Goal: Task Accomplishment & Management: Use online tool/utility

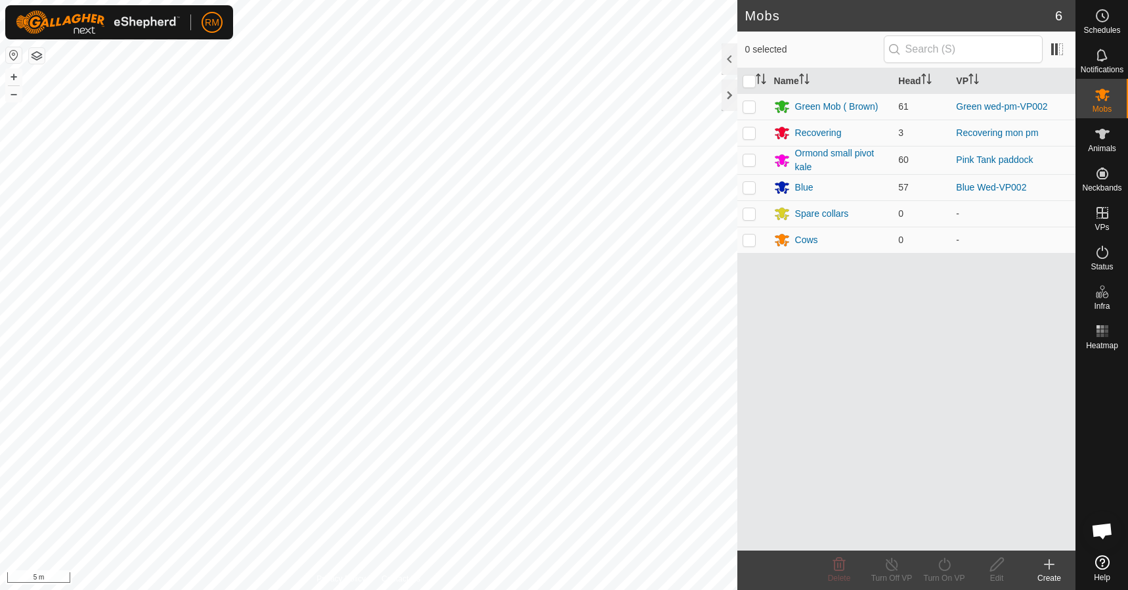
click at [754, 360] on div "Mobs 6 0 selected Name Head VP Green Mob ( Brown) 61 Green wed-pm-VP002 Recover…" at bounding box center [538, 295] width 1076 height 590
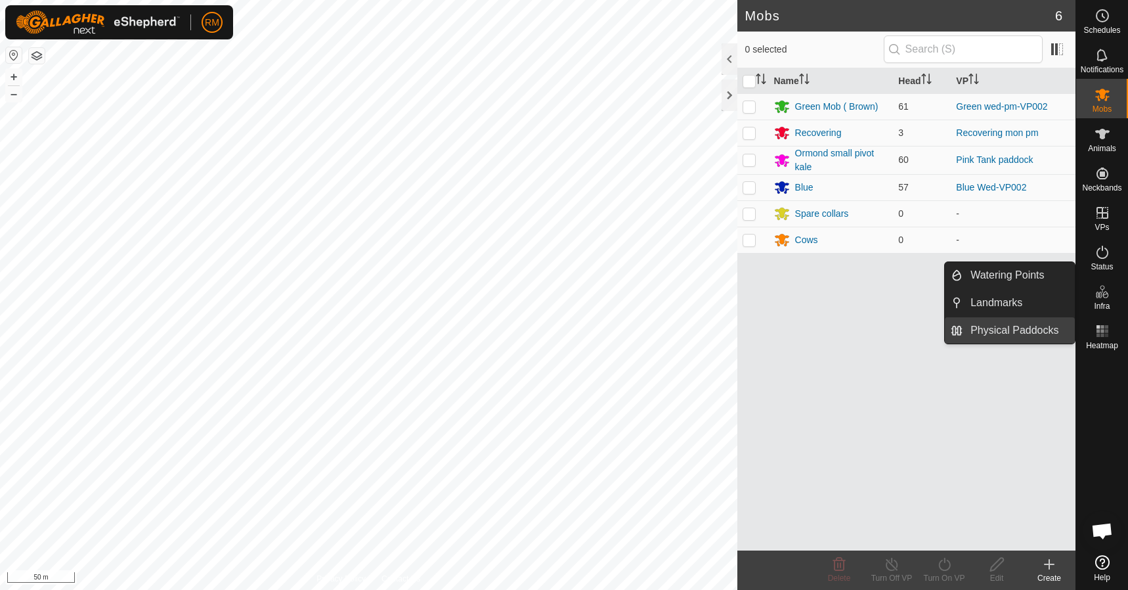
click at [1011, 328] on link "Physical Paddocks" at bounding box center [1019, 330] width 112 height 26
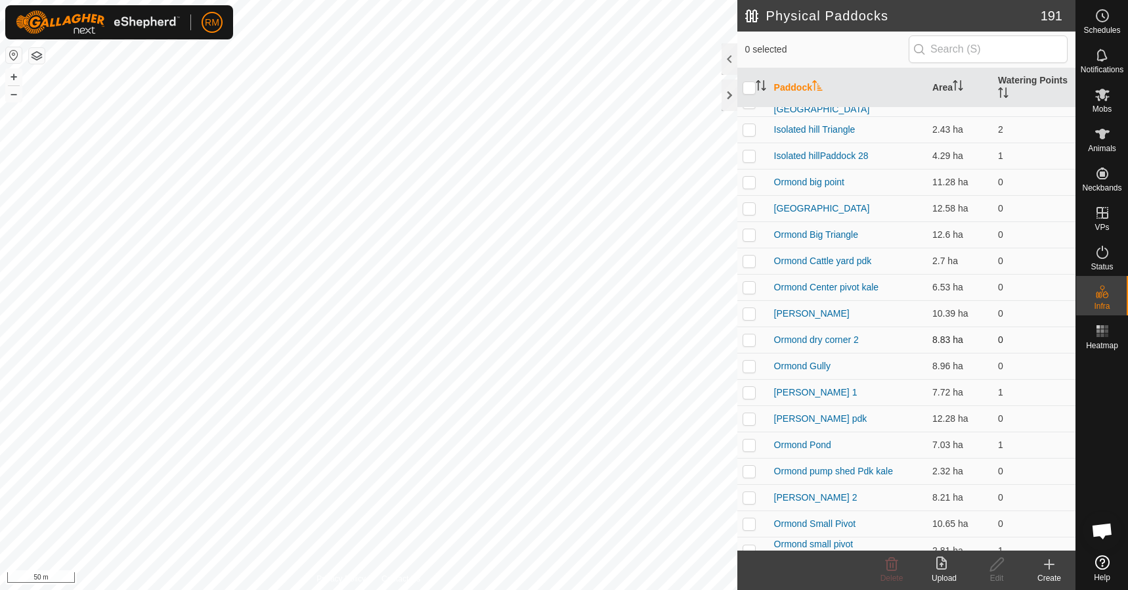
scroll to position [547, 0]
click at [752, 336] on p-checkbox at bounding box center [749, 339] width 13 height 11
checkbox input "false"
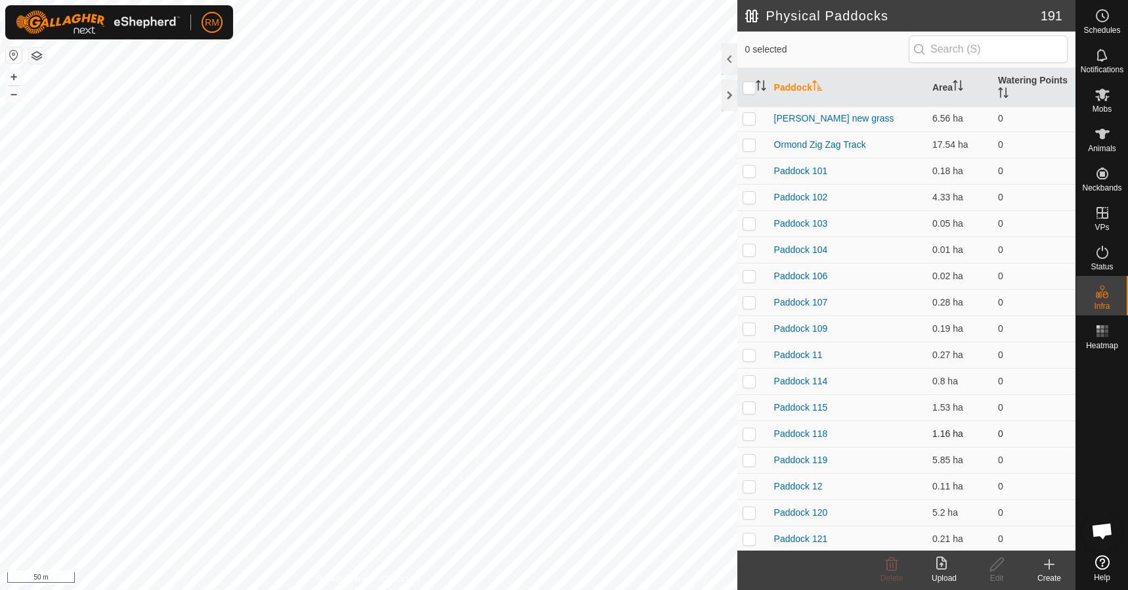
scroll to position [1007, 0]
click at [751, 428] on p-checkbox at bounding box center [749, 433] width 13 height 11
checkbox input "false"
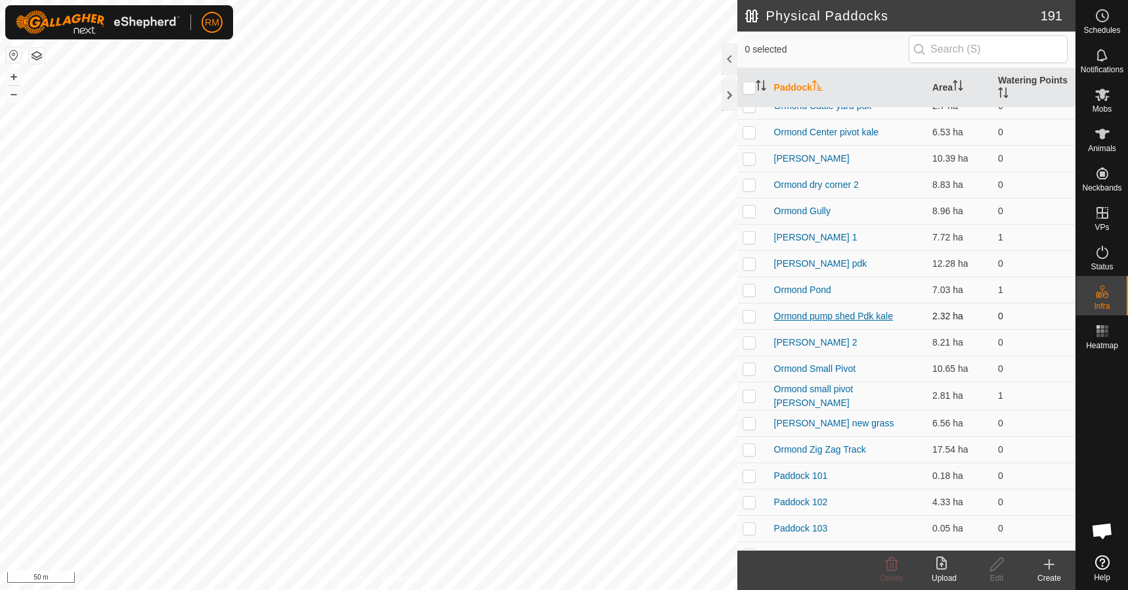
scroll to position [701, 0]
click at [753, 311] on p-checkbox at bounding box center [749, 316] width 13 height 11
checkbox input "false"
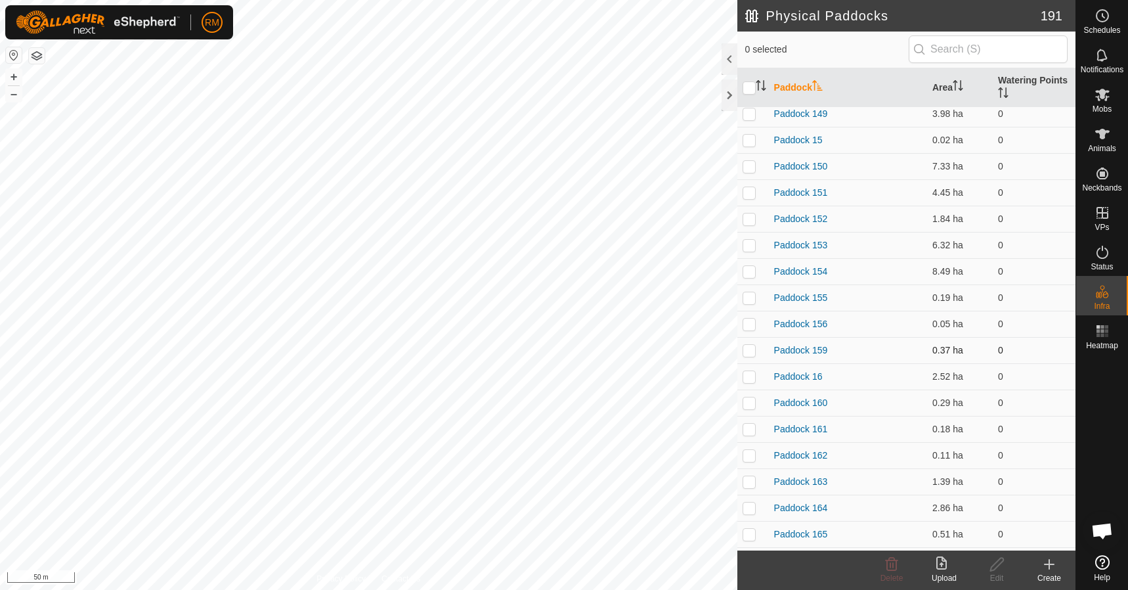
scroll to position [2036, 0]
click at [755, 344] on p-checkbox at bounding box center [749, 349] width 13 height 11
checkbox input "false"
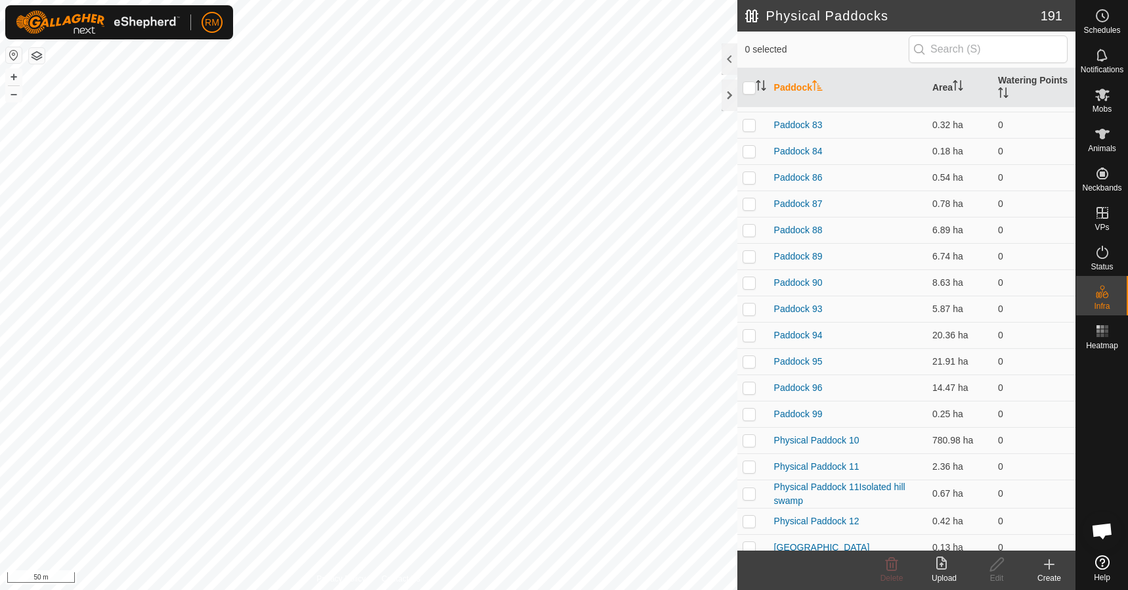
scroll to position [4577, 0]
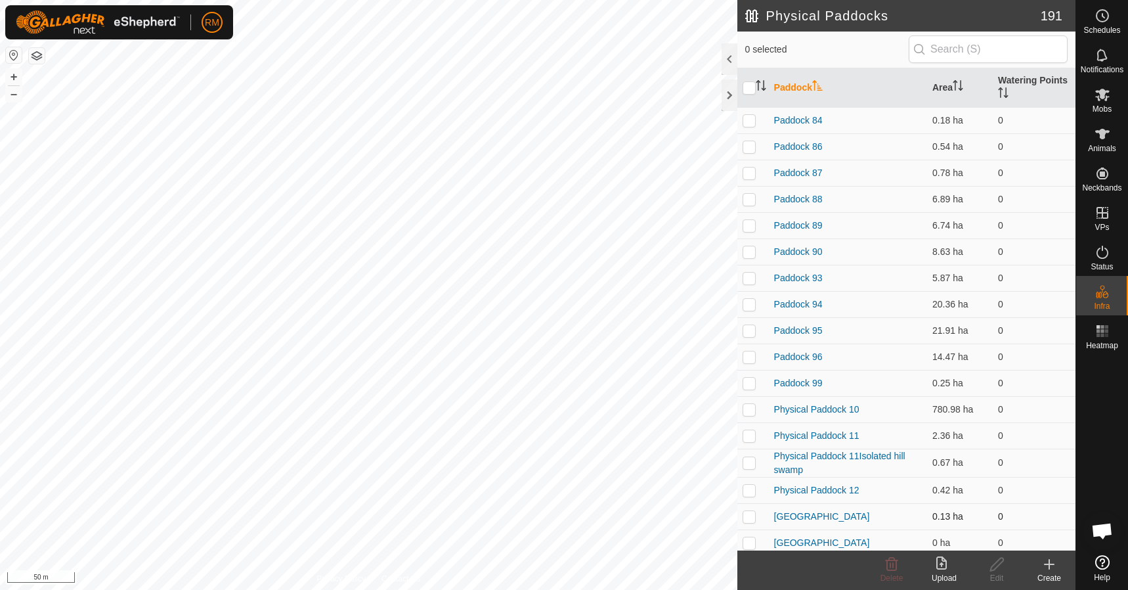
click at [747, 511] on p-checkbox at bounding box center [749, 516] width 13 height 11
click at [748, 511] on p-checkbox at bounding box center [749, 516] width 13 height 11
checkbox input "false"
drag, startPoint x: 1065, startPoint y: 514, endPoint x: 1067, endPoint y: 492, distance: 22.5
click at [1067, 492] on div "Paddock Area Watering Points [GEOGRAPHIC_DATA] 4.51 ha 1 [GEOGRAPHIC_DATA] 2.45…" at bounding box center [907, 309] width 338 height 482
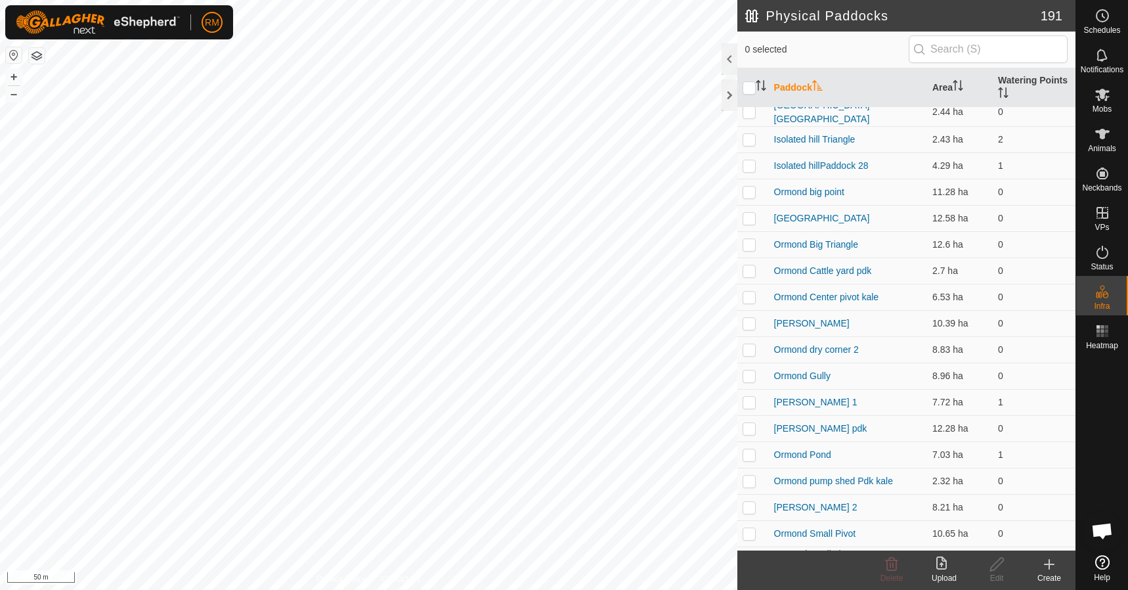
scroll to position [573, 0]
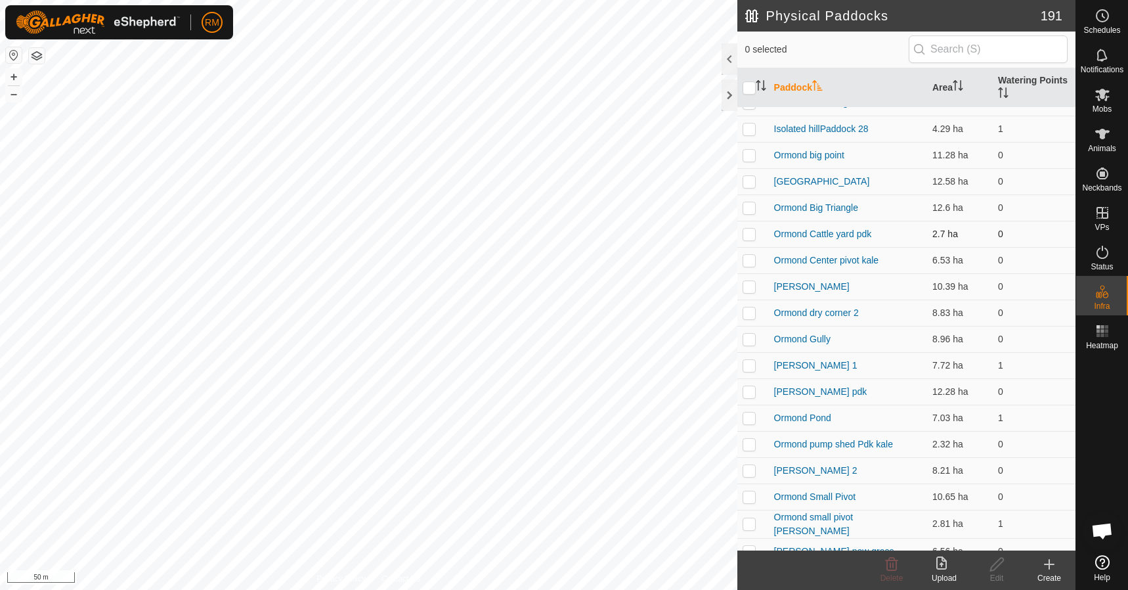
click at [748, 231] on p-checkbox at bounding box center [749, 234] width 13 height 11
checkbox input "false"
click at [747, 307] on p-checkbox at bounding box center [749, 312] width 13 height 11
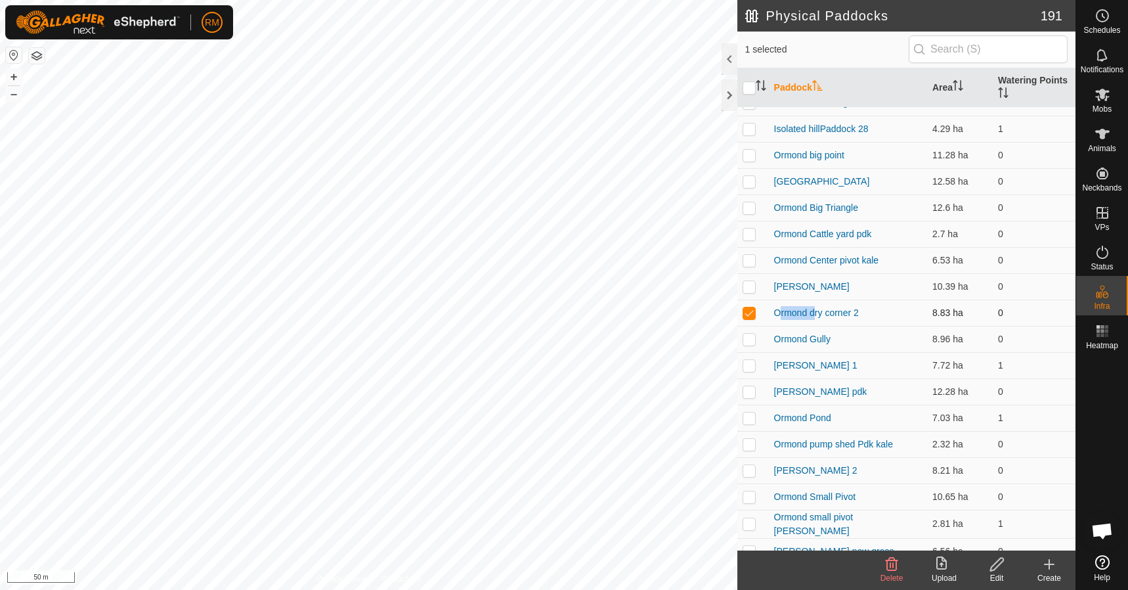
checkbox input "false"
click at [750, 387] on p-checkbox at bounding box center [749, 391] width 13 height 11
click at [749, 388] on p-checkbox at bounding box center [749, 391] width 13 height 11
checkbox input "false"
click at [749, 414] on p-checkbox at bounding box center [749, 417] width 13 height 11
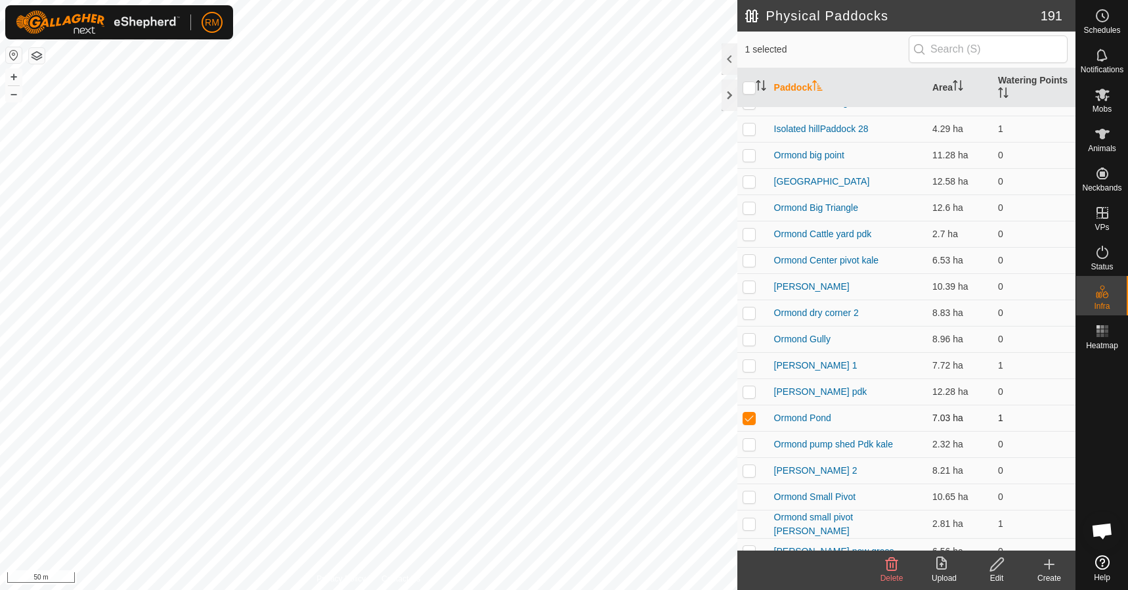
click at [749, 414] on p-checkbox at bounding box center [749, 417] width 13 height 11
checkbox input "false"
click at [755, 441] on p-checkbox at bounding box center [749, 444] width 13 height 11
checkbox input "false"
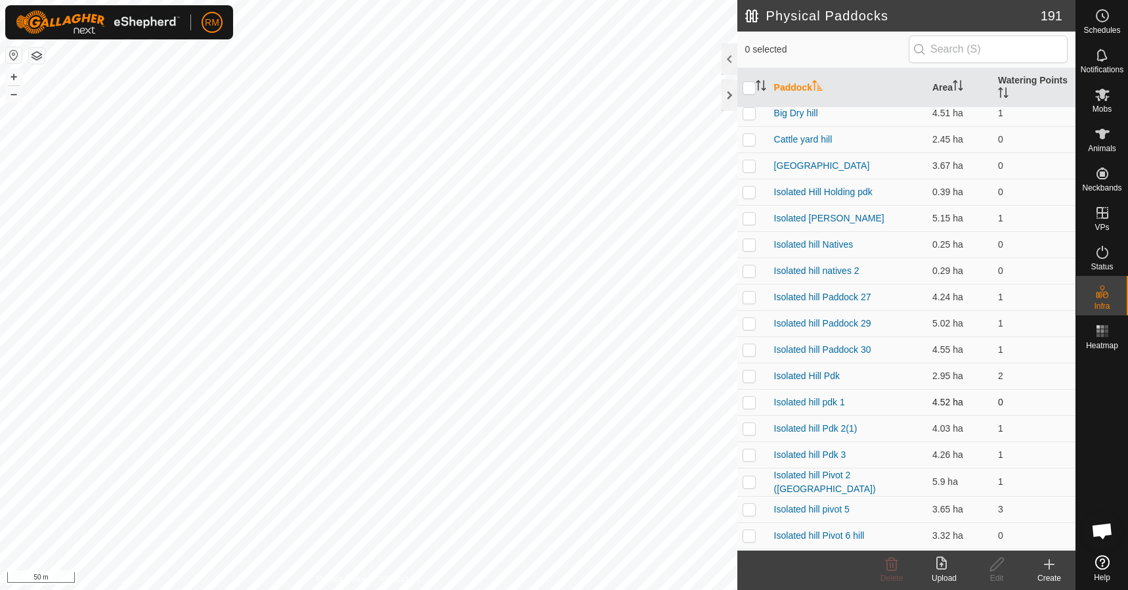
scroll to position [0, 0]
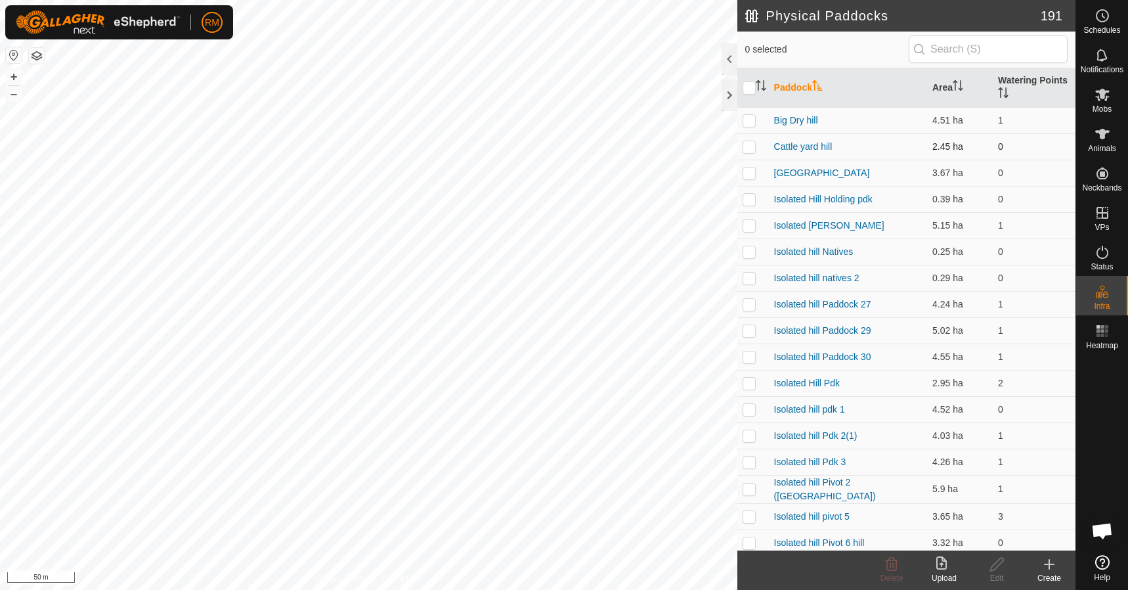
click at [749, 147] on p-checkbox at bounding box center [749, 146] width 13 height 11
checkbox input "false"
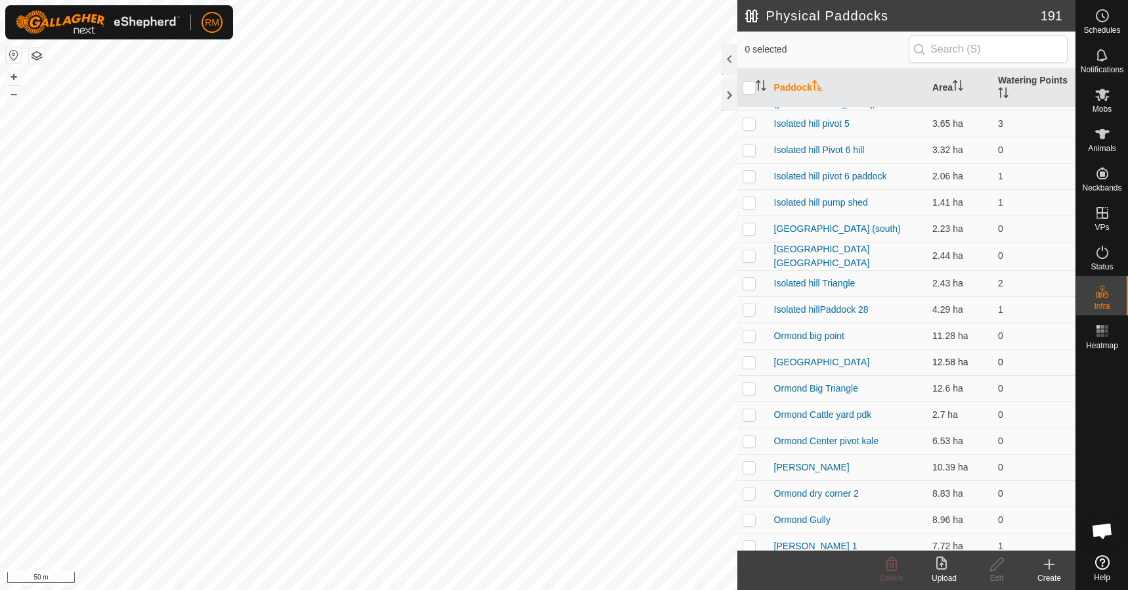
scroll to position [393, 0]
click at [749, 356] on p-checkbox at bounding box center [749, 361] width 13 height 11
checkbox input "false"
click at [747, 332] on p-checkbox at bounding box center [749, 335] width 13 height 11
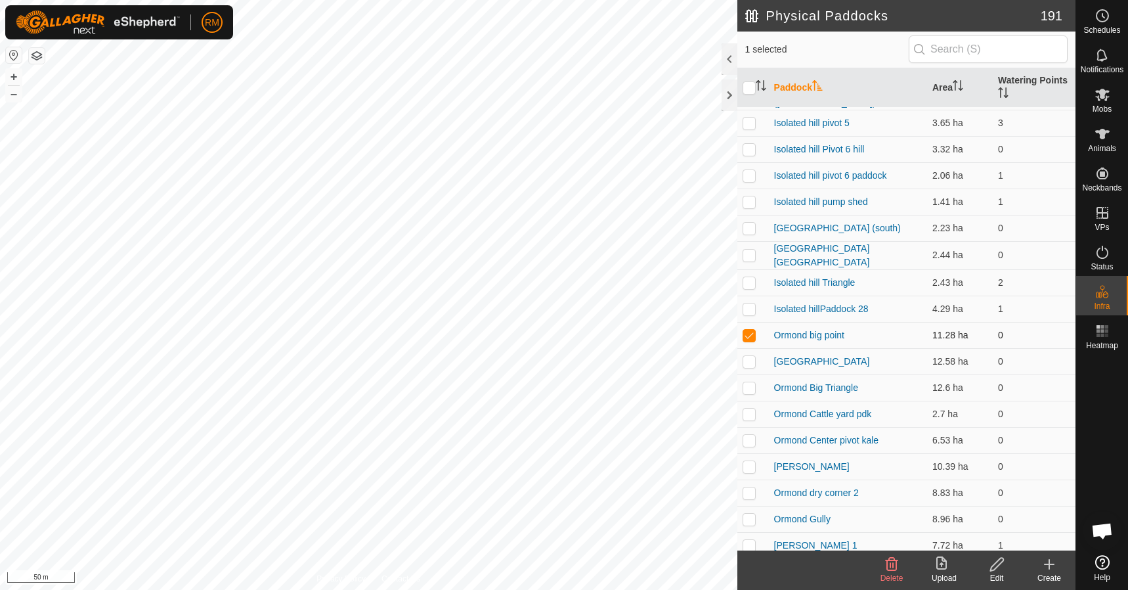
click at [747, 332] on p-checkbox at bounding box center [749, 335] width 13 height 11
checkbox input "false"
click at [748, 410] on p-checkbox at bounding box center [749, 414] width 13 height 11
checkbox input "false"
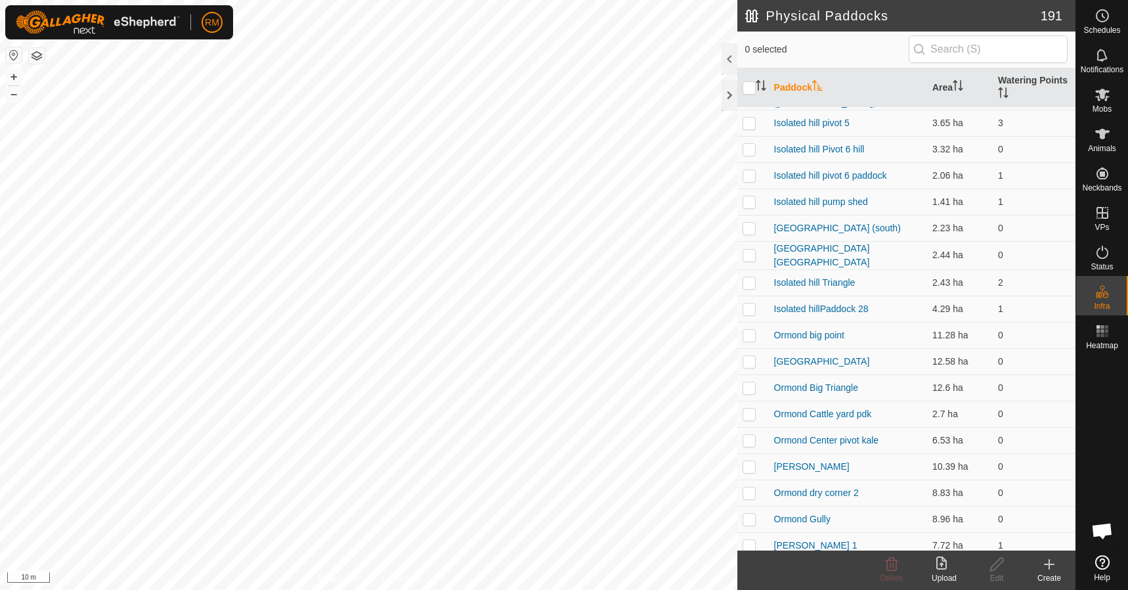
click at [1053, 570] on icon at bounding box center [1050, 564] width 16 height 16
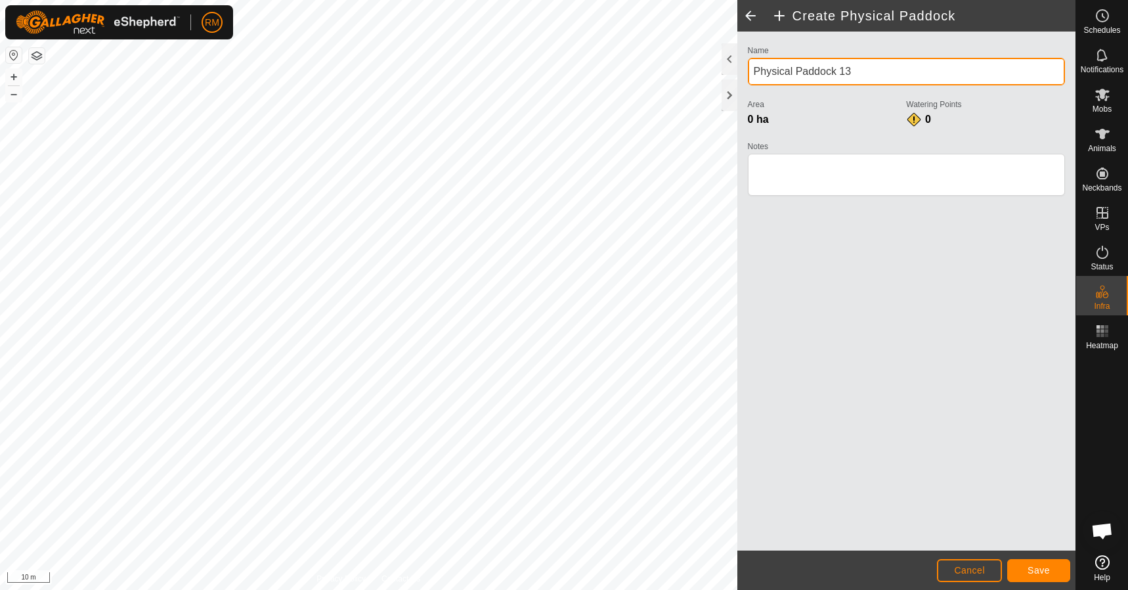
click at [860, 72] on input "Physical Paddock 13" at bounding box center [906, 72] width 317 height 28
type input "P"
type input "Burn heap"
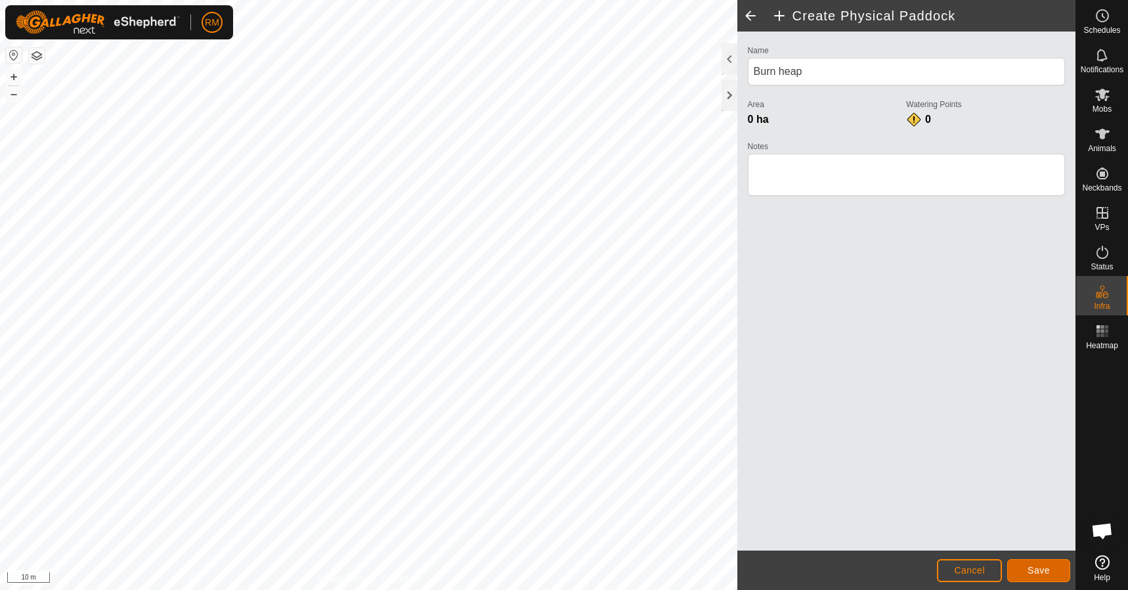
click at [1025, 568] on button "Save" at bounding box center [1038, 570] width 63 height 23
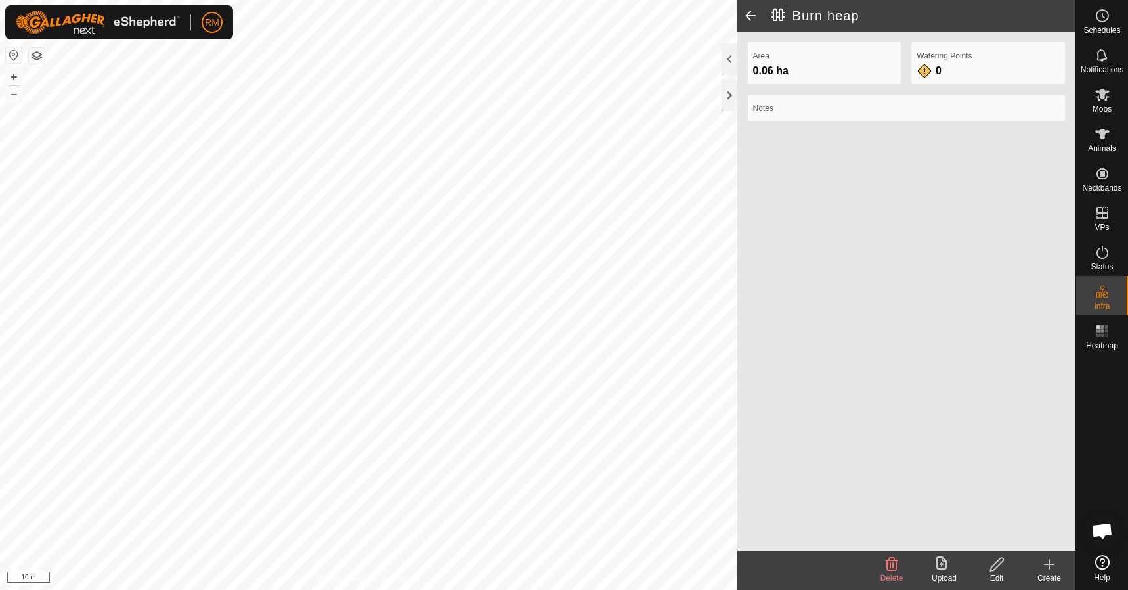
click at [1051, 563] on icon at bounding box center [1050, 564] width 16 height 16
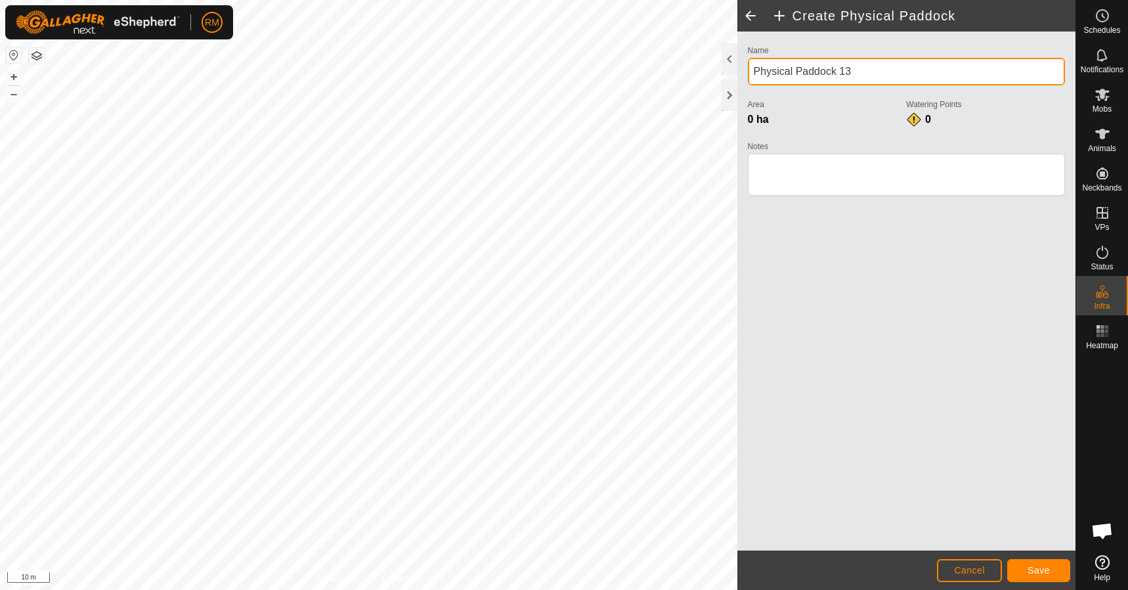
click at [862, 64] on input "Physical Paddock 13" at bounding box center [906, 72] width 317 height 28
type input "P"
type input "Poplars"
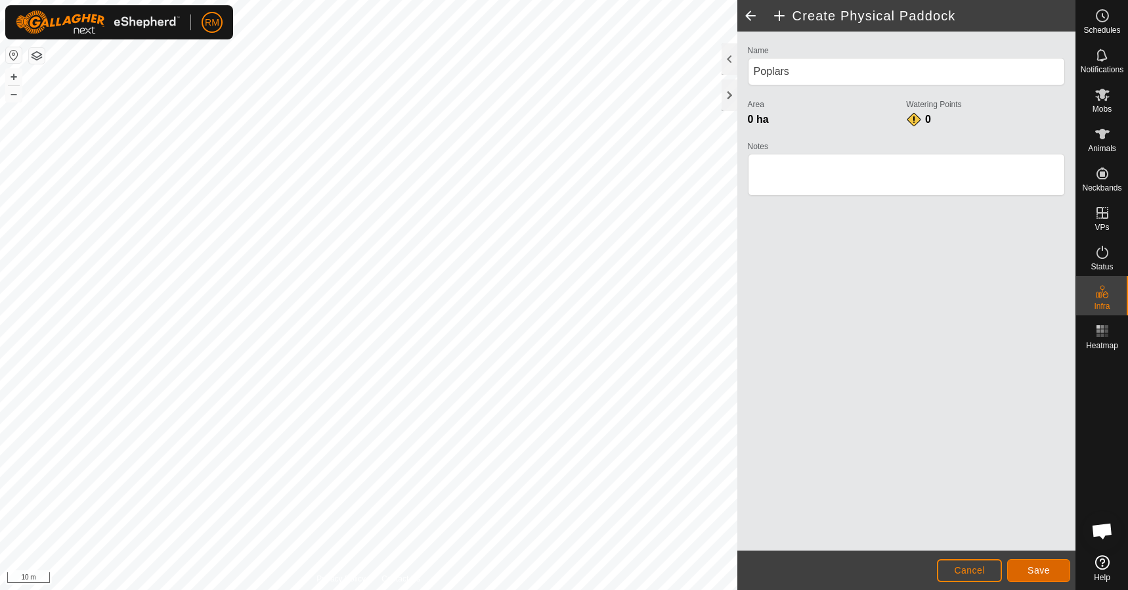
click at [1043, 567] on span "Save" at bounding box center [1039, 570] width 22 height 11
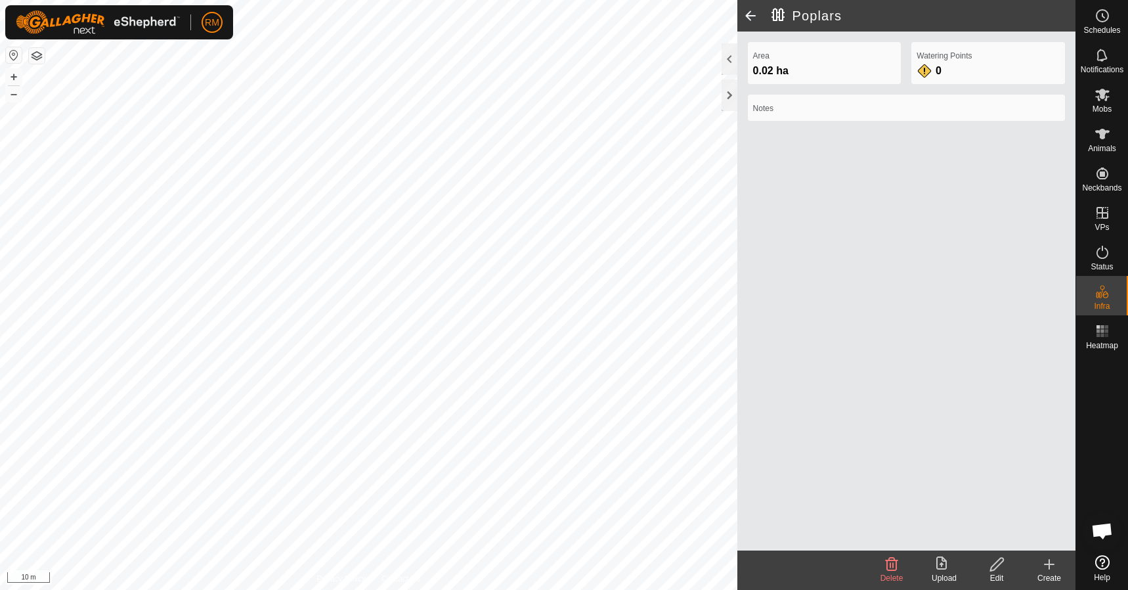
click at [1052, 565] on icon at bounding box center [1050, 564] width 16 height 16
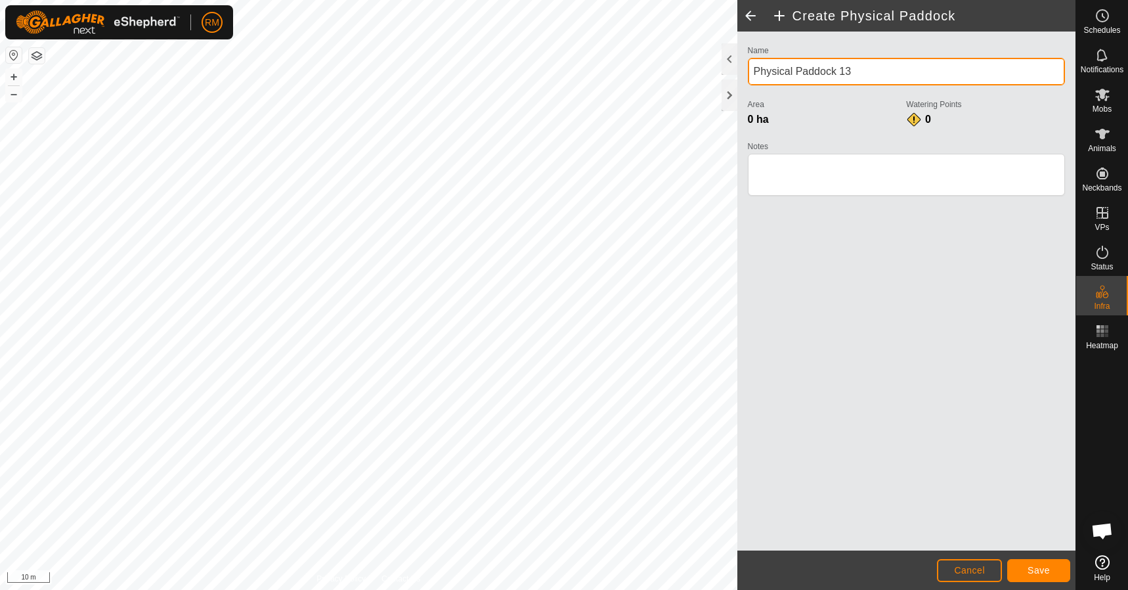
click at [866, 73] on input "Physical Paddock 13" at bounding box center [906, 72] width 317 height 28
type input "P"
type input "Burn heap 2"
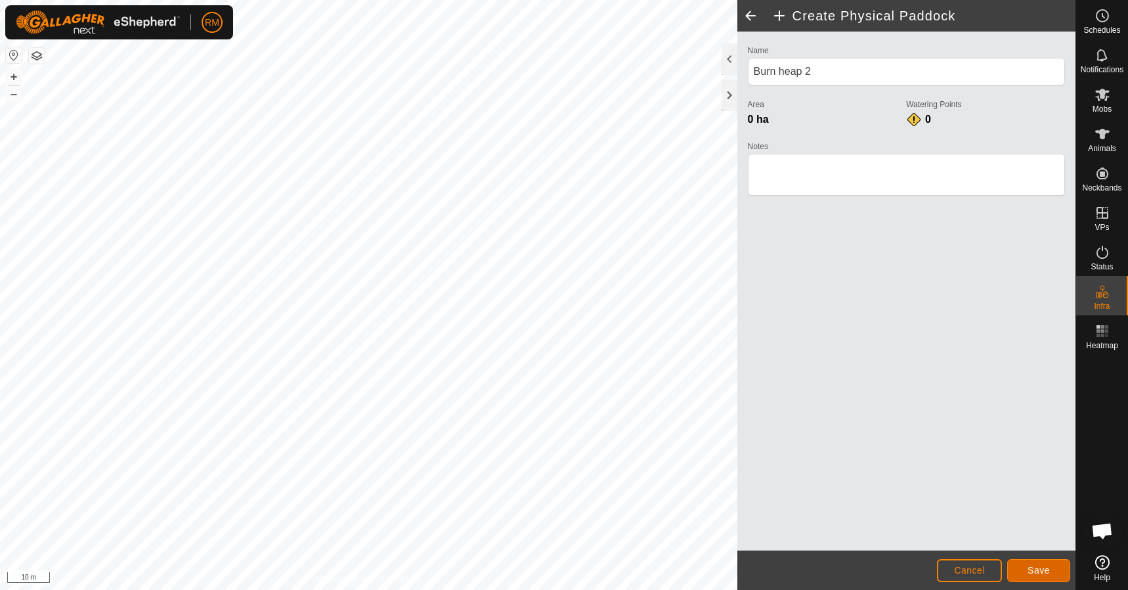
click at [1030, 575] on span "Save" at bounding box center [1039, 570] width 22 height 11
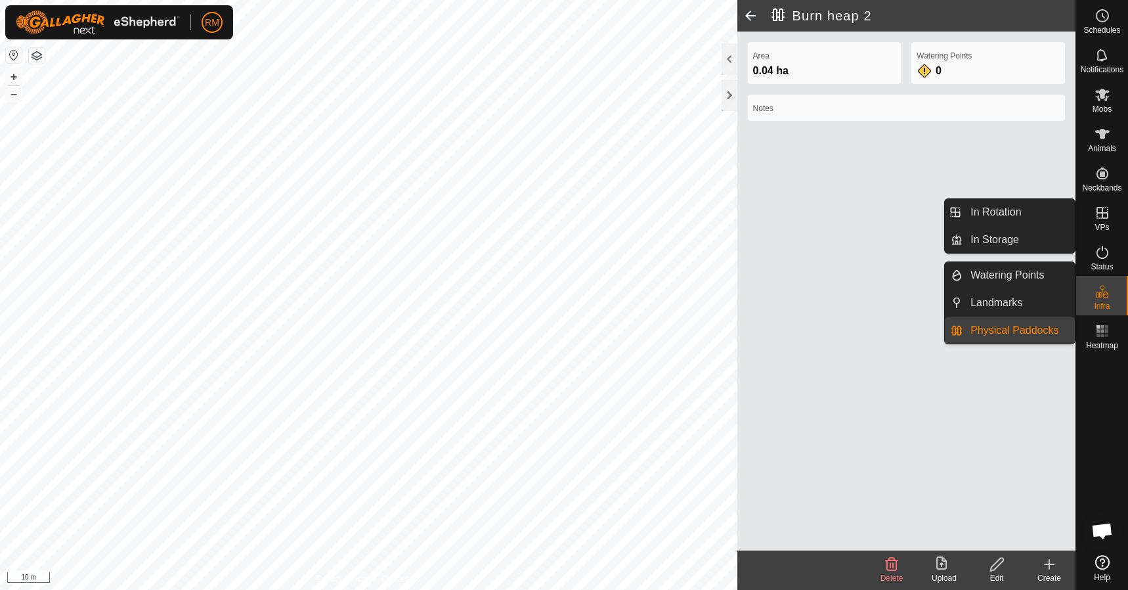
click at [1004, 329] on link "Physical Paddocks" at bounding box center [1019, 330] width 112 height 26
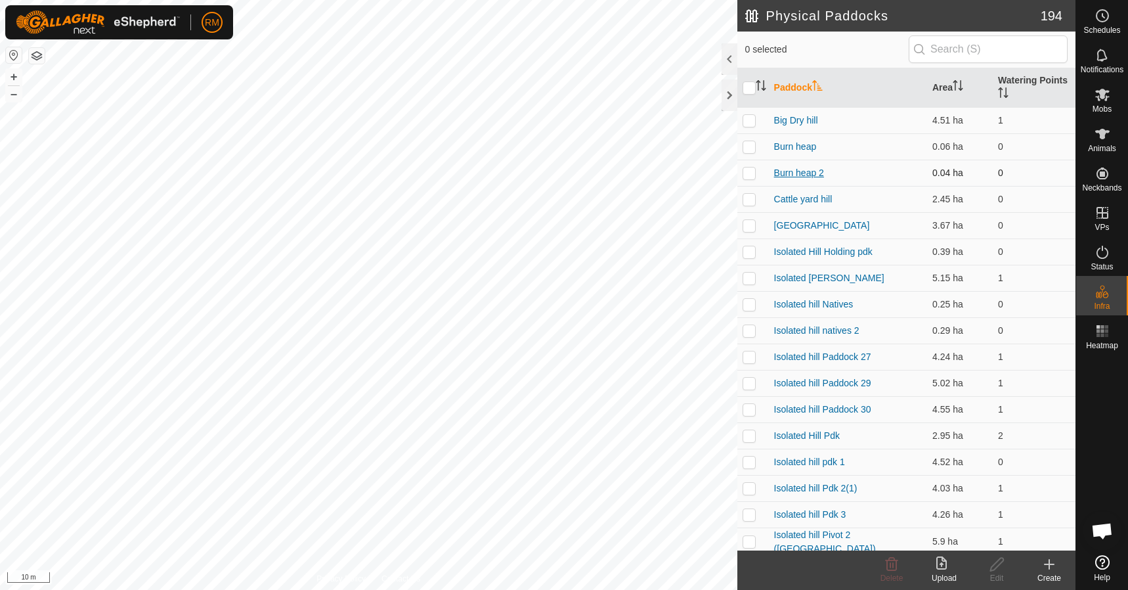
click at [799, 170] on link "Burn heap 2" at bounding box center [799, 172] width 50 height 11
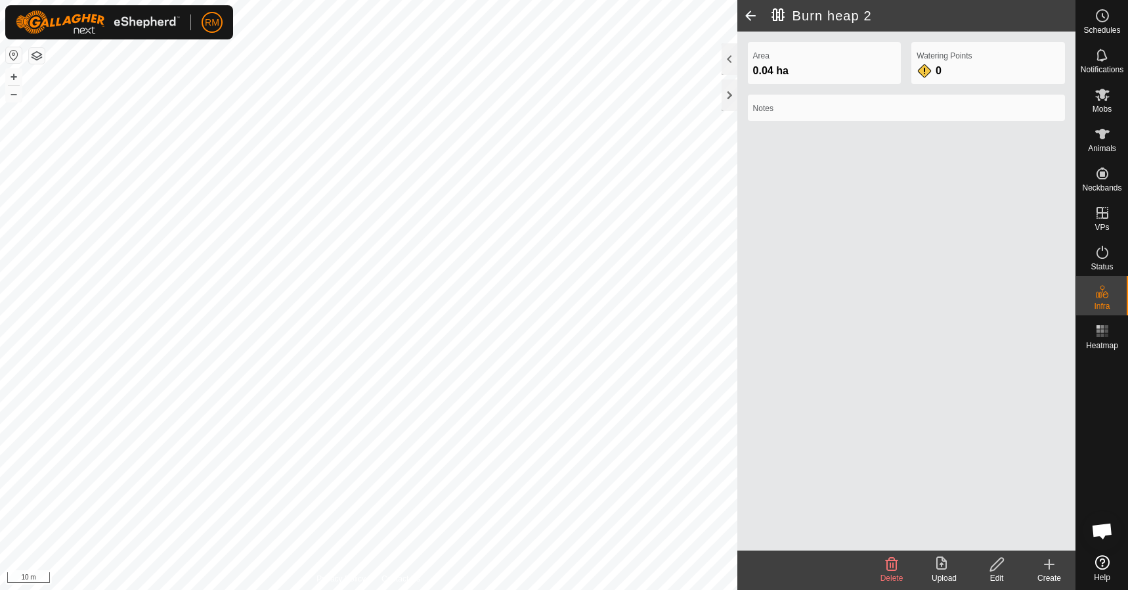
click at [799, 170] on div "Area 0.04 ha Watering Points 0 Notes" at bounding box center [907, 291] width 338 height 519
click at [749, 17] on span at bounding box center [751, 16] width 26 height 32
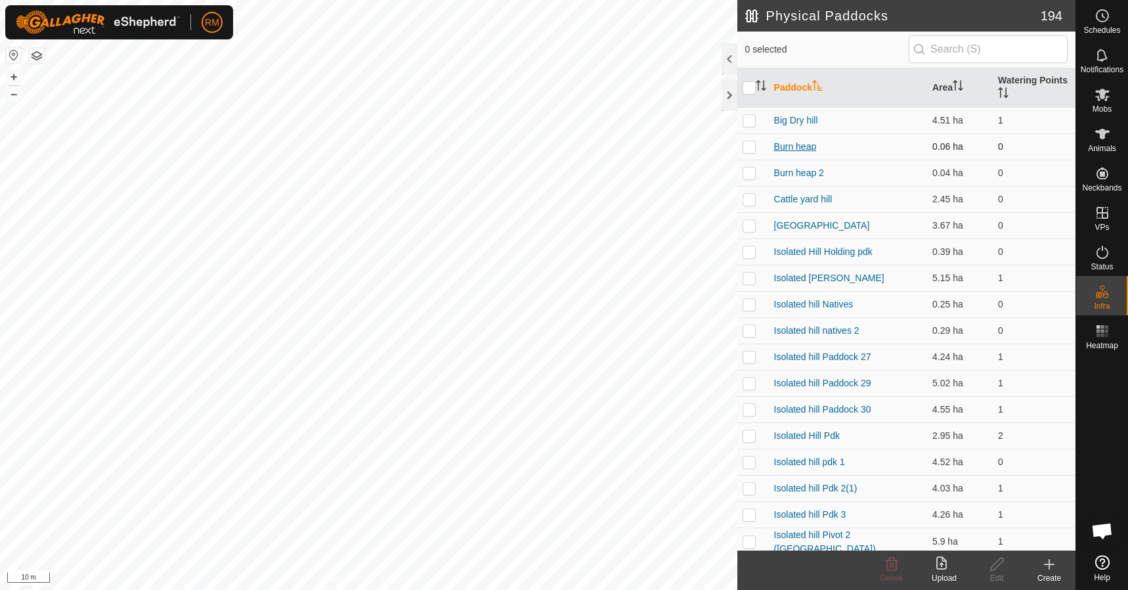
click at [783, 145] on link "Burn heap" at bounding box center [795, 146] width 43 height 11
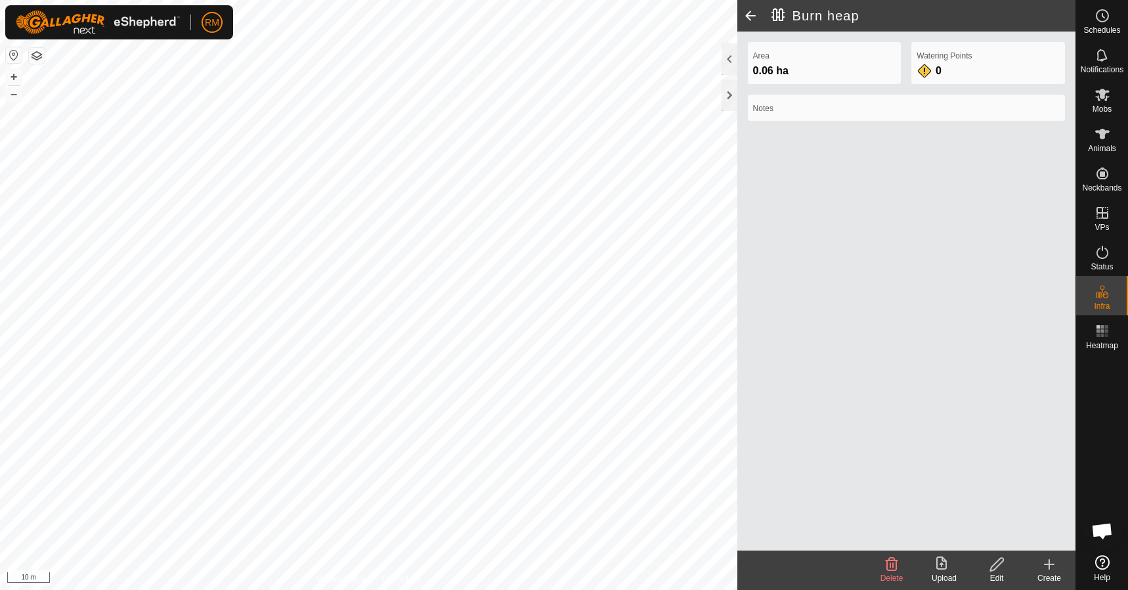
click at [747, 13] on span at bounding box center [751, 16] width 26 height 32
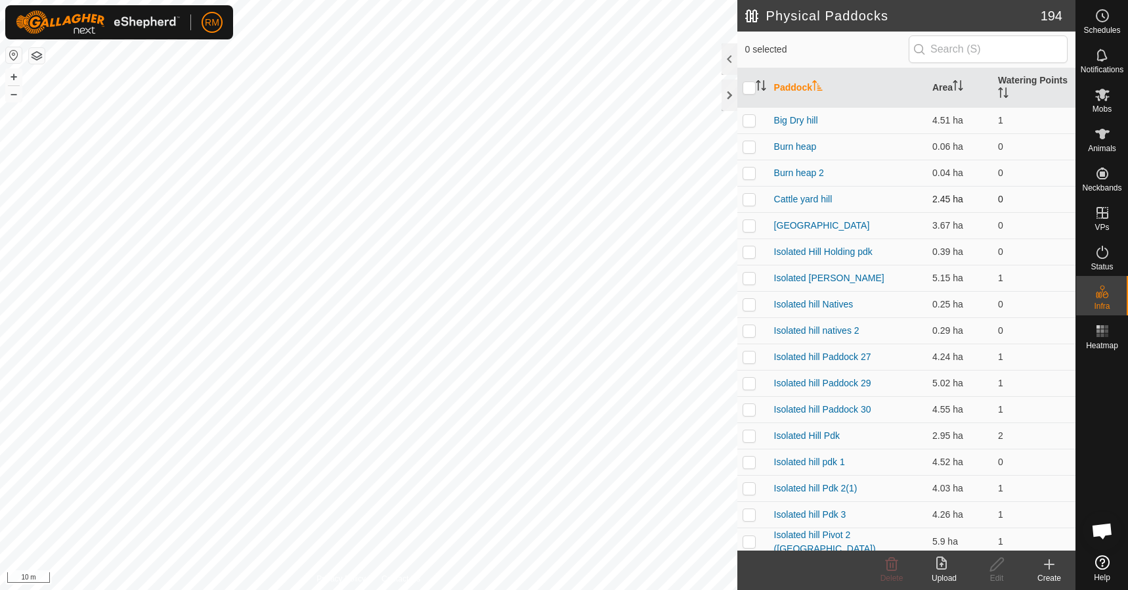
click at [752, 199] on p-checkbox at bounding box center [749, 199] width 13 height 11
checkbox input "false"
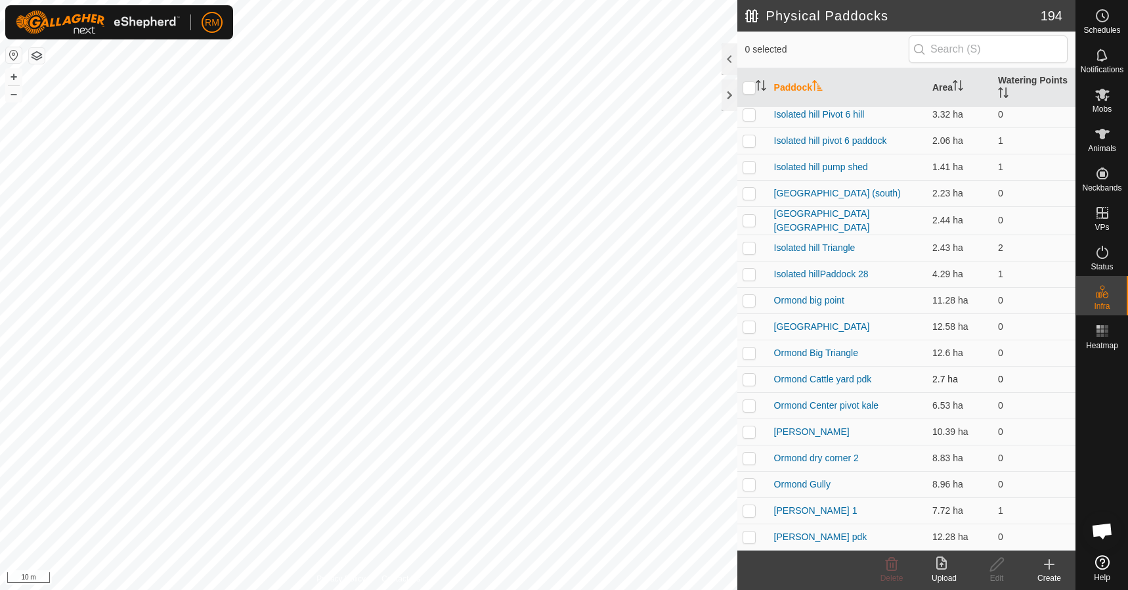
scroll to position [481, 0]
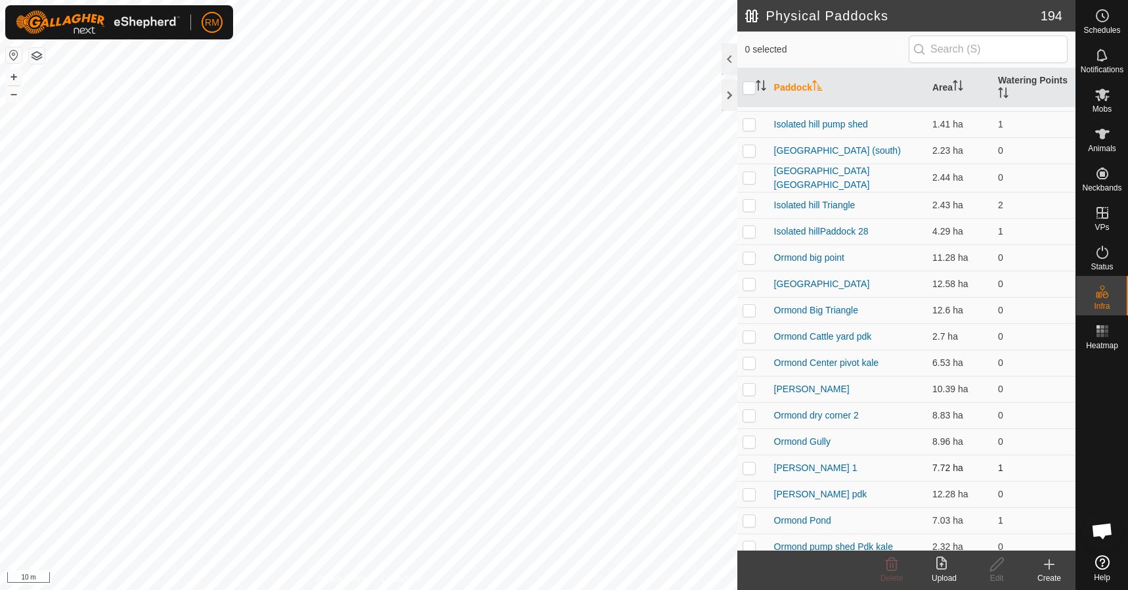
click at [752, 468] on p-checkbox at bounding box center [749, 467] width 13 height 11
click at [752, 468] on td at bounding box center [754, 466] width 32 height 26
checkbox input "false"
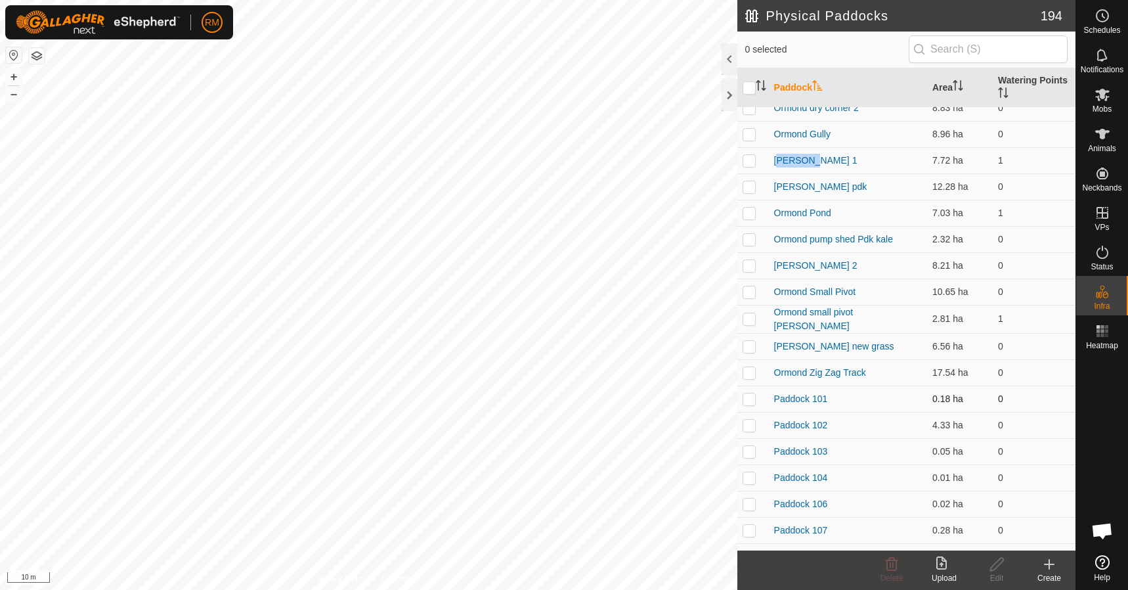
scroll to position [831, 0]
click at [751, 393] on p-checkbox at bounding box center [749, 398] width 13 height 11
checkbox input "false"
click at [751, 420] on p-checkbox at bounding box center [749, 424] width 13 height 11
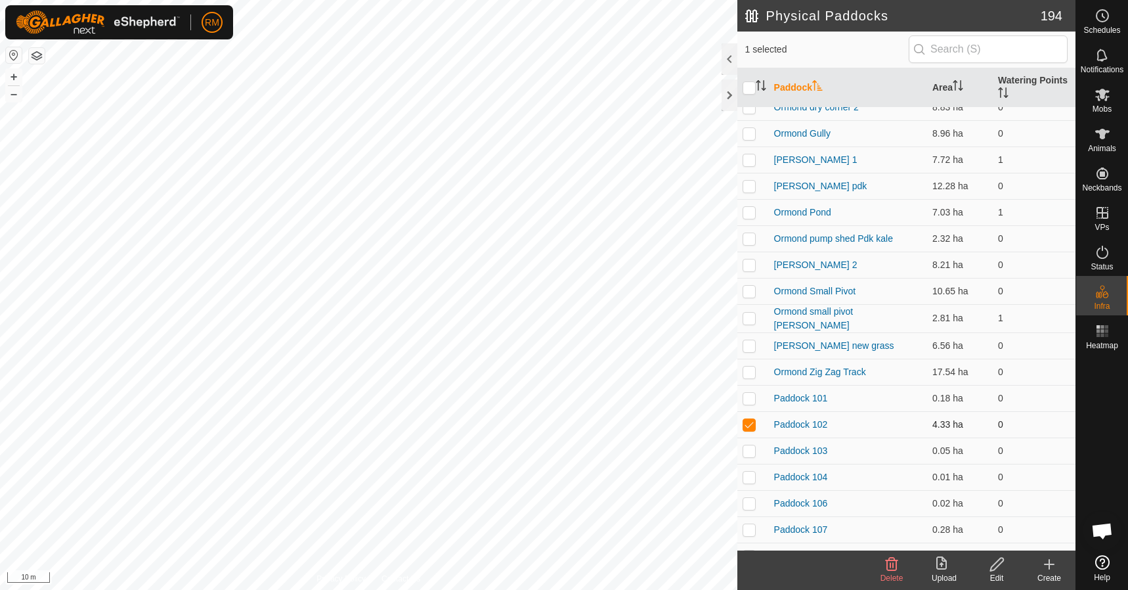
click at [751, 420] on p-checkbox at bounding box center [749, 424] width 13 height 11
checkbox input "false"
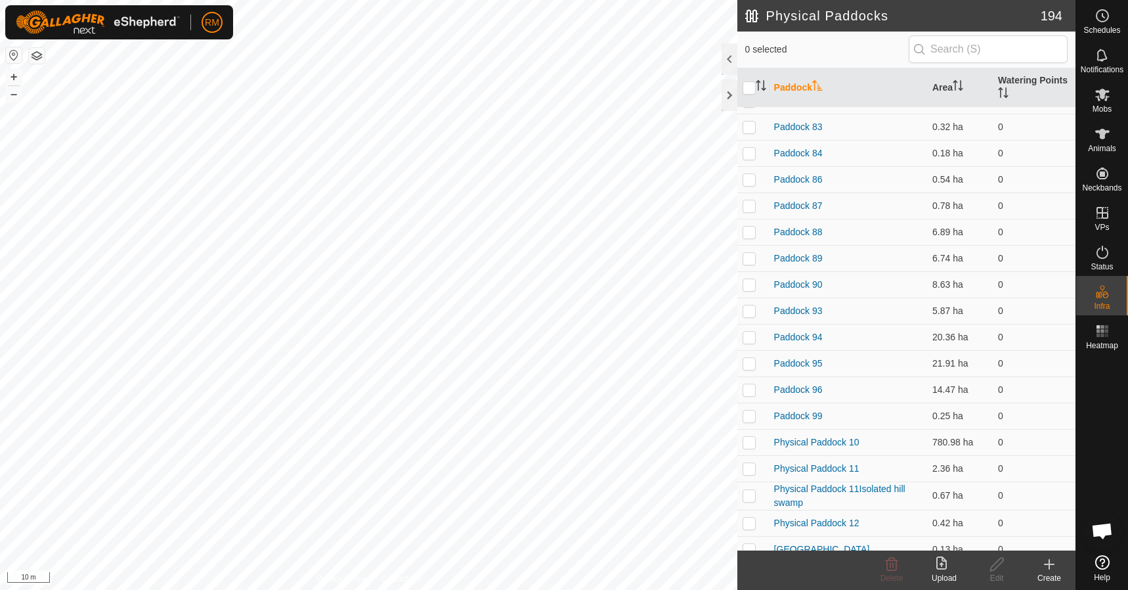
scroll to position [4656, 0]
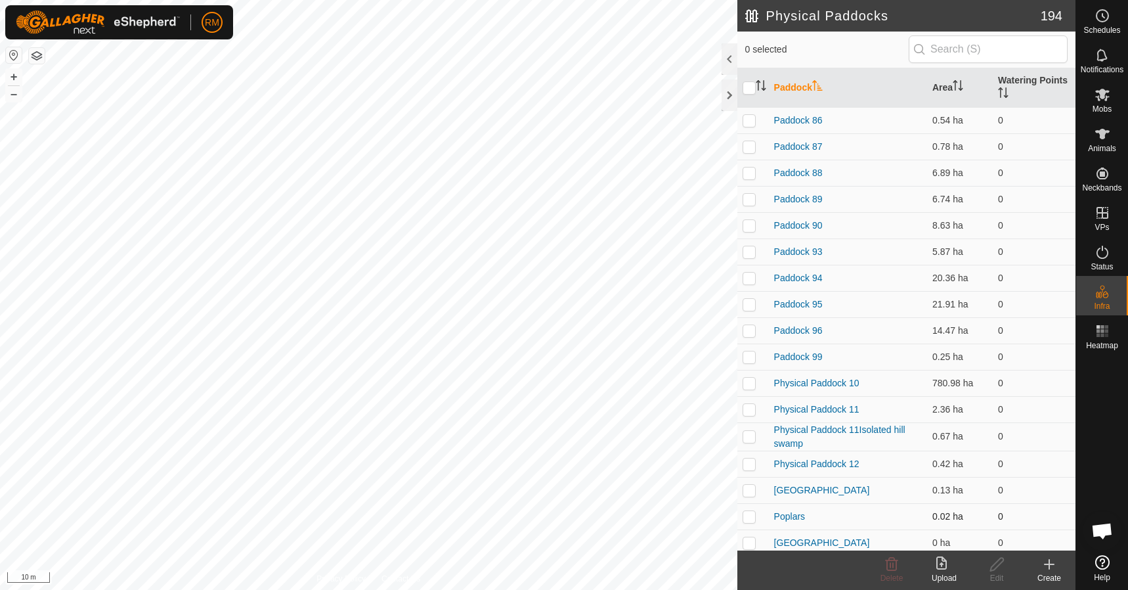
click at [749, 511] on p-checkbox at bounding box center [749, 516] width 13 height 11
checkbox input "false"
click at [748, 538] on p-checkbox at bounding box center [749, 542] width 13 height 11
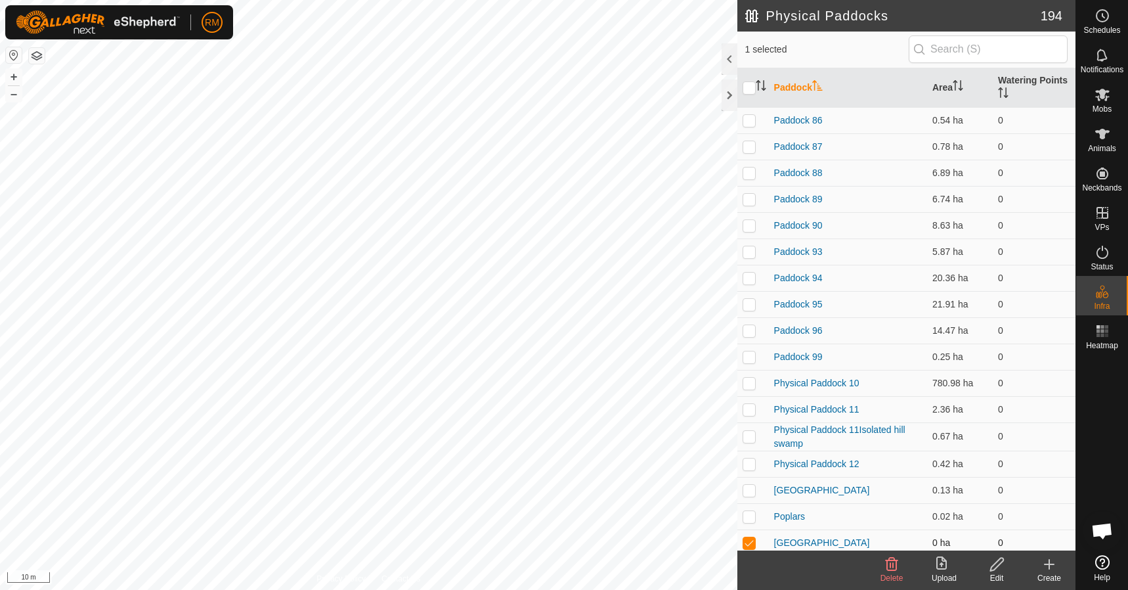
checkbox input "false"
click at [745, 458] on p-checkbox at bounding box center [749, 463] width 13 height 11
checkbox input "true"
click at [998, 564] on icon at bounding box center [997, 564] width 16 height 16
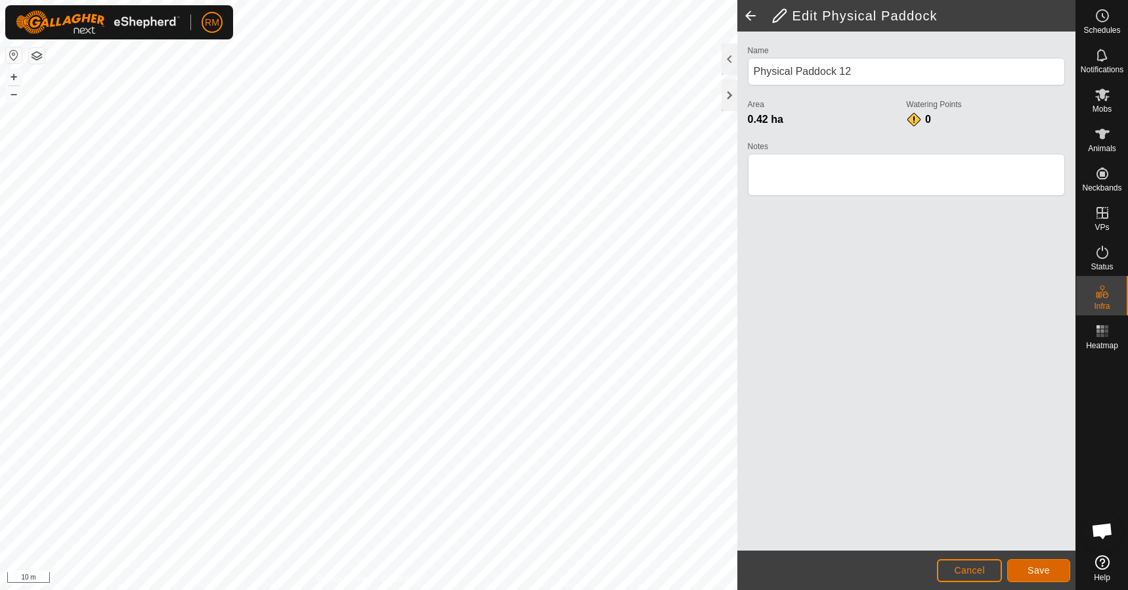
click at [1045, 566] on span "Save" at bounding box center [1039, 570] width 22 height 11
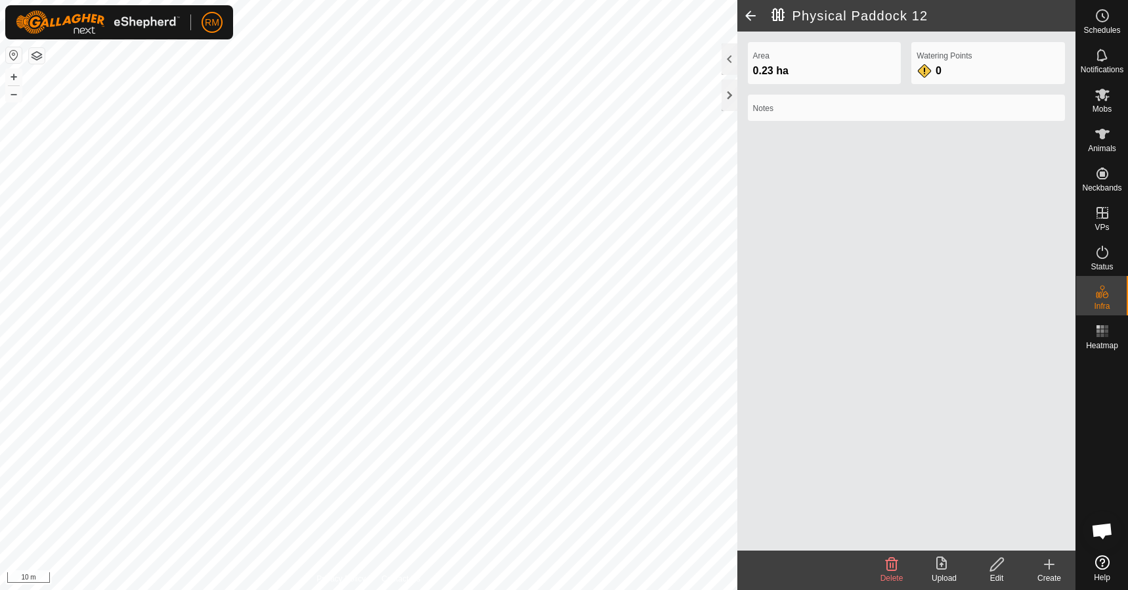
click at [933, 14] on h2 "Physical Paddock 12" at bounding box center [924, 16] width 304 height 16
click at [829, 16] on h2 "Physical Paddock 12" at bounding box center [924, 16] width 304 height 16
click at [992, 569] on icon at bounding box center [997, 564] width 16 height 16
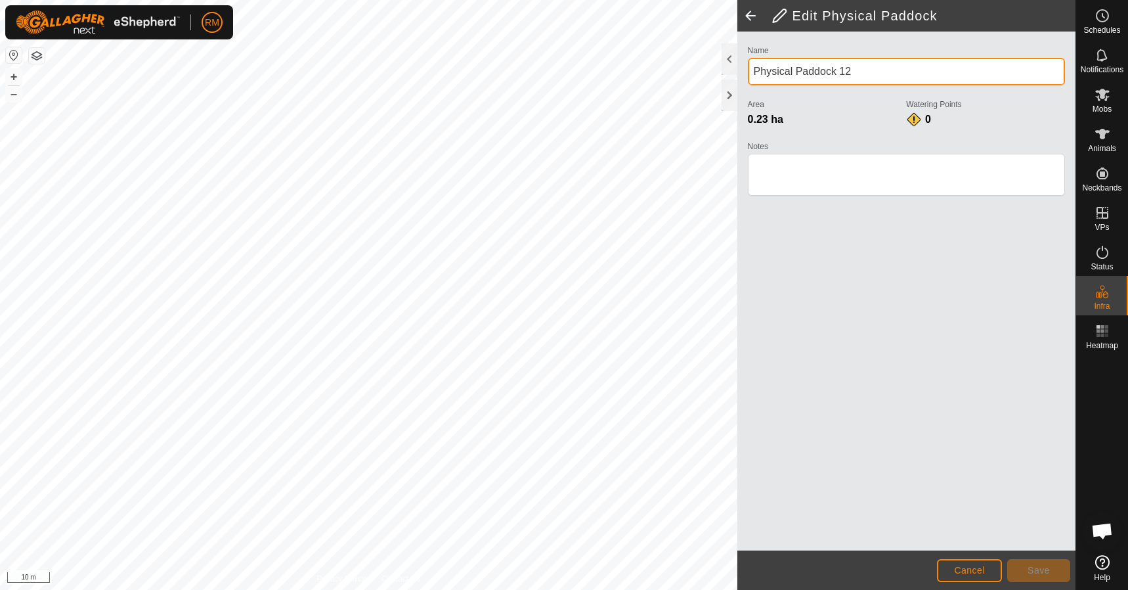
click at [858, 69] on input "Physical Paddock 12" at bounding box center [906, 72] width 317 height 28
type input "P"
type input "Burn heaps"
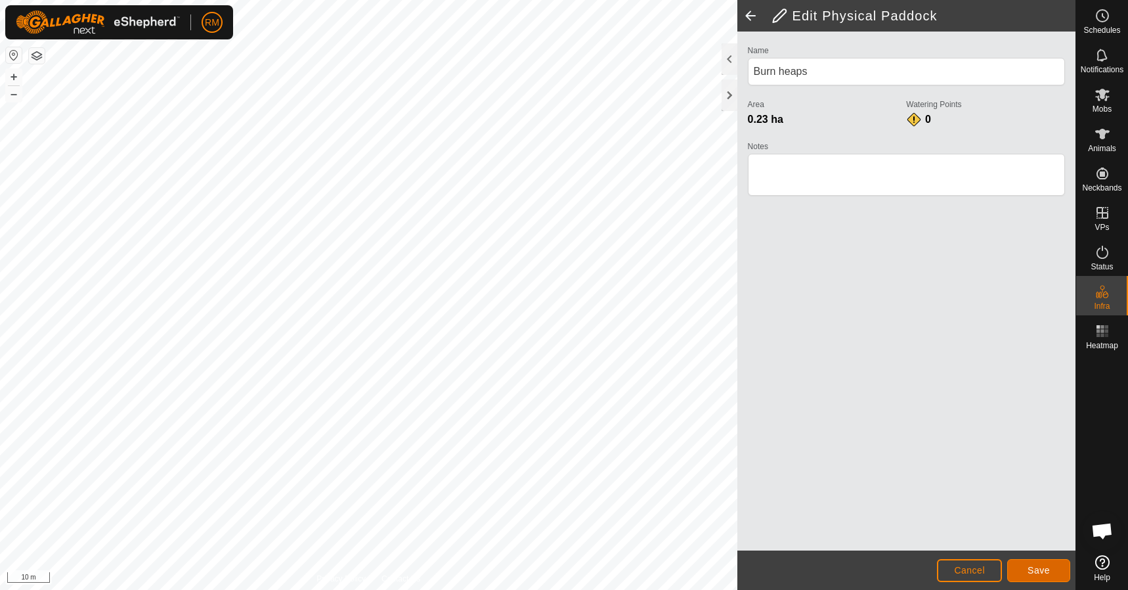
click at [1031, 573] on span "Save" at bounding box center [1039, 570] width 22 height 11
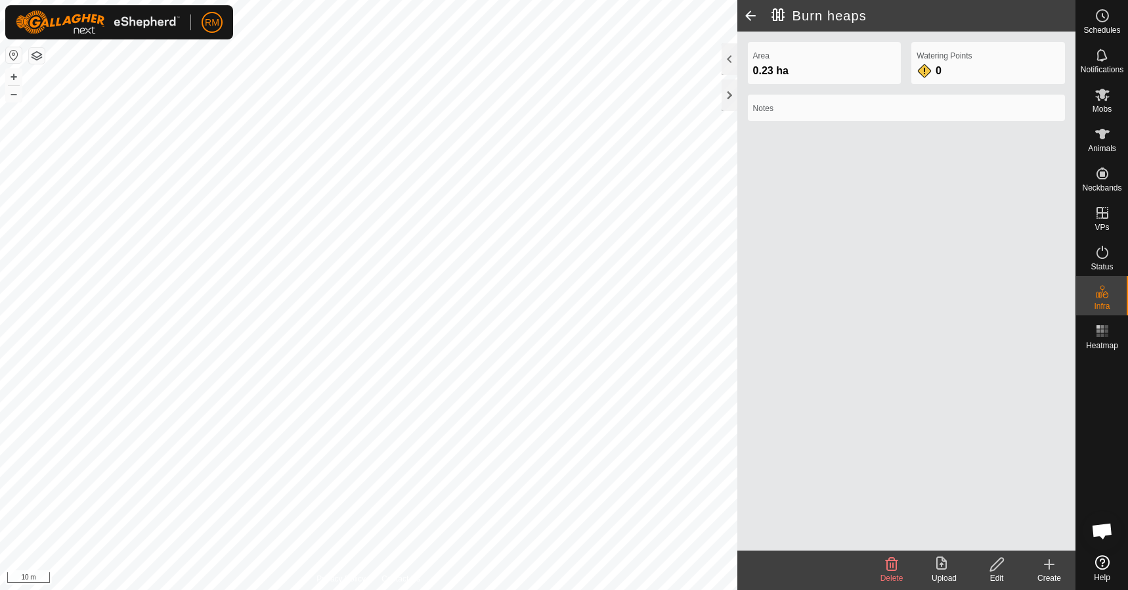
click at [747, 11] on span at bounding box center [751, 16] width 26 height 32
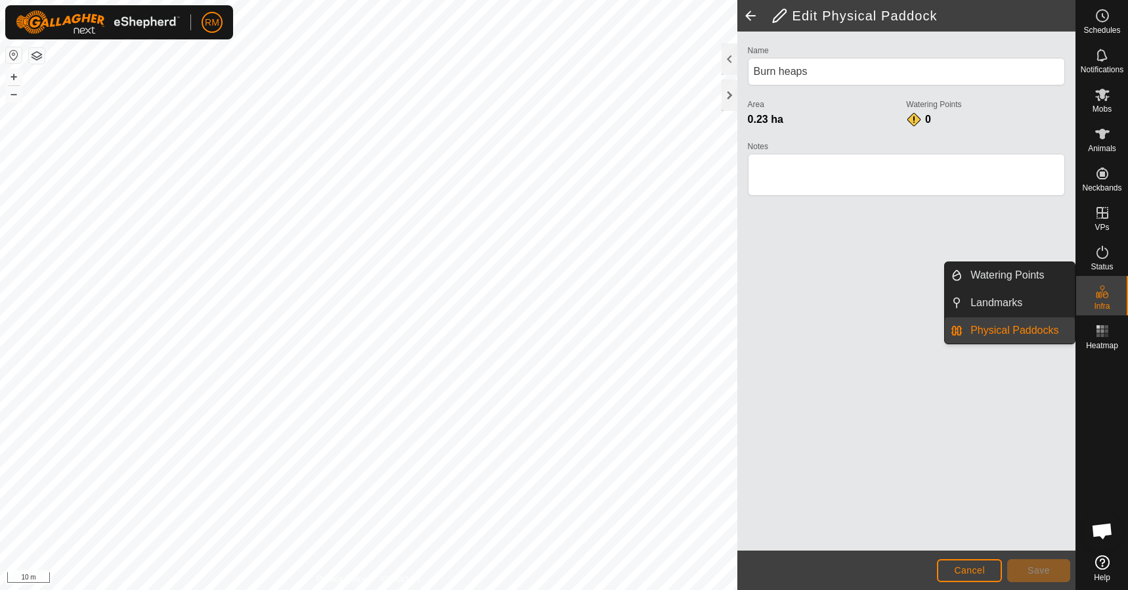
click at [1097, 294] on icon at bounding box center [1098, 295] width 7 height 7
click at [992, 303] on link "Landmarks" at bounding box center [1019, 303] width 112 height 26
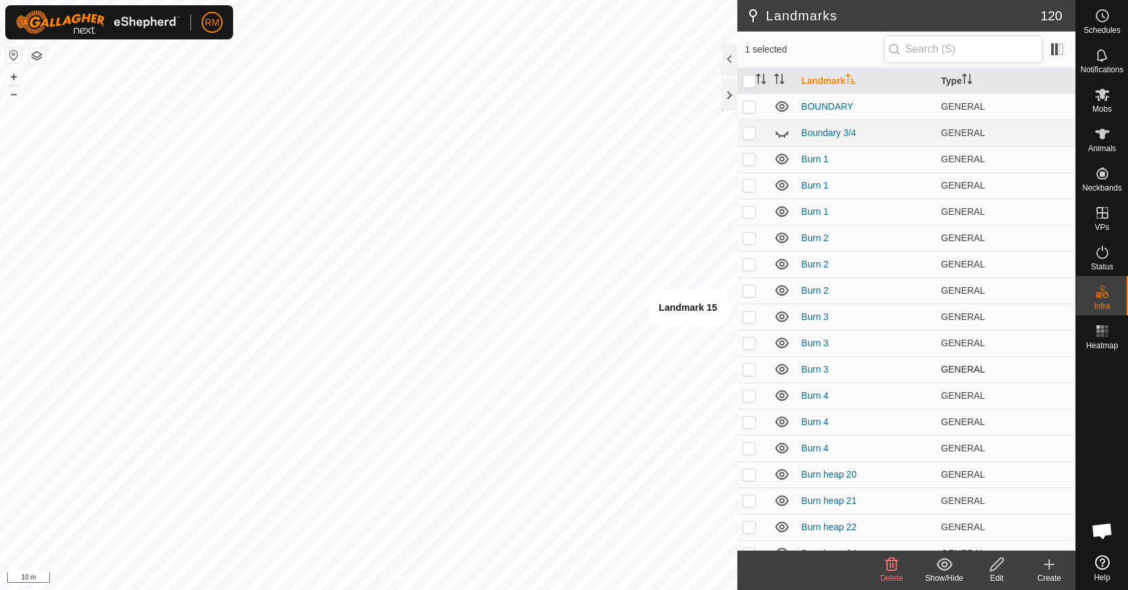
checkbox input "false"
checkbox input "true"
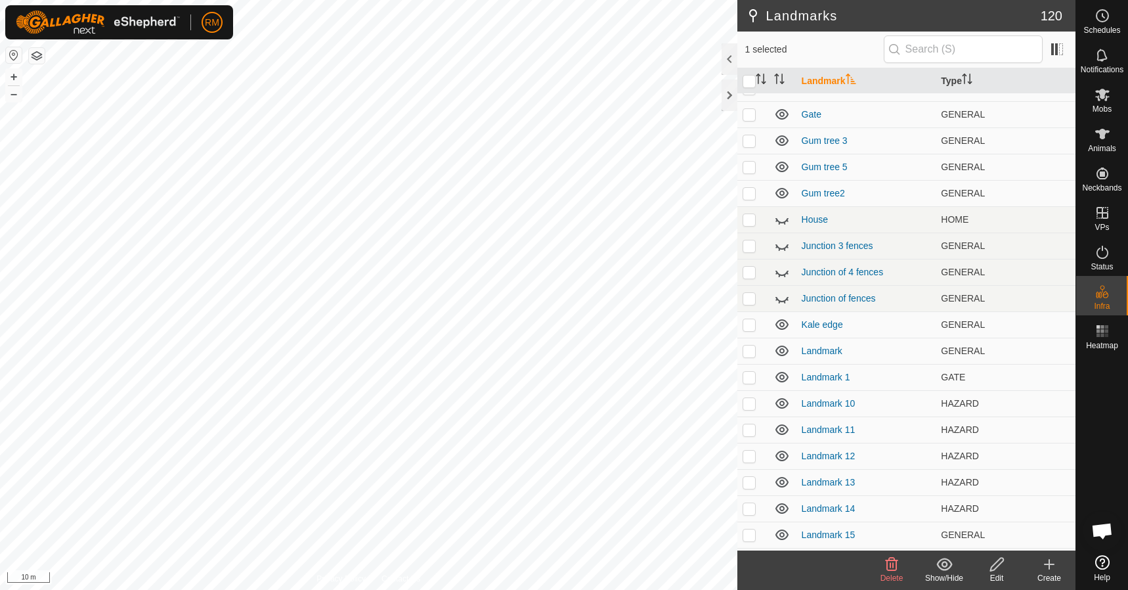
scroll to position [1088, 0]
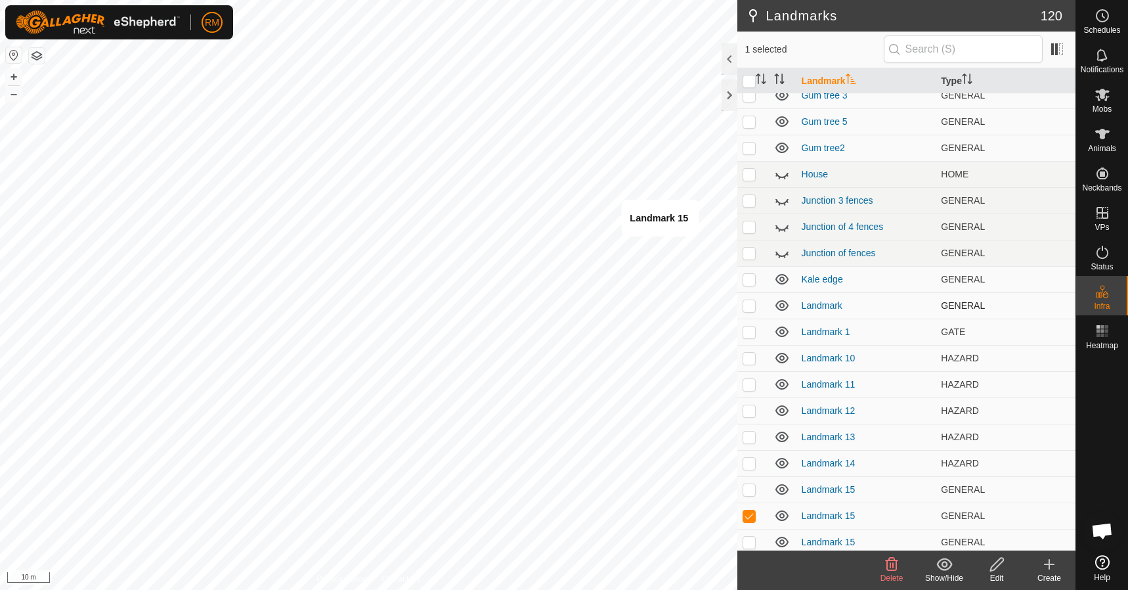
checkbox input "true"
click at [750, 518] on p-checkbox at bounding box center [749, 515] width 13 height 11
checkbox input "true"
click at [889, 562] on icon at bounding box center [892, 564] width 16 height 16
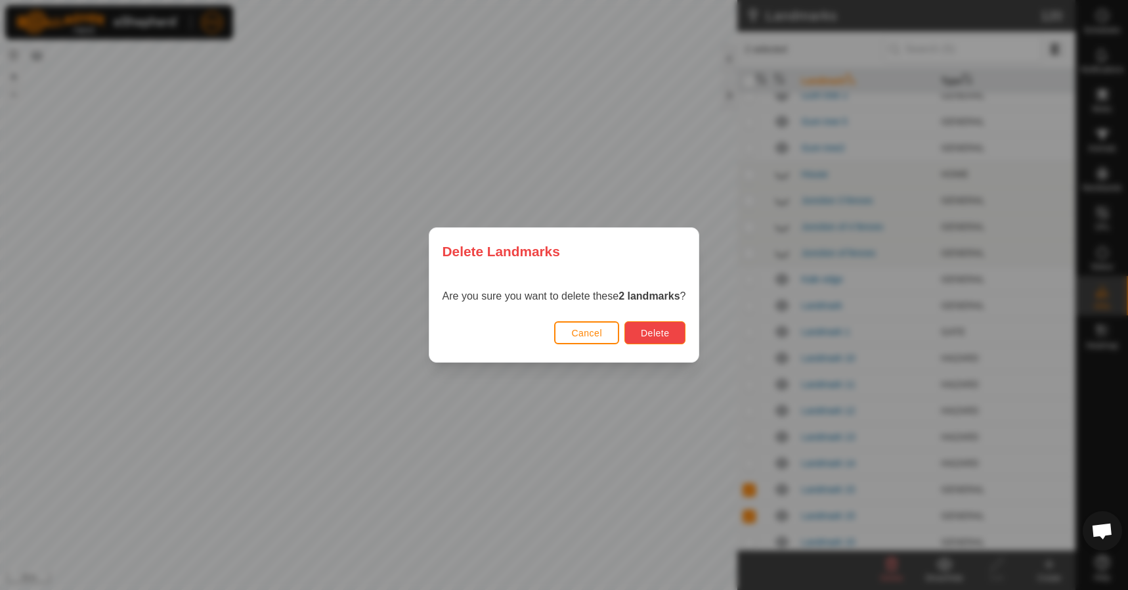
click at [662, 333] on span "Delete" at bounding box center [655, 333] width 28 height 11
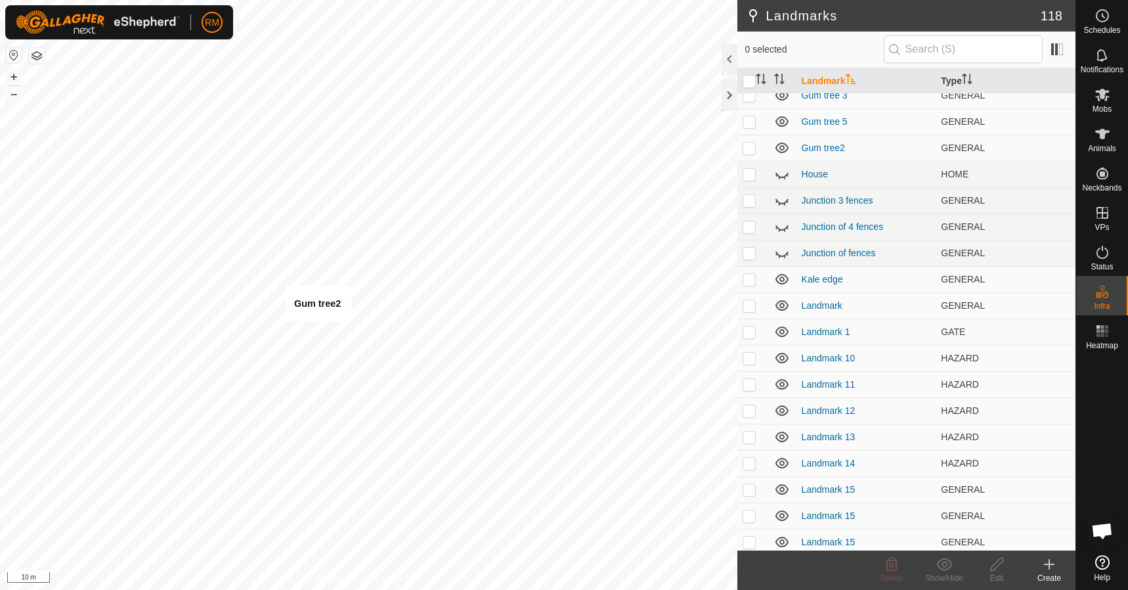
checkbox input "true"
click at [889, 565] on icon at bounding box center [892, 564] width 16 height 16
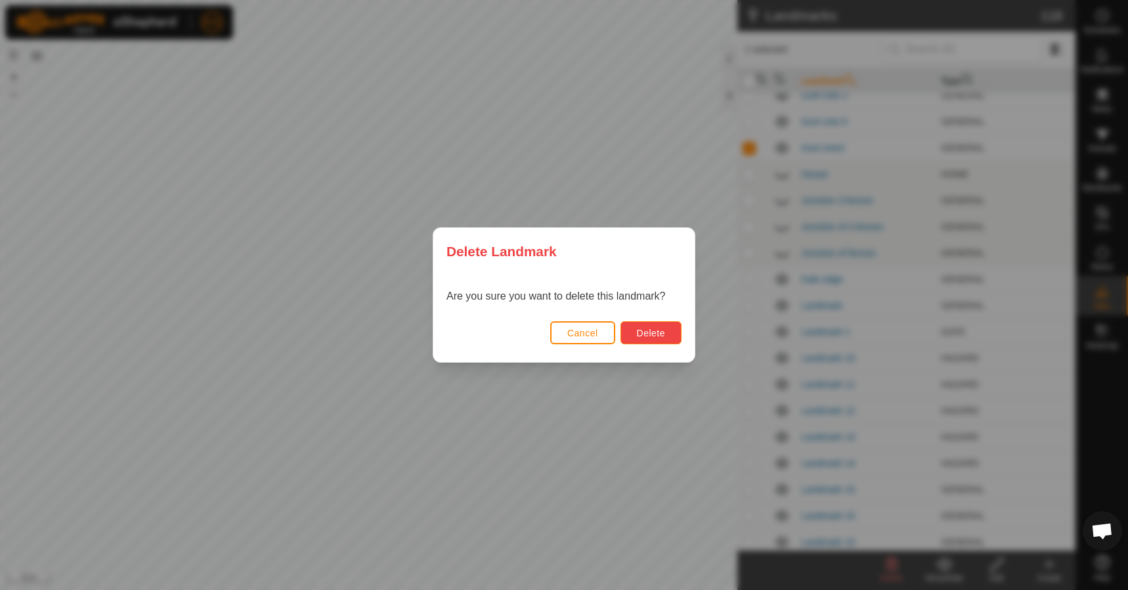
click at [638, 330] on span "Delete" at bounding box center [651, 333] width 28 height 11
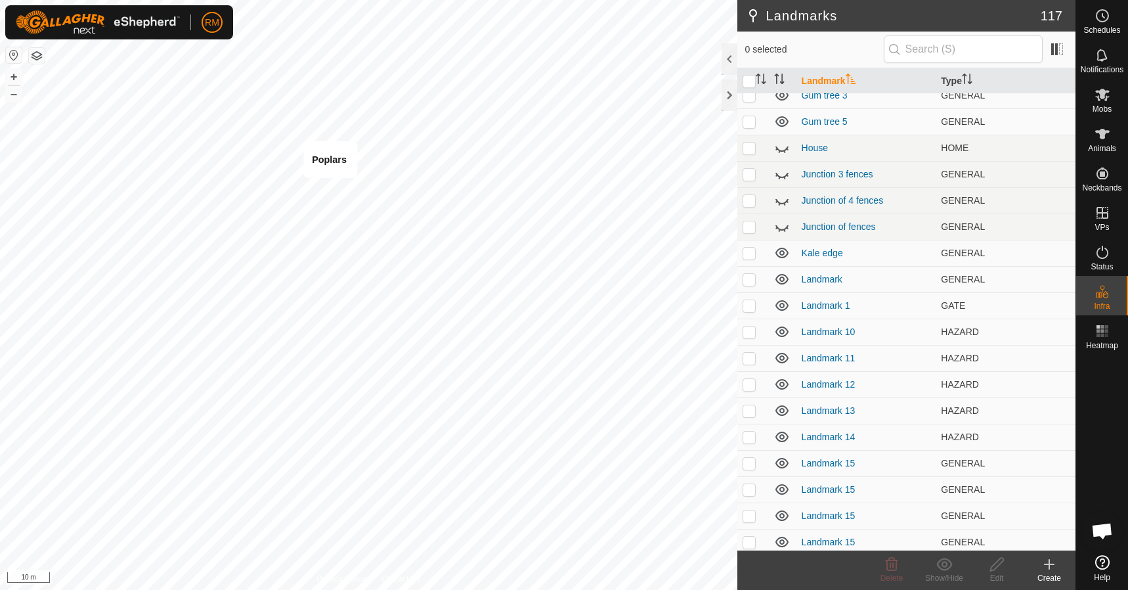
checkbox input "true"
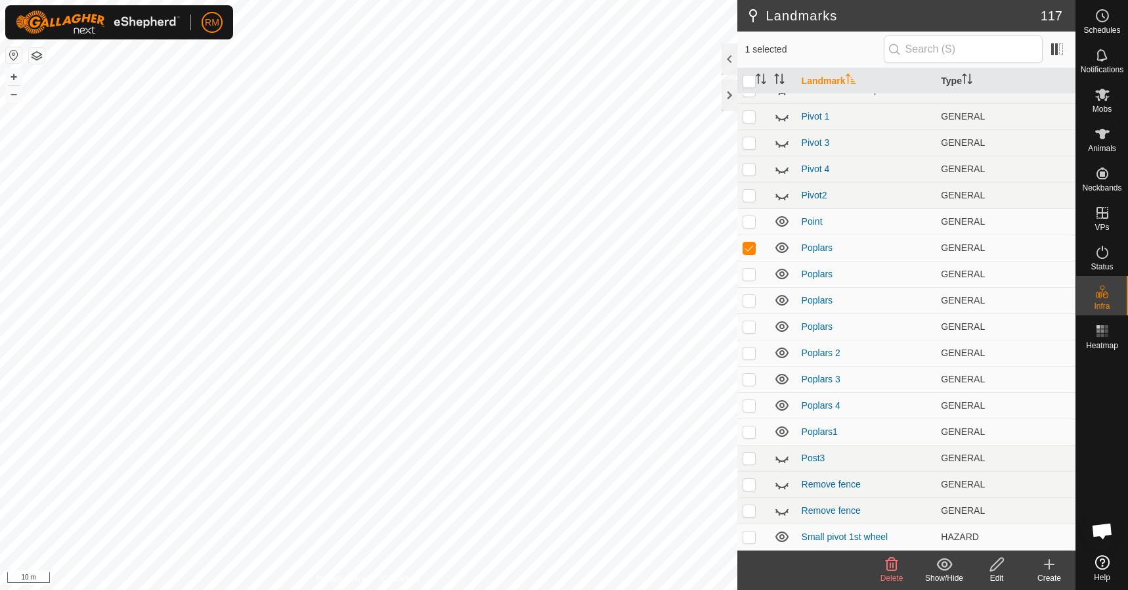
scroll to position [2429, 0]
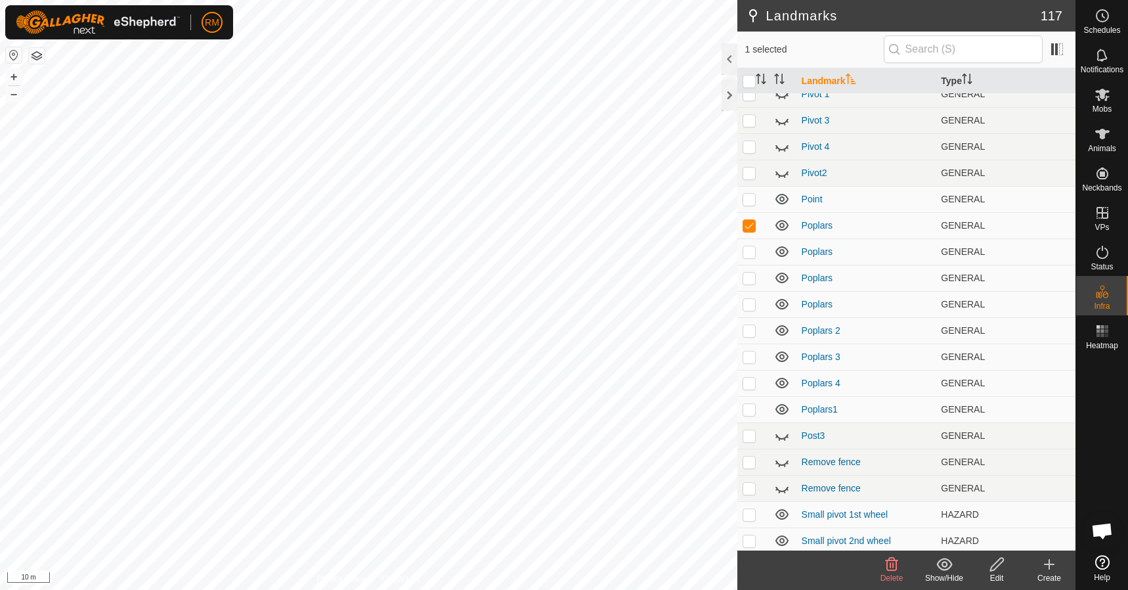
click at [893, 564] on icon at bounding box center [892, 564] width 12 height 13
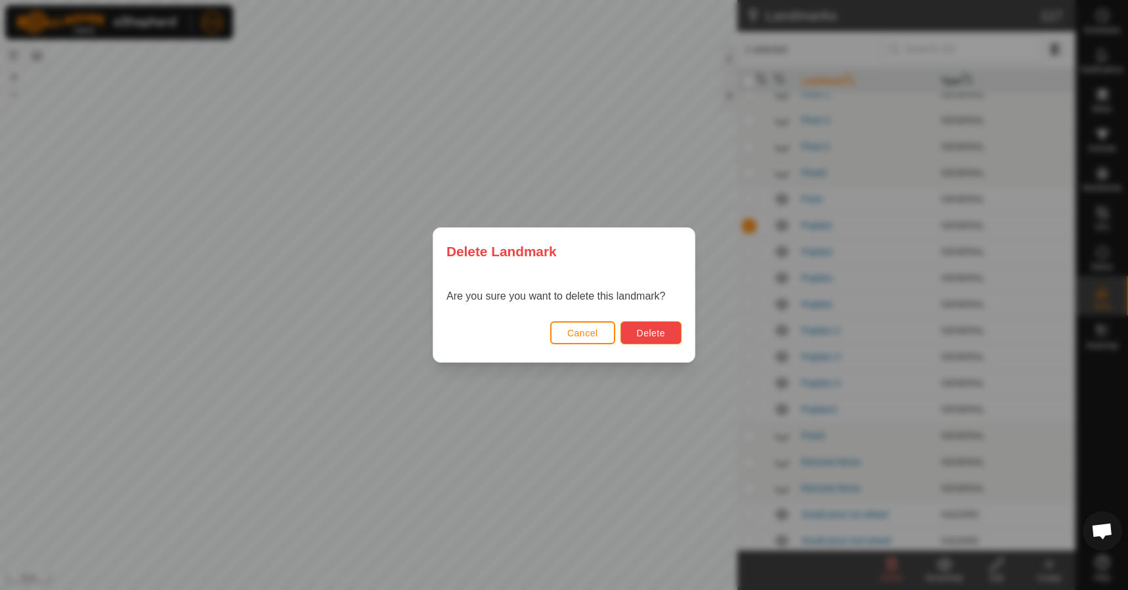
click at [655, 332] on span "Delete" at bounding box center [651, 333] width 28 height 11
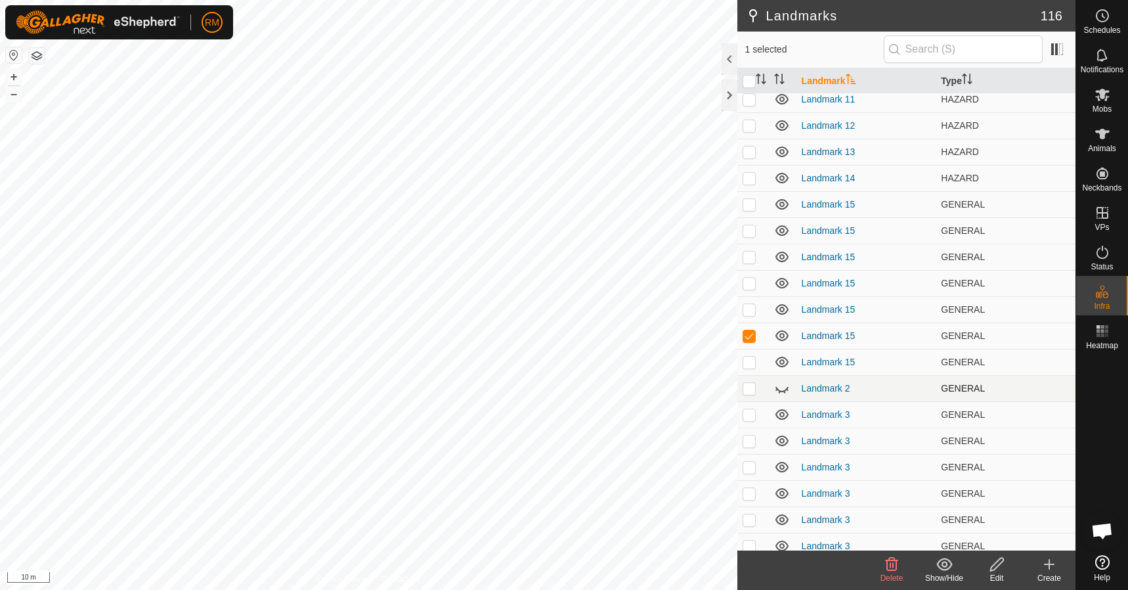
scroll to position [1346, 0]
click at [889, 562] on icon at bounding box center [892, 564] width 16 height 16
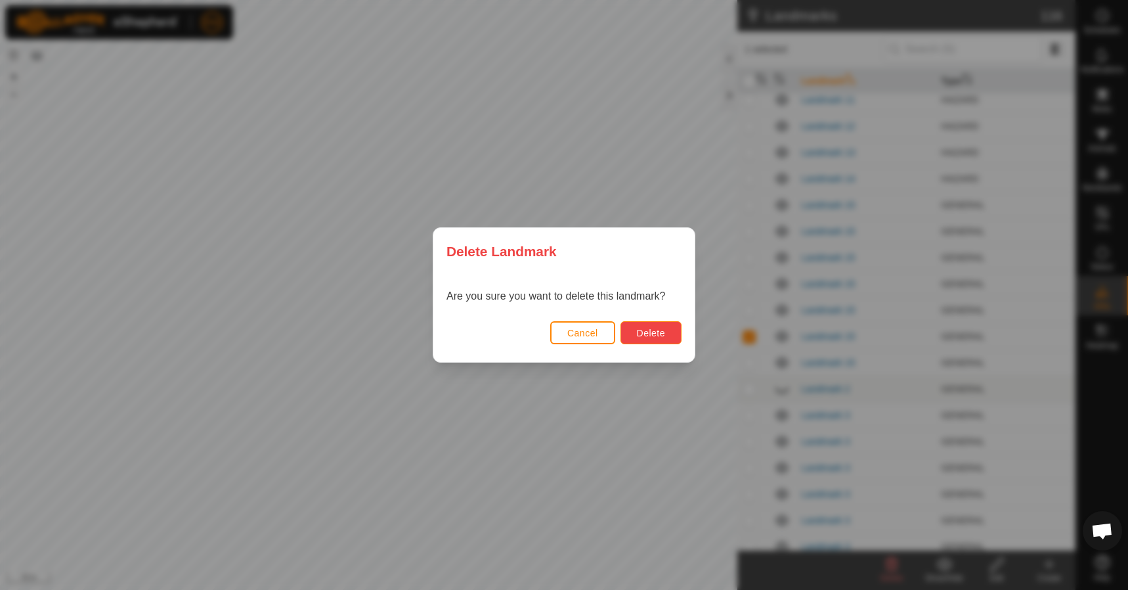
click at [653, 332] on span "Delete" at bounding box center [651, 333] width 28 height 11
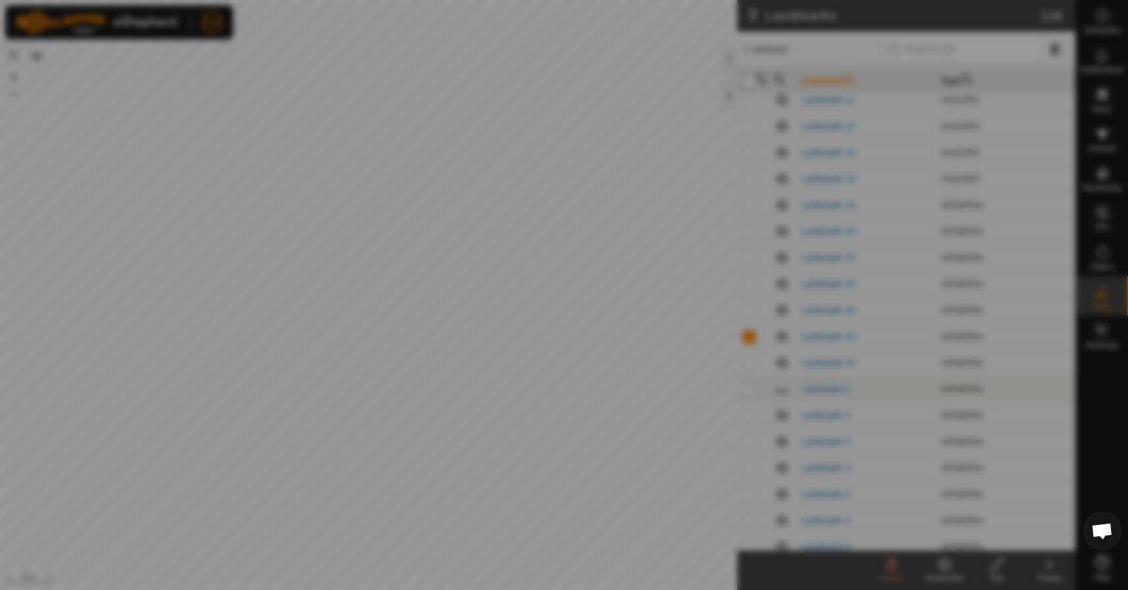
checkbox input "false"
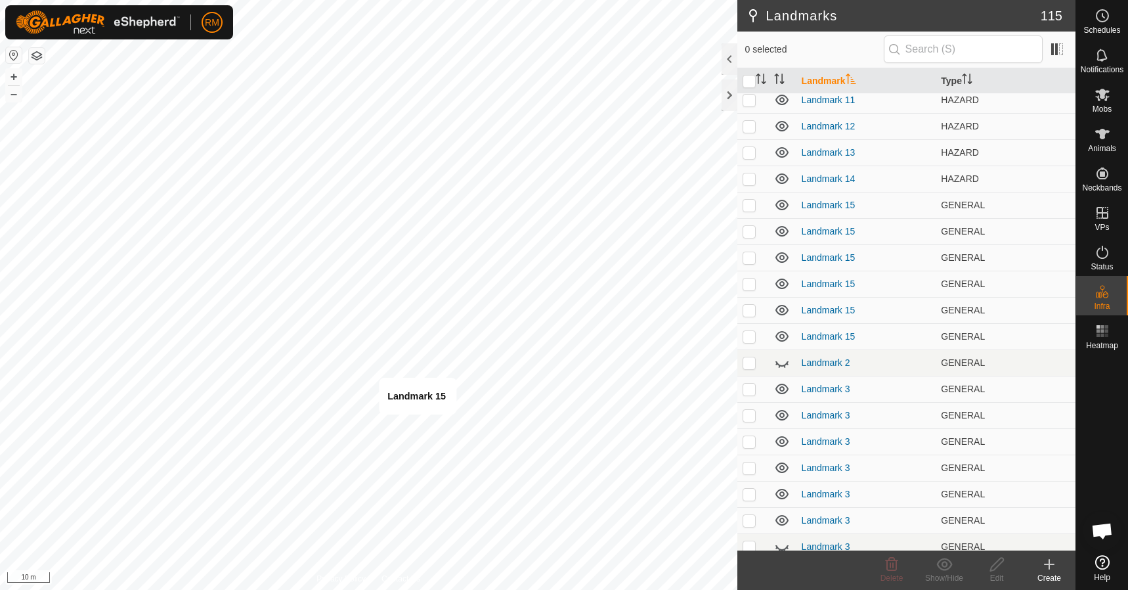
checkbox input "true"
click at [892, 564] on icon at bounding box center [892, 564] width 16 height 16
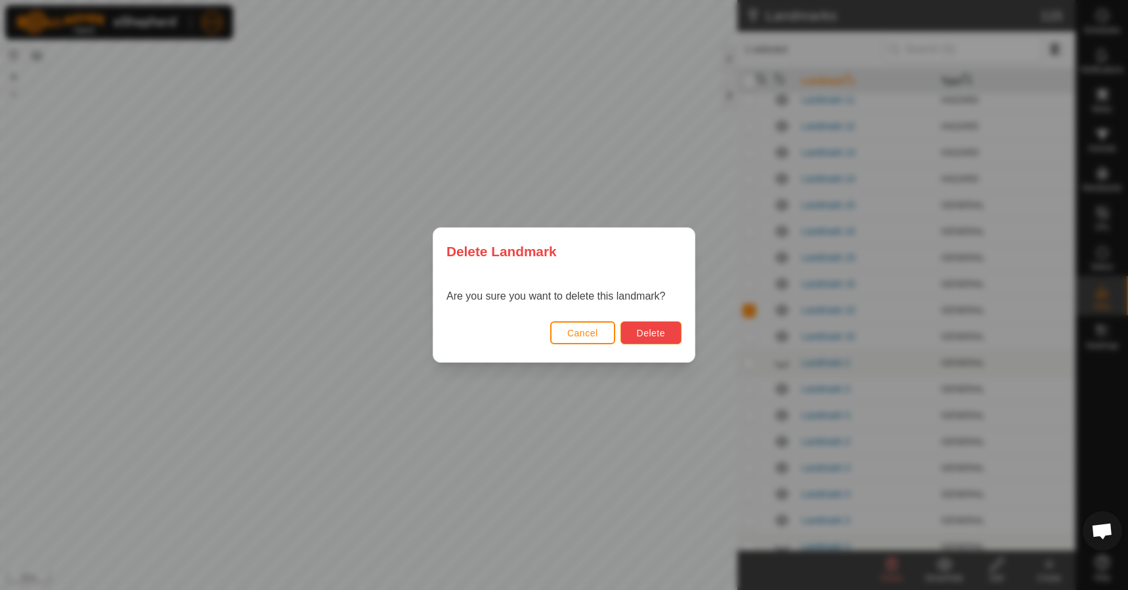
click at [659, 334] on span "Delete" at bounding box center [651, 333] width 28 height 11
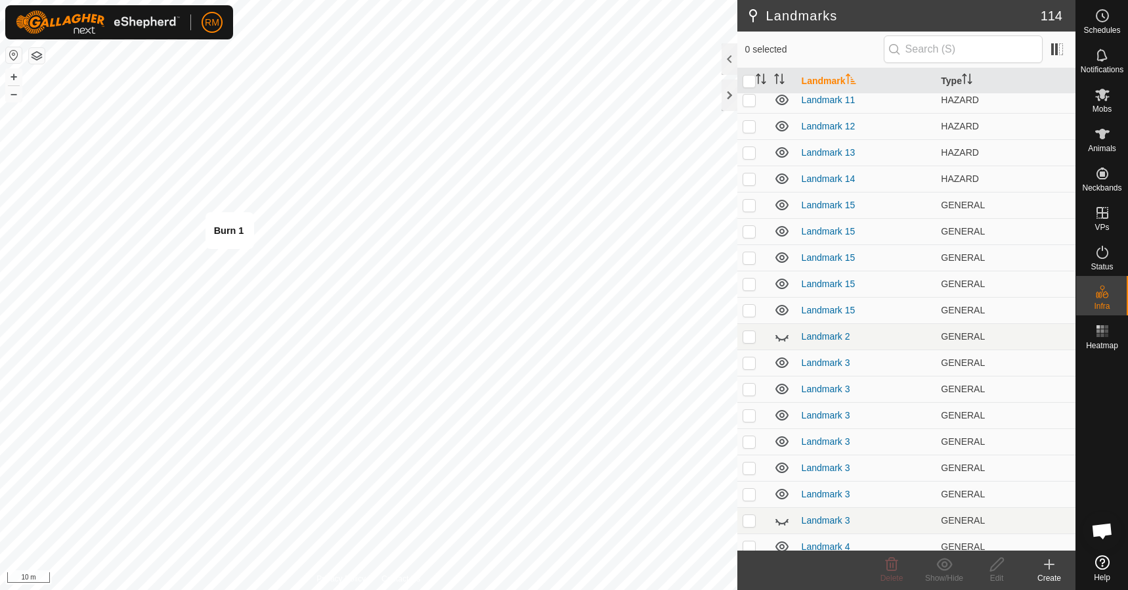
checkbox input "true"
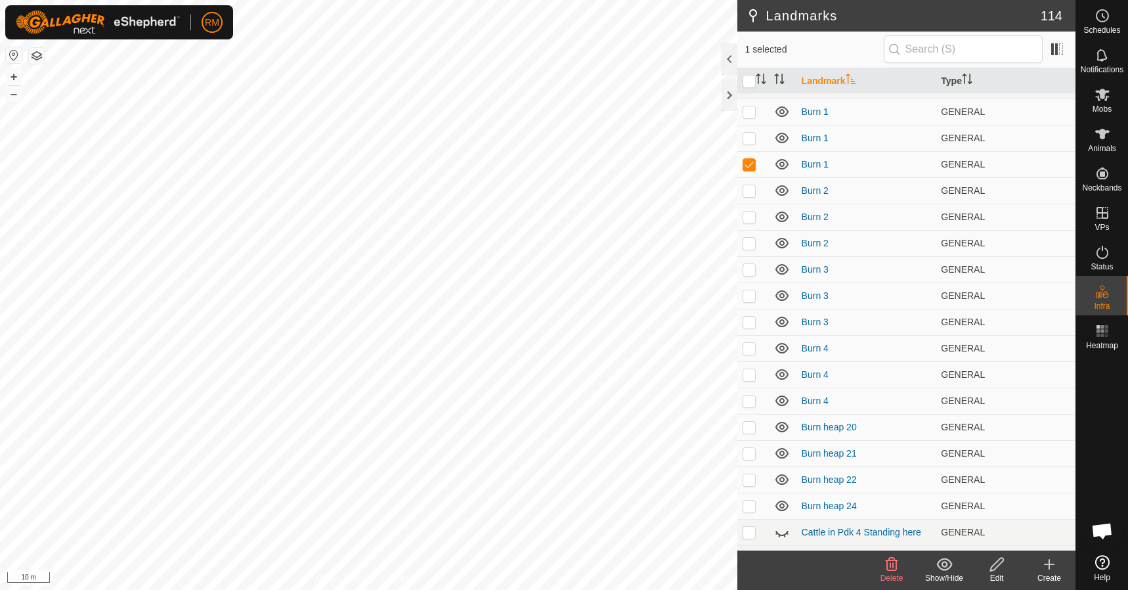
scroll to position [0, 0]
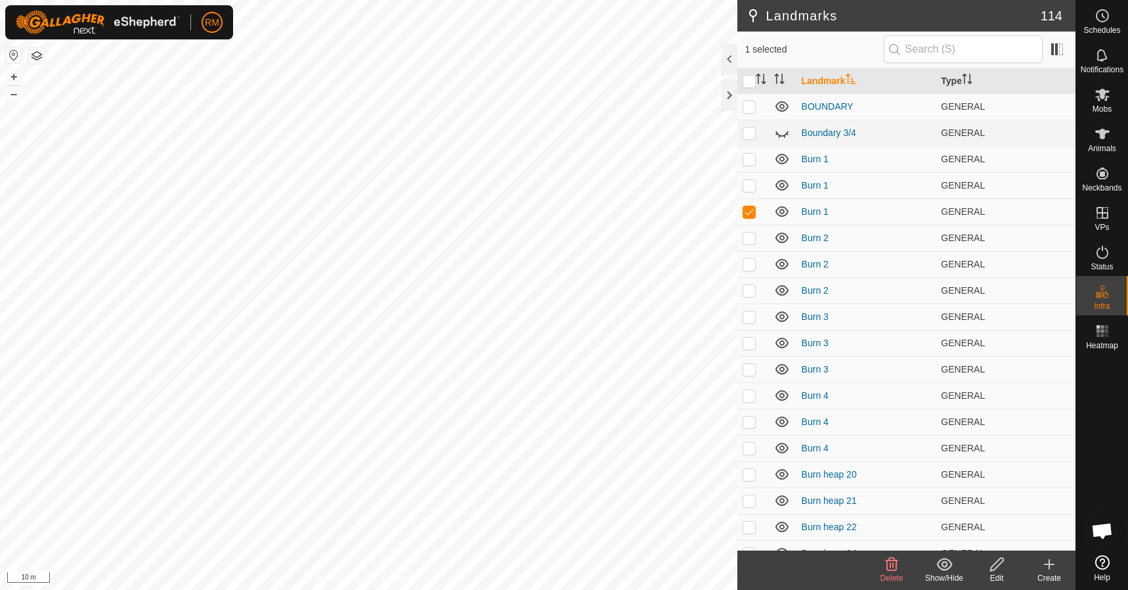
click at [892, 565] on icon at bounding box center [892, 564] width 16 height 16
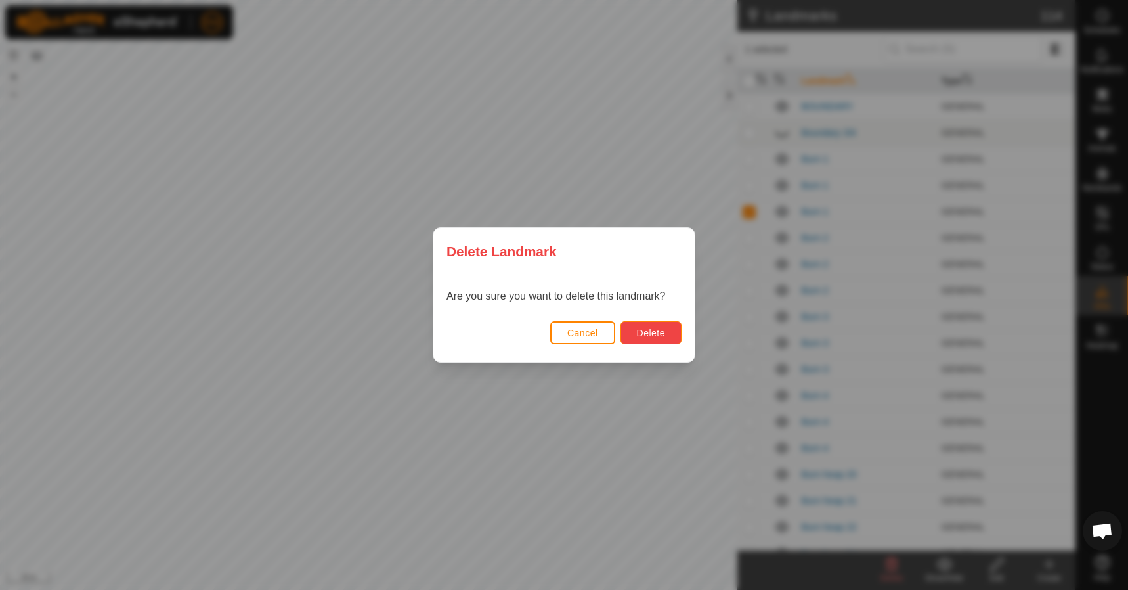
click at [659, 336] on span "Delete" at bounding box center [651, 333] width 28 height 11
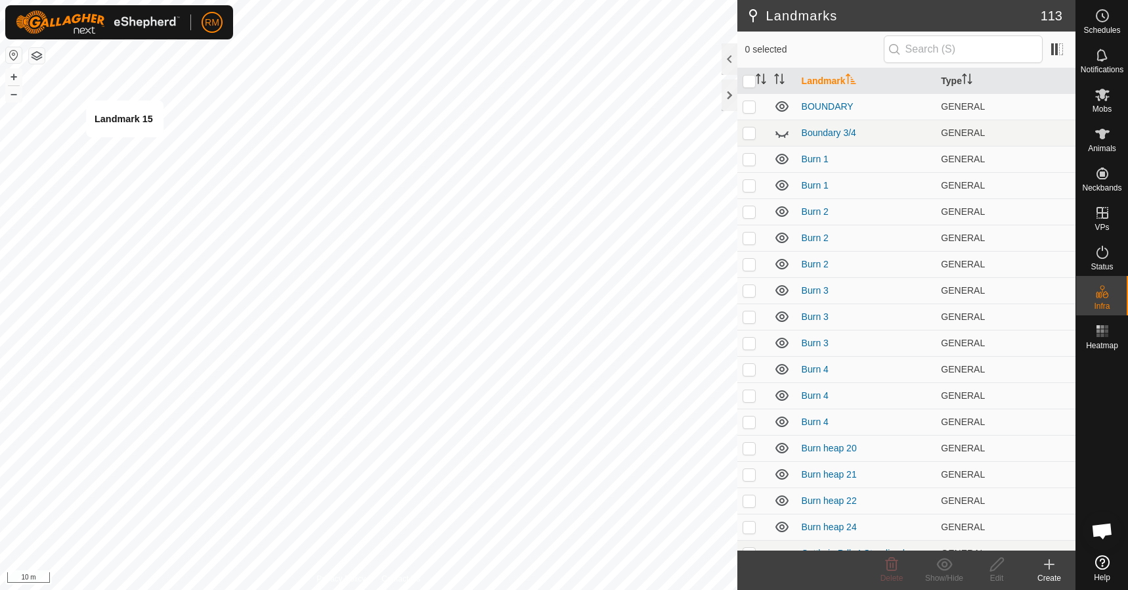
checkbox input "true"
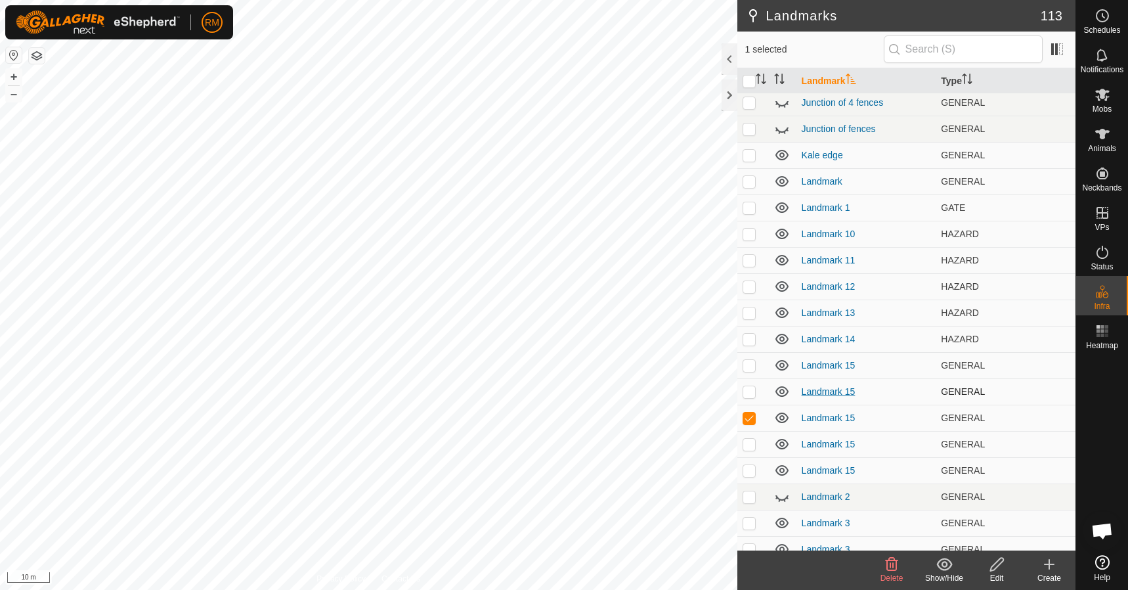
scroll to position [1161, 0]
click at [747, 390] on p-checkbox at bounding box center [749, 391] width 13 height 11
checkbox input "false"
click at [895, 565] on icon at bounding box center [892, 564] width 16 height 16
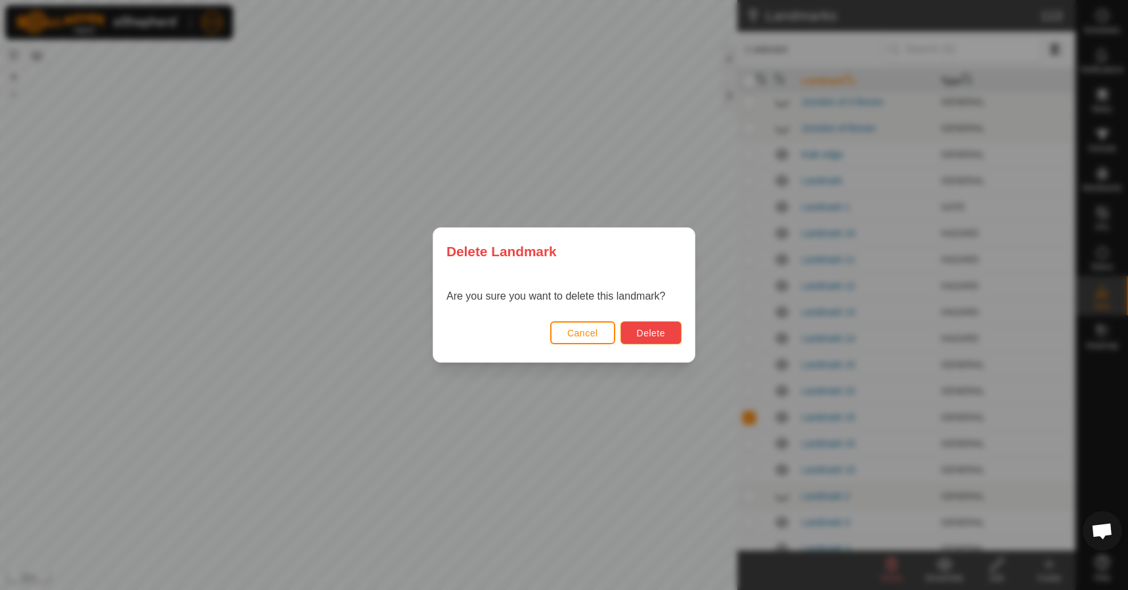
click at [663, 328] on span "Delete" at bounding box center [651, 333] width 28 height 11
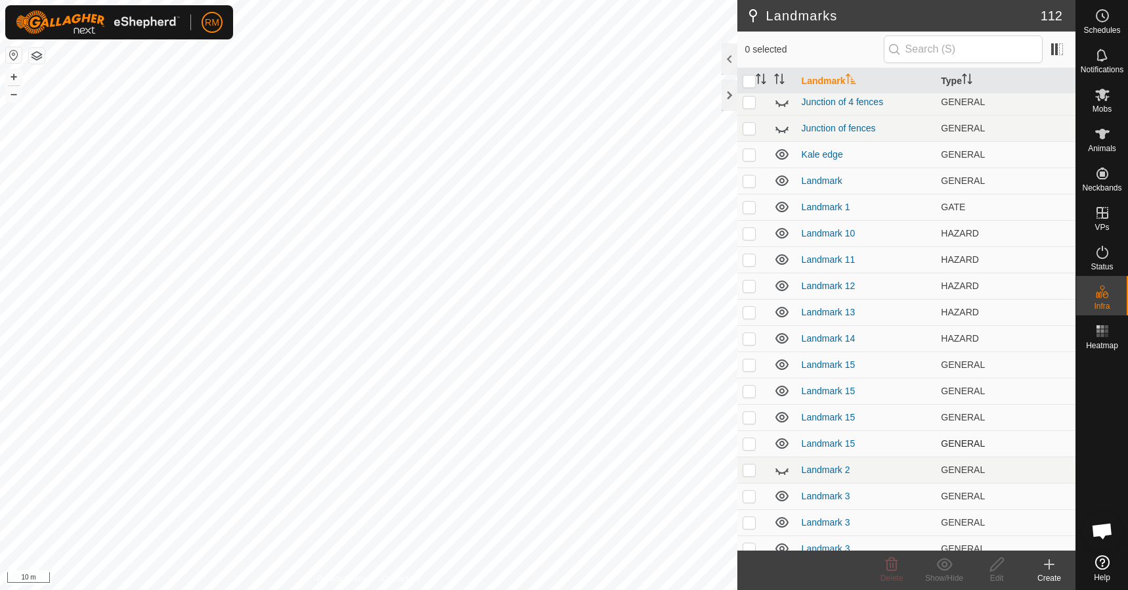
checkbox input "true"
click at [999, 569] on icon at bounding box center [997, 564] width 16 height 16
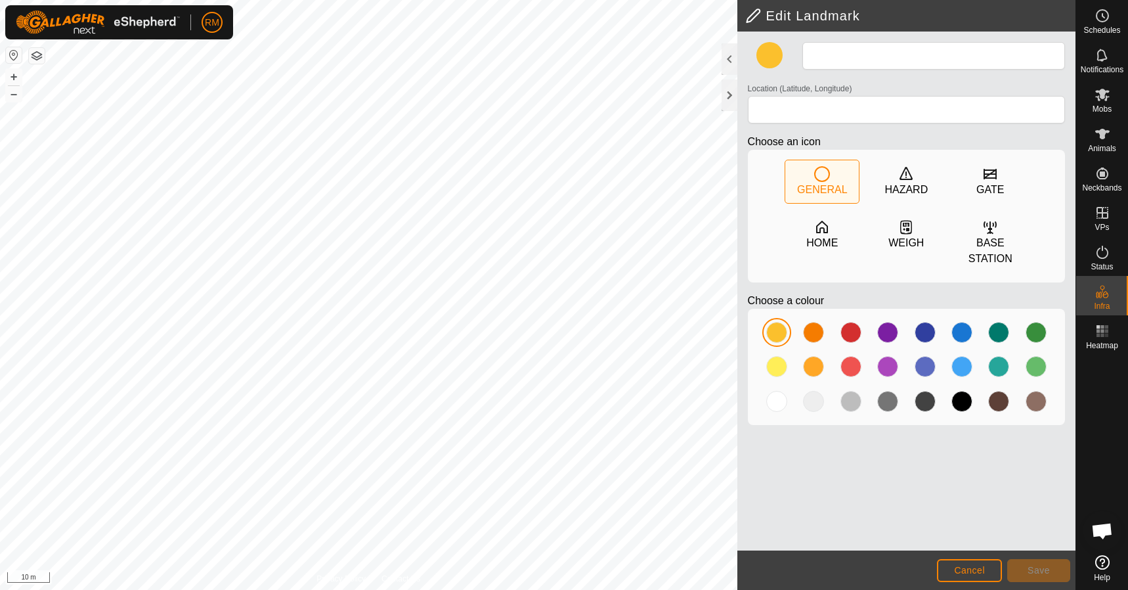
type input "Burn 2"
type input "-42.762329, 172.971501"
click at [1046, 573] on span "Save" at bounding box center [1039, 570] width 22 height 11
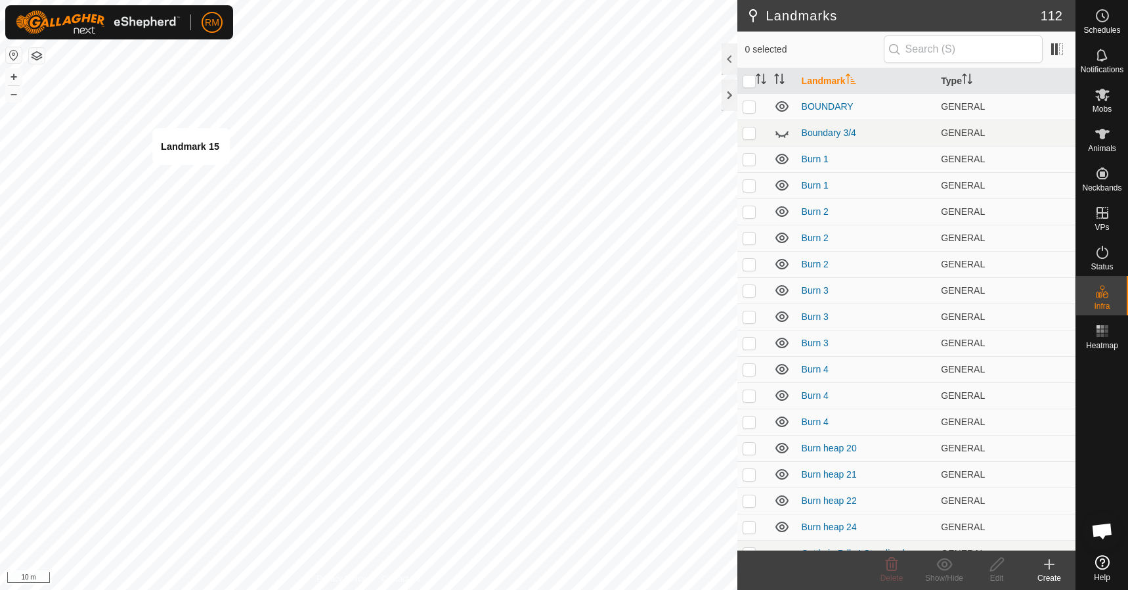
checkbox input "true"
click at [994, 562] on icon at bounding box center [997, 564] width 16 height 16
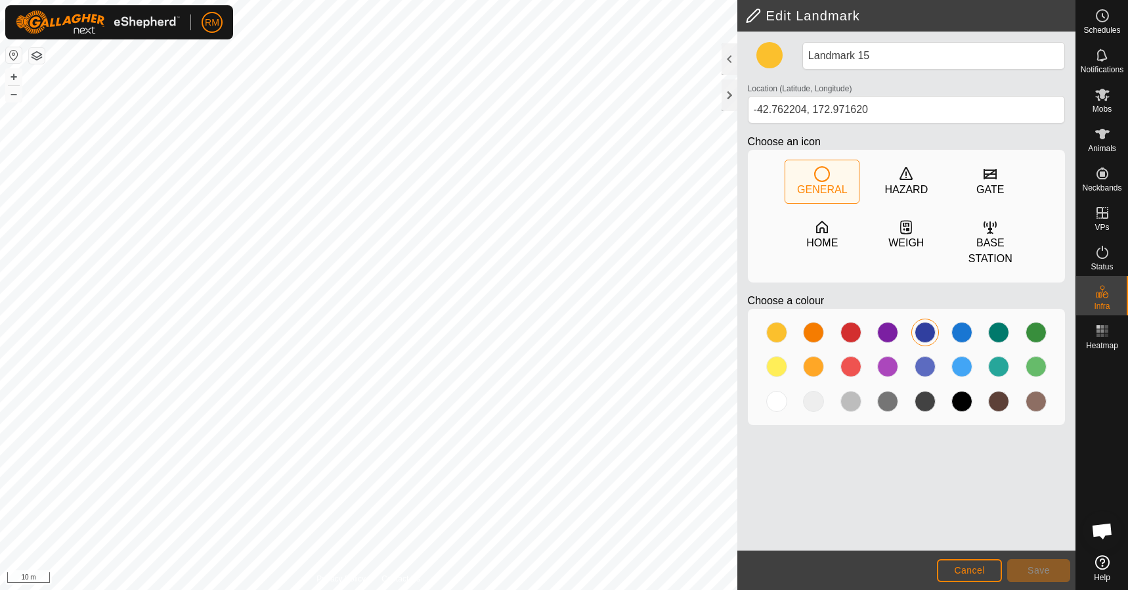
click at [922, 333] on div at bounding box center [925, 332] width 21 height 21
click at [1032, 569] on span "Save" at bounding box center [1039, 570] width 22 height 11
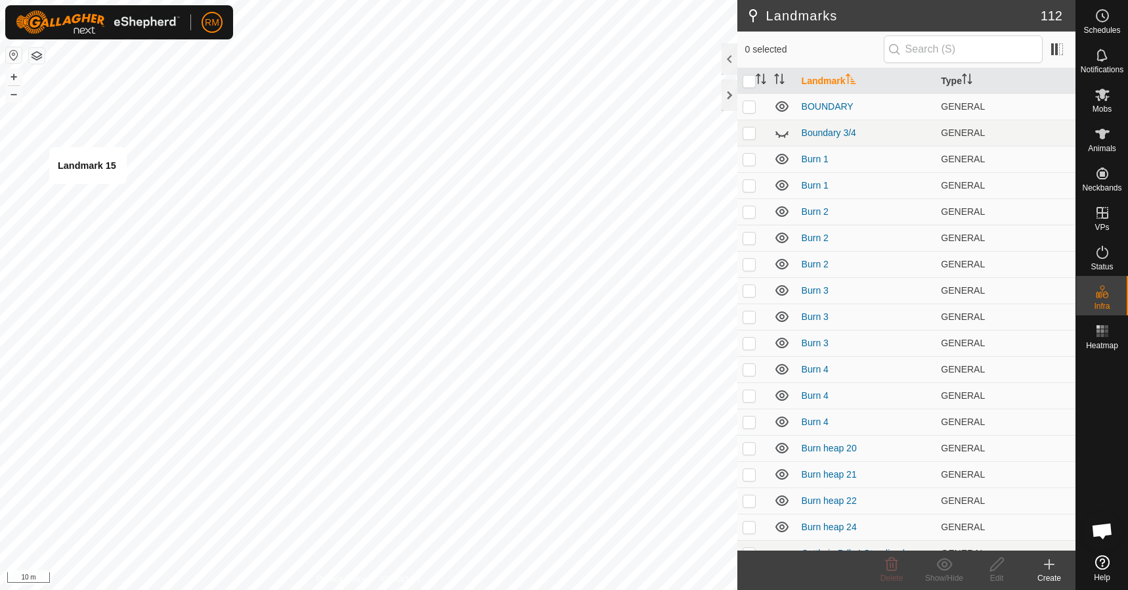
checkbox input "true"
click at [995, 565] on icon at bounding box center [997, 564] width 16 height 16
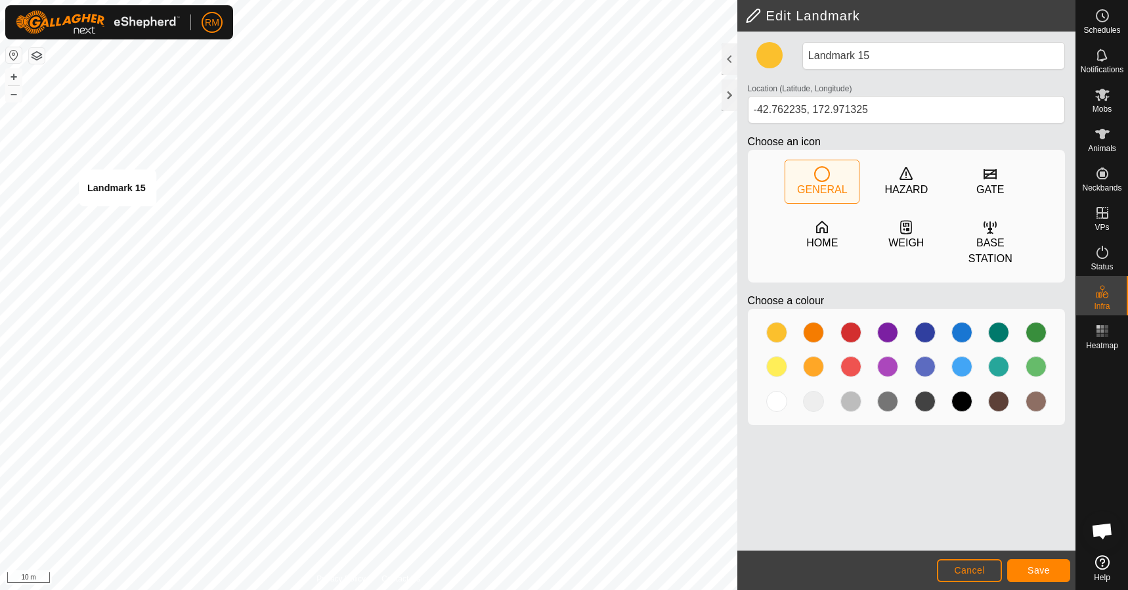
type input "-42.762257, 172.971381"
click at [924, 334] on div at bounding box center [925, 332] width 21 height 21
click at [1045, 577] on button "Save" at bounding box center [1038, 570] width 63 height 23
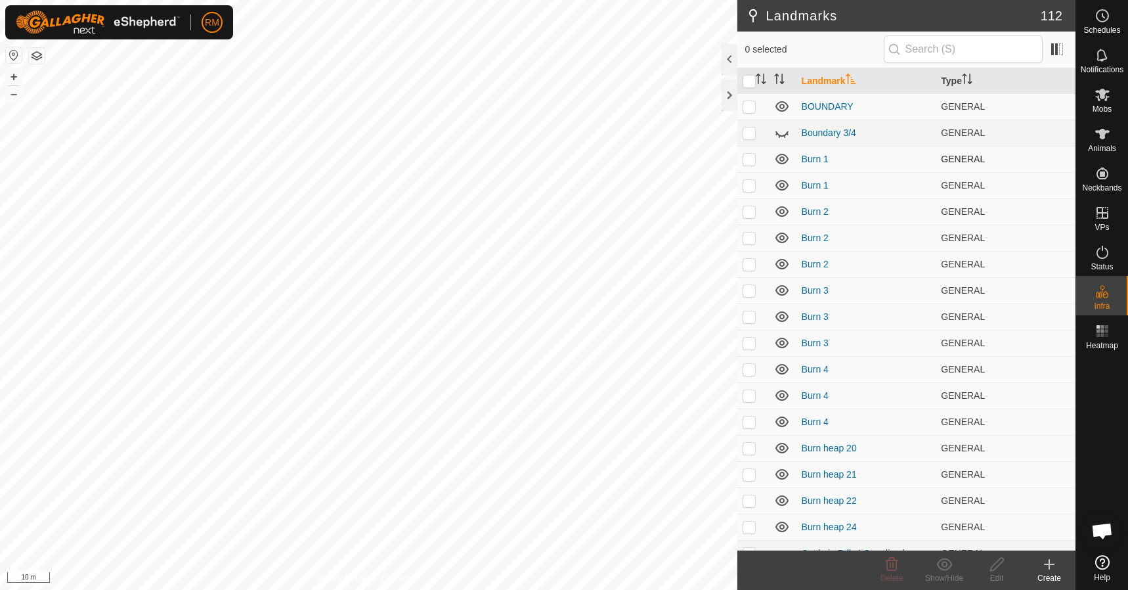
click at [748, 161] on p-checkbox at bounding box center [749, 159] width 13 height 11
checkbox input "false"
click at [749, 183] on p-checkbox at bounding box center [749, 185] width 13 height 11
checkbox input "true"
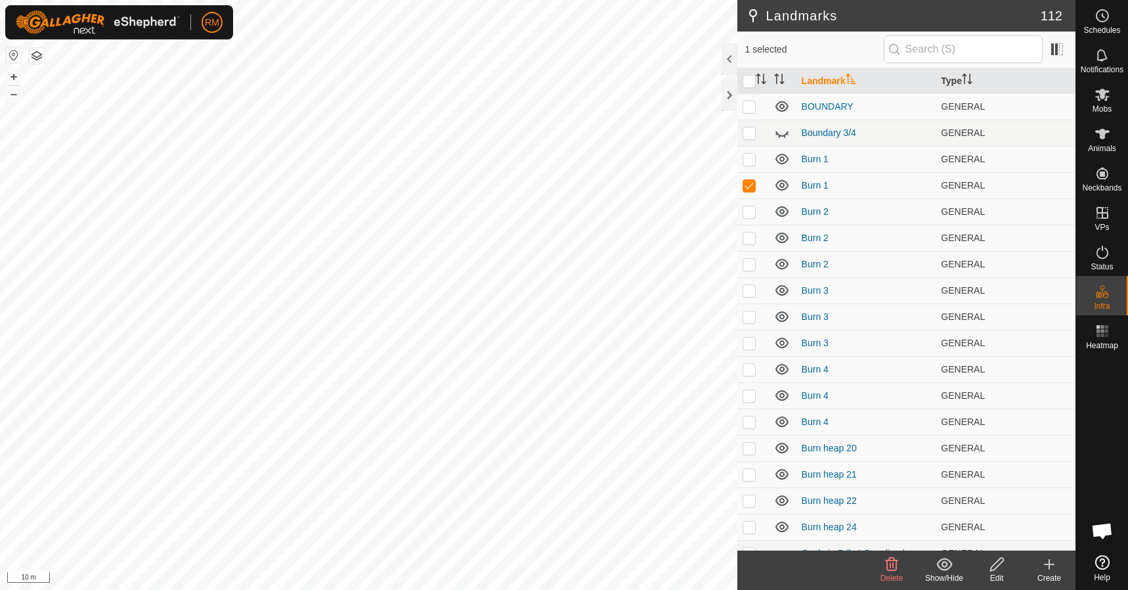
click at [998, 565] on icon at bounding box center [996, 564] width 13 height 13
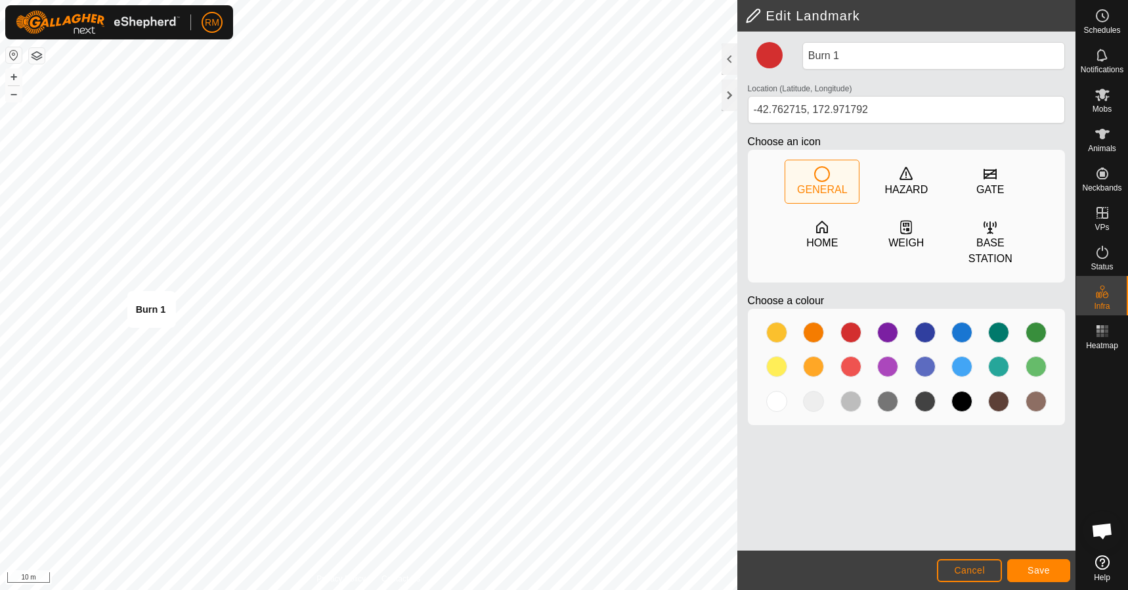
type input "-42.762680, 172.971747"
click at [1045, 573] on span "Save" at bounding box center [1039, 570] width 22 height 11
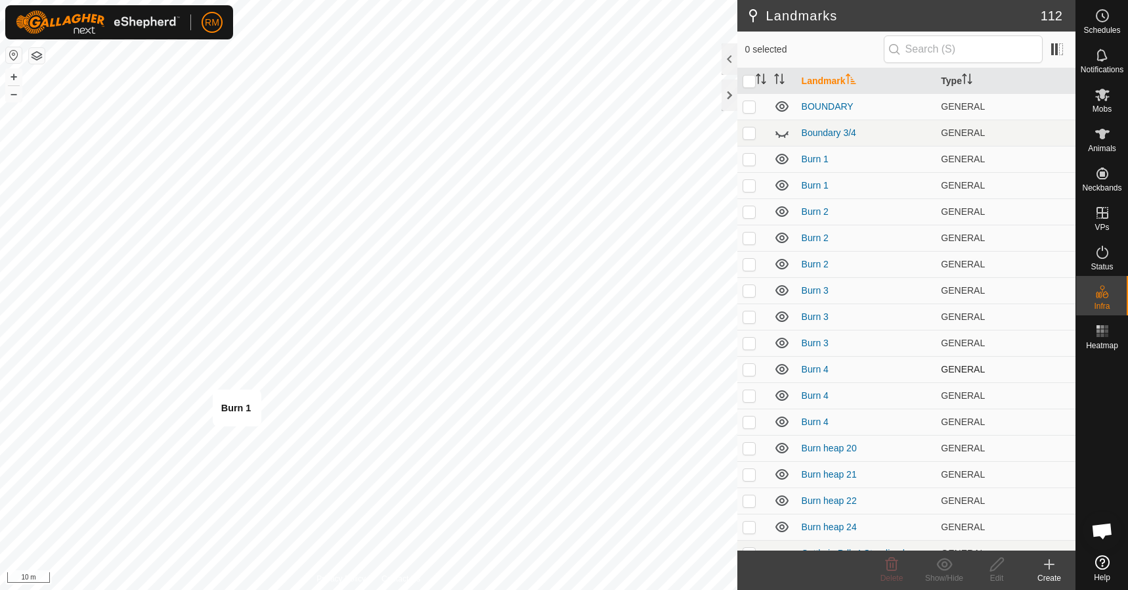
checkbox input "true"
click at [998, 565] on icon at bounding box center [997, 564] width 16 height 16
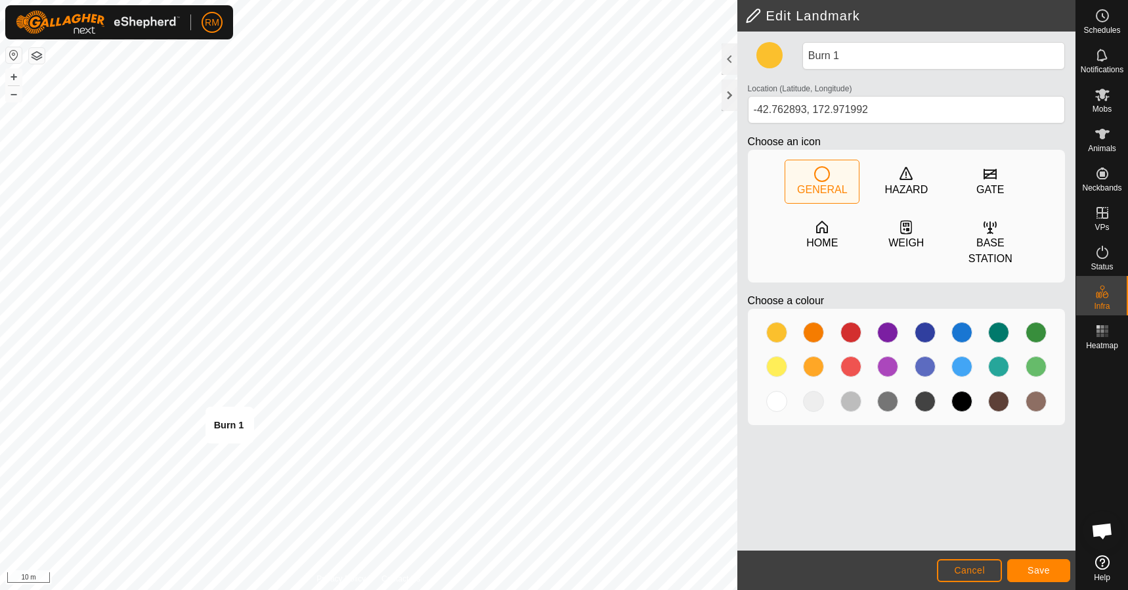
type input "-42.762925, 172.971971"
click at [1043, 570] on span "Save" at bounding box center [1039, 570] width 22 height 11
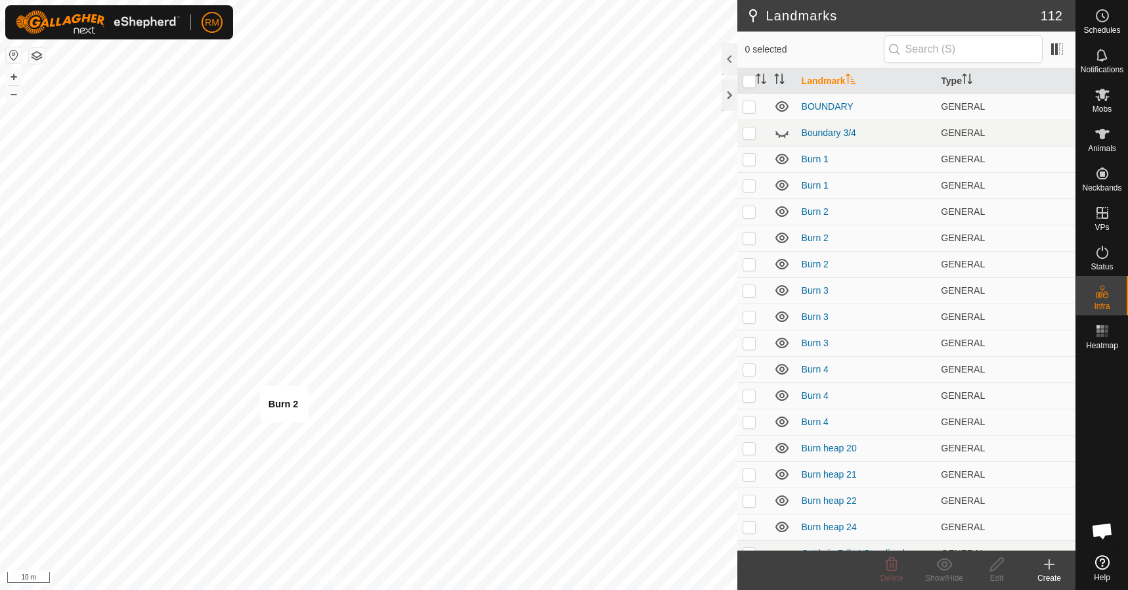
checkbox input "true"
click at [997, 569] on icon at bounding box center [997, 564] width 16 height 16
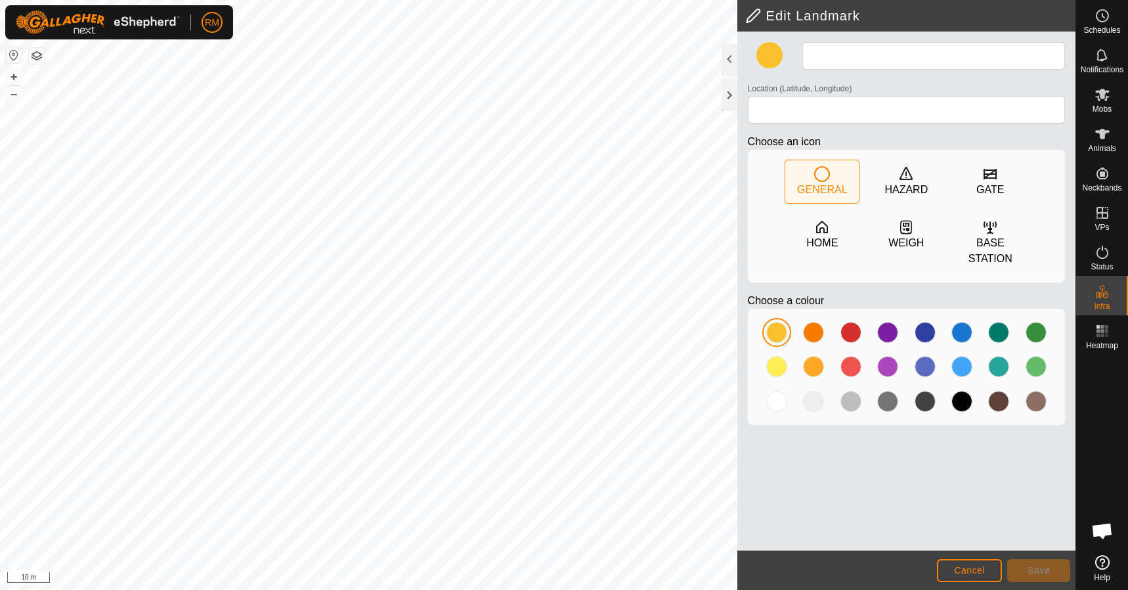
type input "Burn 2"
type input "-42.762839, 172.972154"
click at [1032, 573] on span "Save" at bounding box center [1039, 570] width 22 height 11
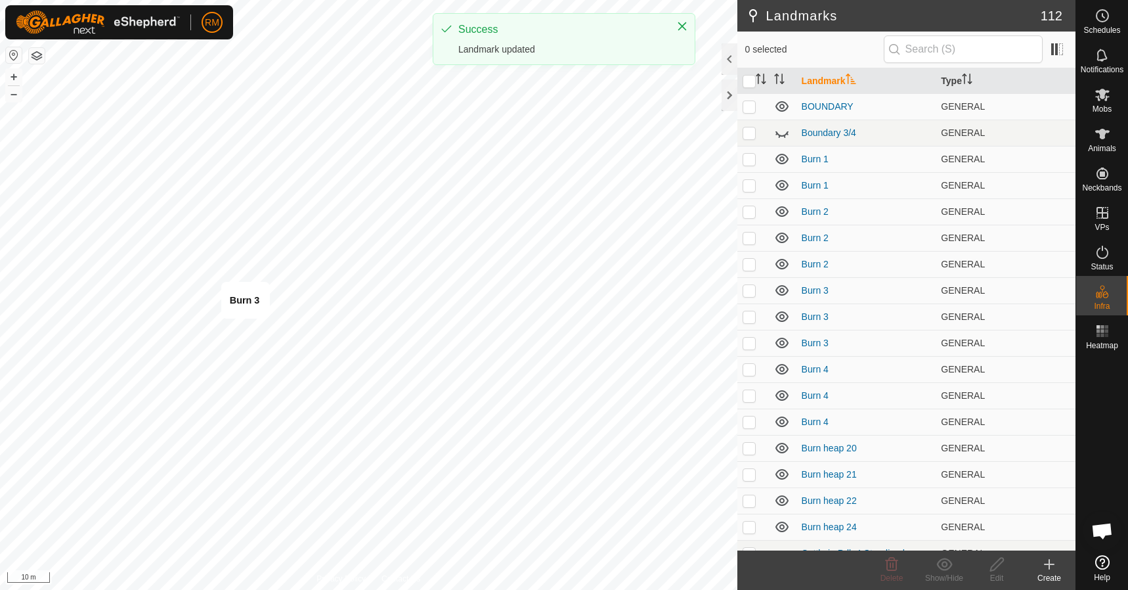
checkbox input "true"
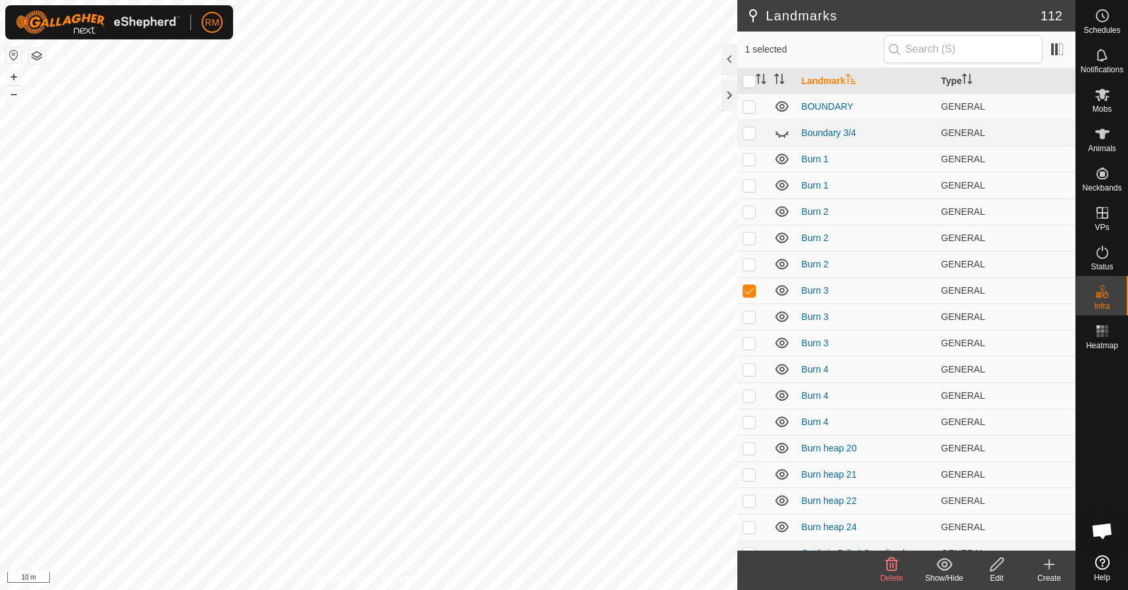
click at [996, 564] on icon at bounding box center [997, 564] width 16 height 16
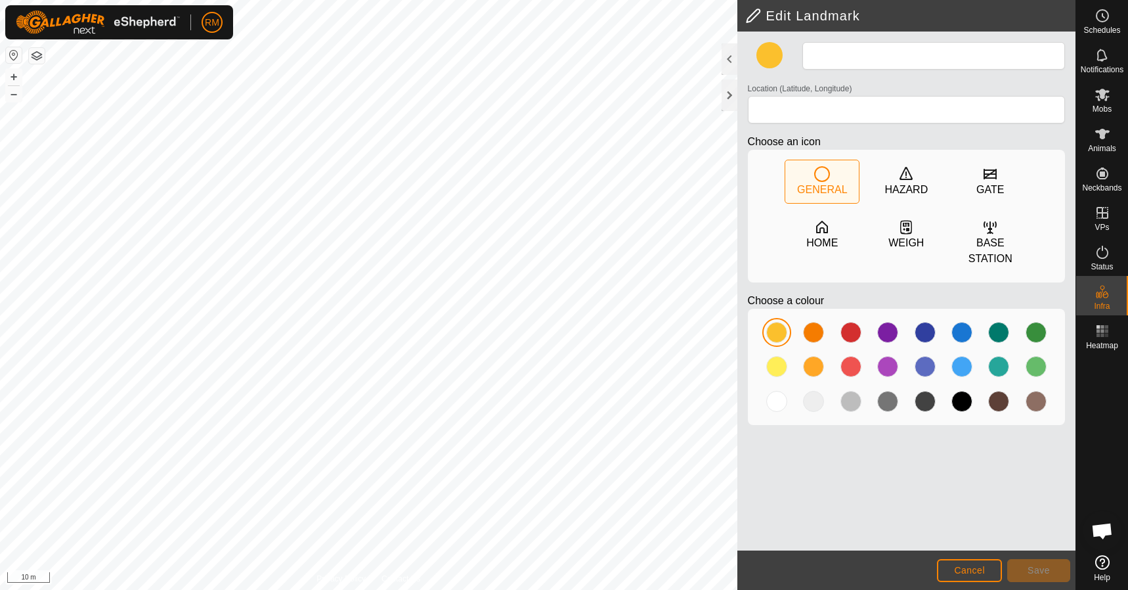
type input "Burn 3"
type input "-42.762676, 172.972028"
click at [1034, 567] on span "Save" at bounding box center [1039, 570] width 22 height 11
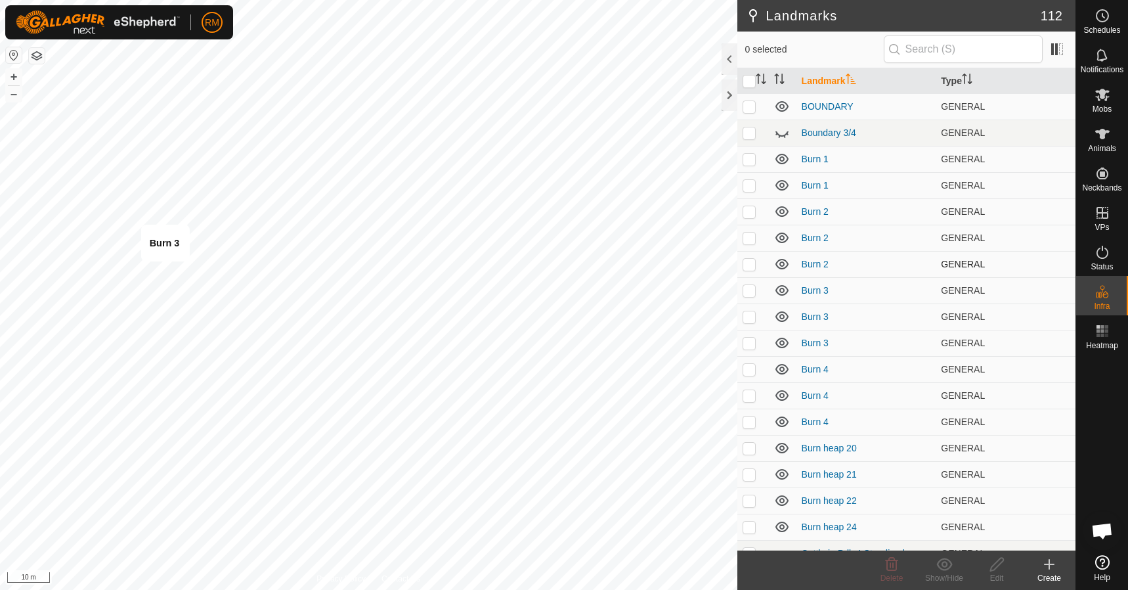
checkbox input "true"
click at [995, 568] on icon at bounding box center [996, 564] width 13 height 13
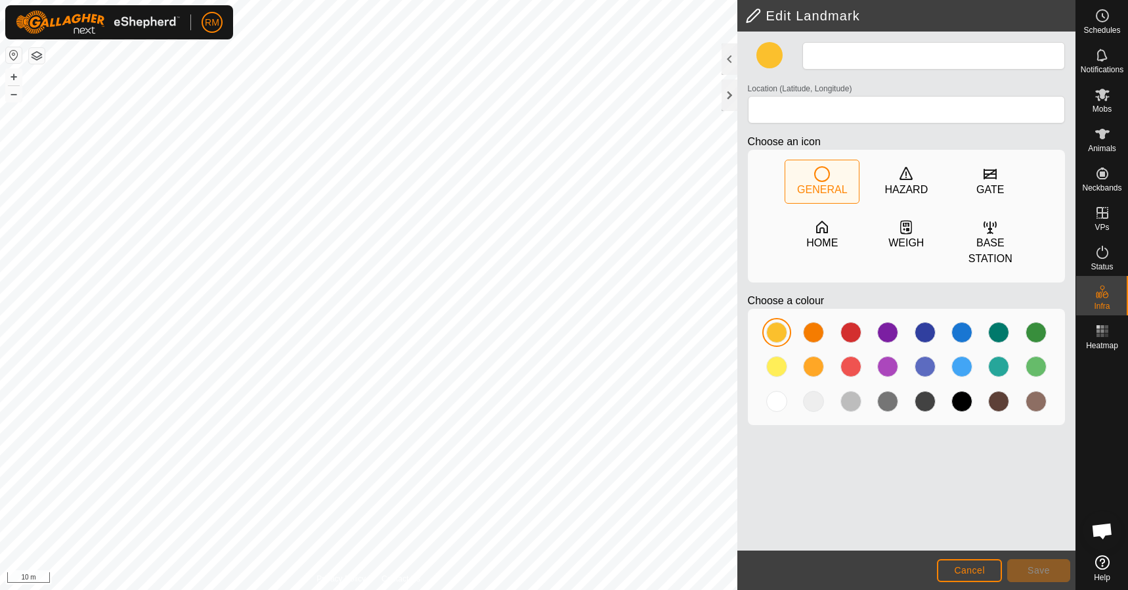
type input "Burn 3"
type input "-42.762455, 172.971824"
click at [1053, 568] on button "Save" at bounding box center [1038, 570] width 63 height 23
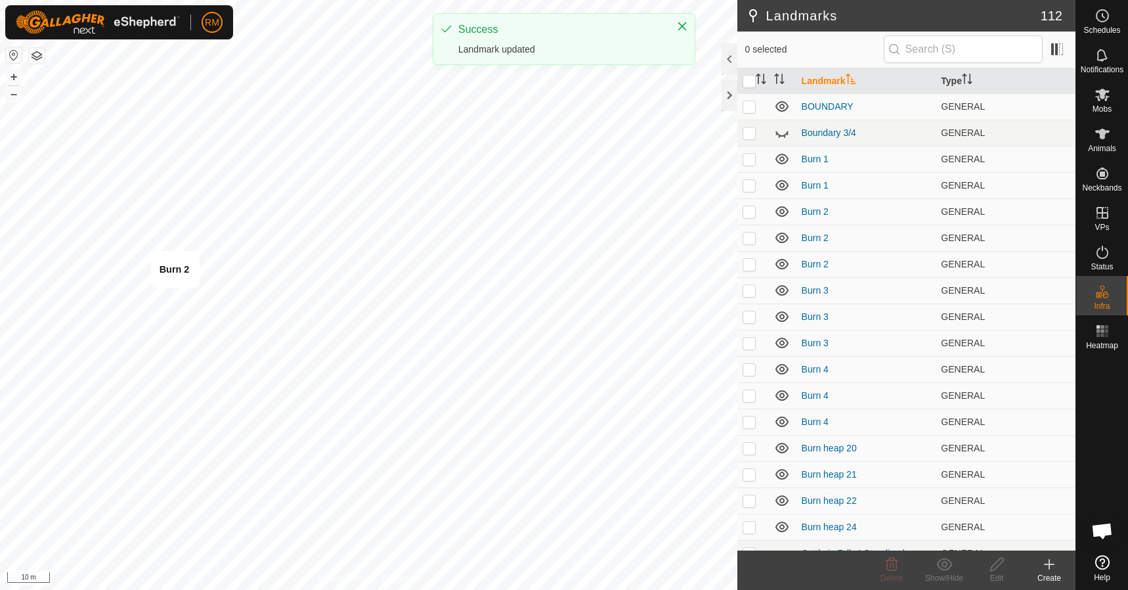
checkbox input "true"
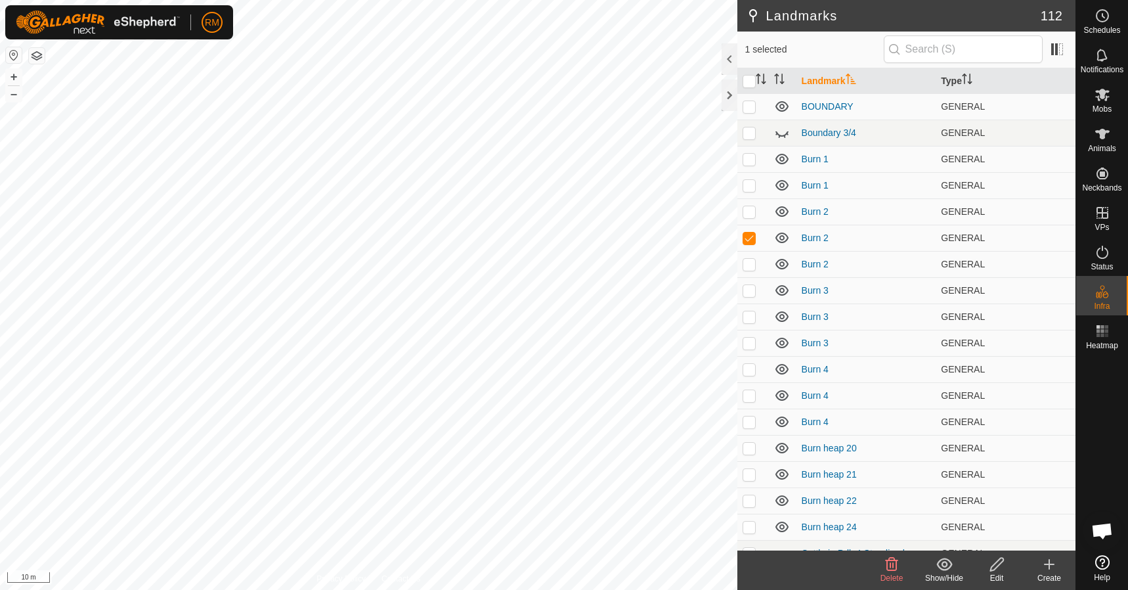
click at [994, 564] on icon at bounding box center [996, 564] width 13 height 13
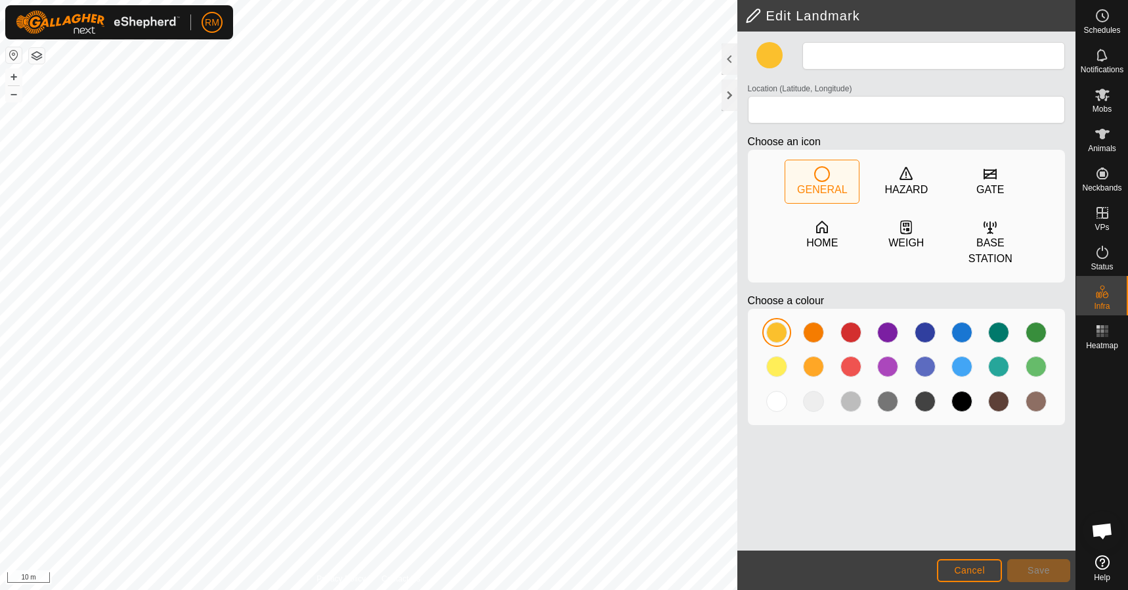
type input "Burn 2"
type input "-42.762574, 172.971947"
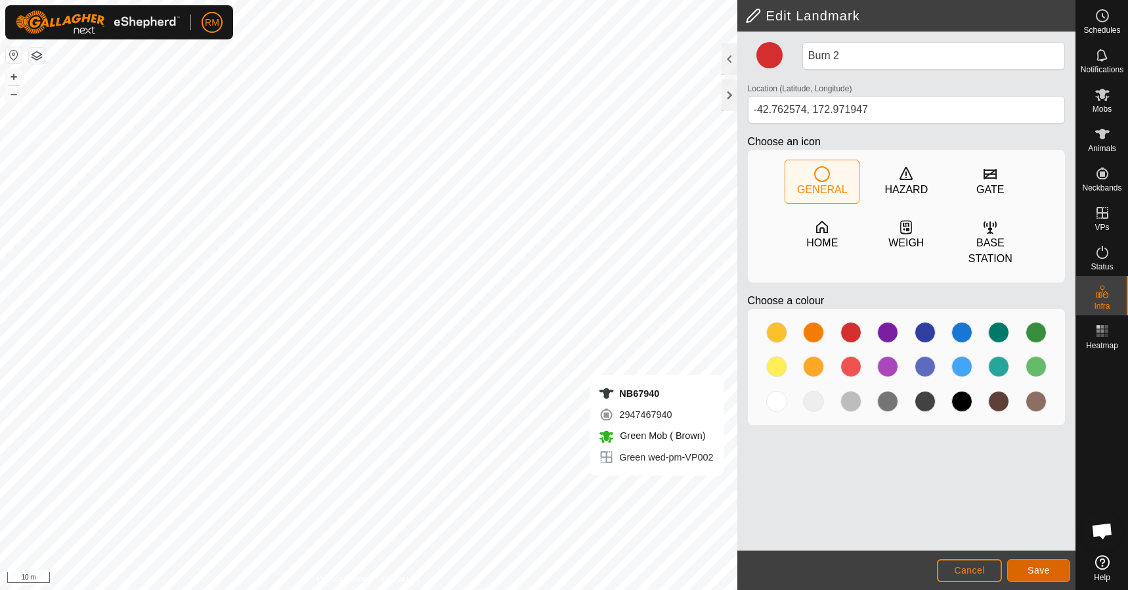
click at [1056, 566] on button "Save" at bounding box center [1038, 570] width 63 height 23
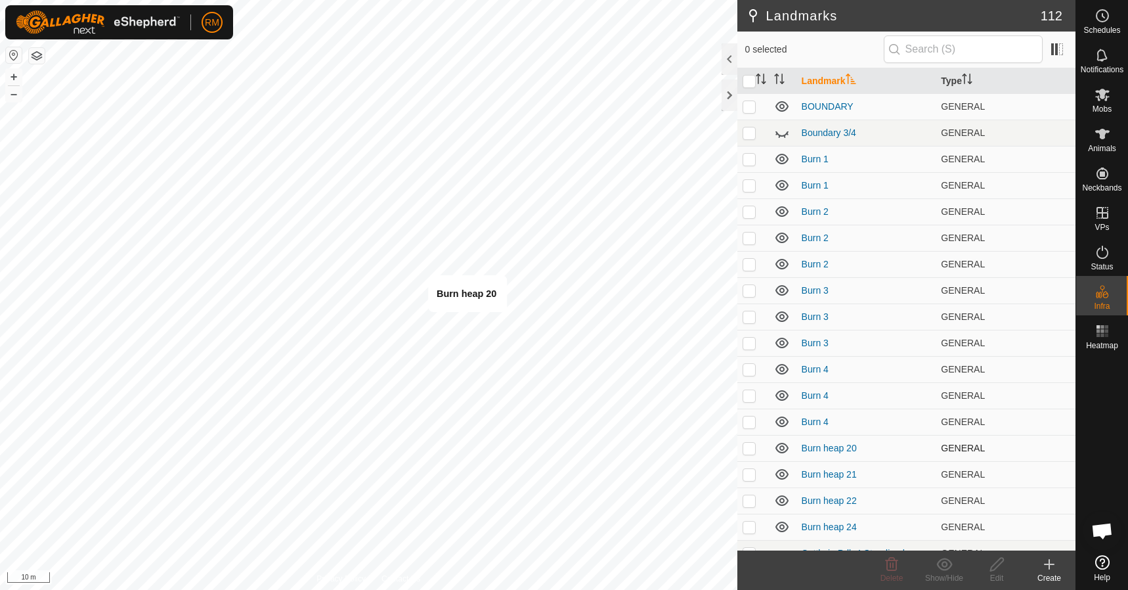
checkbox input "true"
click at [1002, 569] on icon at bounding box center [997, 564] width 16 height 16
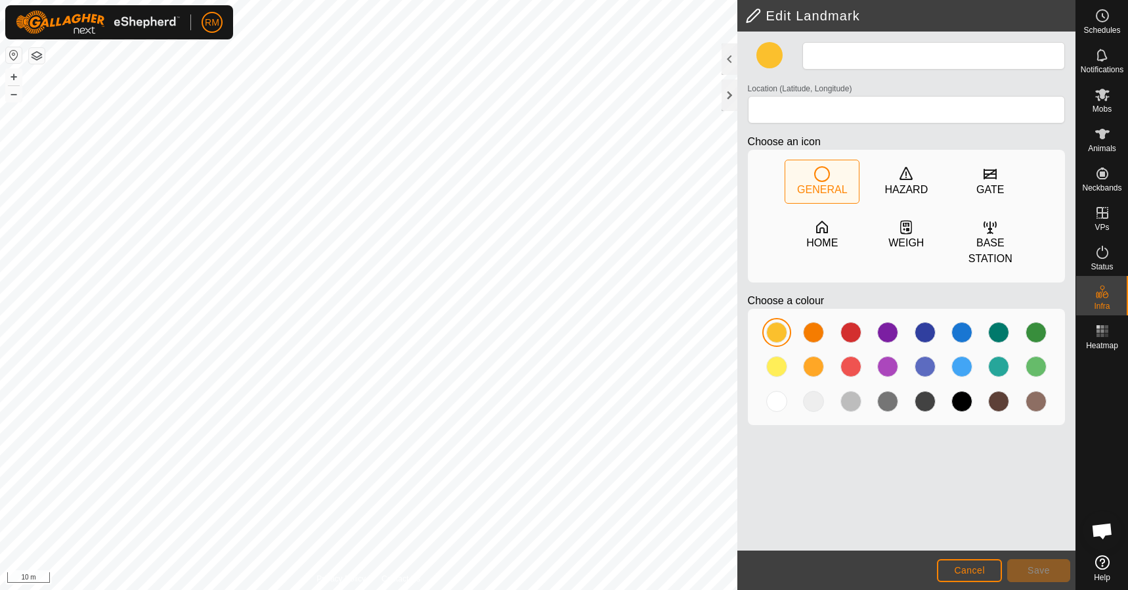
type input "Burn heap 20"
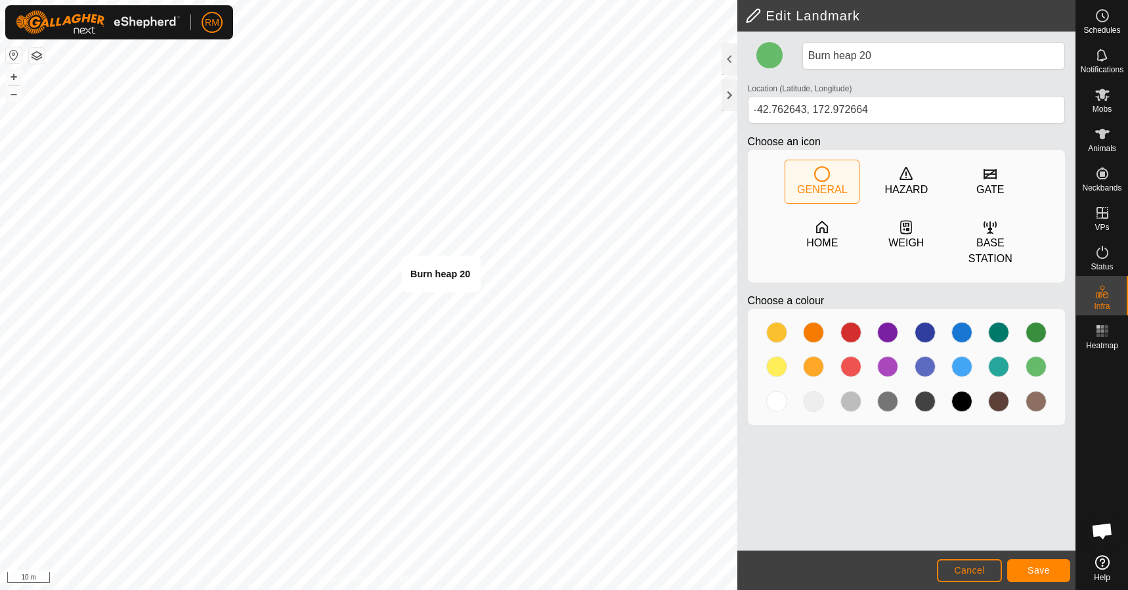
type input "-42.762606, 172.972572"
click at [1035, 569] on span "Save" at bounding box center [1039, 570] width 22 height 11
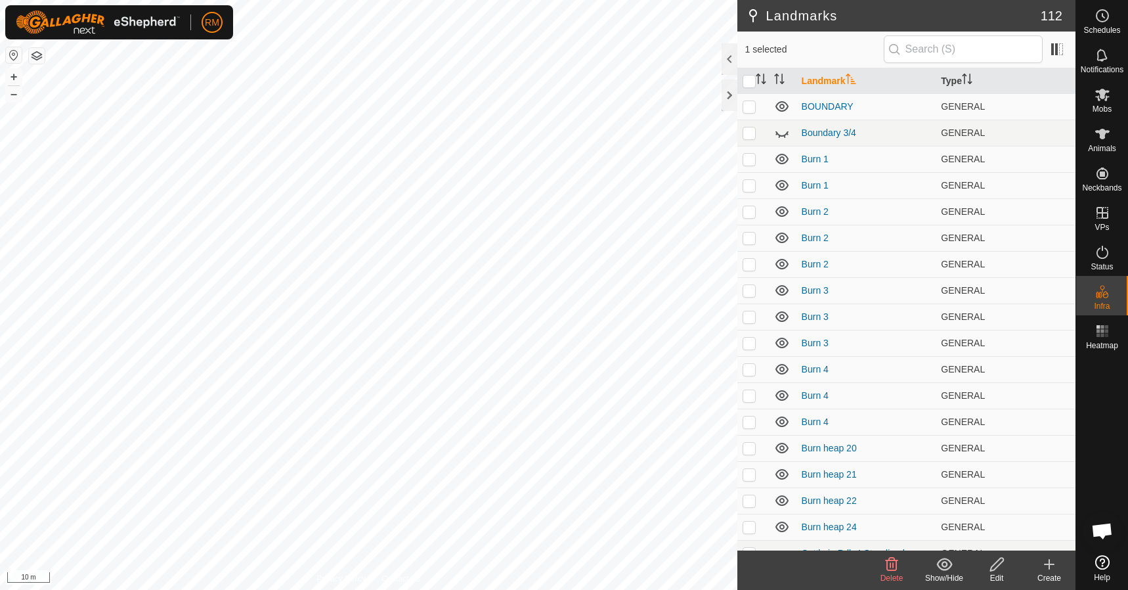
checkbox input "true"
click at [996, 566] on icon at bounding box center [997, 564] width 16 height 16
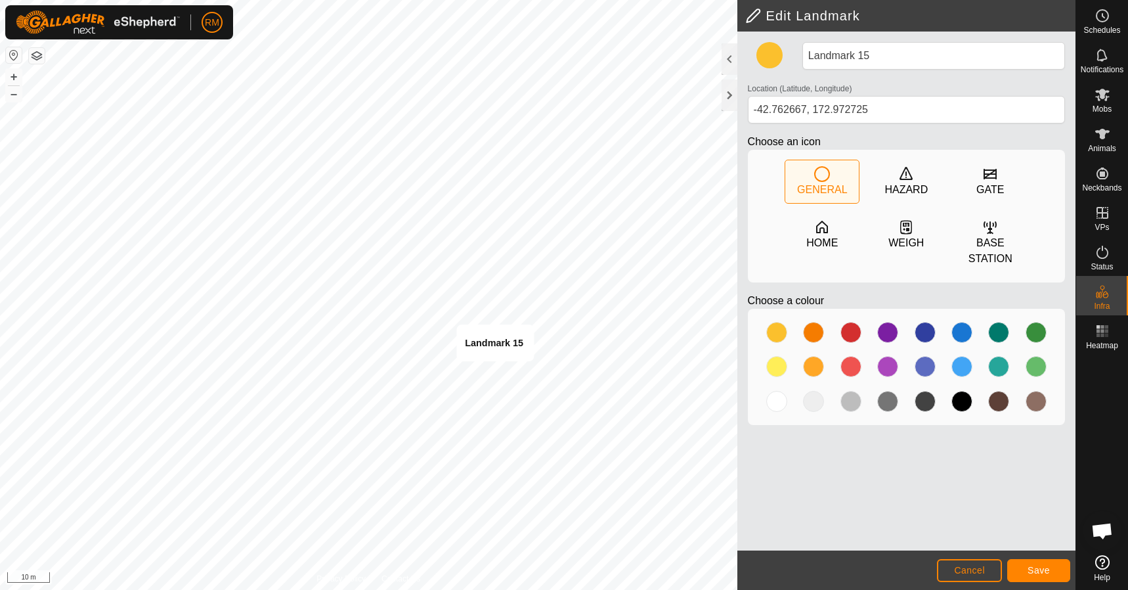
type input "-42.762702, 172.972725"
click at [998, 364] on div at bounding box center [998, 366] width 21 height 21
click at [1043, 573] on span "Save" at bounding box center [1039, 570] width 22 height 11
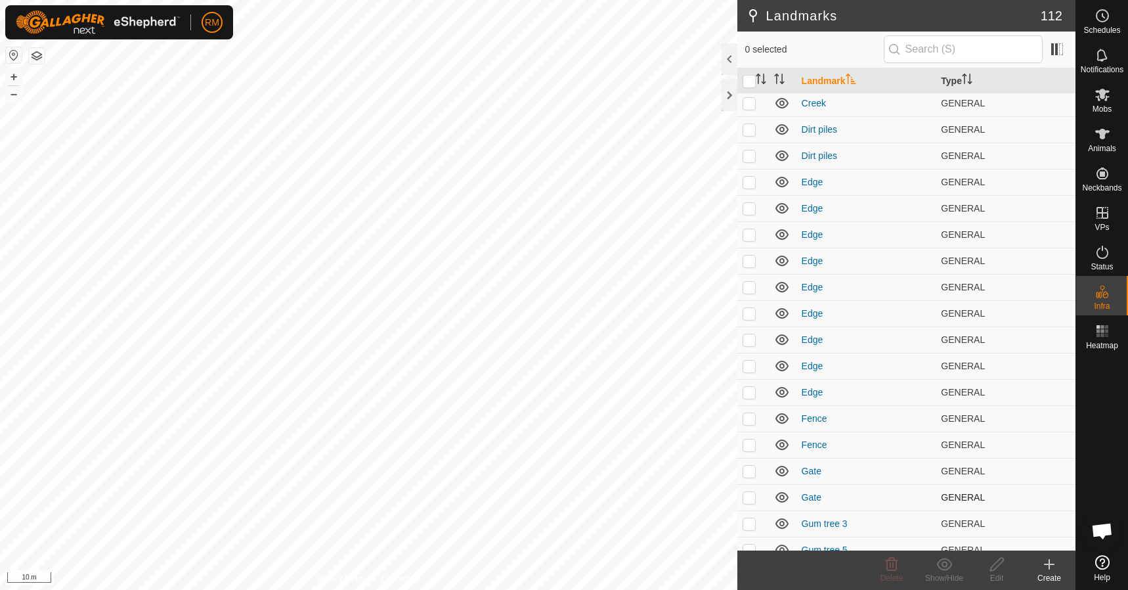
scroll to position [621, 0]
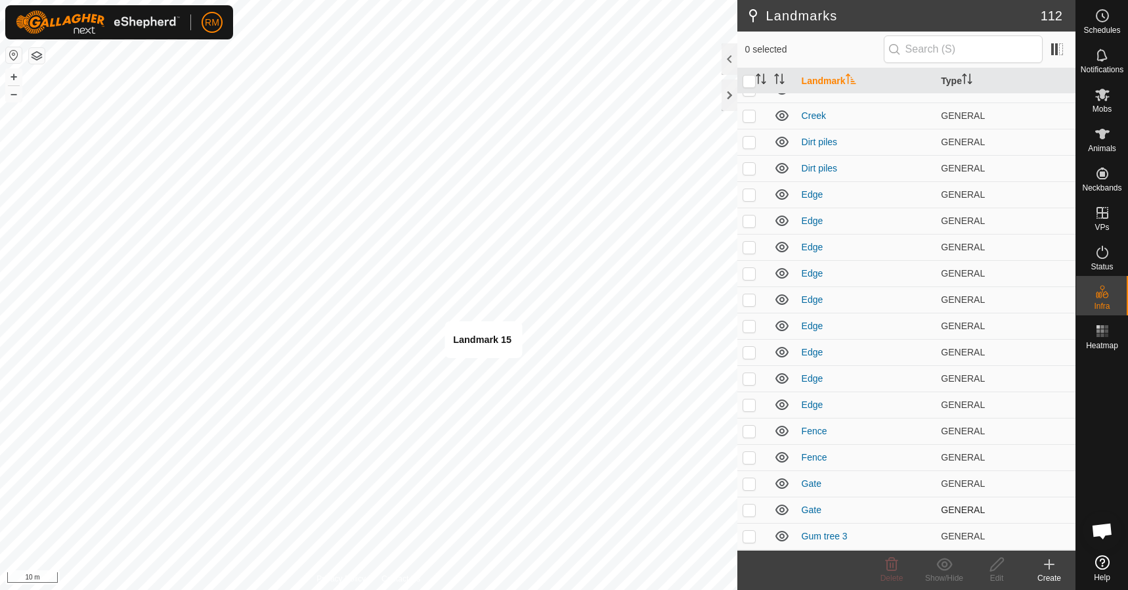
checkbox input "true"
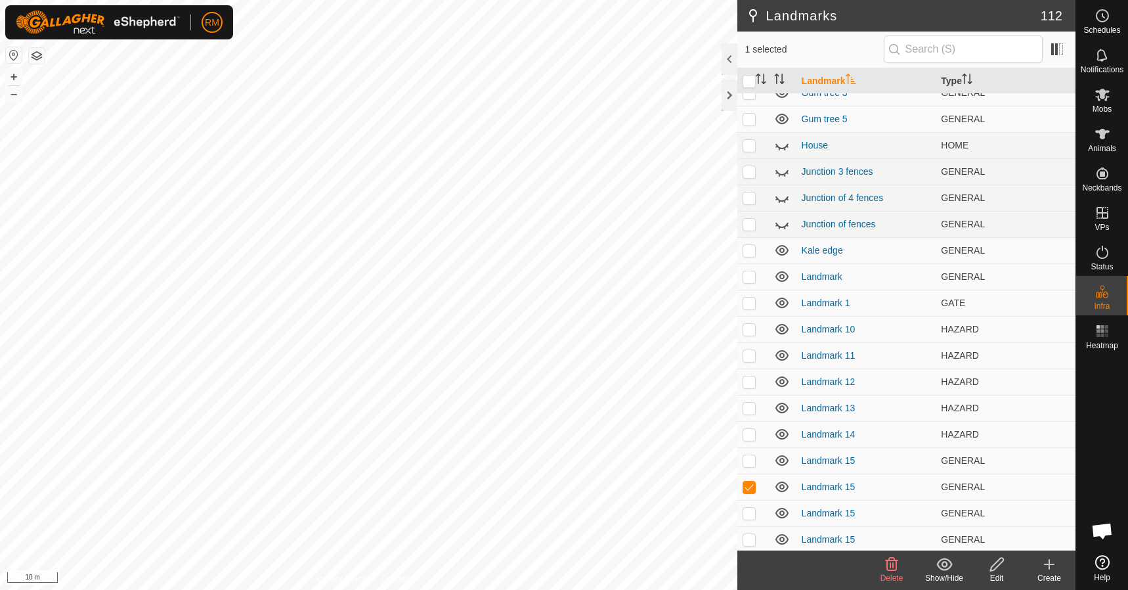
scroll to position [1111, 0]
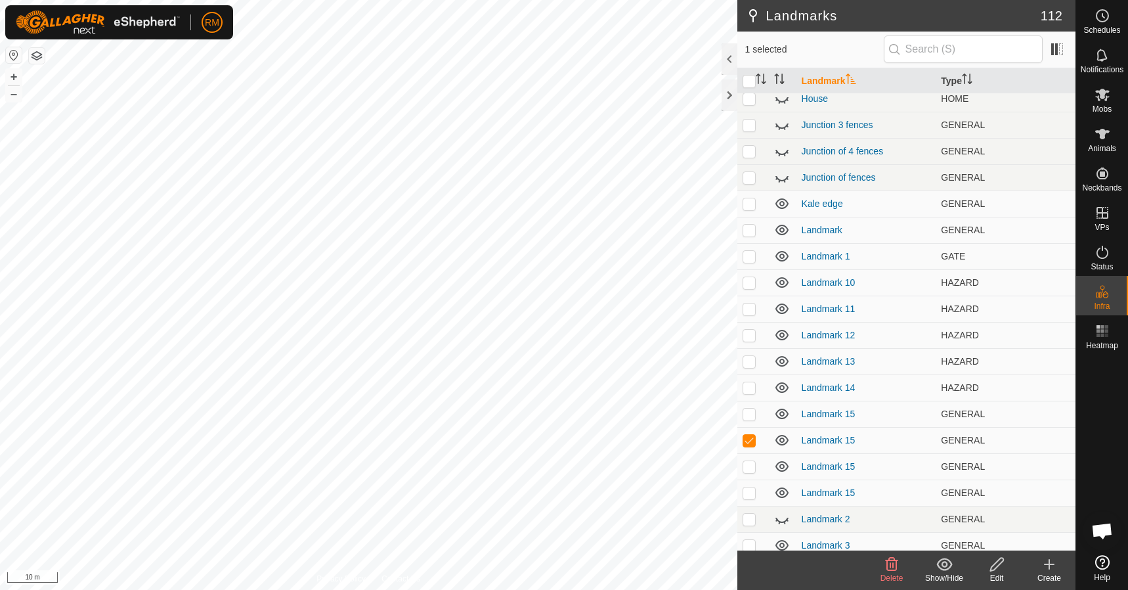
click at [994, 564] on icon at bounding box center [996, 564] width 13 height 13
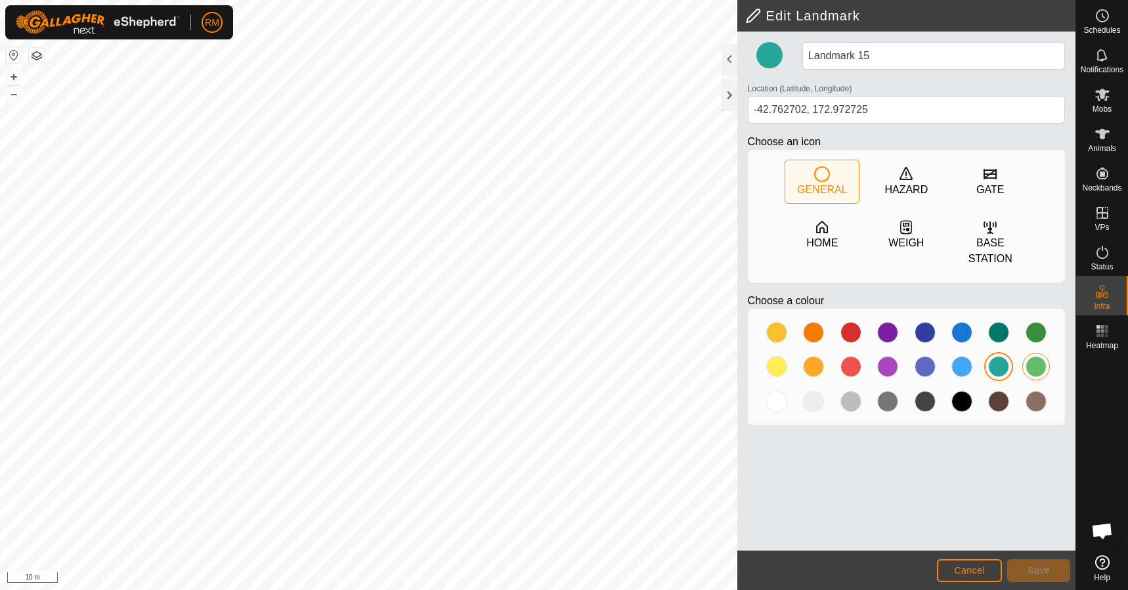
click at [1032, 366] on div at bounding box center [1036, 366] width 21 height 21
click at [1040, 573] on span "Save" at bounding box center [1039, 570] width 22 height 11
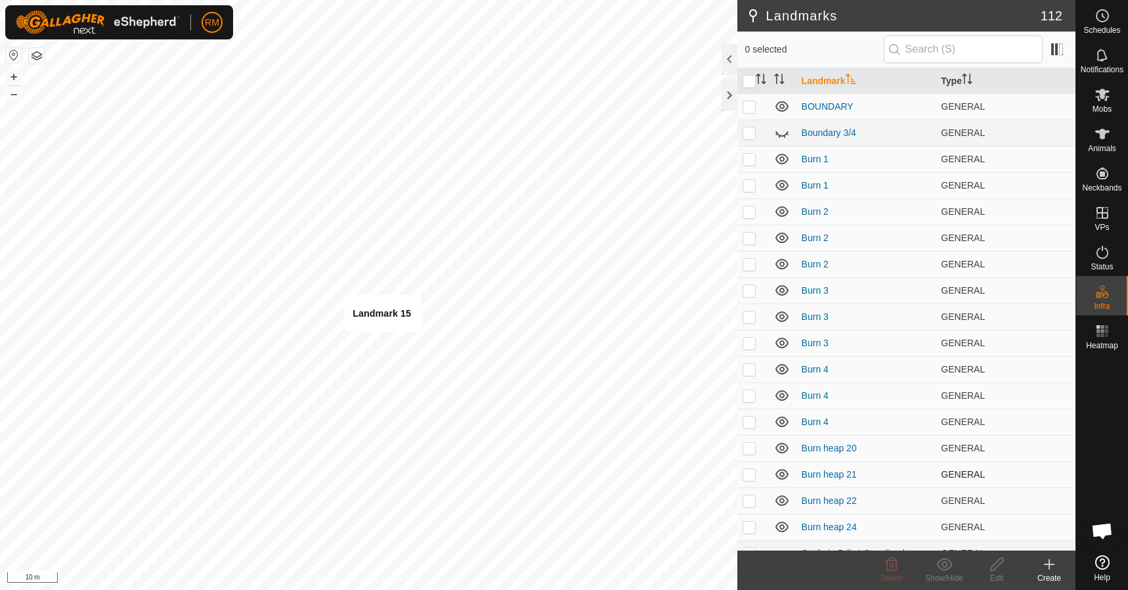
checkbox input "true"
click at [822, 501] on div "Landmarks 112 1 selected Landmark Type BOUNDARY GENERAL Boundary 3/4 GENERAL Bu…" at bounding box center [538, 295] width 1076 height 590
click at [1002, 567] on icon at bounding box center [997, 564] width 16 height 16
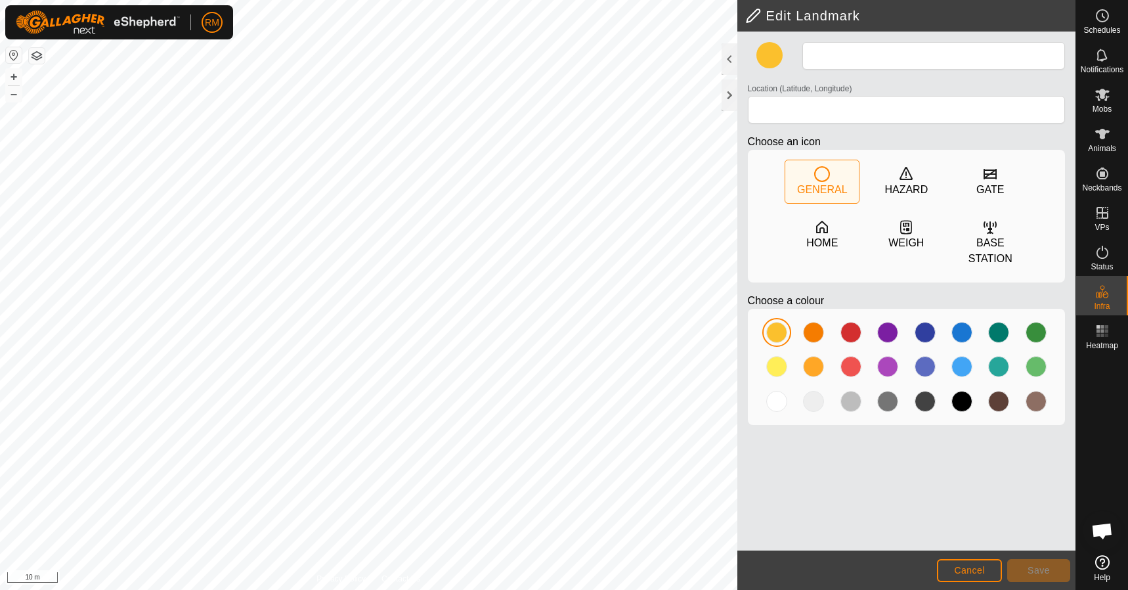
type input "Landmark 15"
type input "-42.762642, 172.972467"
click at [1042, 366] on div at bounding box center [1036, 366] width 21 height 21
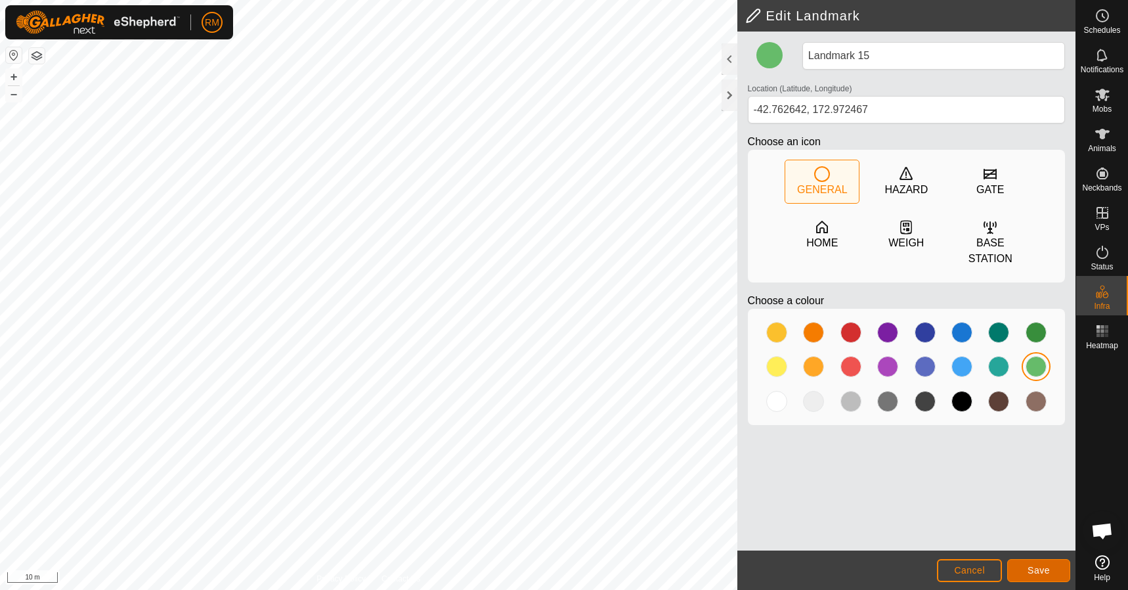
click at [1036, 571] on span "Save" at bounding box center [1039, 570] width 22 height 11
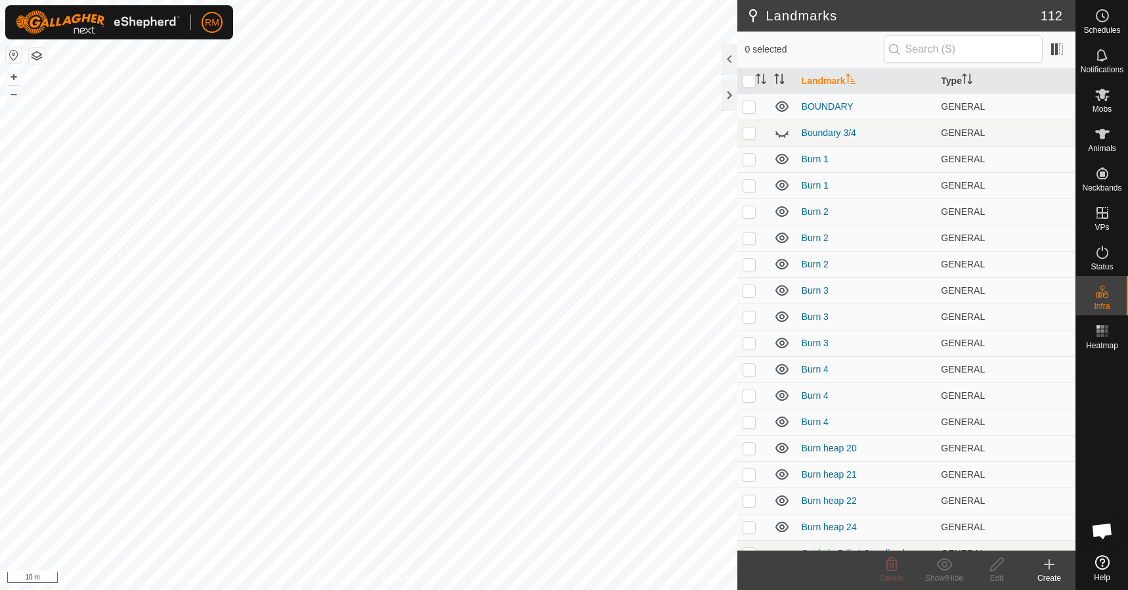
checkbox input "true"
click at [996, 565] on icon at bounding box center [997, 564] width 16 height 16
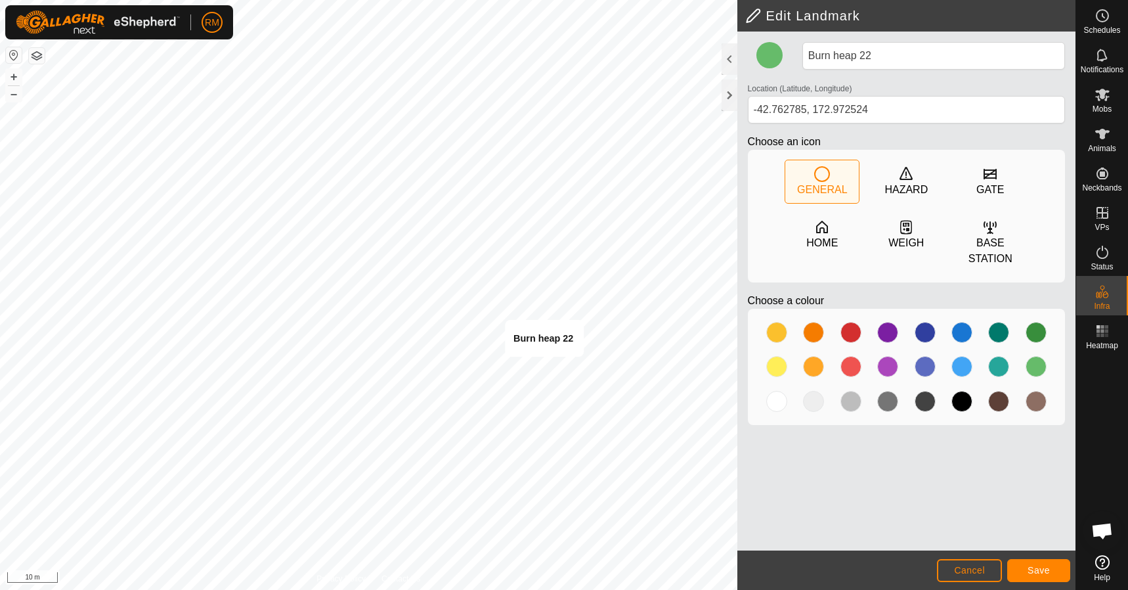
type input "-42.762813, 172.972513"
click at [1029, 569] on span "Save" at bounding box center [1039, 570] width 22 height 11
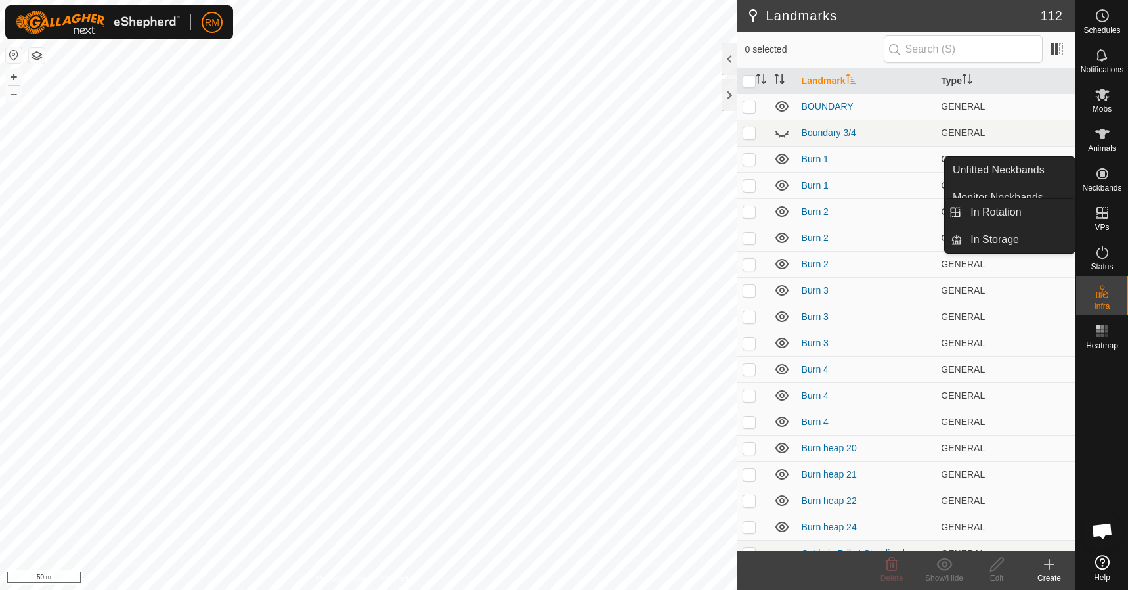
click at [1101, 212] on icon at bounding box center [1103, 213] width 12 height 12
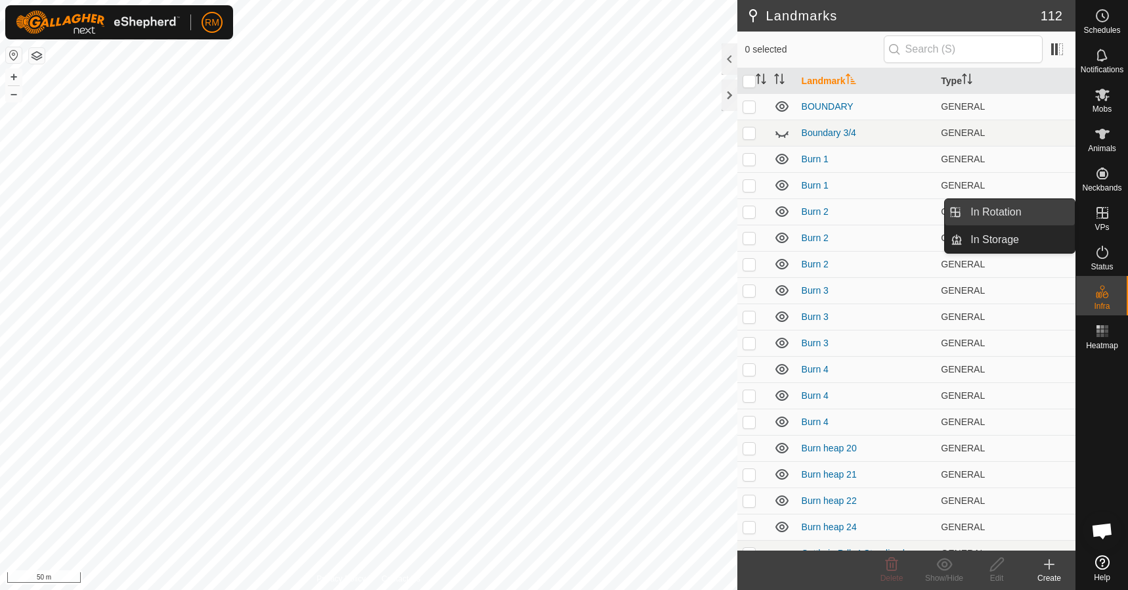
click at [989, 207] on link "In Rotation" at bounding box center [1019, 212] width 112 height 26
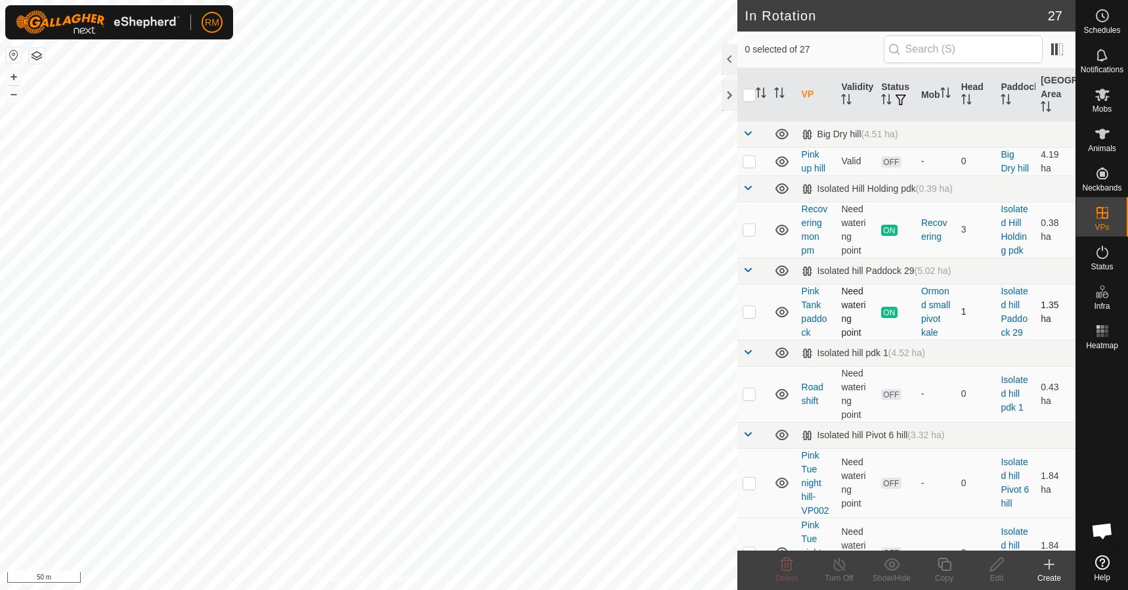
checkbox input "true"
click at [944, 566] on icon at bounding box center [945, 564] width 16 height 16
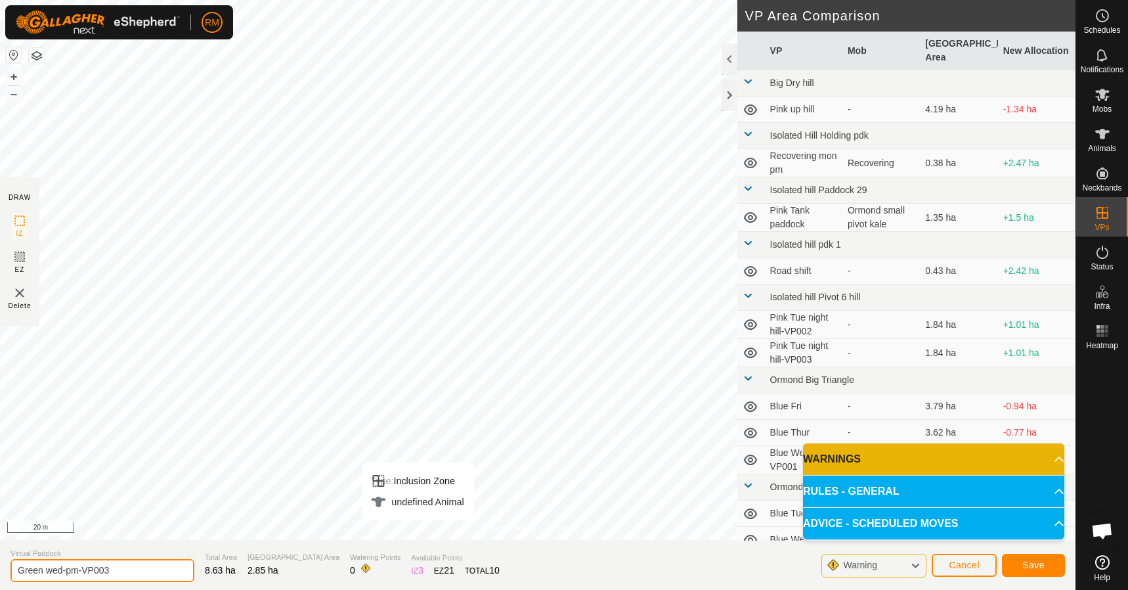
click at [113, 567] on input "Green wed-pm-VP003" at bounding box center [103, 570] width 184 height 23
click at [62, 567] on input "Green wed-pm-VP003" at bounding box center [103, 570] width 184 height 23
type input "Green Thur-pm-VP003"
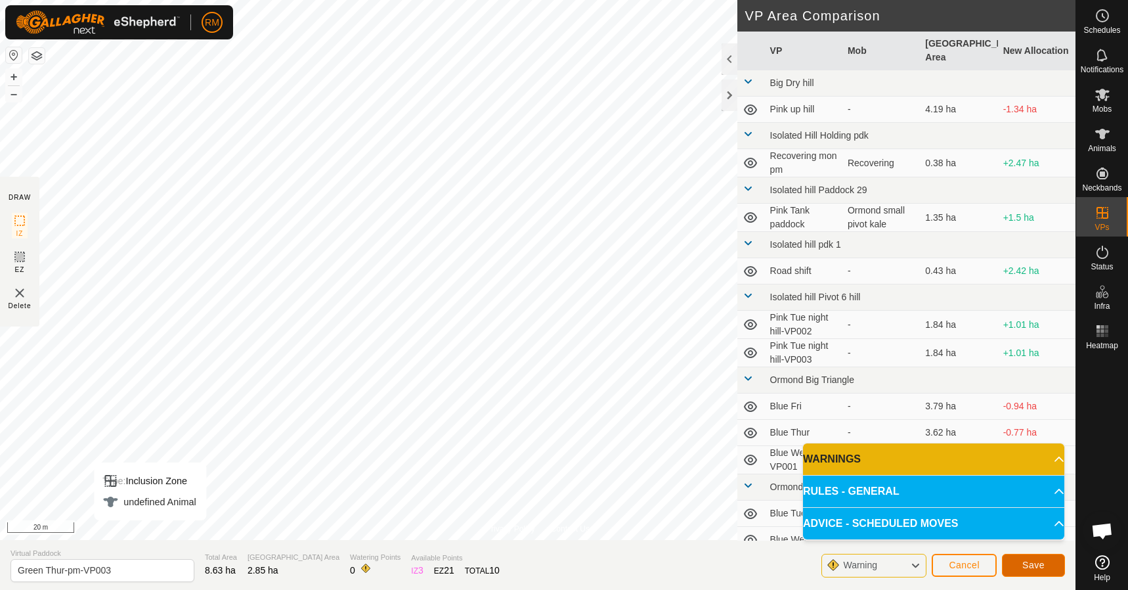
click at [1041, 561] on span "Save" at bounding box center [1034, 565] width 22 height 11
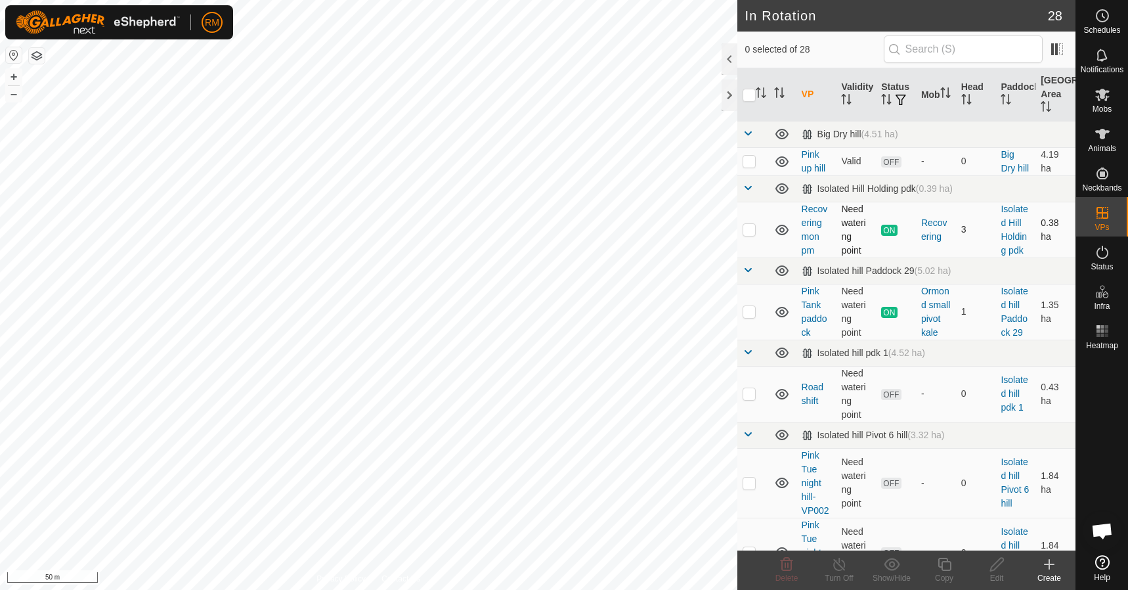
checkbox input "true"
click at [33, 57] on button "button" at bounding box center [37, 56] width 16 height 16
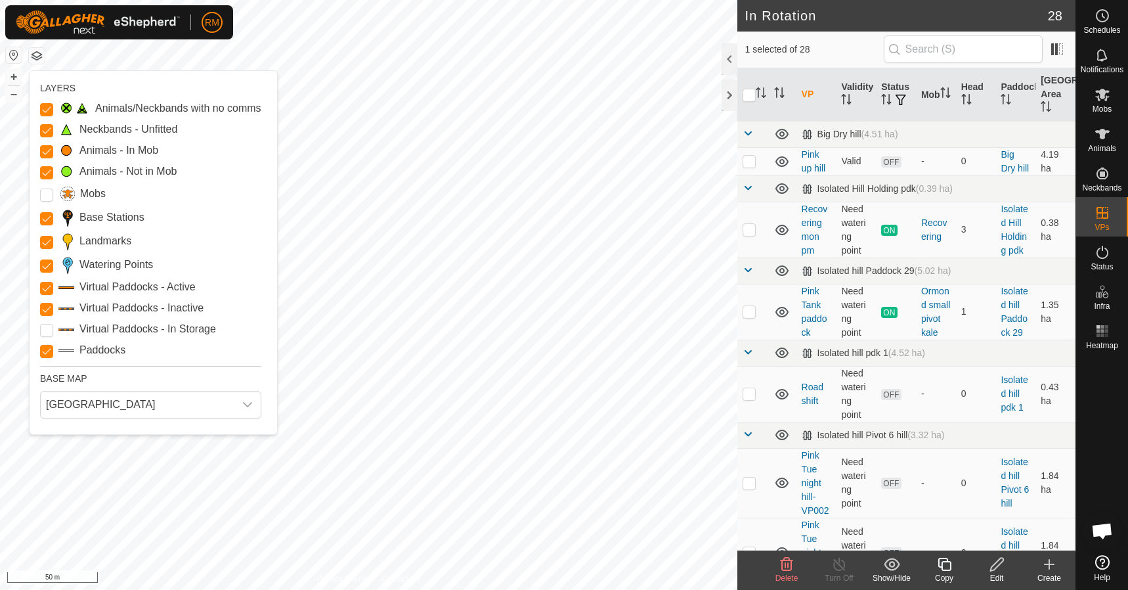
click at [33, 57] on button "button" at bounding box center [37, 56] width 16 height 16
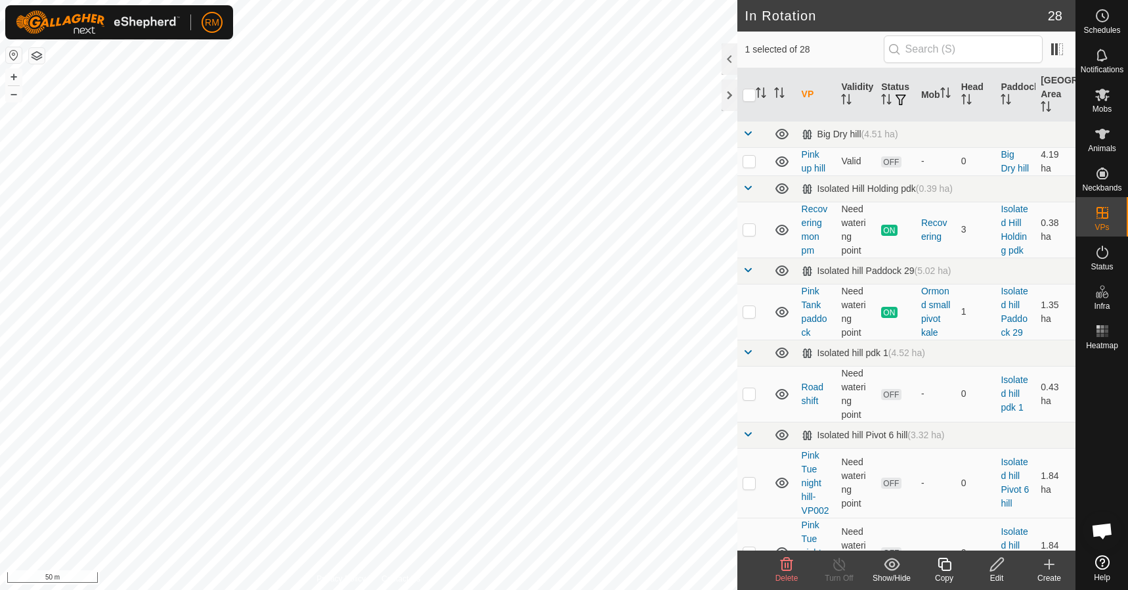
click at [993, 564] on icon at bounding box center [997, 564] width 16 height 16
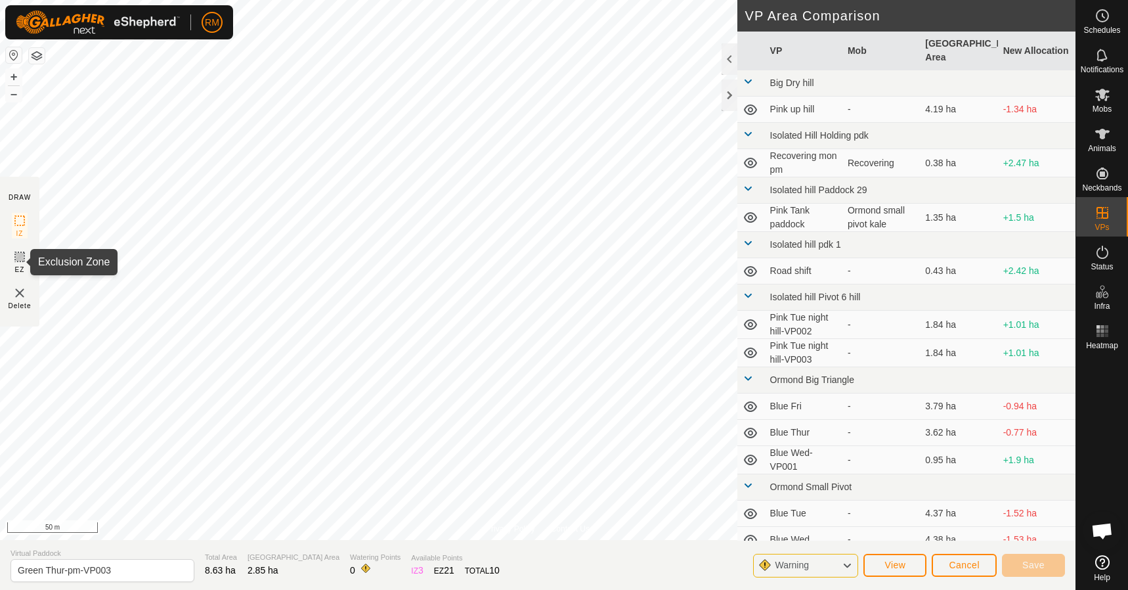
click at [19, 261] on icon at bounding box center [20, 257] width 16 height 16
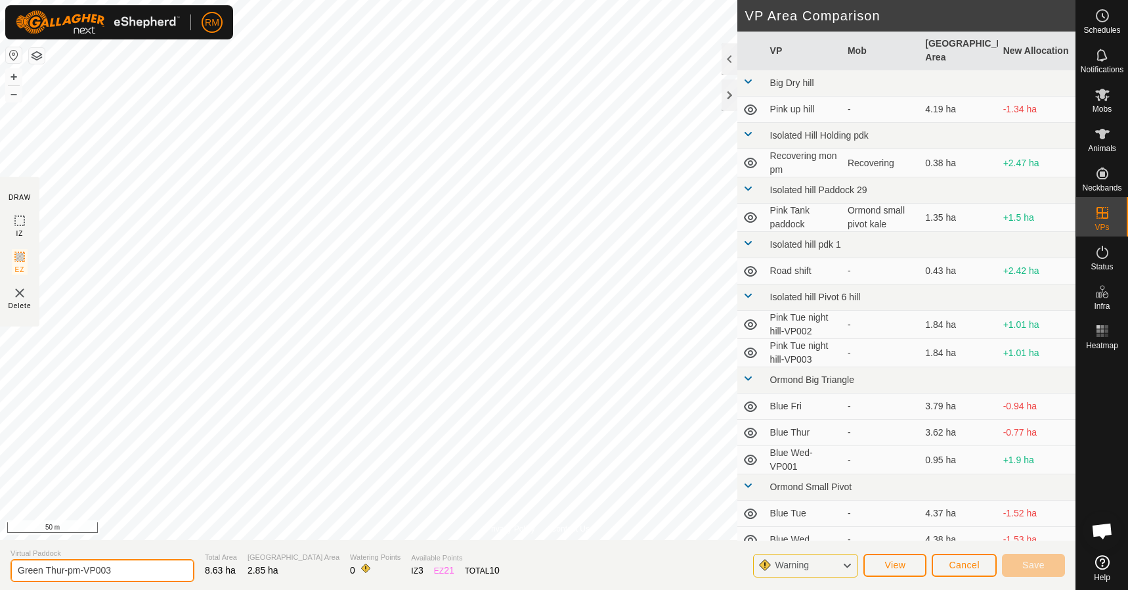
click at [141, 567] on input "Green Thur-pm-VP003" at bounding box center [103, 570] width 184 height 23
click at [944, 567] on button "Cancel" at bounding box center [964, 565] width 65 height 23
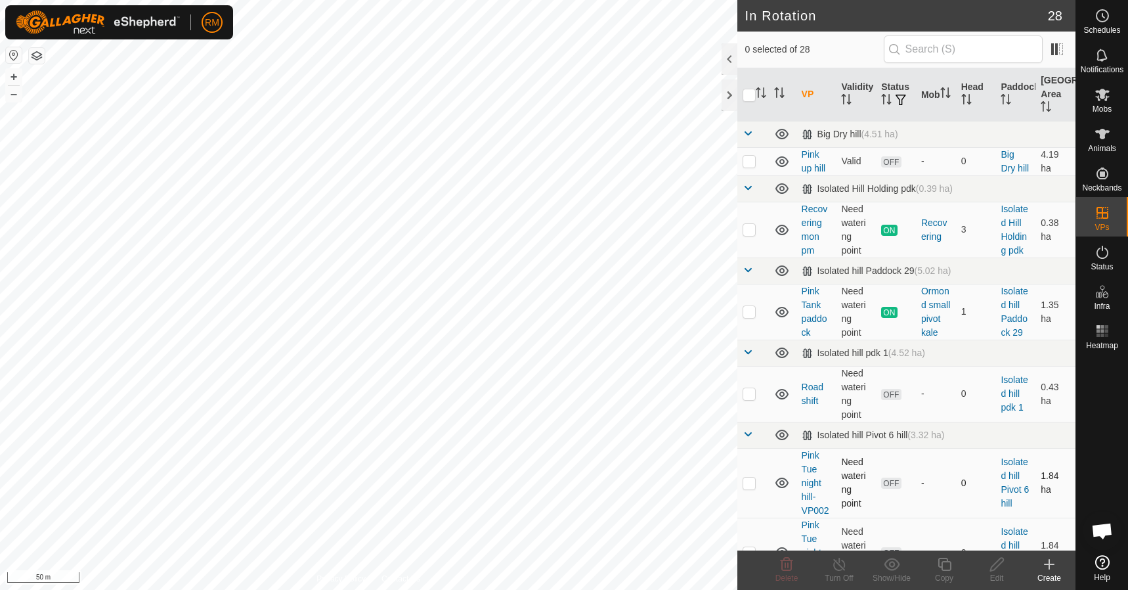
checkbox input "true"
click at [999, 566] on icon at bounding box center [997, 564] width 16 height 16
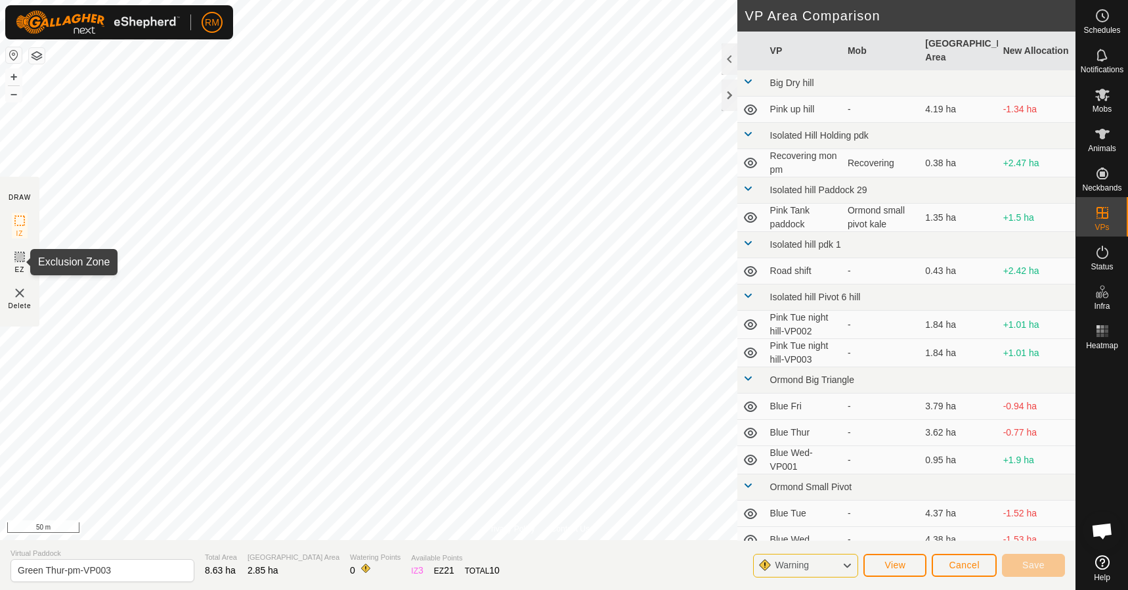
click at [16, 258] on icon at bounding box center [20, 257] width 8 height 8
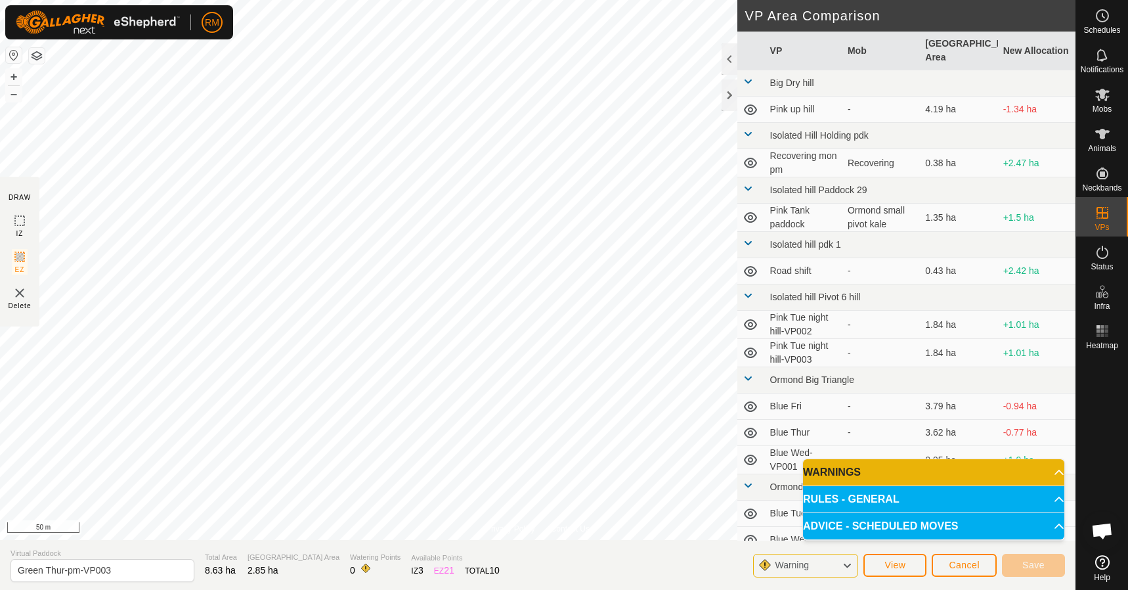
click at [18, 293] on img at bounding box center [20, 293] width 16 height 16
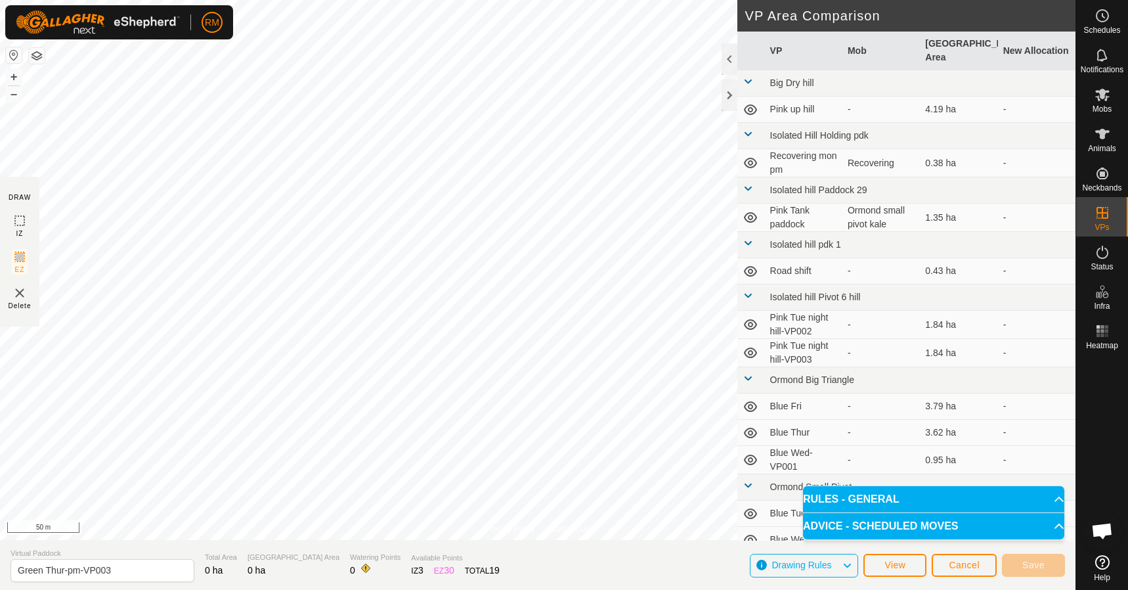
click at [20, 259] on icon at bounding box center [20, 257] width 8 height 8
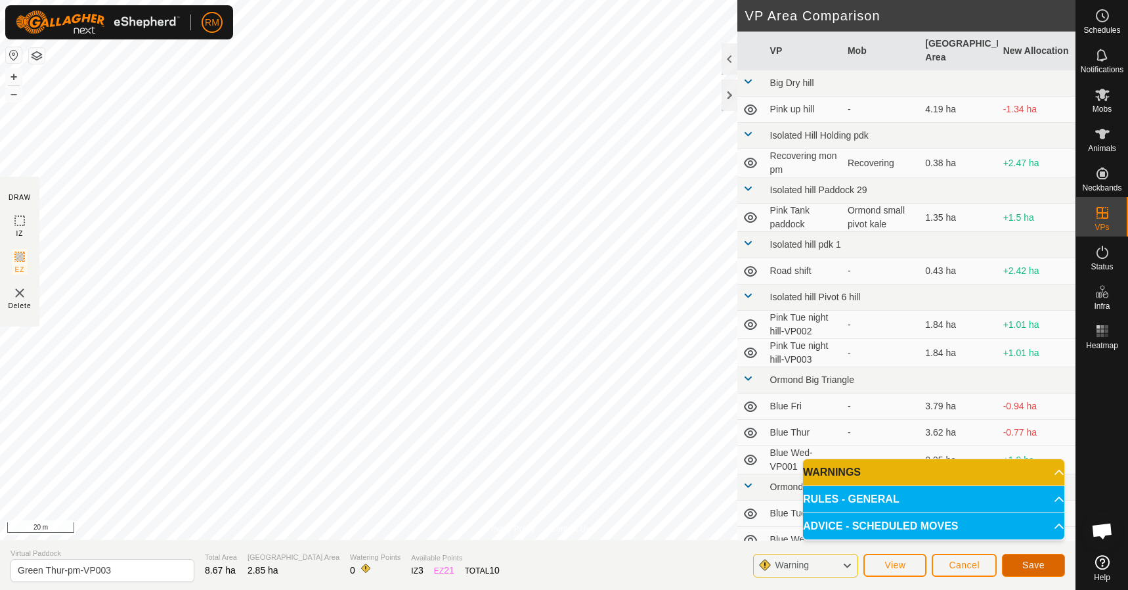
click at [1027, 564] on span "Save" at bounding box center [1034, 565] width 22 height 11
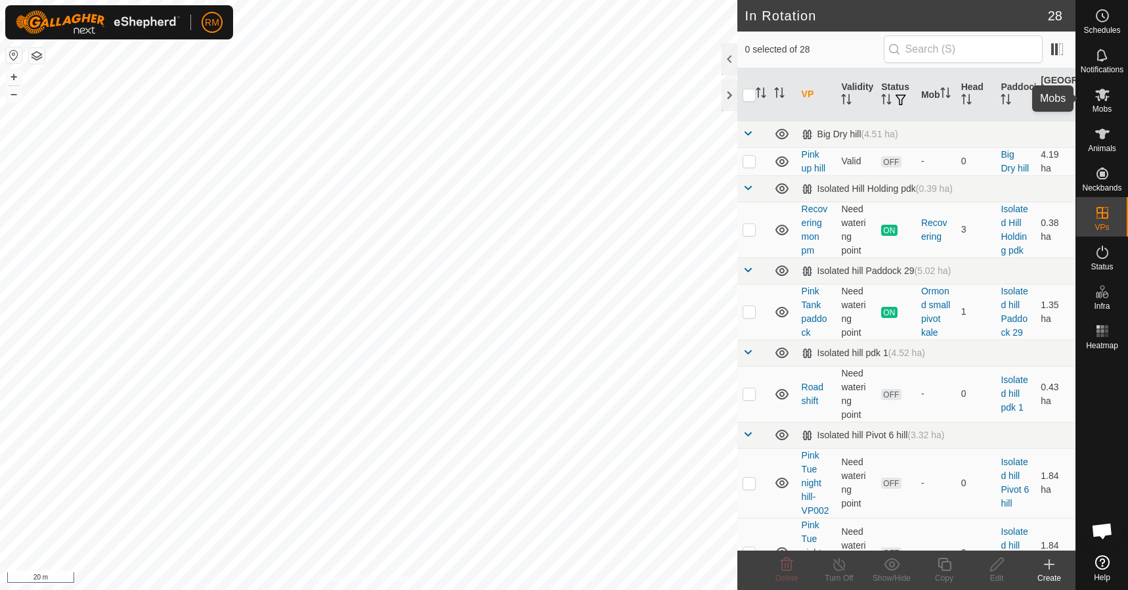
click at [1103, 103] on es-mob-svg-icon at bounding box center [1103, 94] width 24 height 21
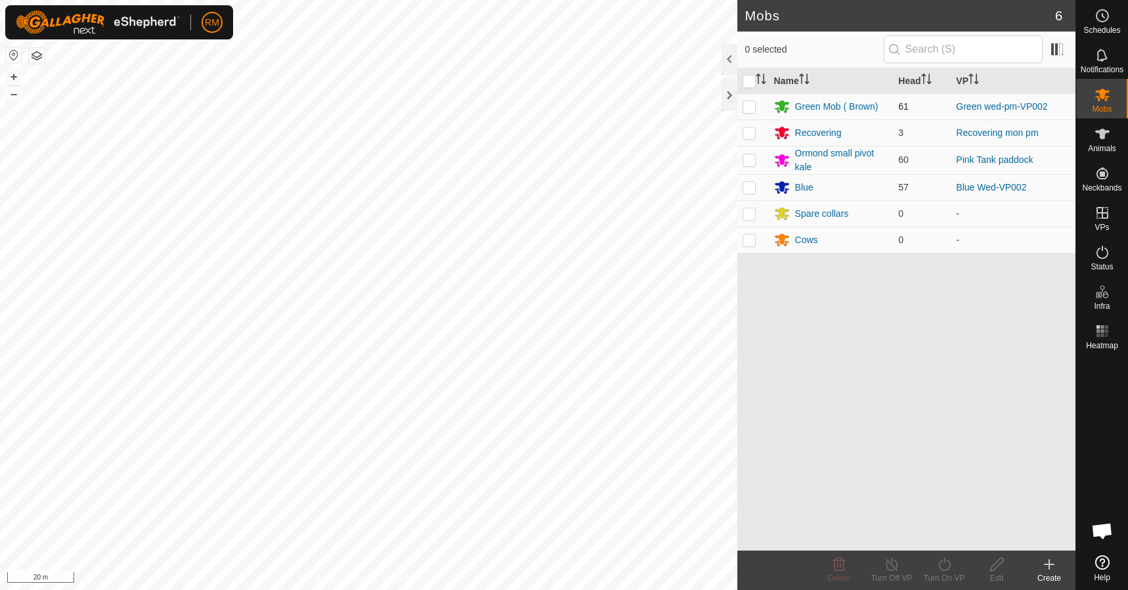
click at [745, 108] on p-checkbox at bounding box center [749, 106] width 13 height 11
checkbox input "true"
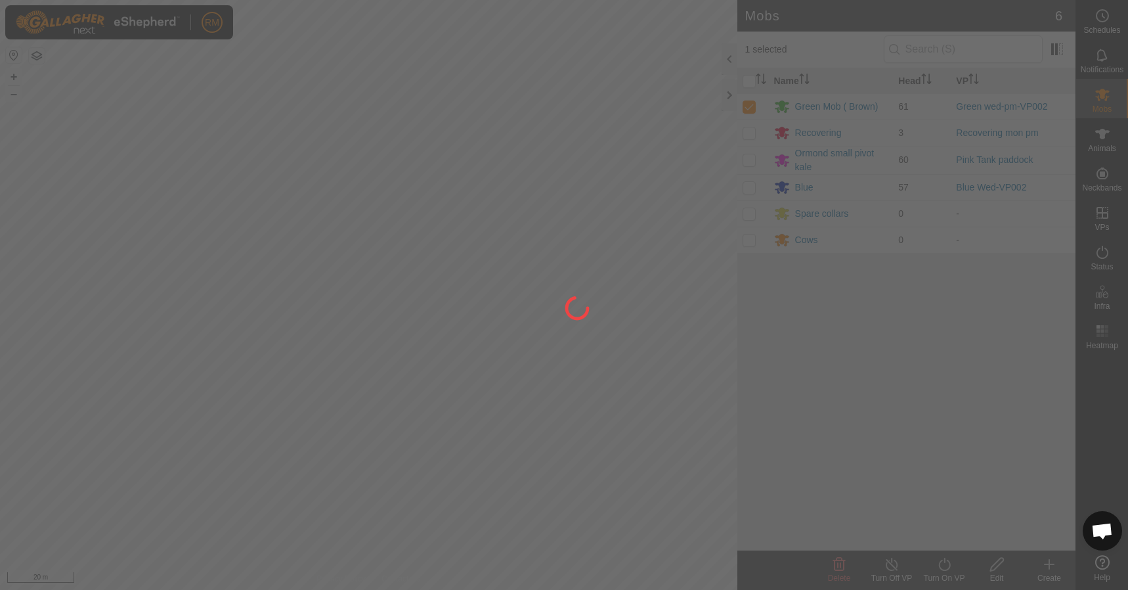
click at [944, 565] on div at bounding box center [564, 295] width 1128 height 590
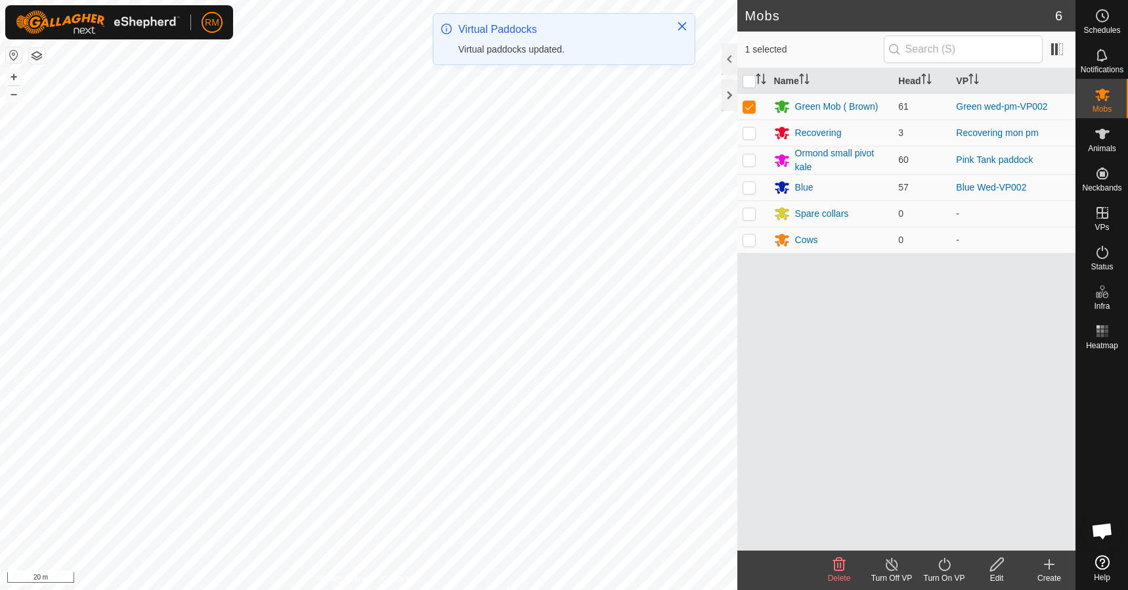
click at [944, 567] on icon at bounding box center [945, 564] width 16 height 16
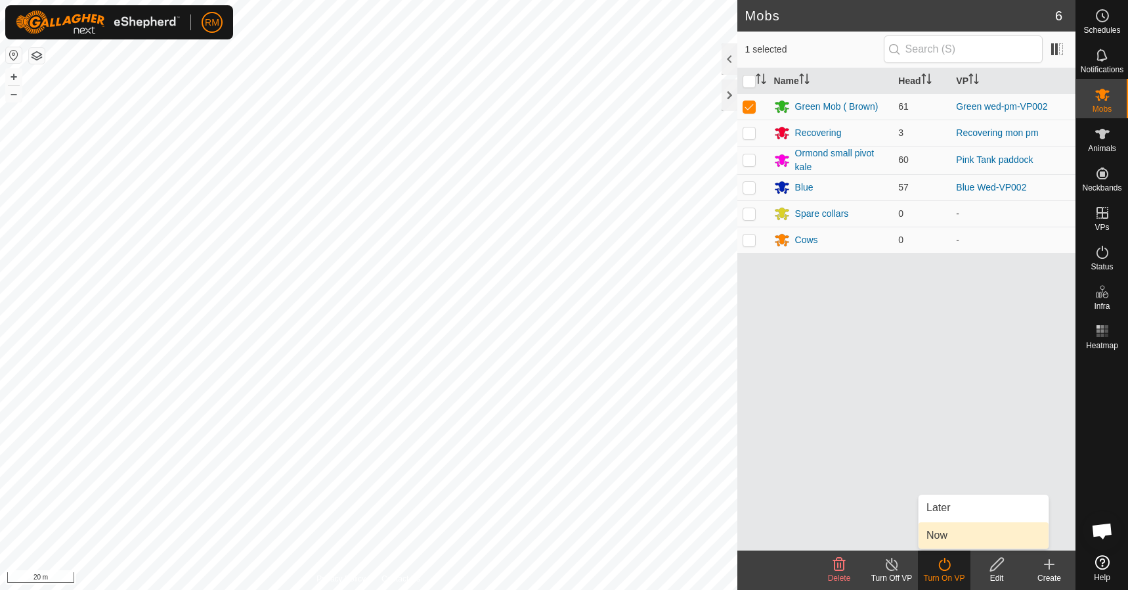
click at [941, 535] on link "Now" at bounding box center [984, 535] width 130 height 26
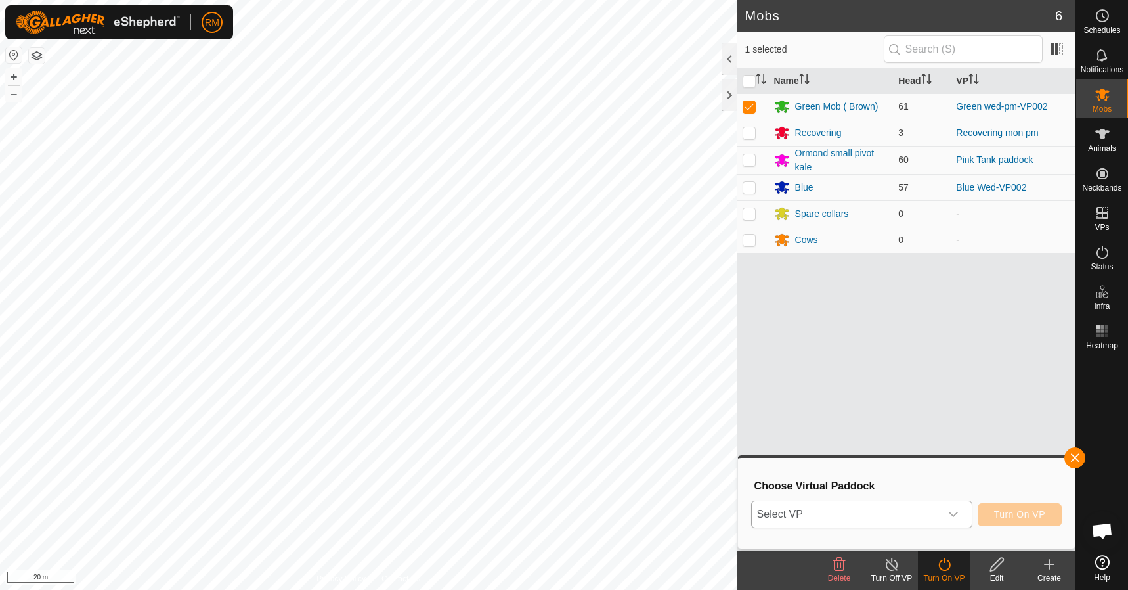
click at [956, 513] on icon "dropdown trigger" at bounding box center [953, 514] width 11 height 11
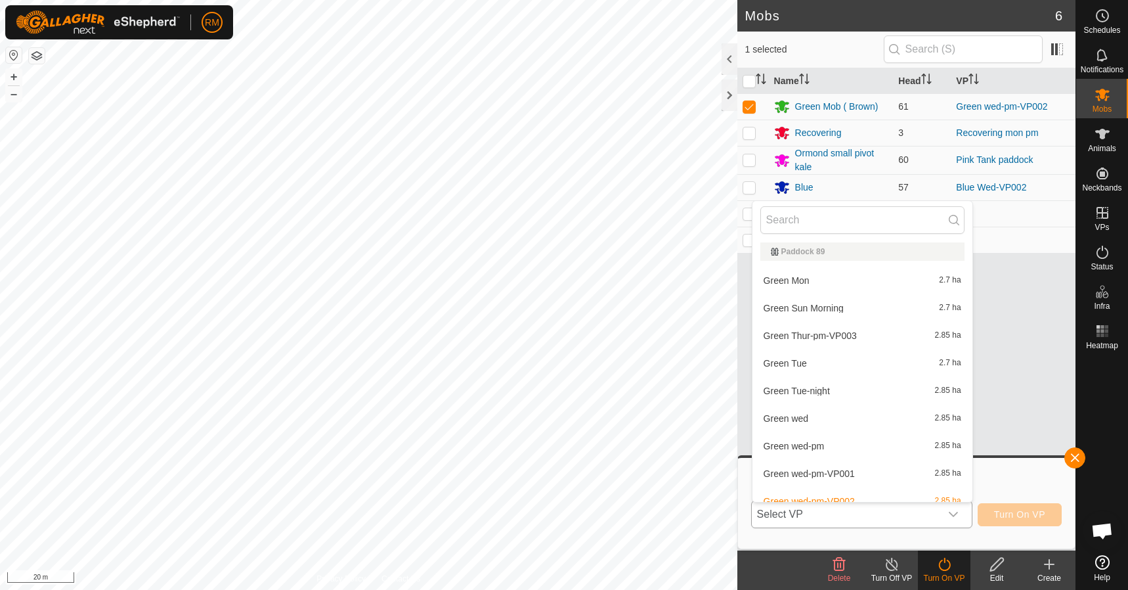
scroll to position [871, 0]
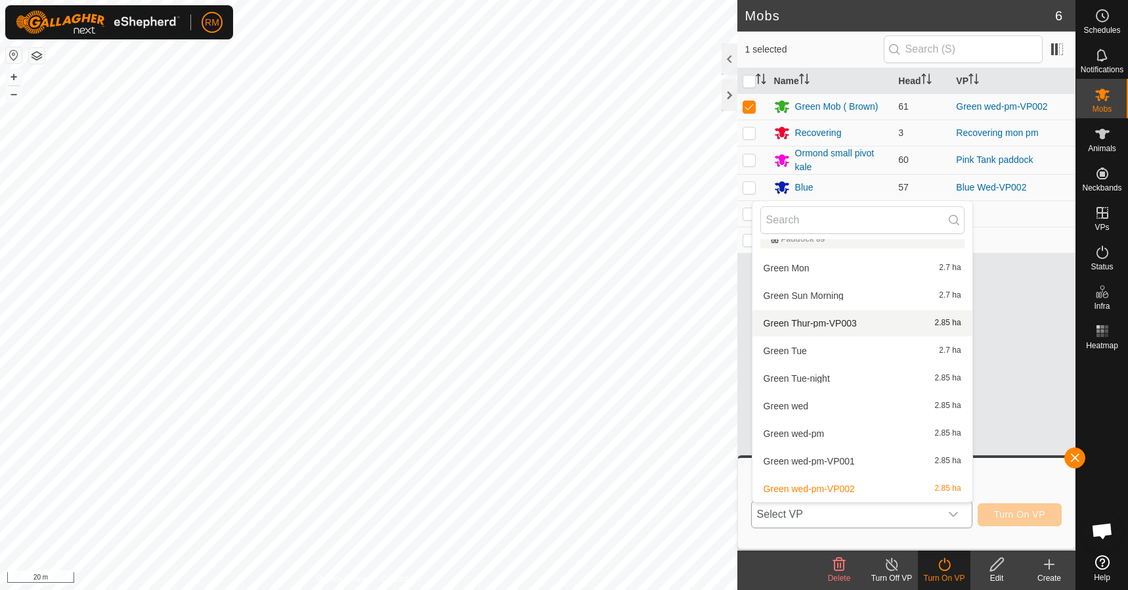
click at [805, 323] on li "Green Thur-pm-VP003 2.85 ha" at bounding box center [863, 323] width 220 height 26
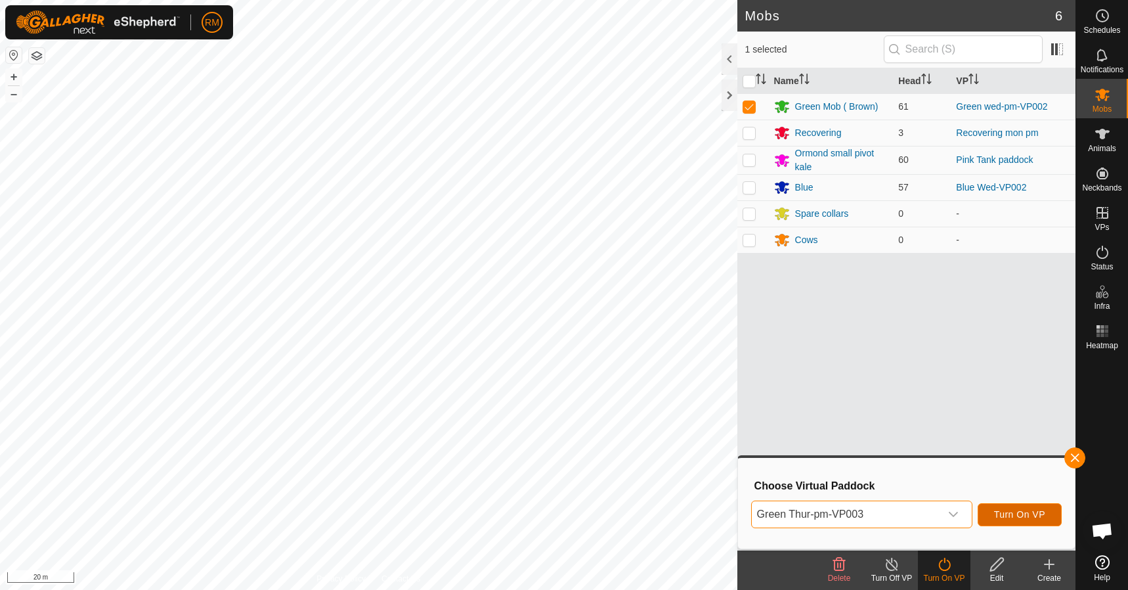
click at [1009, 514] on span "Turn On VP" at bounding box center [1019, 514] width 51 height 11
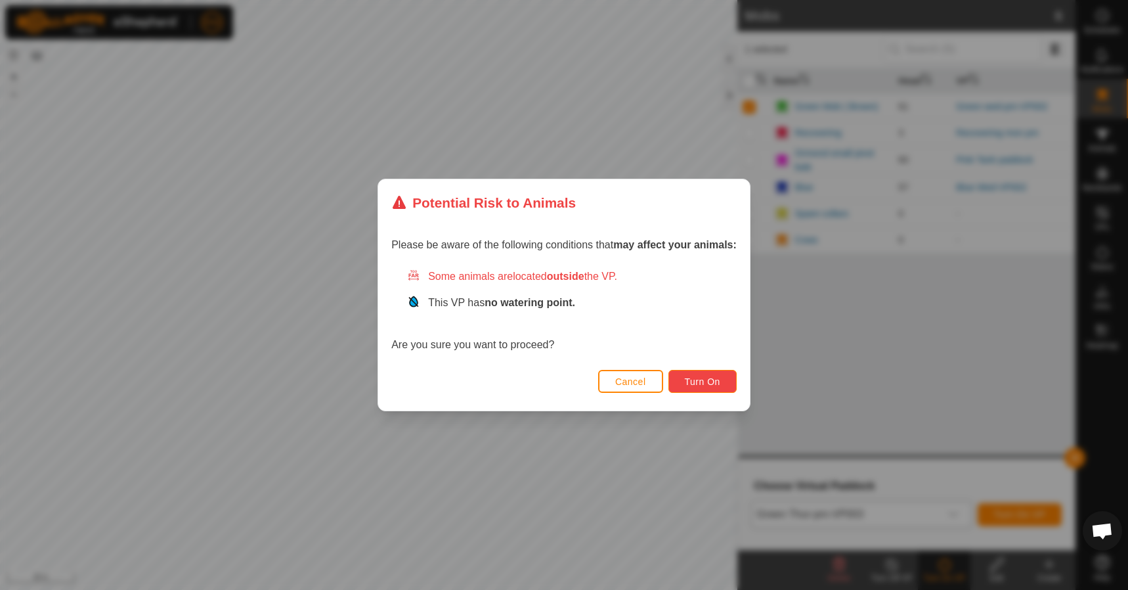
click at [717, 380] on span "Turn On" at bounding box center [702, 381] width 35 height 11
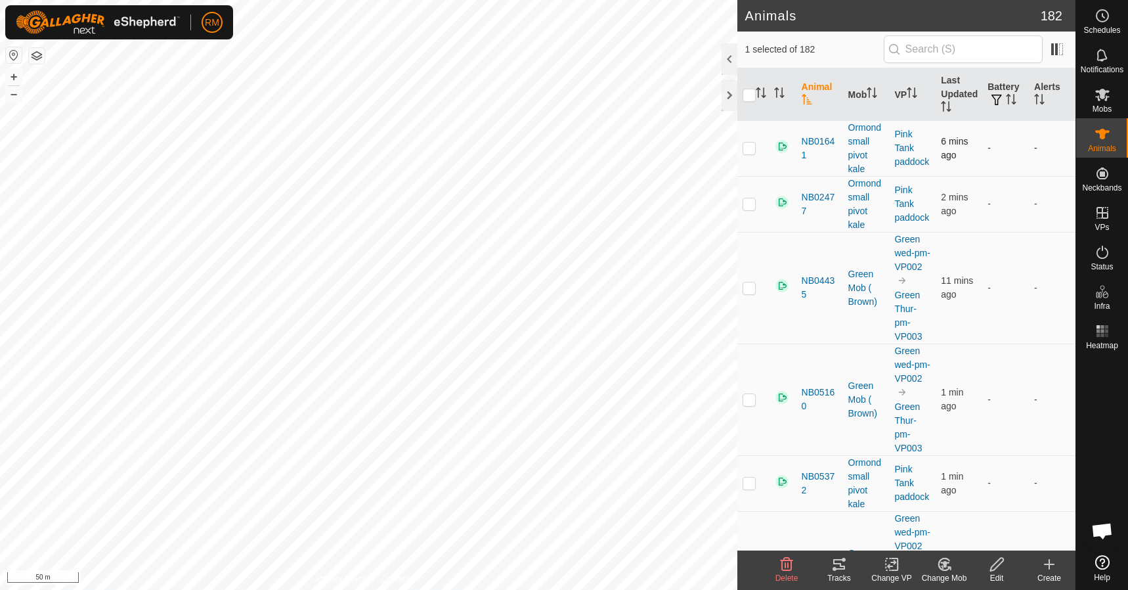
scroll to position [43, 0]
click at [747, 148] on p-checkbox at bounding box center [749, 147] width 13 height 11
click at [747, 144] on p-checkbox at bounding box center [749, 147] width 13 height 11
checkbox input "false"
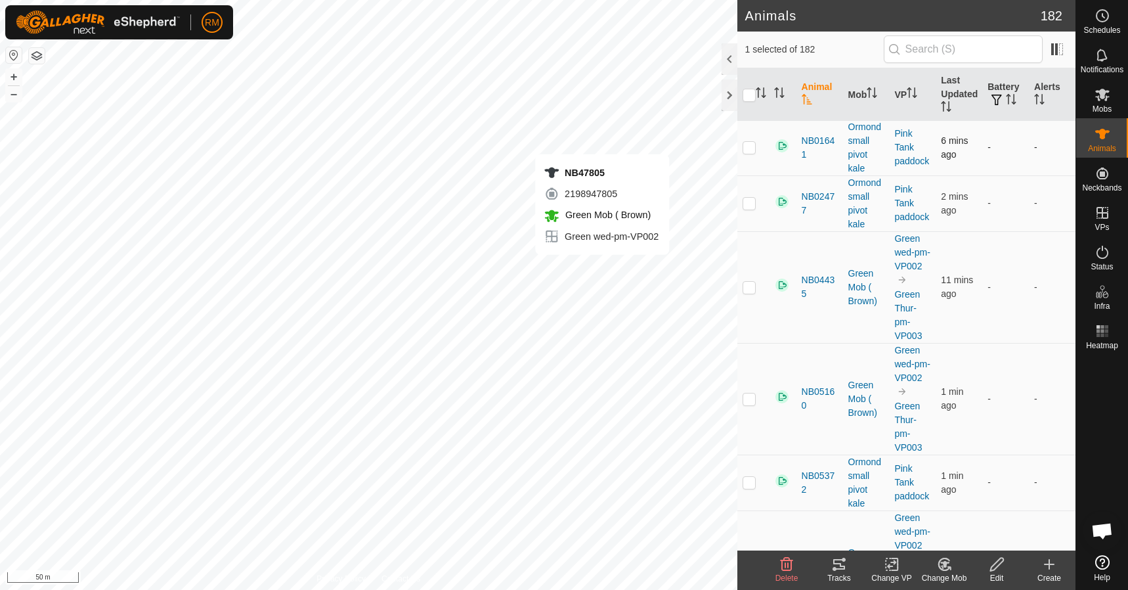
checkbox input "true"
click at [747, 147] on p-checkbox at bounding box center [749, 147] width 13 height 11
checkbox input "true"
click at [751, 202] on p-checkbox at bounding box center [749, 203] width 13 height 11
checkbox input "true"
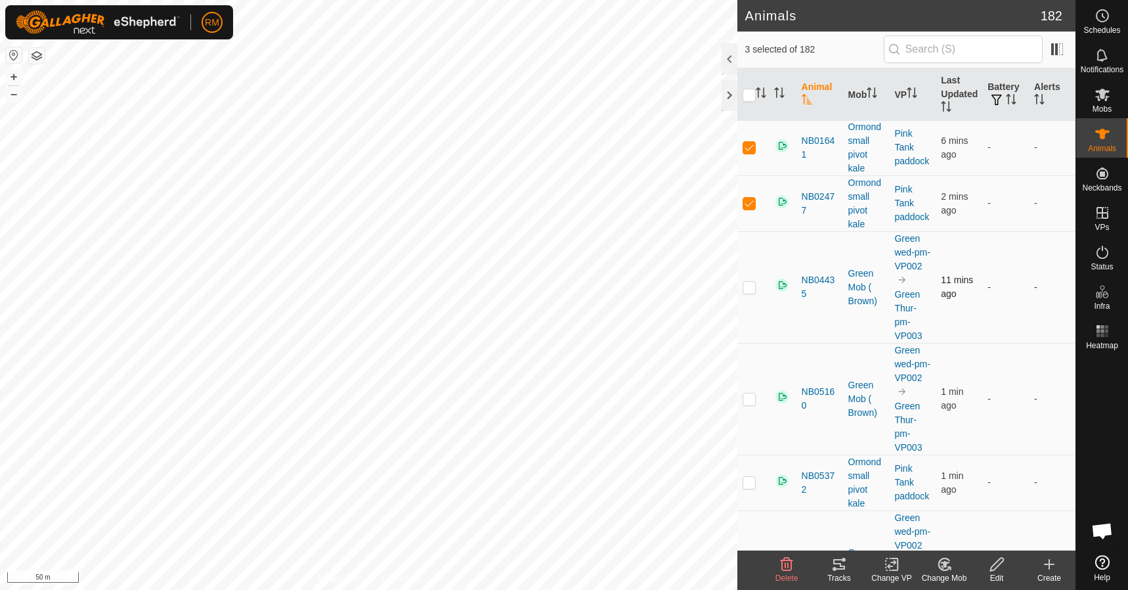
click at [746, 292] on p-checkbox at bounding box center [749, 287] width 13 height 11
checkbox input "true"
click at [745, 410] on td at bounding box center [754, 399] width 32 height 112
checkbox input "true"
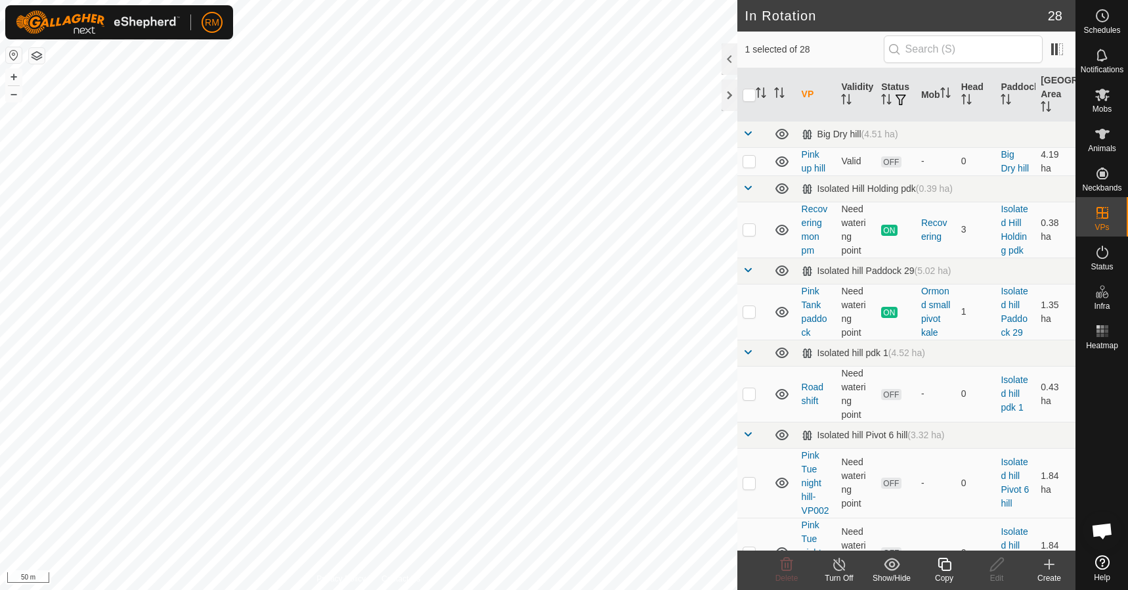
click at [948, 565] on icon at bounding box center [945, 564] width 16 height 16
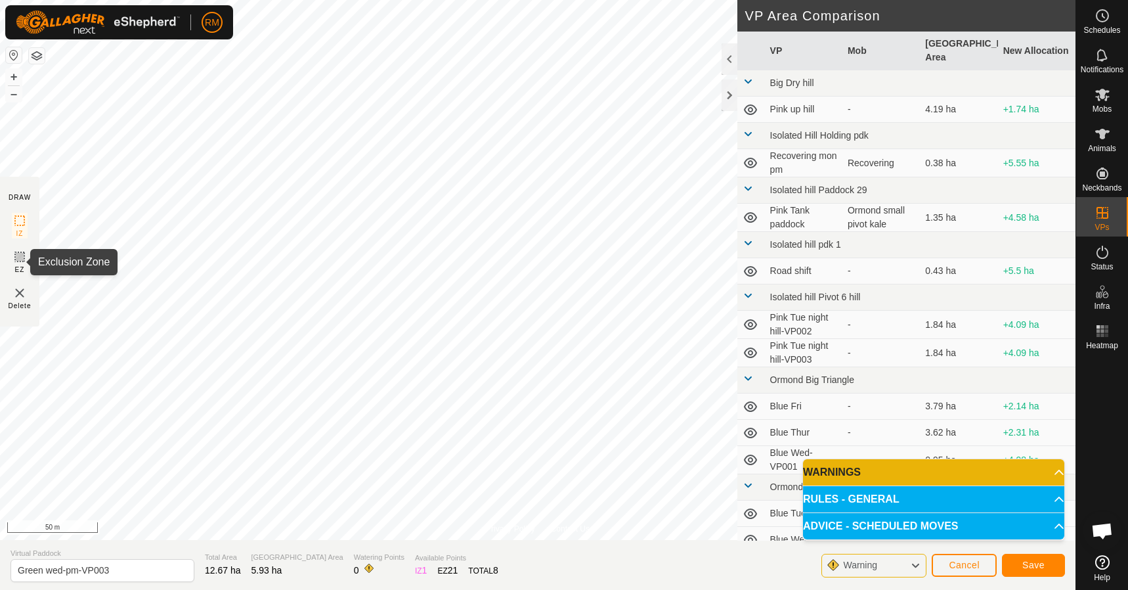
click at [17, 255] on icon at bounding box center [20, 257] width 16 height 16
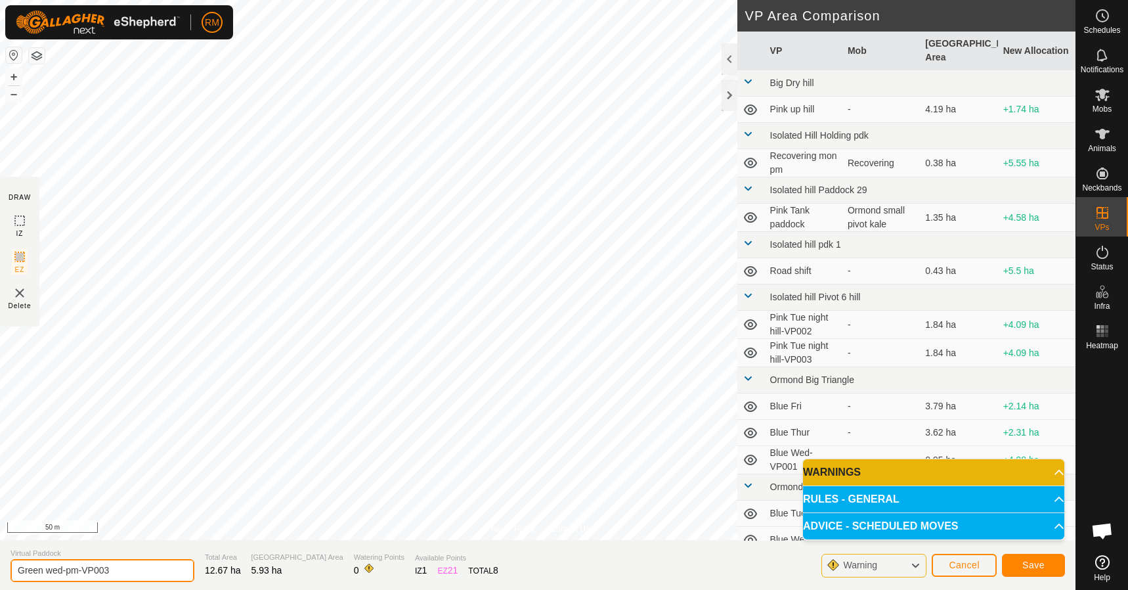
drag, startPoint x: 66, startPoint y: 572, endPoint x: 67, endPoint y: 565, distance: 6.7
click at [67, 565] on input "Green wed-pm-VP003" at bounding box center [103, 570] width 184 height 23
click at [114, 569] on input "Green wed-pm-VP003" at bounding box center [103, 570] width 184 height 23
type input "Green Thur pm"
click at [1050, 565] on button "Save" at bounding box center [1033, 565] width 63 height 23
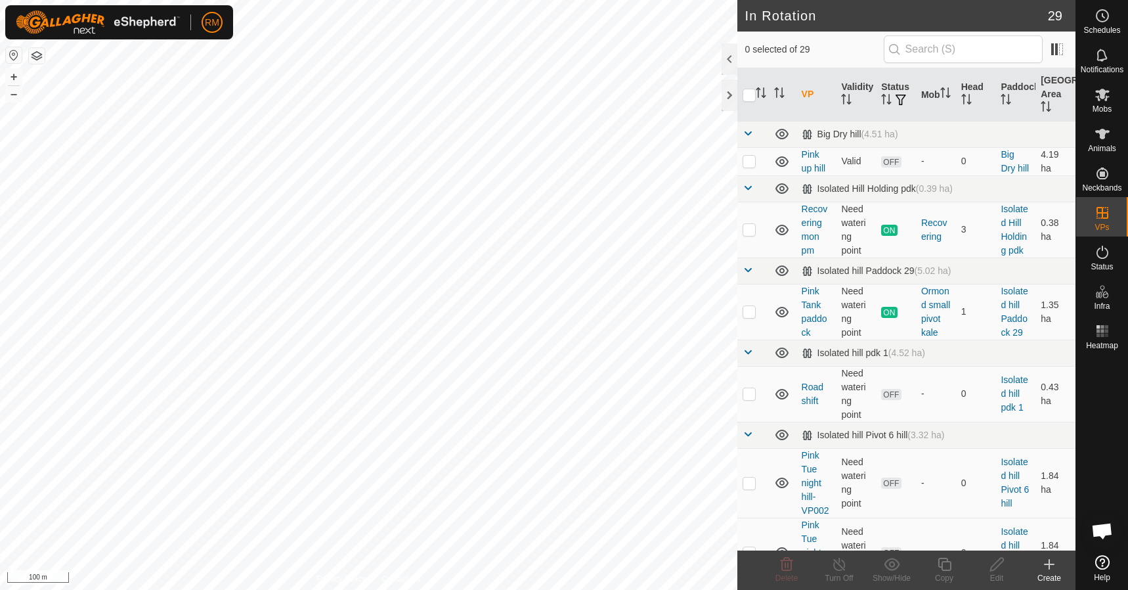
checkbox input "true"
checkbox input "false"
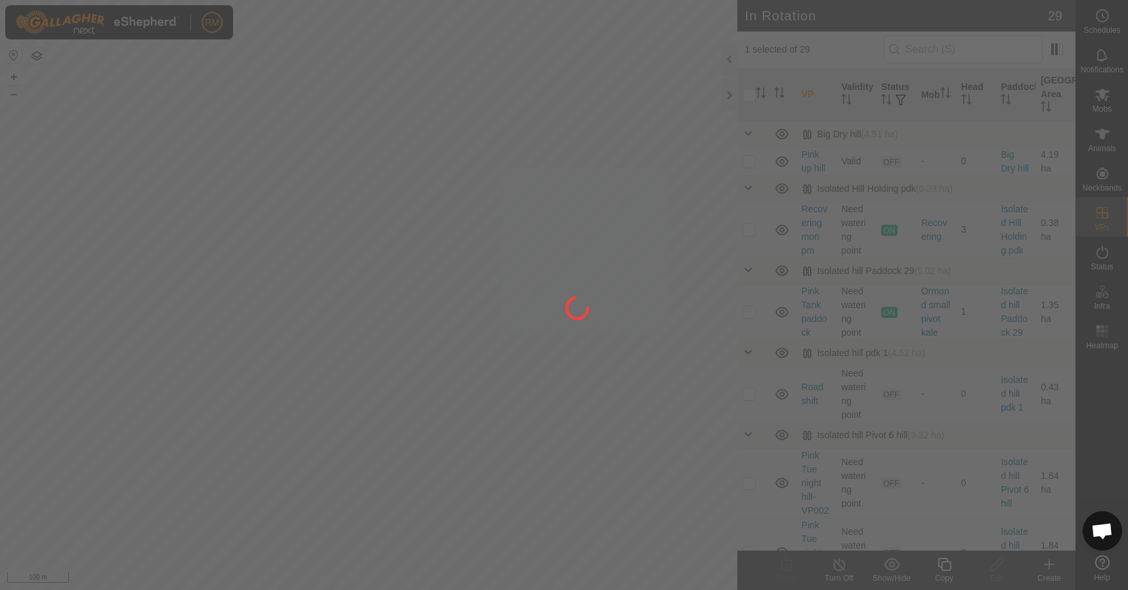
click at [355, 301] on div at bounding box center [564, 295] width 1128 height 590
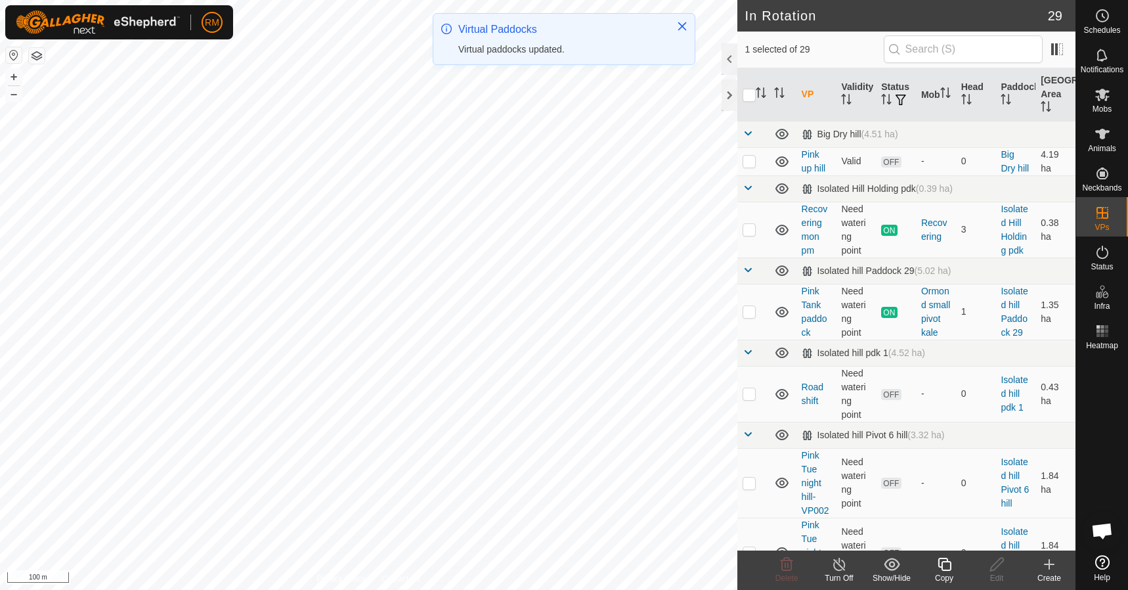
checkbox input "true"
checkbox input "false"
checkbox input "true"
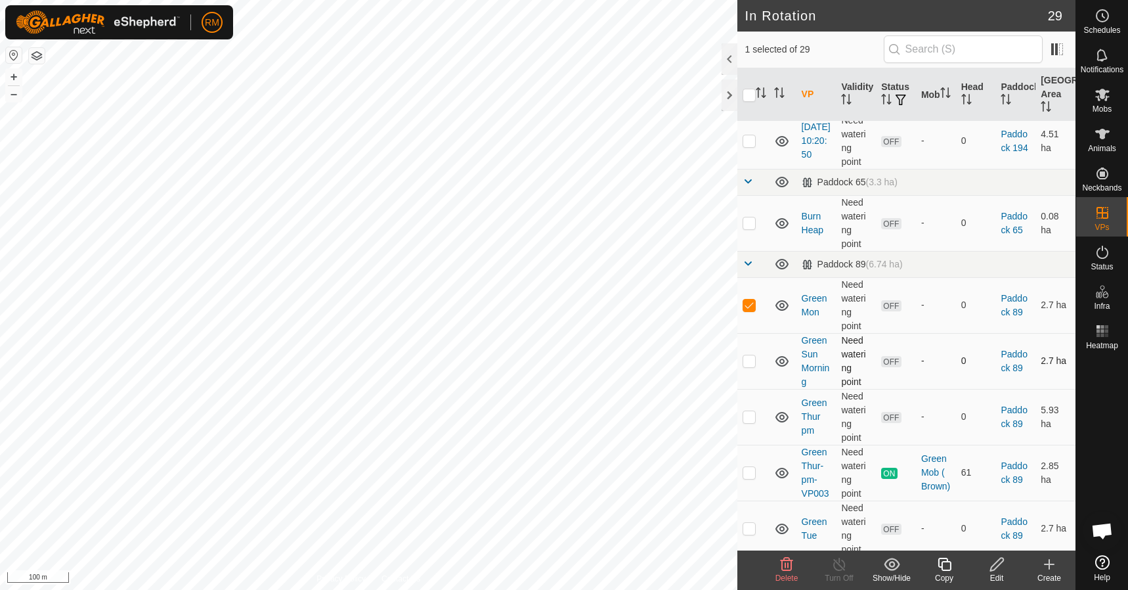
scroll to position [1248, 0]
click at [751, 365] on p-checkbox at bounding box center [749, 360] width 13 height 11
checkbox input "true"
click at [752, 421] on p-checkbox at bounding box center [749, 415] width 13 height 11
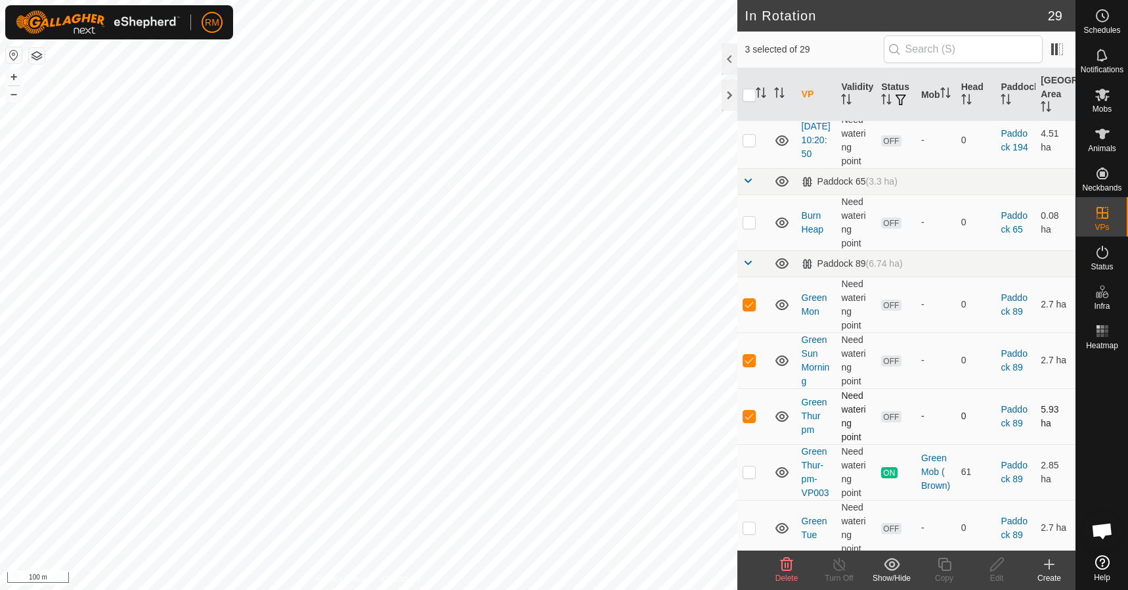
checkbox input "false"
click at [749, 477] on p-checkbox at bounding box center [749, 471] width 13 height 11
checkbox input "false"
click at [780, 564] on icon at bounding box center [787, 564] width 16 height 16
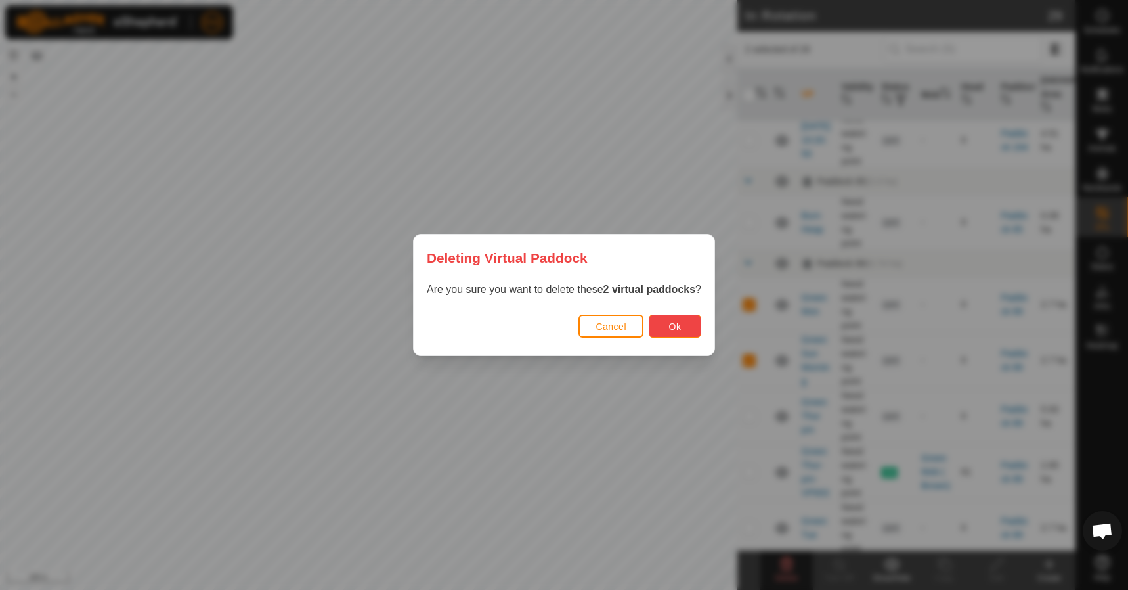
click at [684, 321] on button "Ok" at bounding box center [675, 326] width 53 height 23
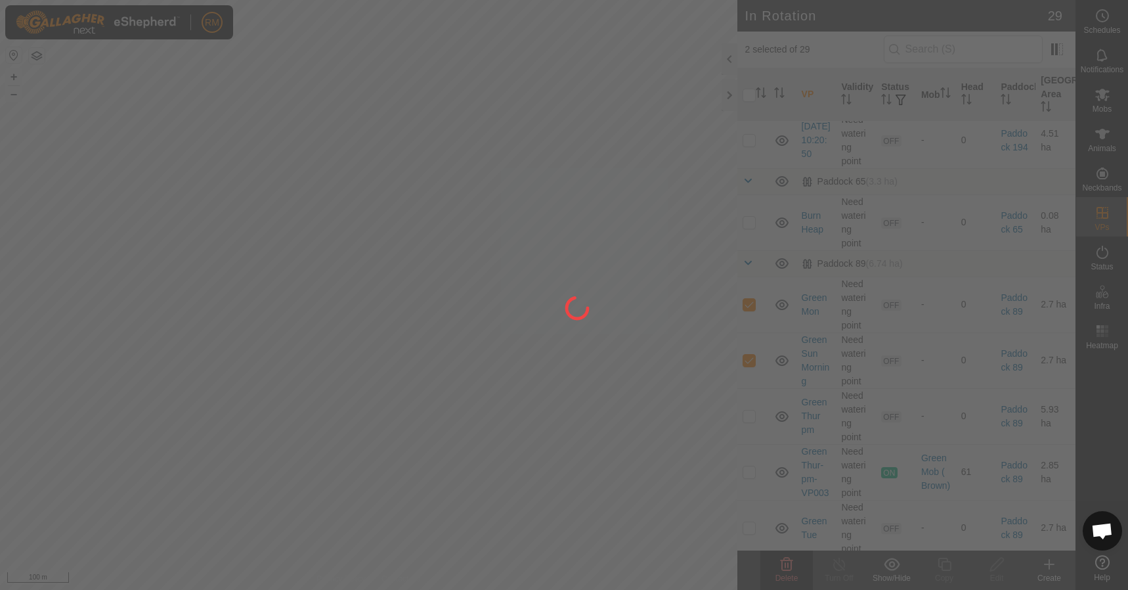
checkbox input "false"
checkbox input "true"
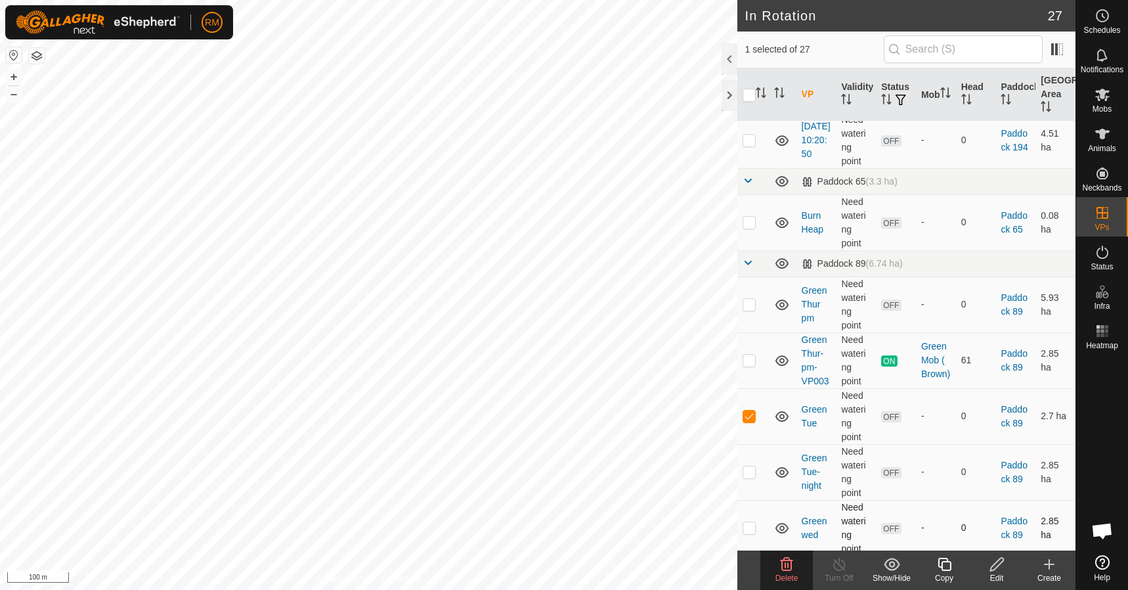
checkbox input "false"
checkbox input "true"
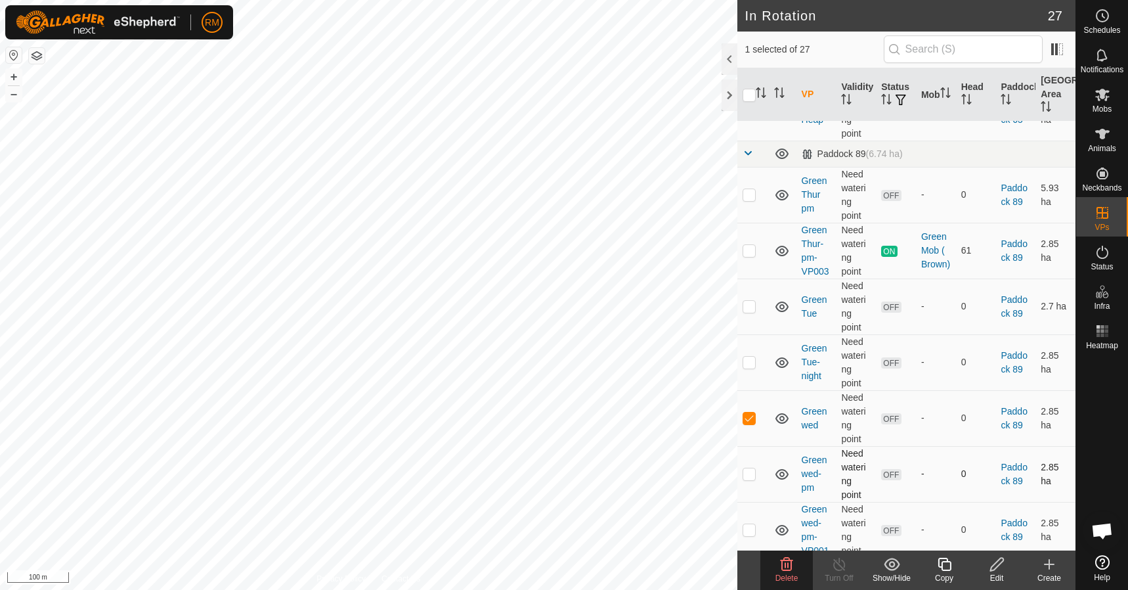
click at [750, 479] on p-checkbox at bounding box center [749, 473] width 13 height 11
checkbox input "false"
click at [747, 367] on p-checkbox at bounding box center [749, 362] width 13 height 11
checkbox input "true"
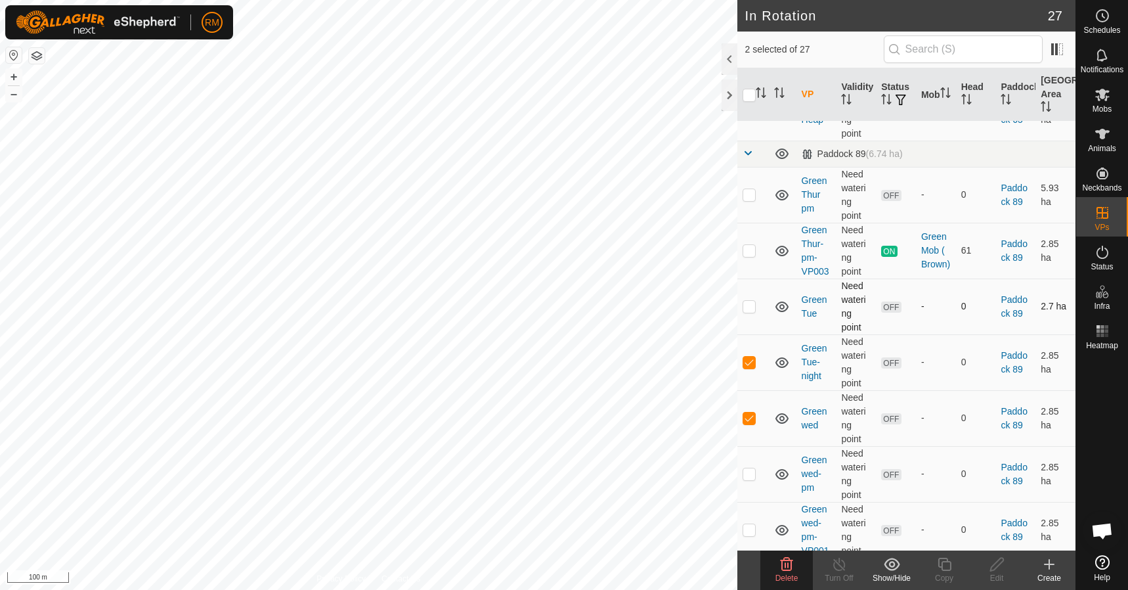
click at [748, 311] on p-checkbox at bounding box center [749, 306] width 13 height 11
click at [789, 566] on icon at bounding box center [787, 564] width 12 height 13
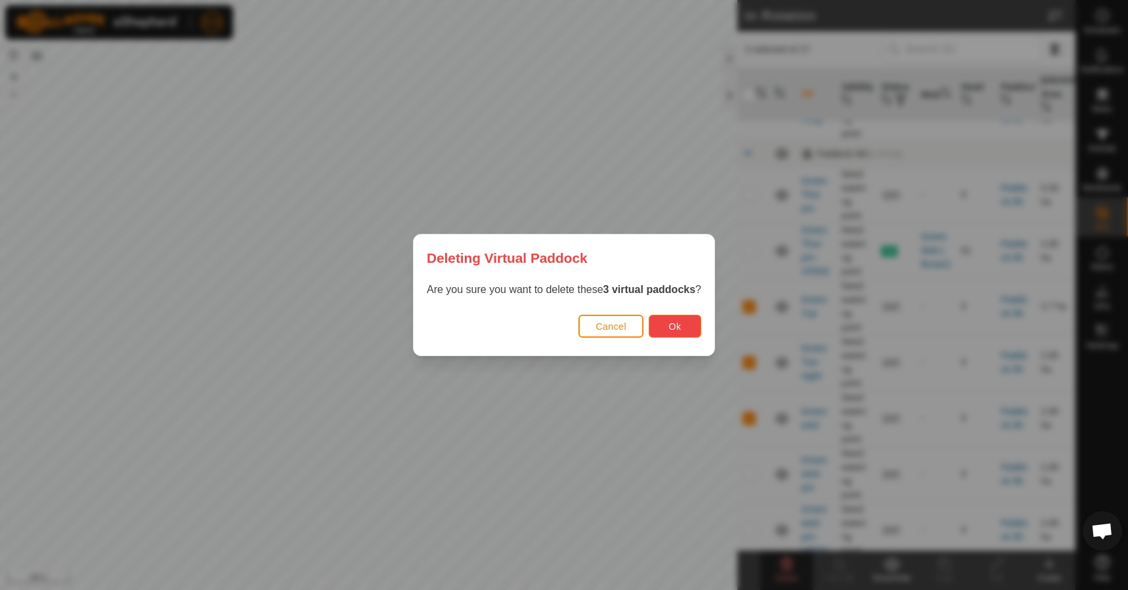
click at [673, 321] on span "Ok" at bounding box center [675, 326] width 12 height 11
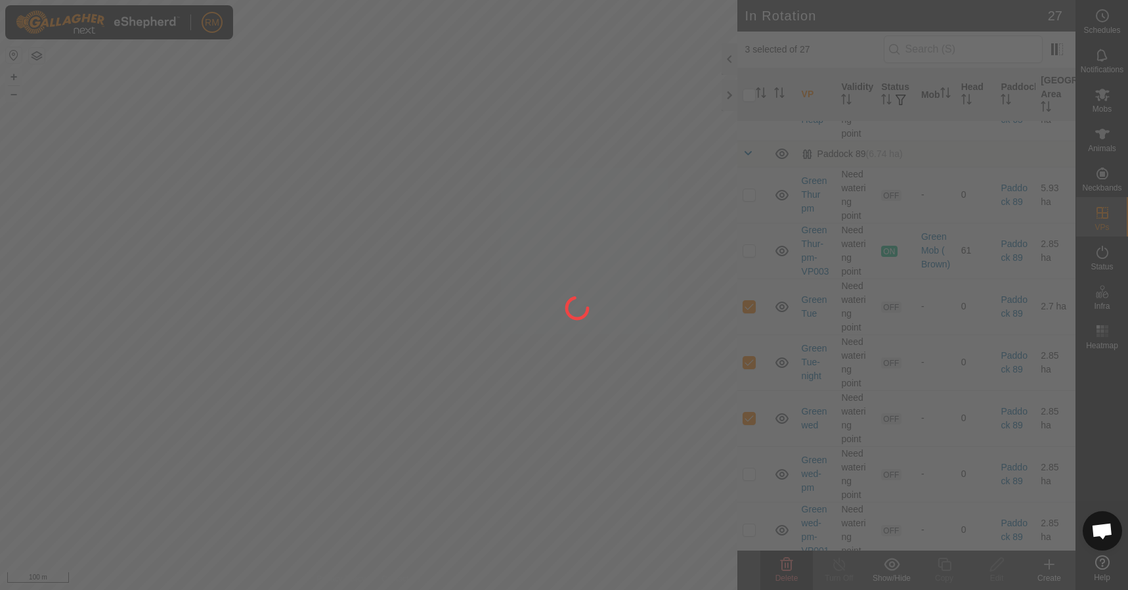
checkbox input "false"
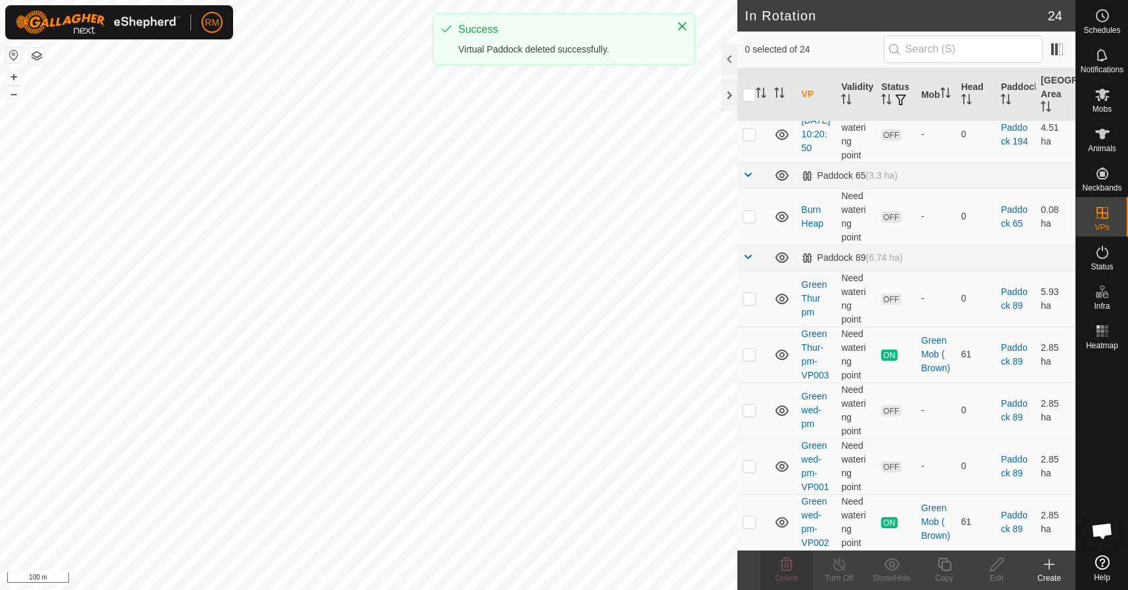
scroll to position [1282, 0]
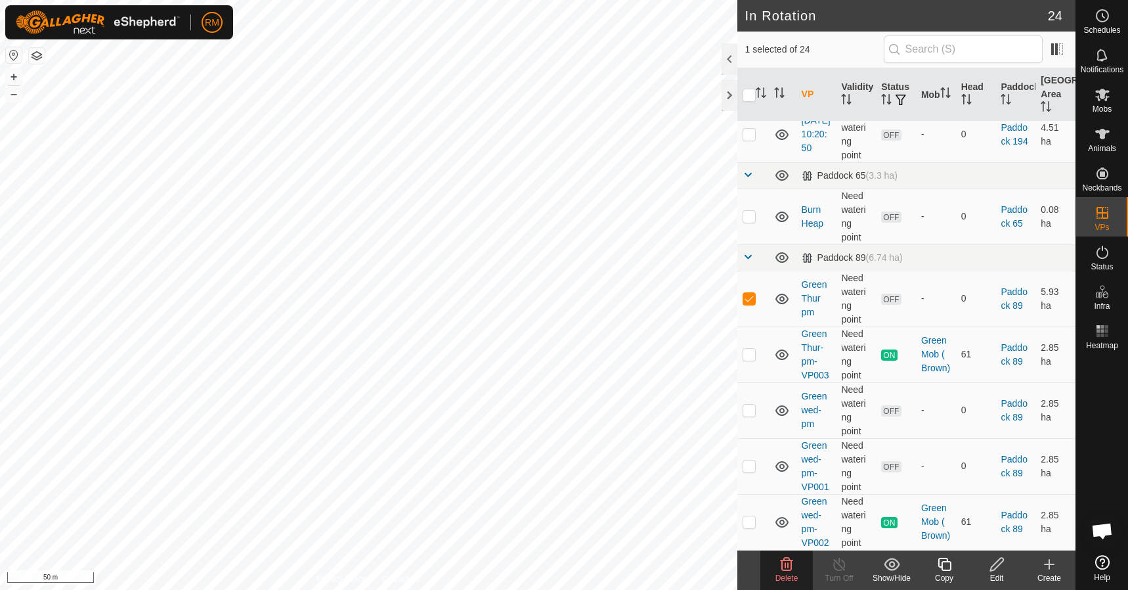
click at [772, 568] on delete-svg-icon at bounding box center [787, 564] width 53 height 16
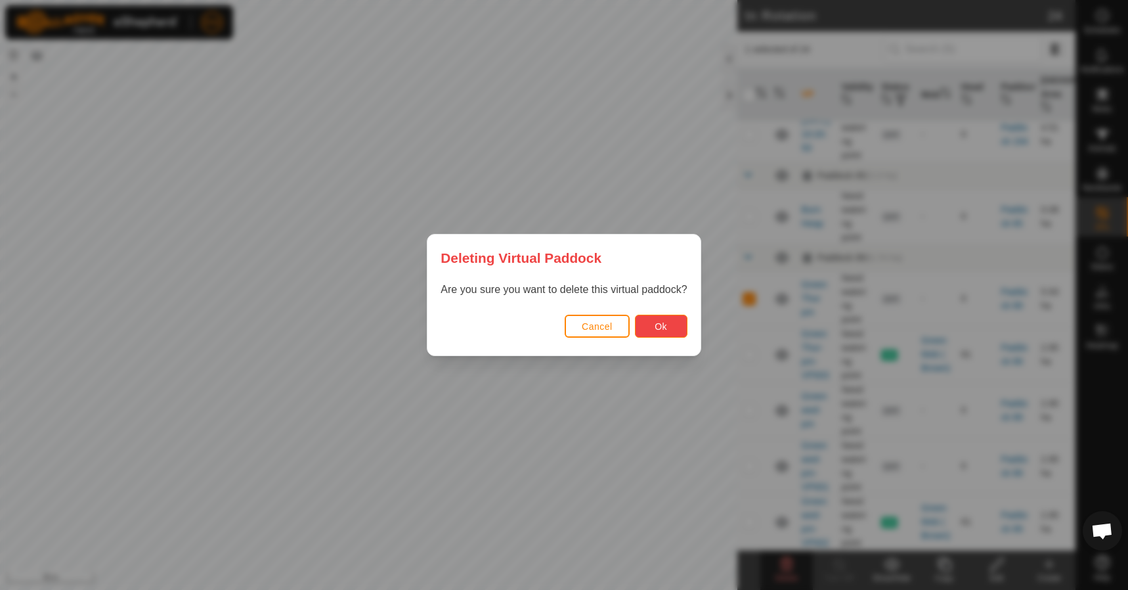
click at [648, 326] on button "Ok" at bounding box center [661, 326] width 53 height 23
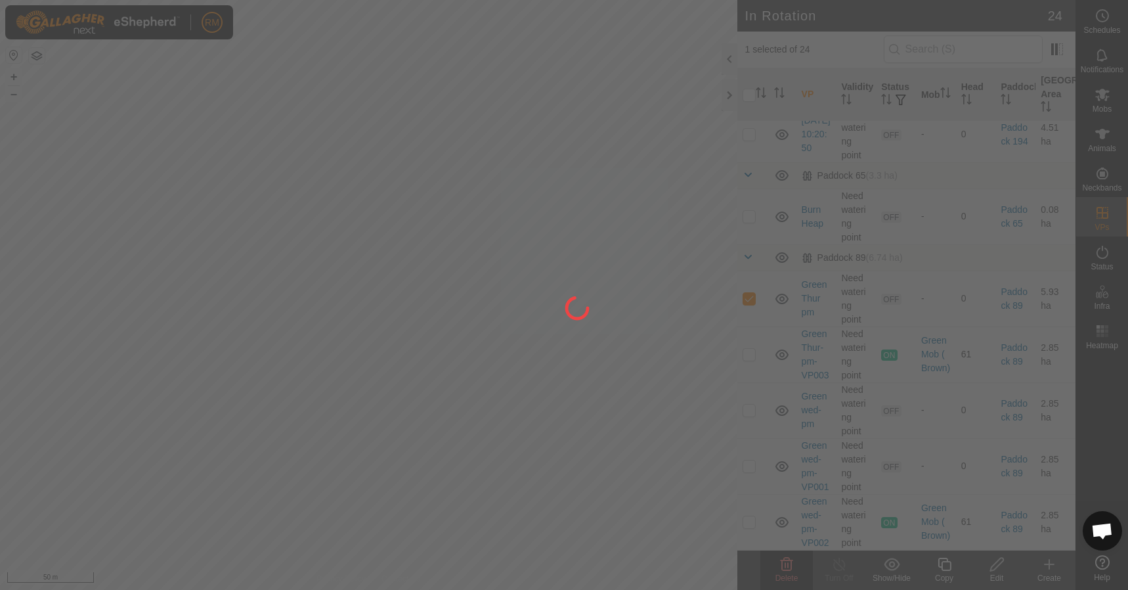
checkbox input "false"
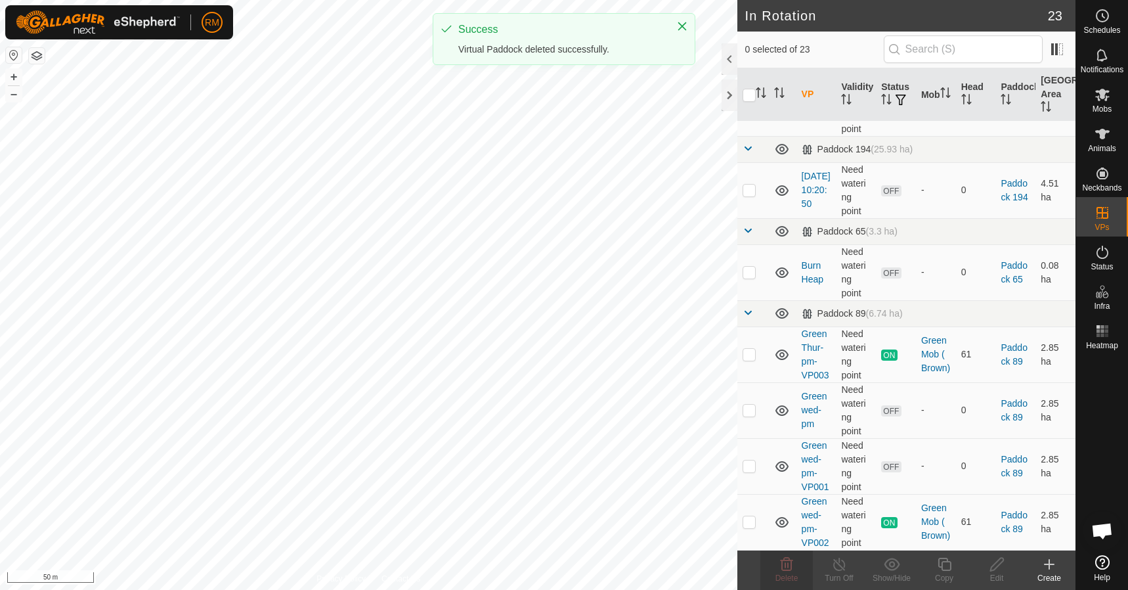
scroll to position [1226, 0]
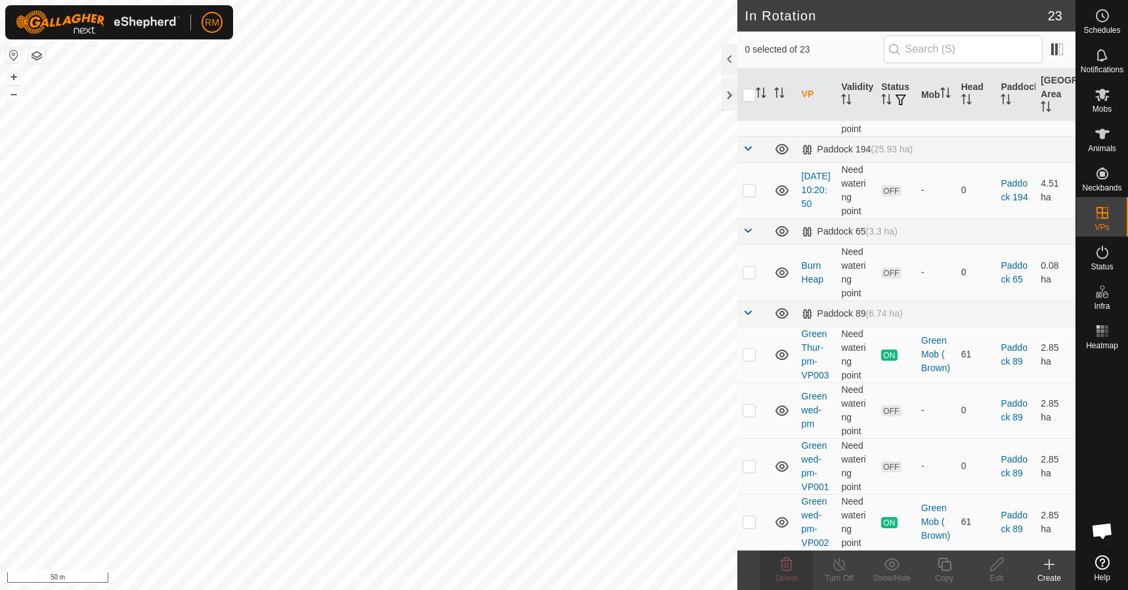
checkbox input "true"
click at [944, 564] on icon at bounding box center [945, 564] width 16 height 16
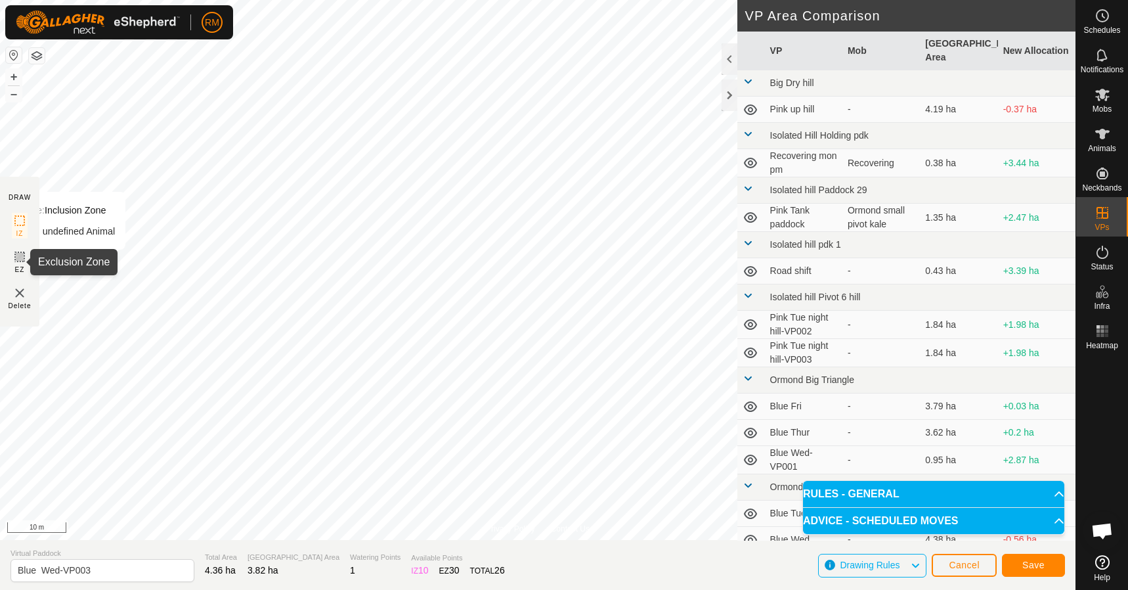
click at [17, 259] on icon at bounding box center [20, 257] width 8 height 8
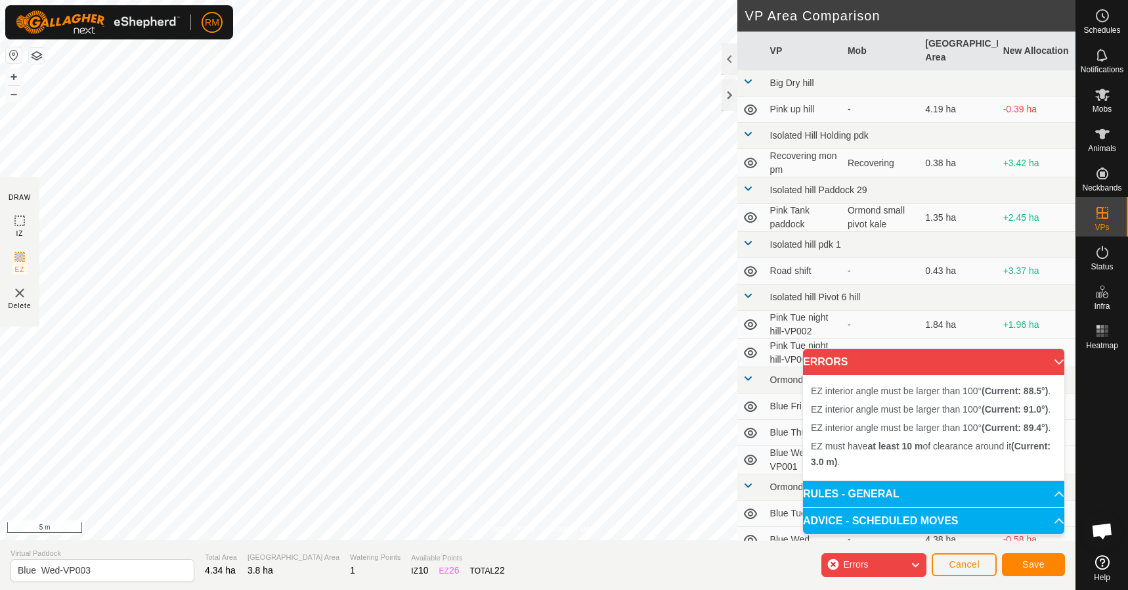
click at [15, 290] on img at bounding box center [20, 293] width 16 height 16
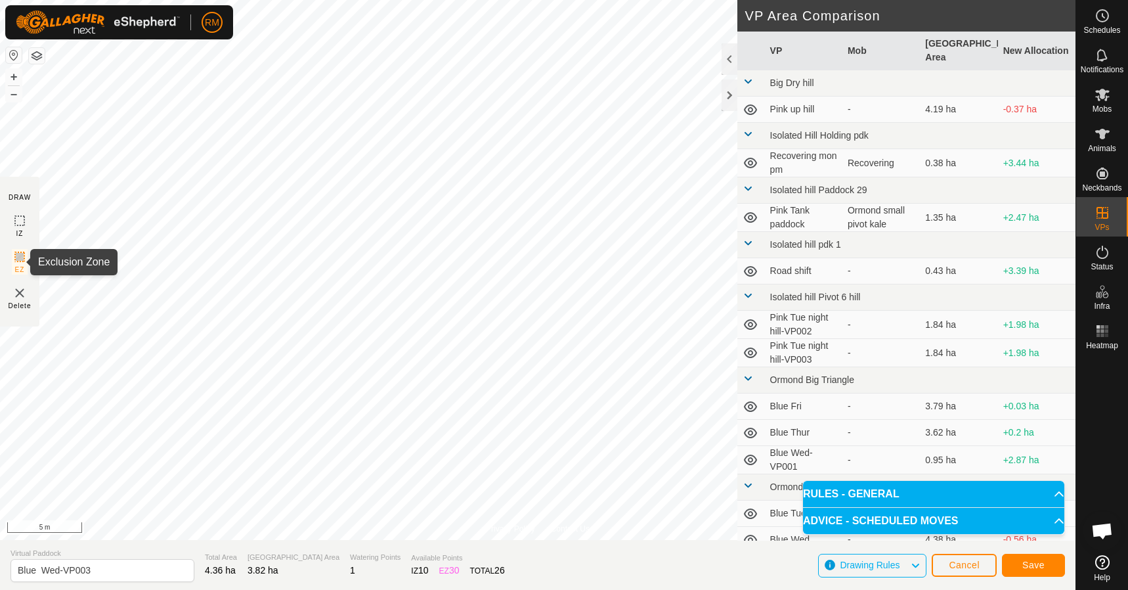
click at [18, 258] on icon at bounding box center [20, 257] width 16 height 16
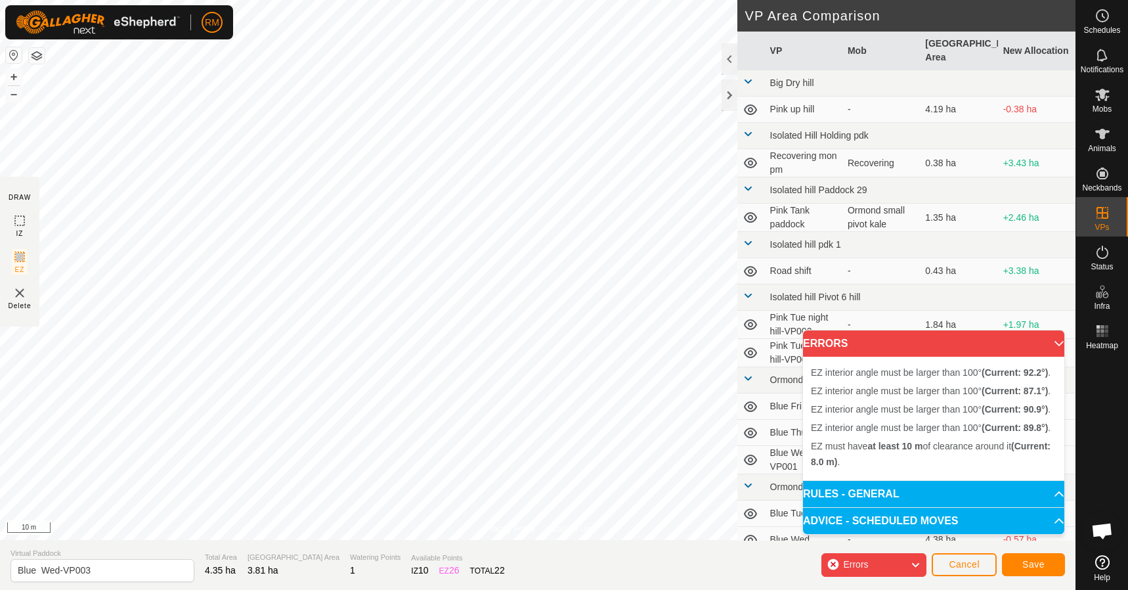
click at [1054, 492] on p-accordion-header "RULES - GENERAL" at bounding box center [933, 494] width 261 height 26
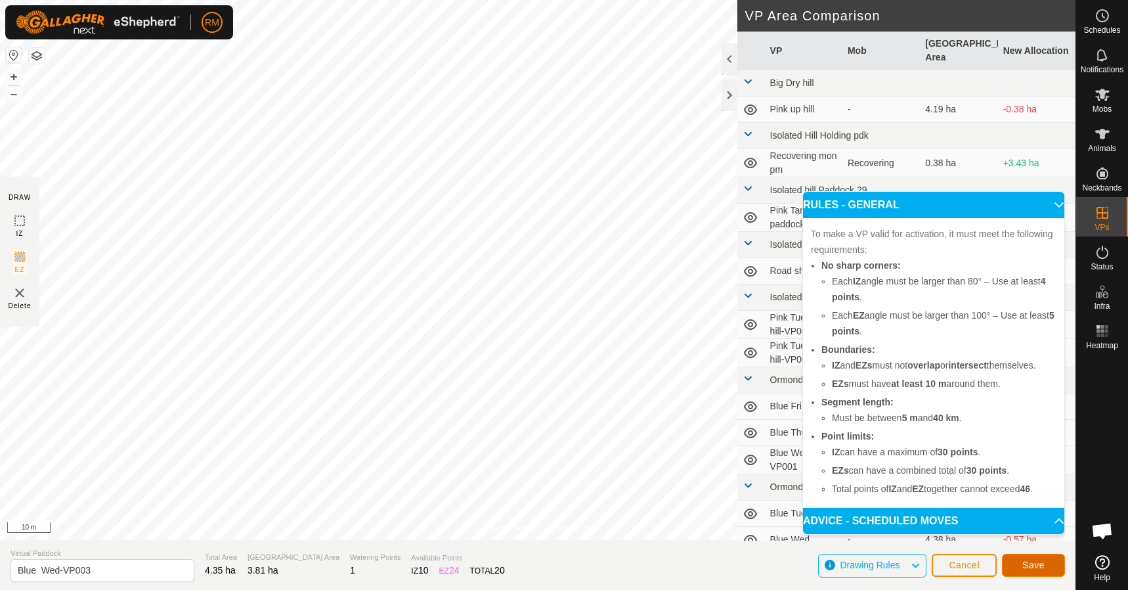
click at [1037, 564] on span "Save" at bounding box center [1034, 565] width 22 height 11
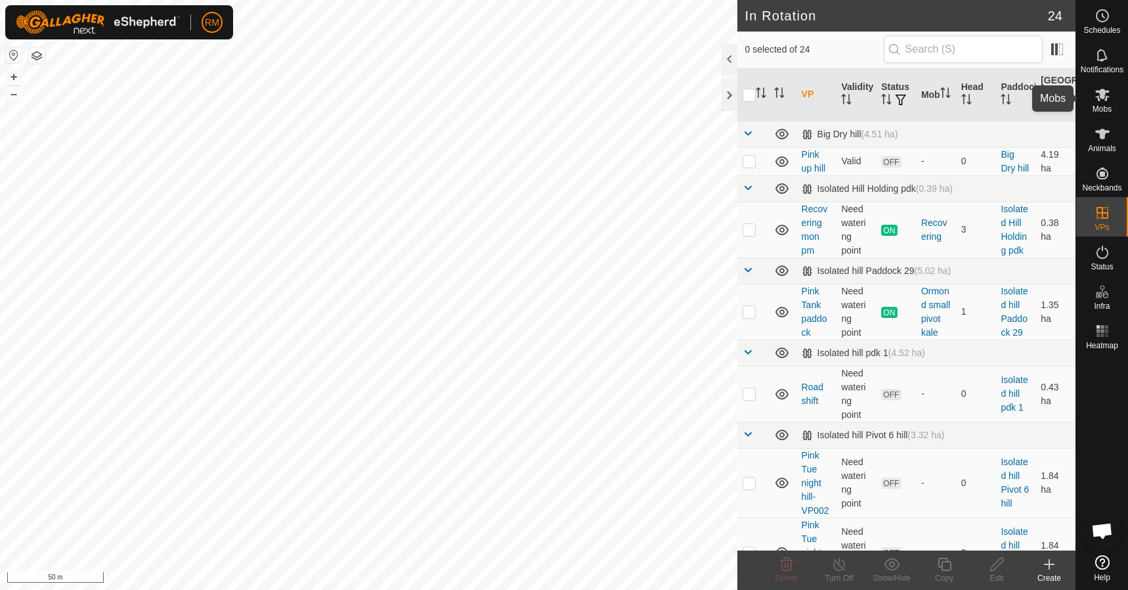
click at [1106, 95] on icon at bounding box center [1103, 95] width 16 height 16
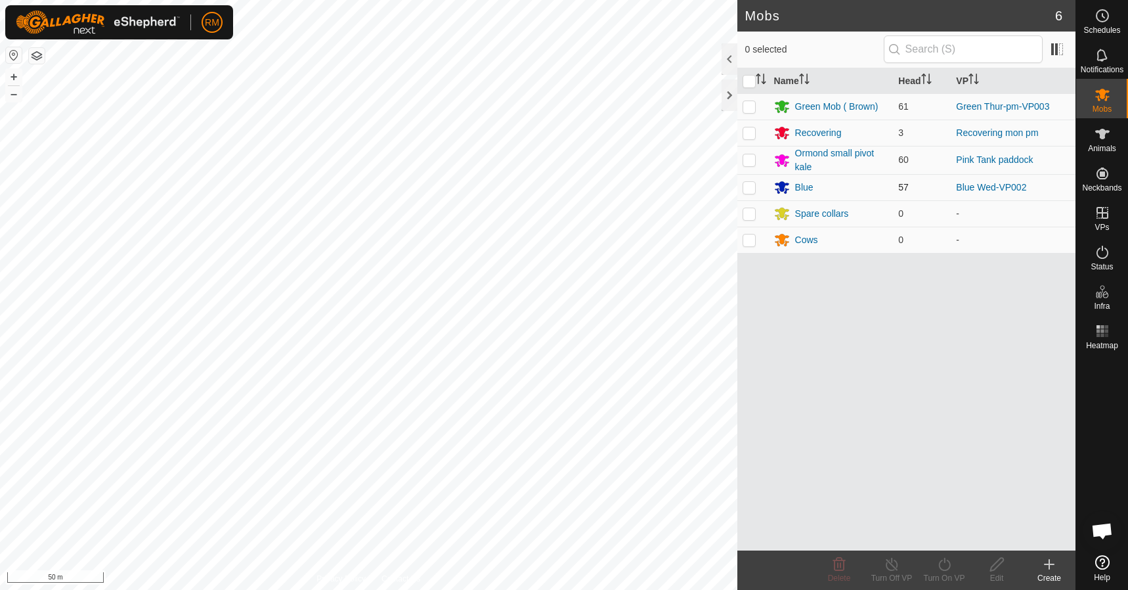
click at [750, 187] on p-checkbox at bounding box center [749, 187] width 13 height 11
checkbox input "true"
click at [945, 567] on icon at bounding box center [945, 564] width 16 height 16
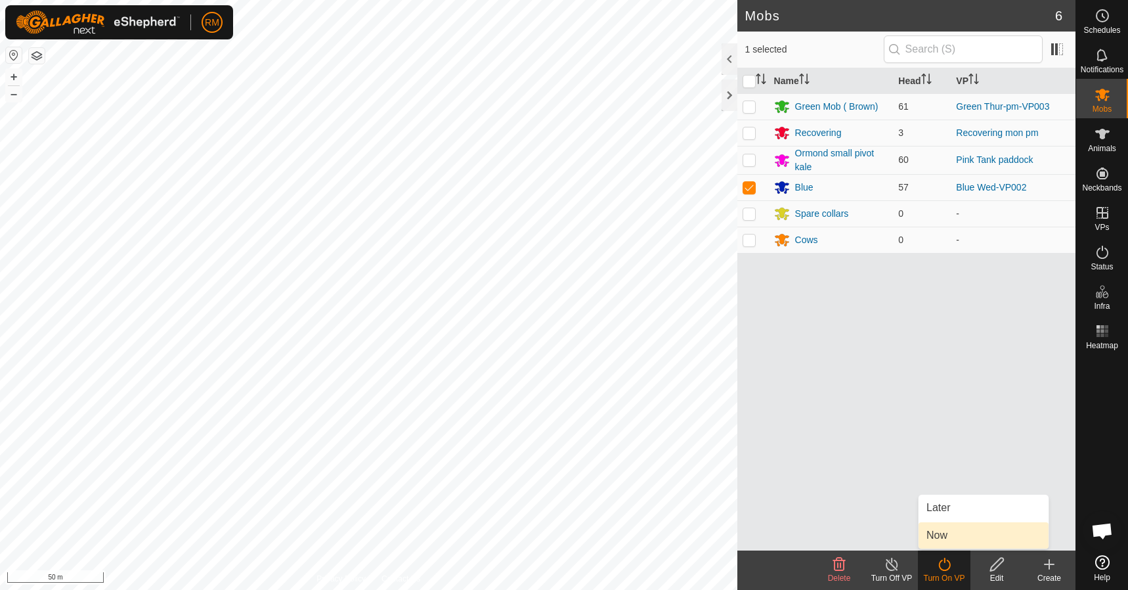
click at [946, 536] on link "Now" at bounding box center [984, 535] width 130 height 26
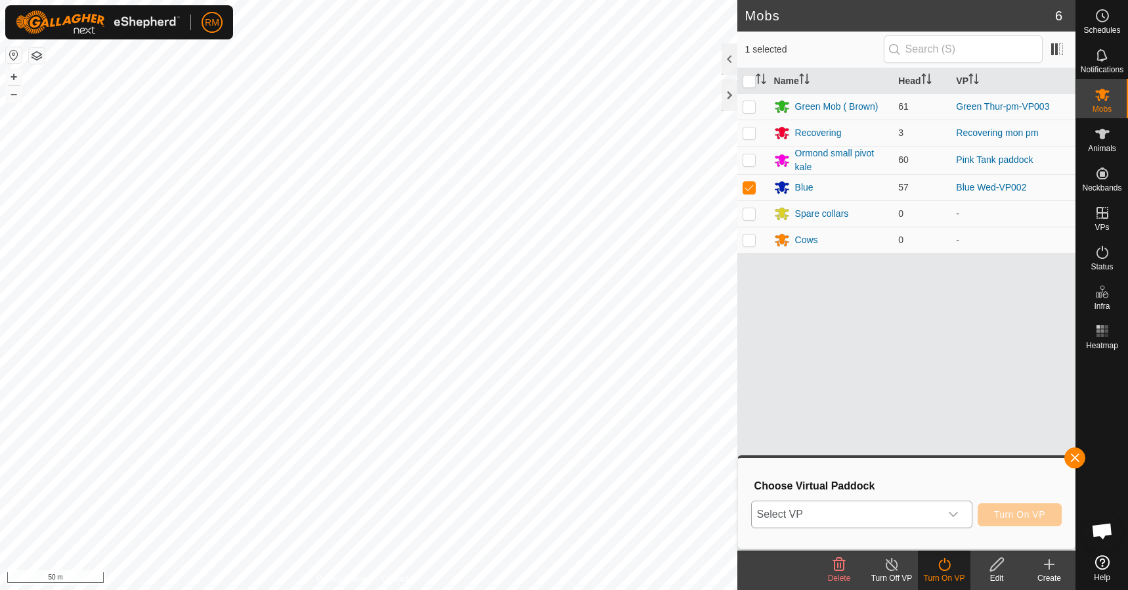
click at [957, 515] on icon "dropdown trigger" at bounding box center [953, 514] width 11 height 11
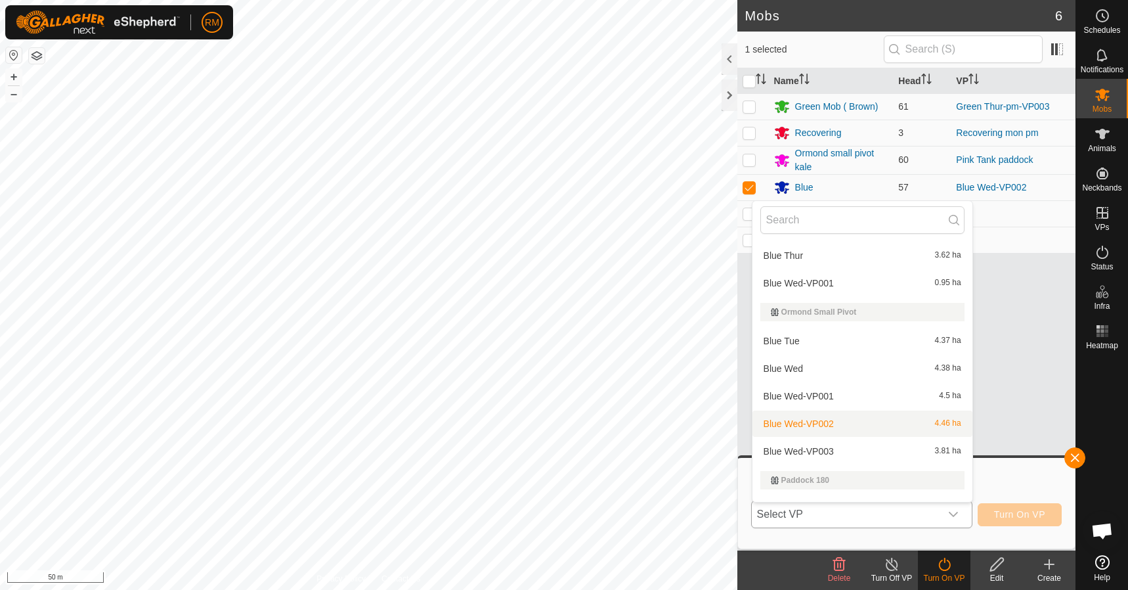
scroll to position [372, 0]
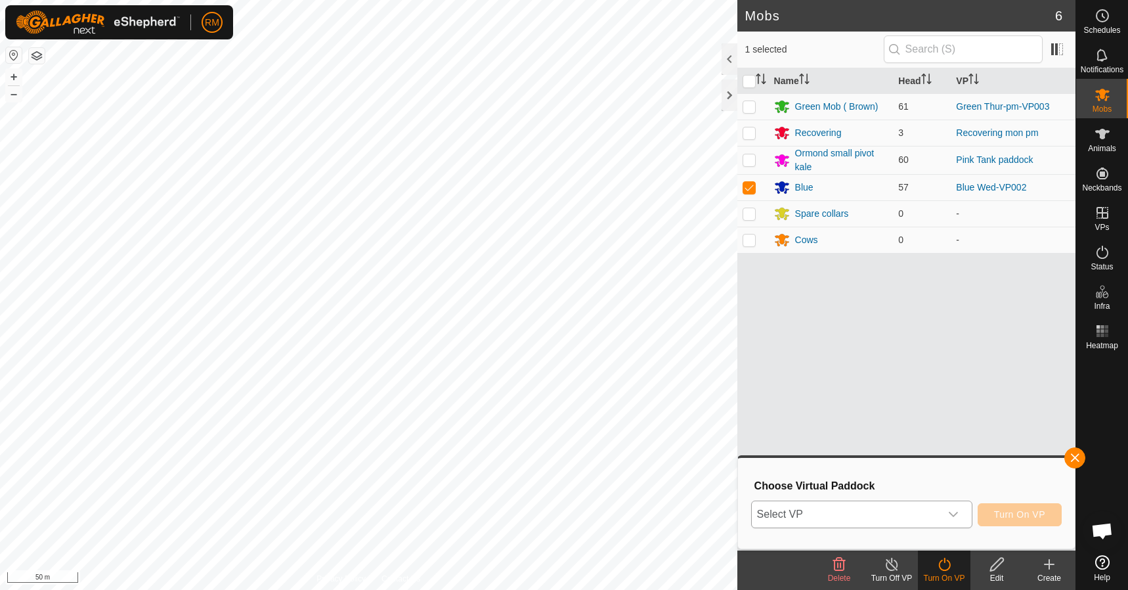
click at [953, 514] on icon "dropdown trigger" at bounding box center [953, 514] width 11 height 11
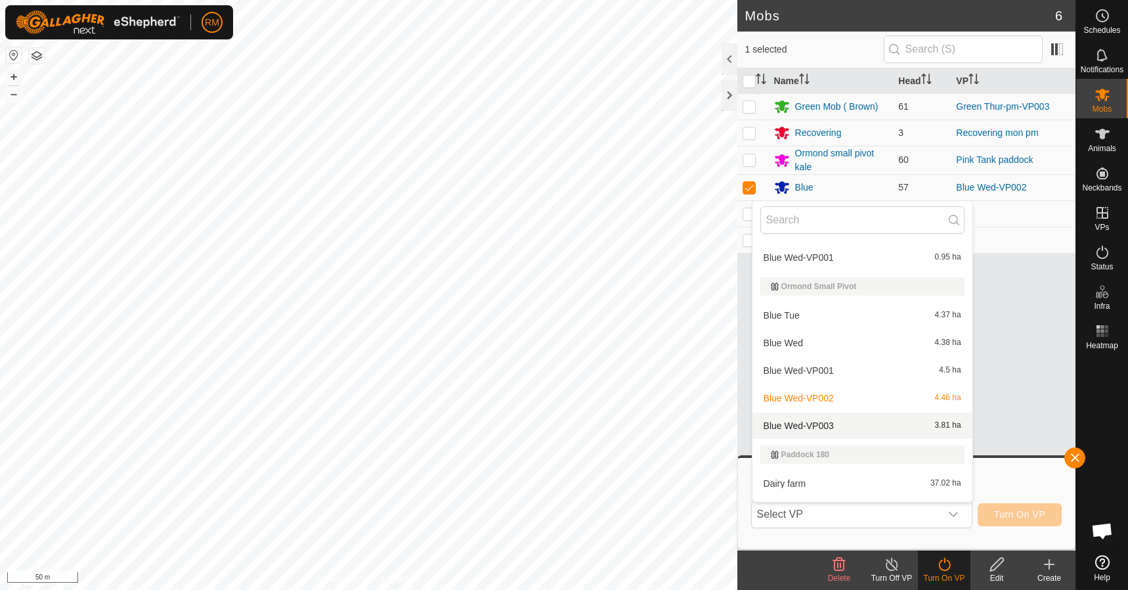
scroll to position [397, 0]
click at [818, 422] on li "Blue Wed-VP003 3.81 ha" at bounding box center [863, 425] width 220 height 26
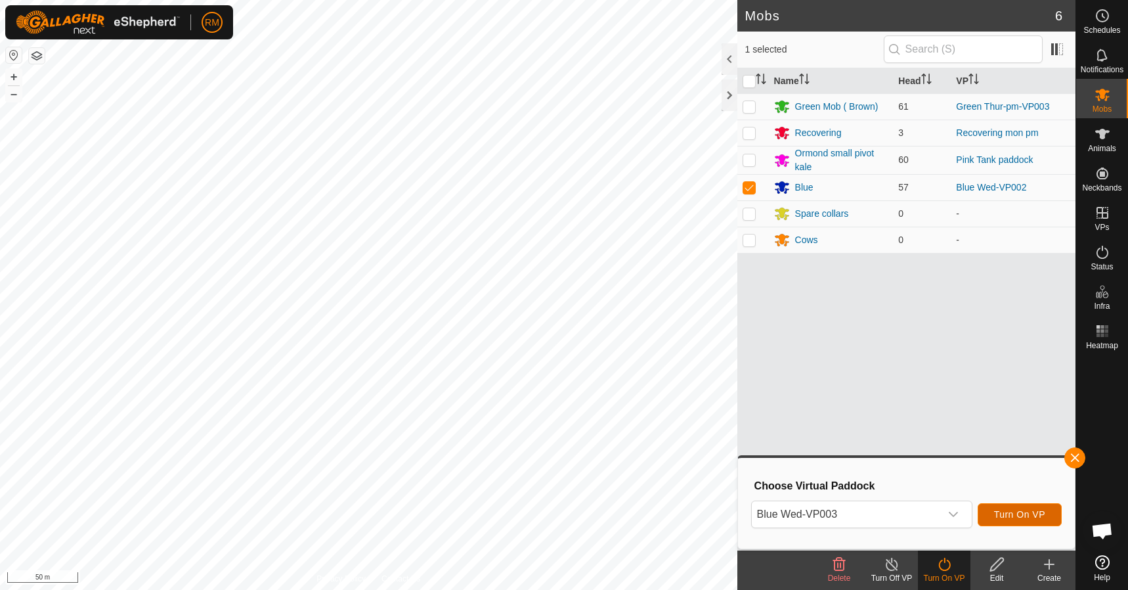
click at [1031, 514] on span "Turn On VP" at bounding box center [1019, 514] width 51 height 11
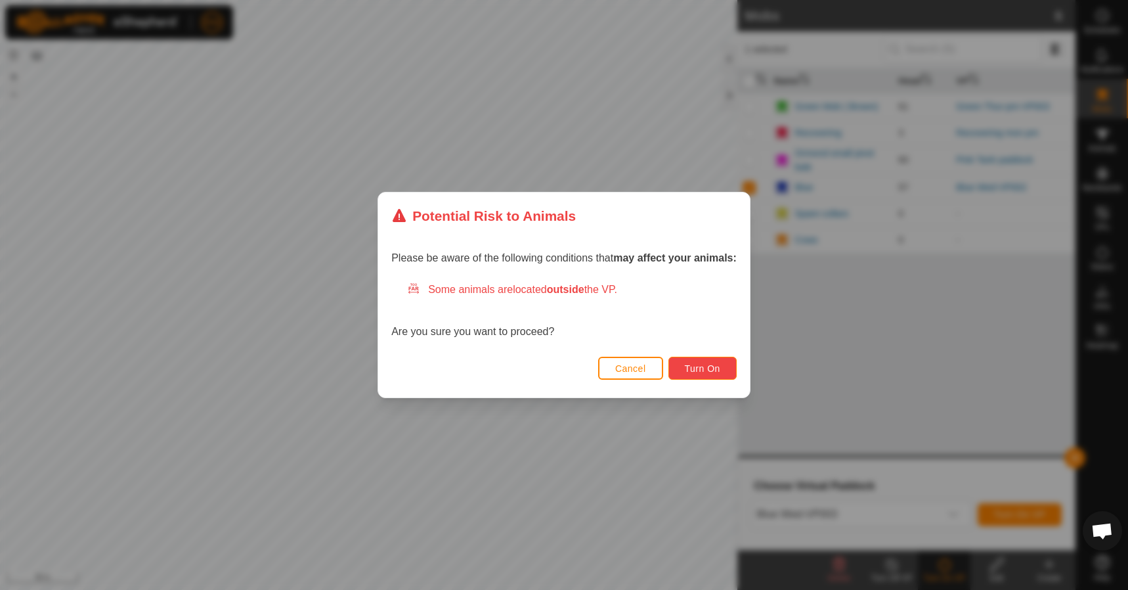
click at [706, 367] on span "Turn On" at bounding box center [702, 368] width 35 height 11
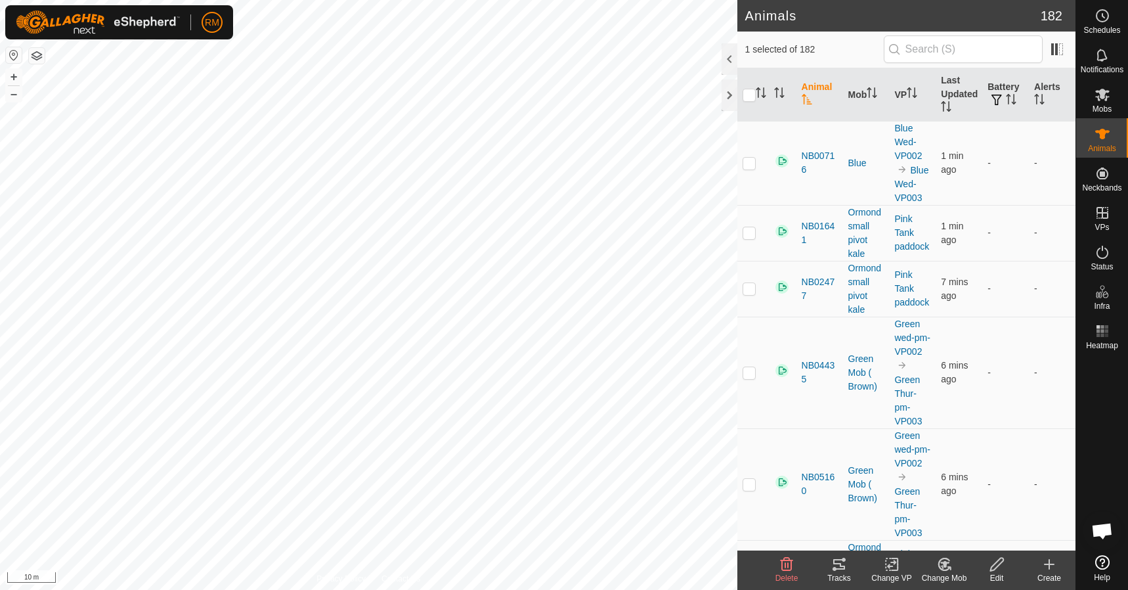
click at [837, 563] on icon at bounding box center [839, 564] width 12 height 11
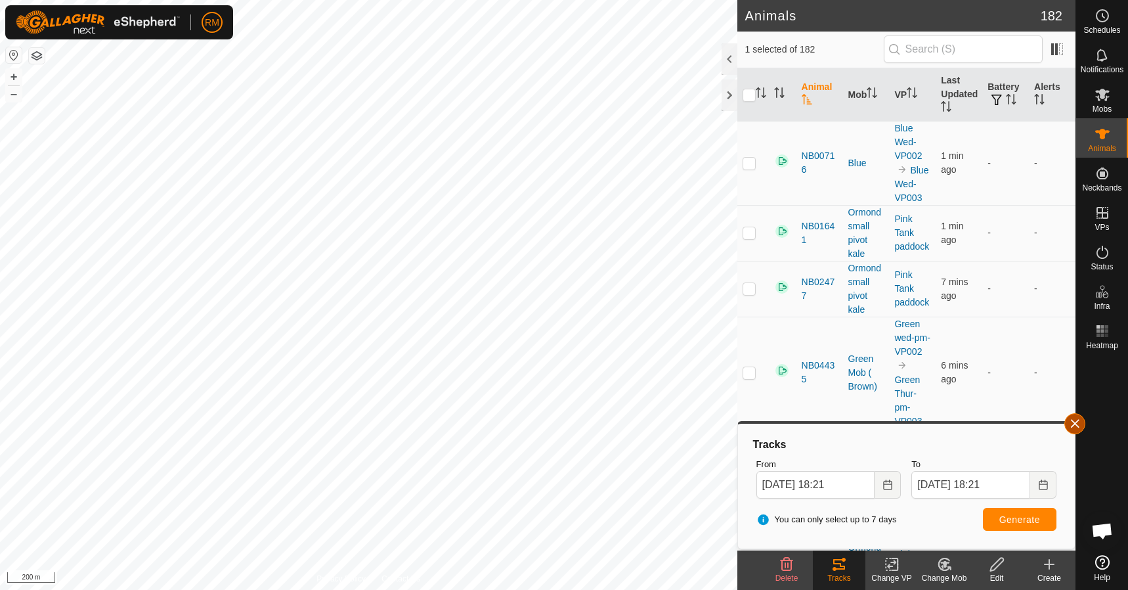
click at [1076, 425] on button "button" at bounding box center [1075, 423] width 21 height 21
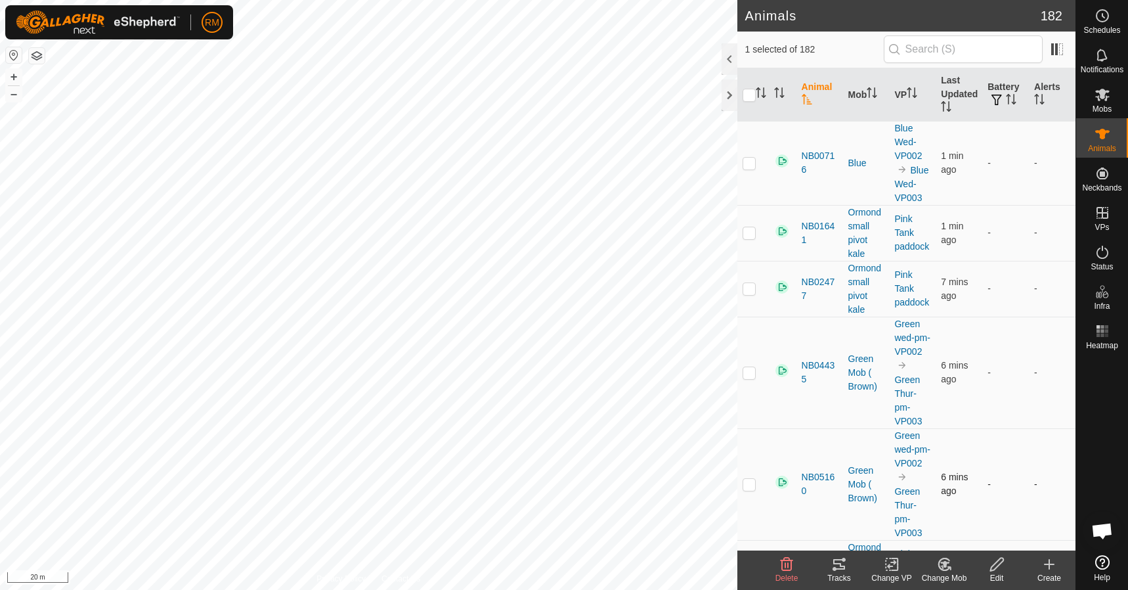
checkbox input "true"
checkbox input "false"
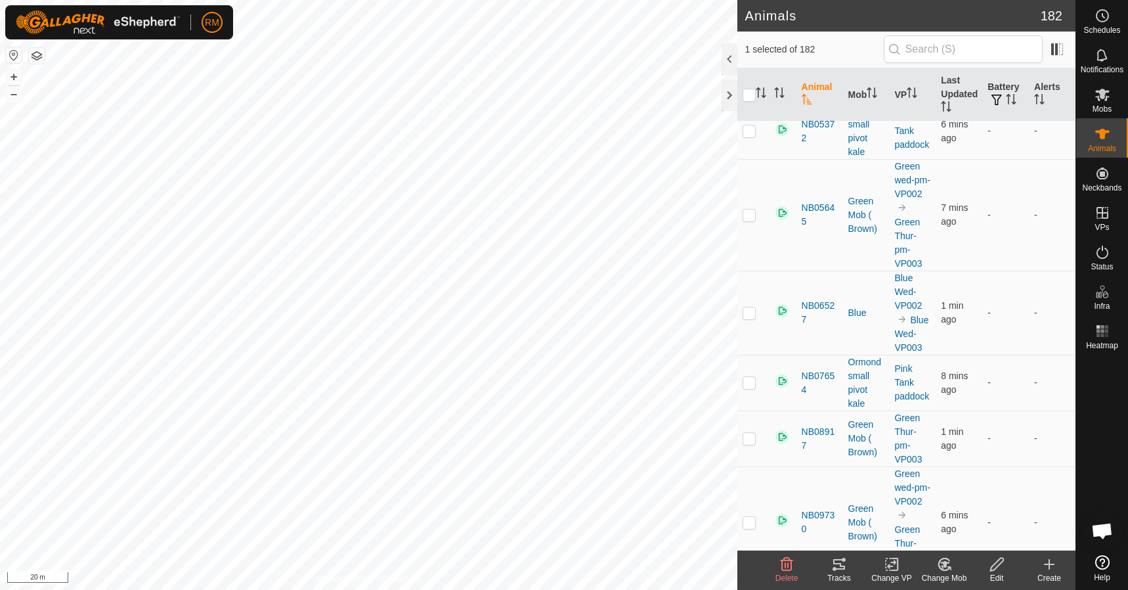
scroll to position [437, 0]
click at [841, 564] on icon at bounding box center [839, 564] width 12 height 11
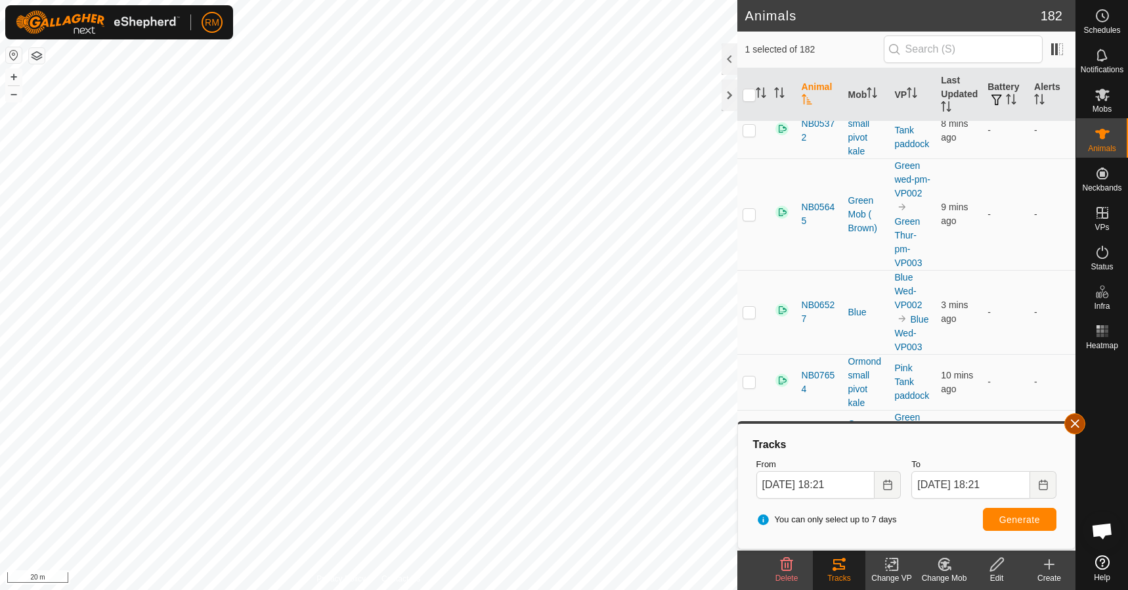
click at [1078, 418] on button "button" at bounding box center [1075, 423] width 21 height 21
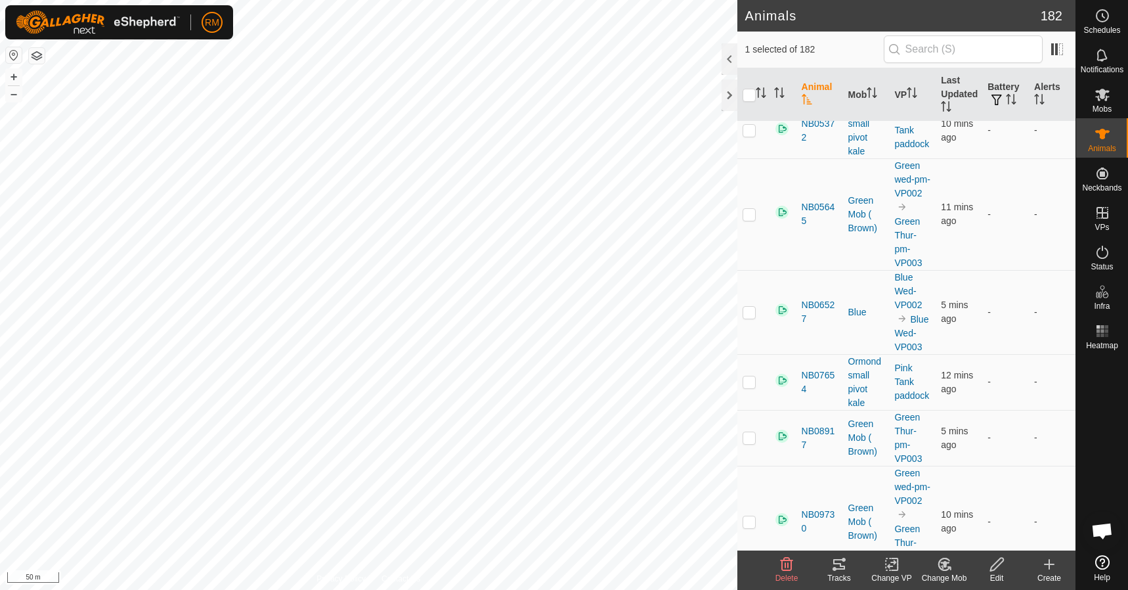
click at [842, 565] on icon at bounding box center [839, 564] width 12 height 11
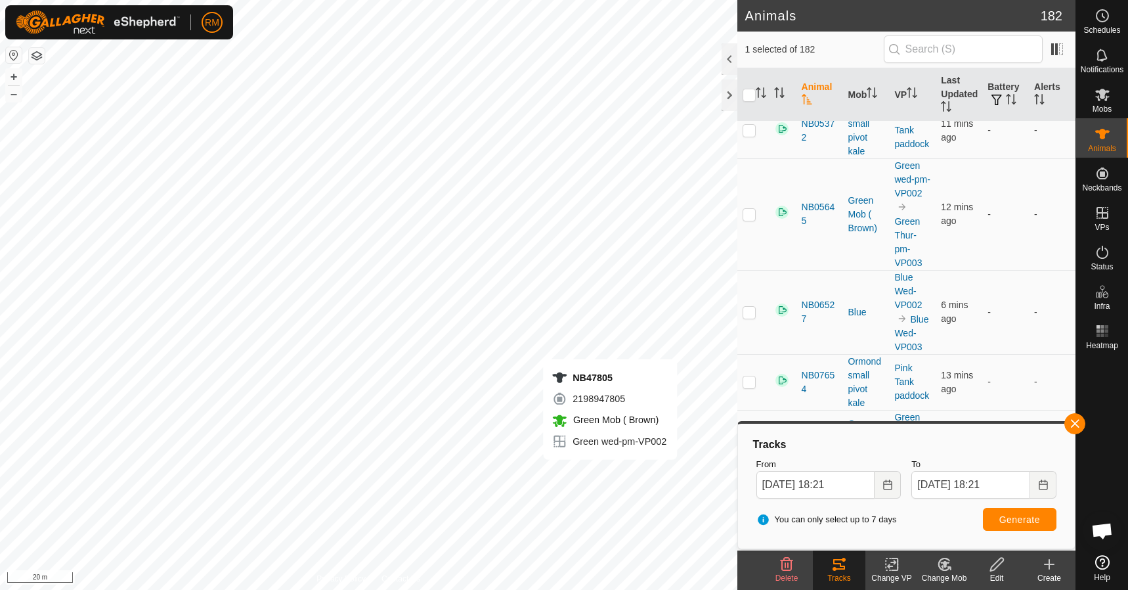
checkbox input "false"
click at [1015, 522] on span "Generate" at bounding box center [1020, 519] width 41 height 11
click at [361, 584] on div "Privacy Policy Contact Us NB47805 + – ⇧ i 20 m" at bounding box center [369, 295] width 738 height 590
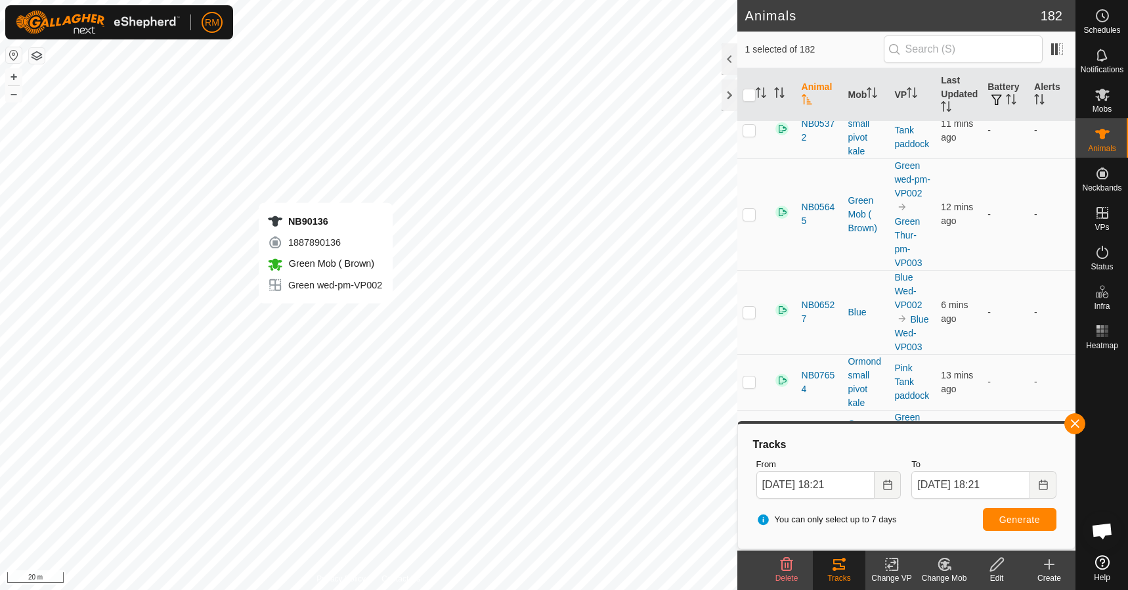
checkbox input "false"
checkbox input "true"
click at [1013, 513] on button "Generate" at bounding box center [1020, 519] width 74 height 23
click at [1022, 520] on span "Generate" at bounding box center [1020, 519] width 41 height 11
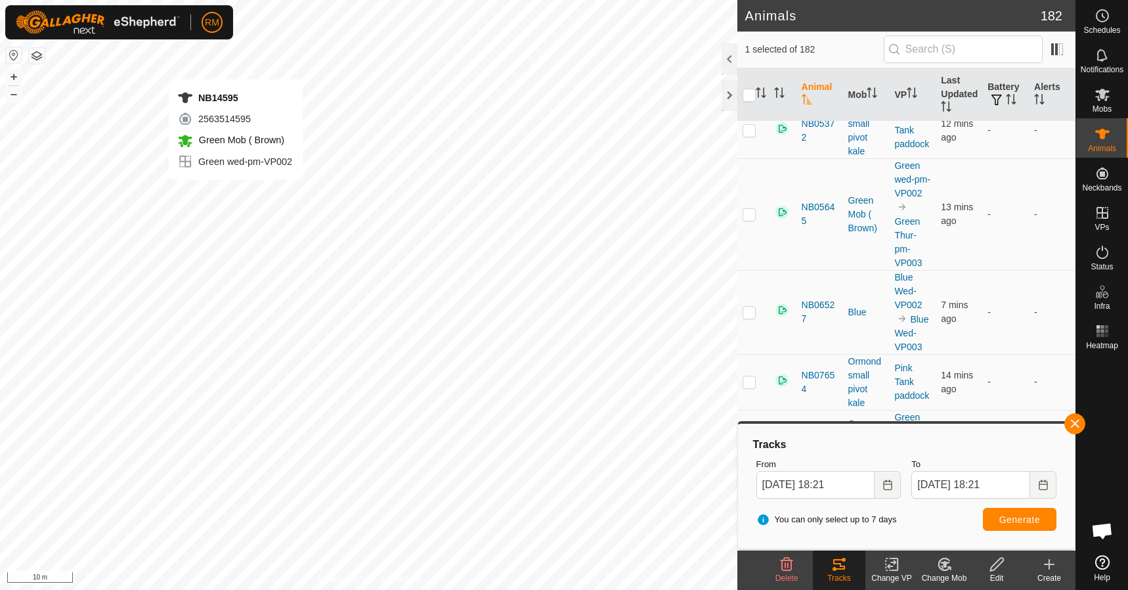
checkbox input "true"
checkbox input "false"
click at [841, 569] on icon at bounding box center [839, 564] width 12 height 11
click at [839, 570] on icon at bounding box center [839, 564] width 16 height 16
click at [1026, 516] on span "Generate" at bounding box center [1020, 519] width 41 height 11
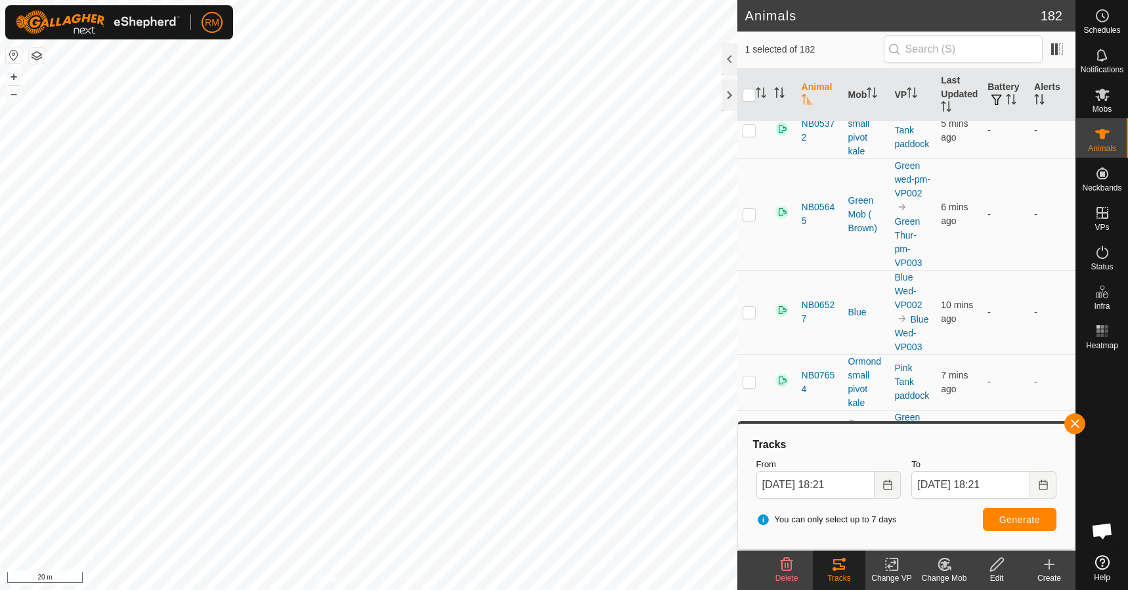
click at [604, 589] on html "RM Schedules Notifications Mobs Animals Neckbands VPs Status Infra Heatmap Help…" at bounding box center [564, 295] width 1128 height 590
click at [471, 589] on html "RM Schedules Notifications Mobs Animals Neckbands VPs Status Infra Heatmap Help…" at bounding box center [564, 295] width 1128 height 590
click at [1100, 135] on icon at bounding box center [1102, 134] width 14 height 11
click at [1101, 135] on icon at bounding box center [1102, 134] width 14 height 11
click at [1102, 138] on icon at bounding box center [1102, 134] width 14 height 11
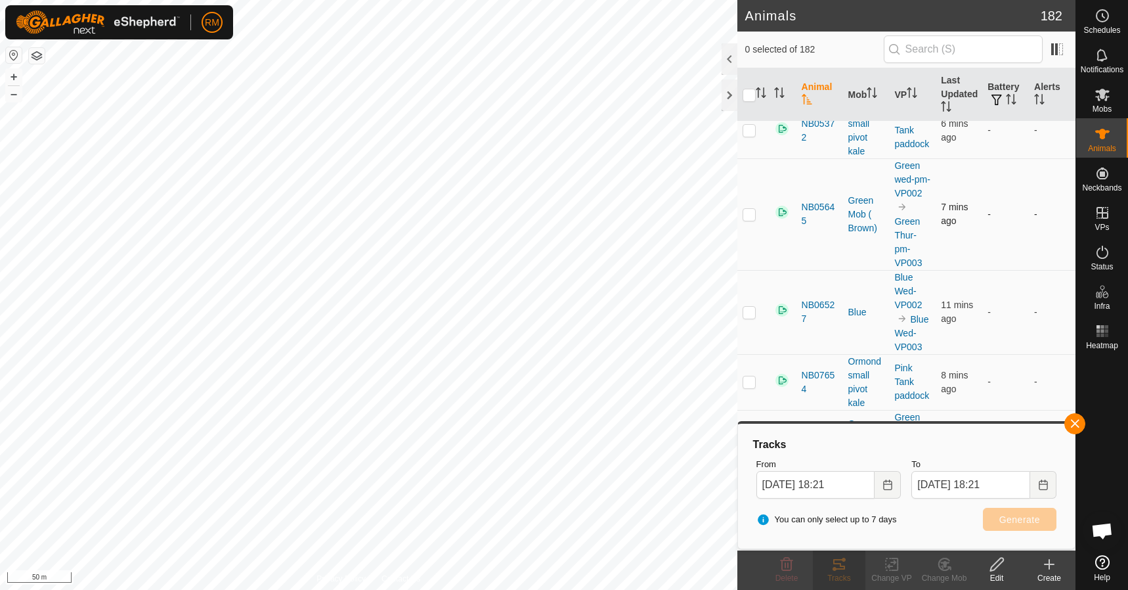
checkbox input "true"
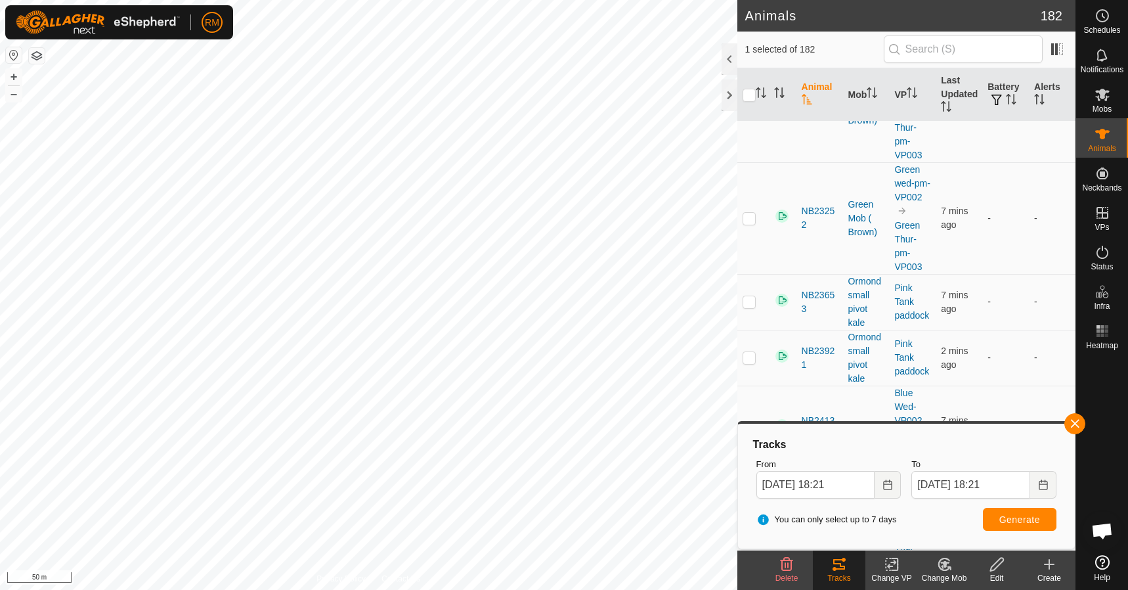
scroll to position [0, 0]
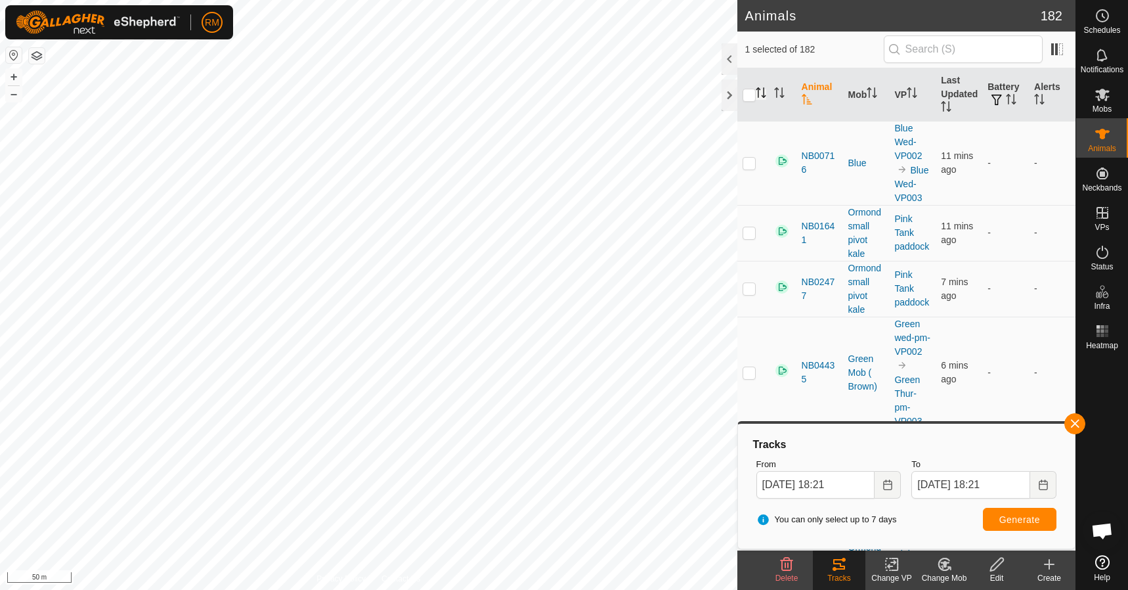
click at [758, 95] on icon "Activate to sort" at bounding box center [758, 92] width 1 height 11
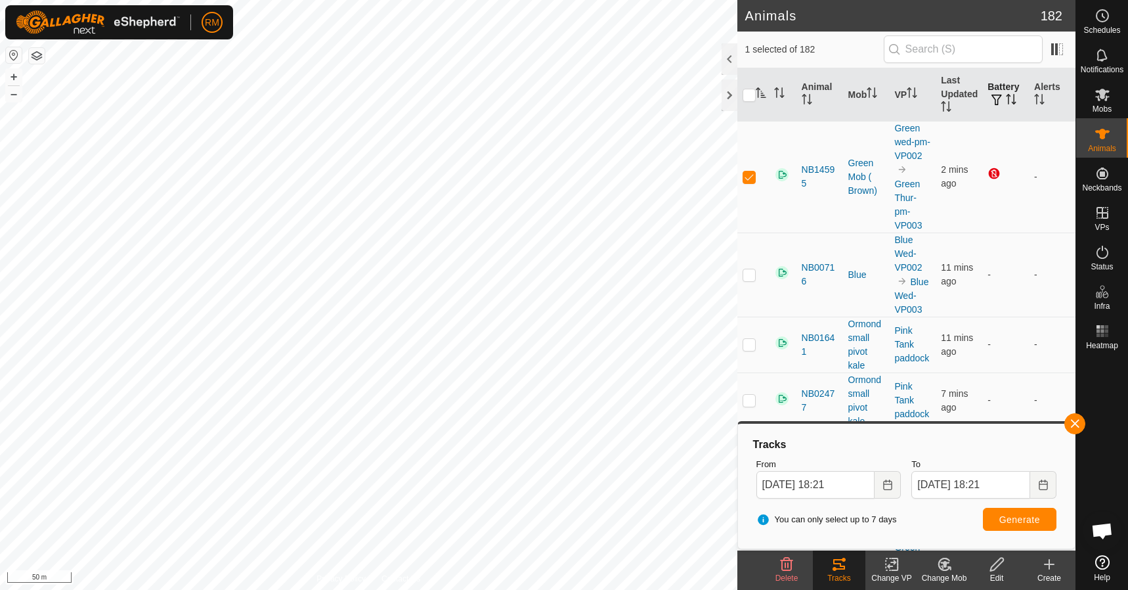
click at [992, 96] on span "button" at bounding box center [997, 100] width 11 height 11
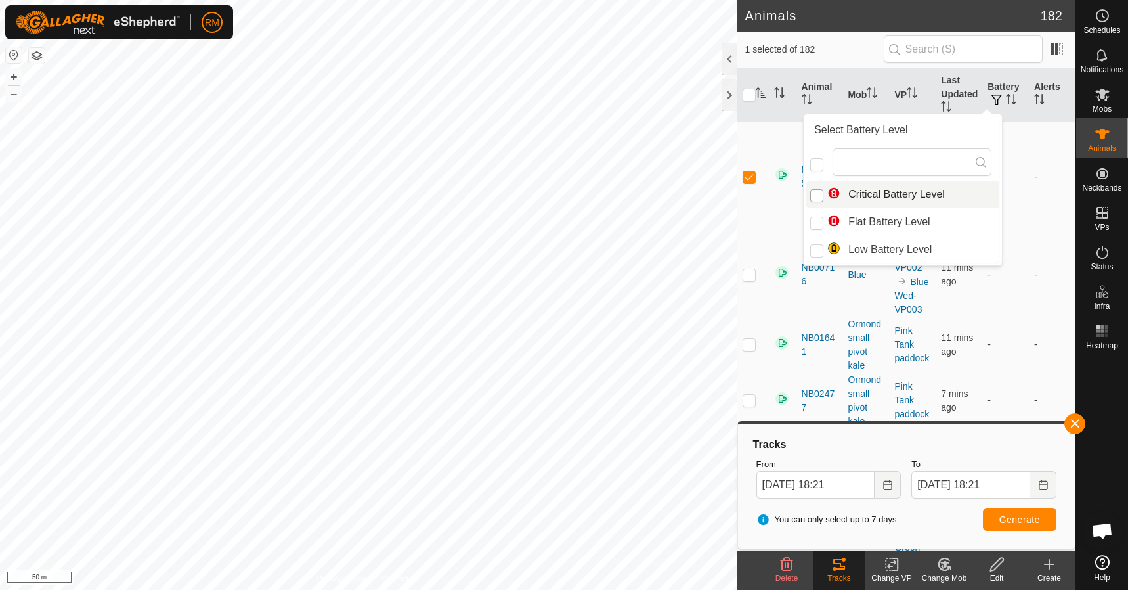
click at [820, 196] on input "Critical Battery Level" at bounding box center [816, 195] width 13 height 13
checkbox input "true"
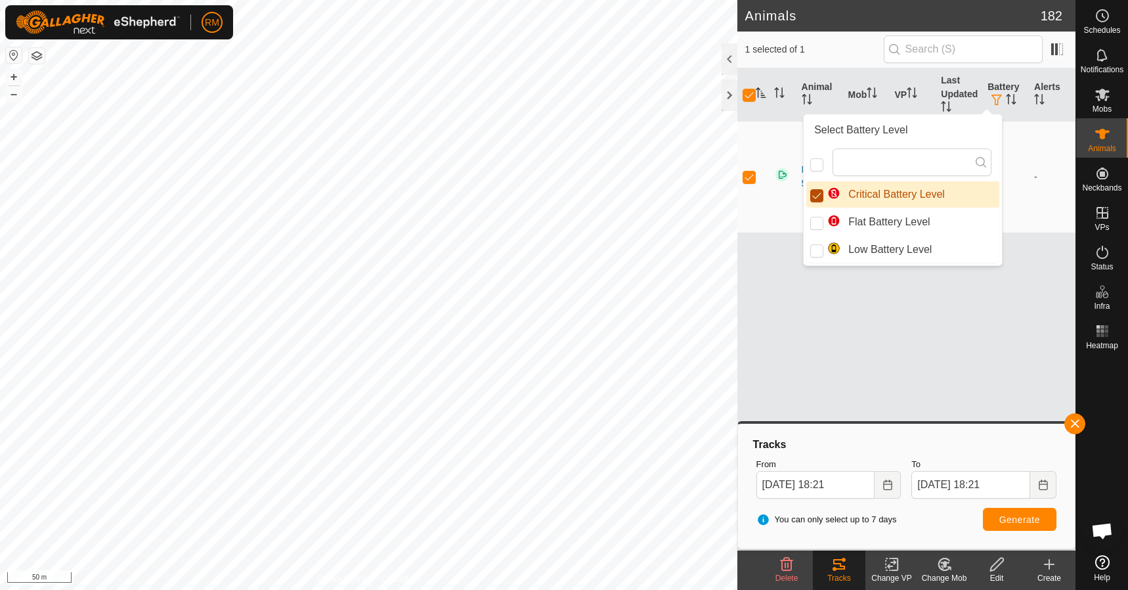
click at [820, 196] on input "Critical Battery Level" at bounding box center [816, 195] width 13 height 13
checkbox input "false"
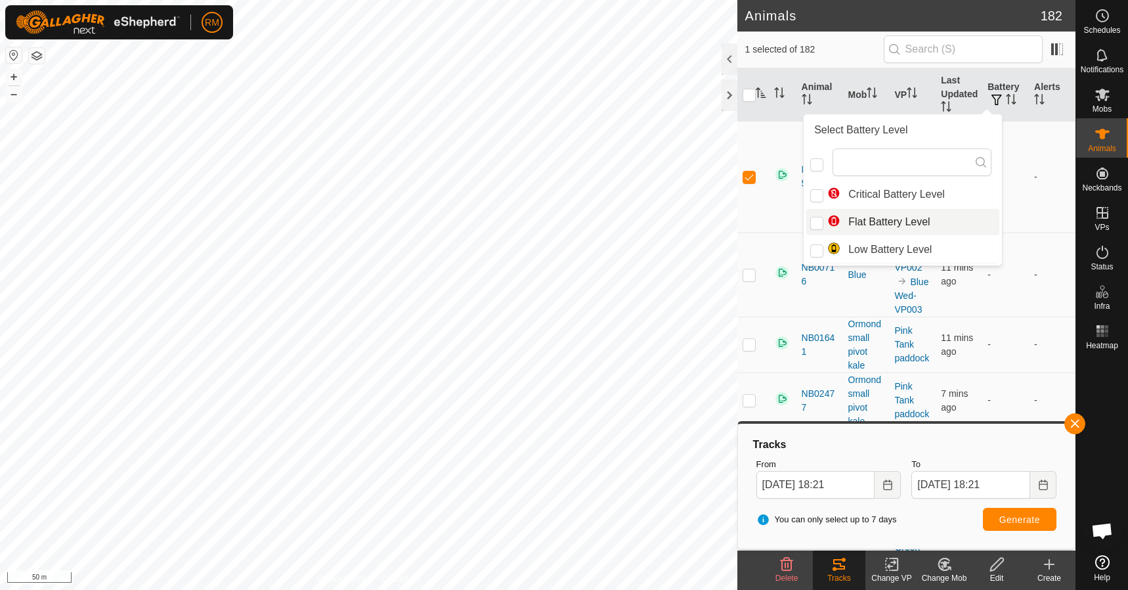
checkbox input "false"
click at [816, 220] on input "Flat Battery Level" at bounding box center [816, 223] width 13 height 13
checkbox input "true"
click at [818, 247] on input "Low Battery Level" at bounding box center [816, 250] width 13 height 13
checkbox input "true"
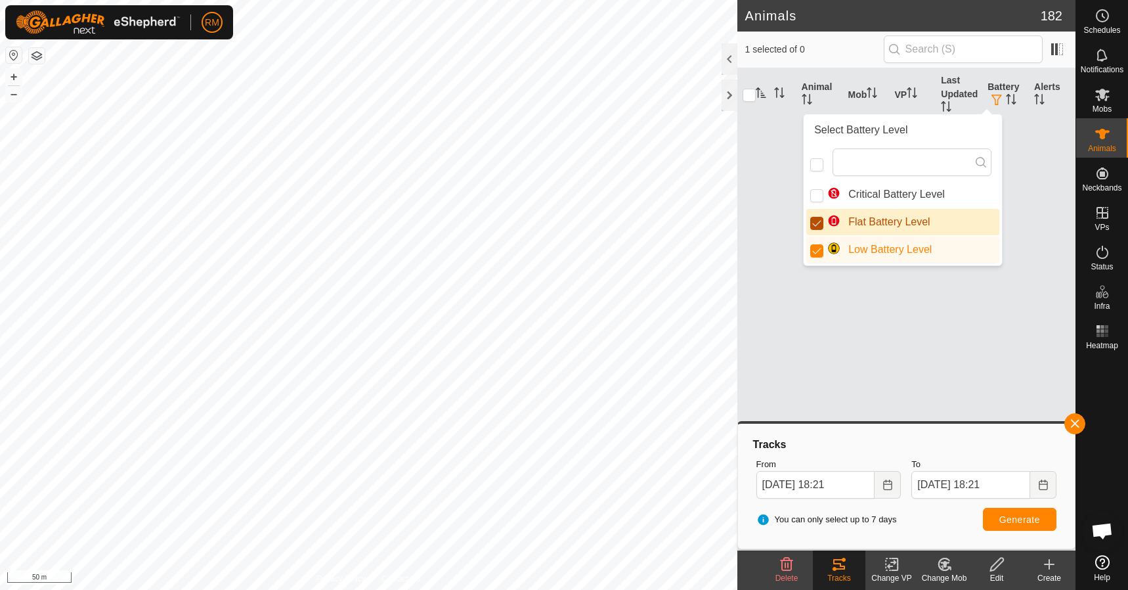
click at [820, 223] on input "Flat Battery Level" at bounding box center [816, 223] width 13 height 13
checkbox input "false"
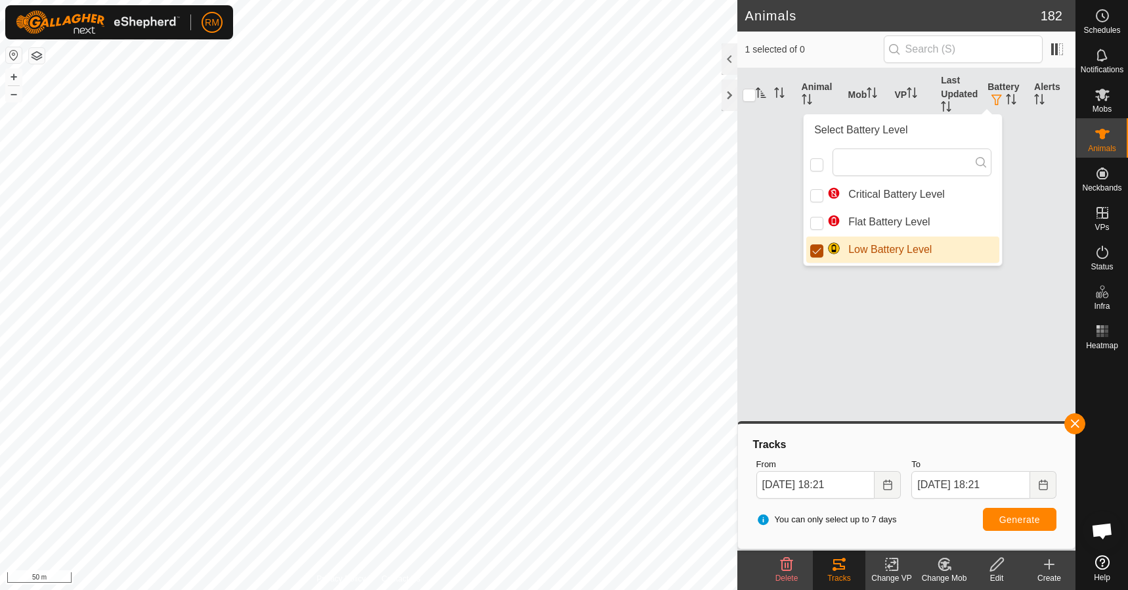
click at [816, 249] on input "Low Battery Level" at bounding box center [816, 250] width 13 height 13
checkbox input "false"
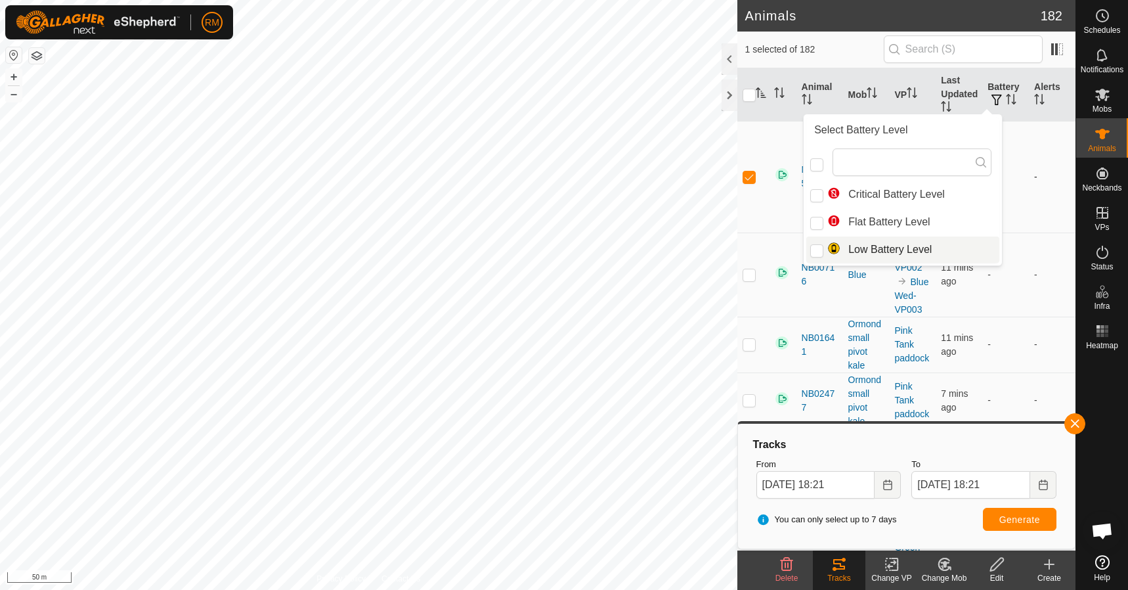
click at [1010, 216] on td at bounding box center [1006, 177] width 47 height 112
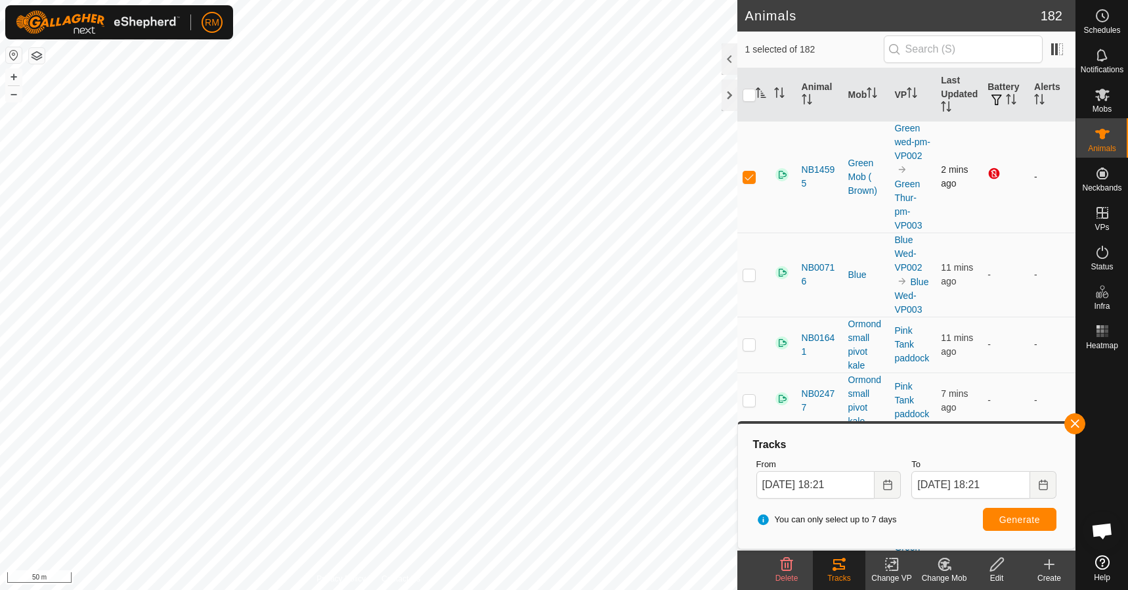
click at [751, 182] on p-checkbox at bounding box center [749, 176] width 13 height 11
click at [749, 182] on p-checkbox at bounding box center [749, 176] width 13 height 11
checkbox input "true"
click at [992, 96] on span "button" at bounding box center [997, 100] width 11 height 11
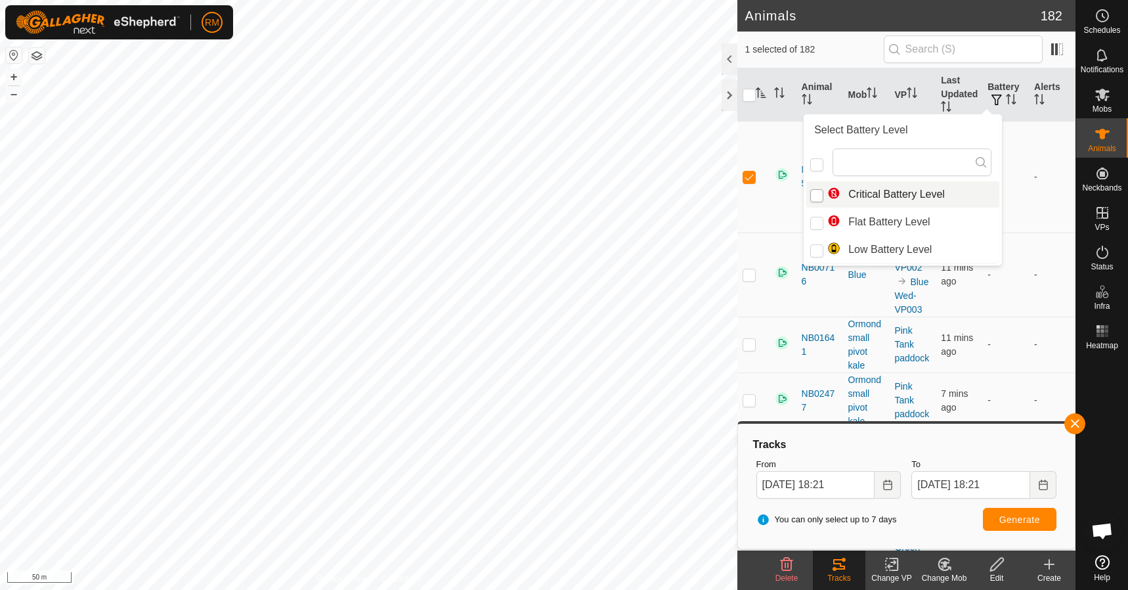
click at [818, 194] on input "Critical Battery Level" at bounding box center [816, 195] width 13 height 13
checkbox input "true"
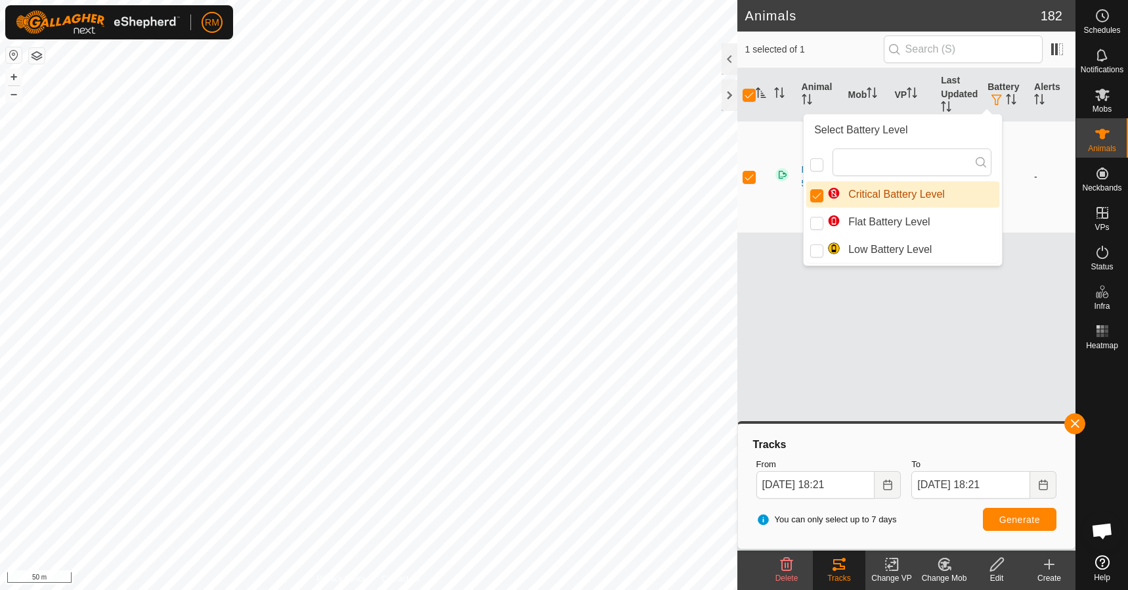
click at [1025, 166] on td at bounding box center [1006, 177] width 47 height 112
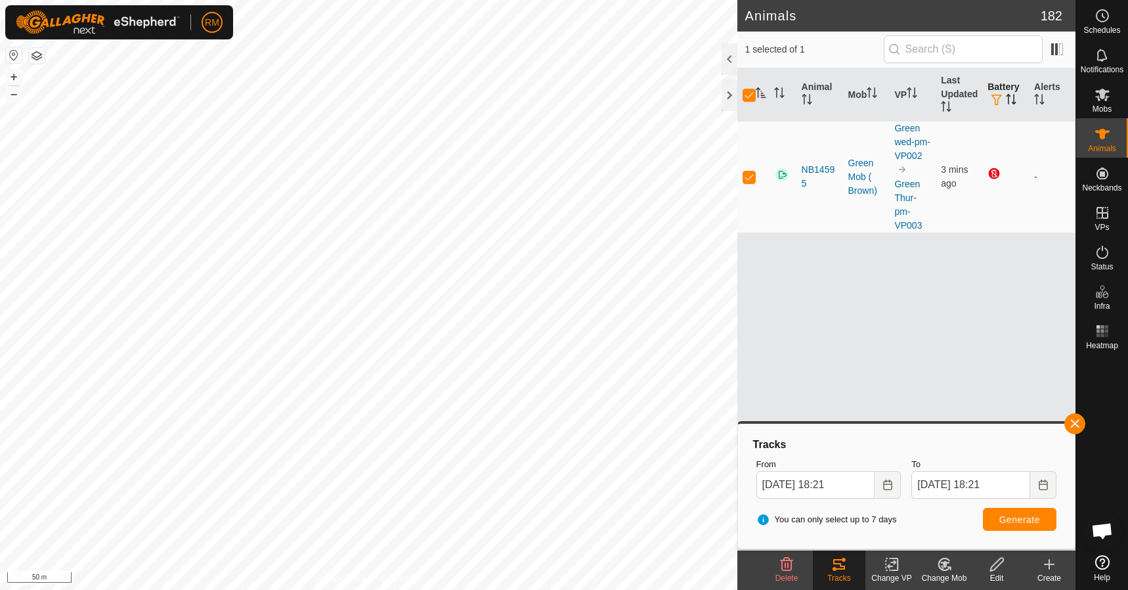
click at [996, 98] on span "button" at bounding box center [997, 100] width 11 height 11
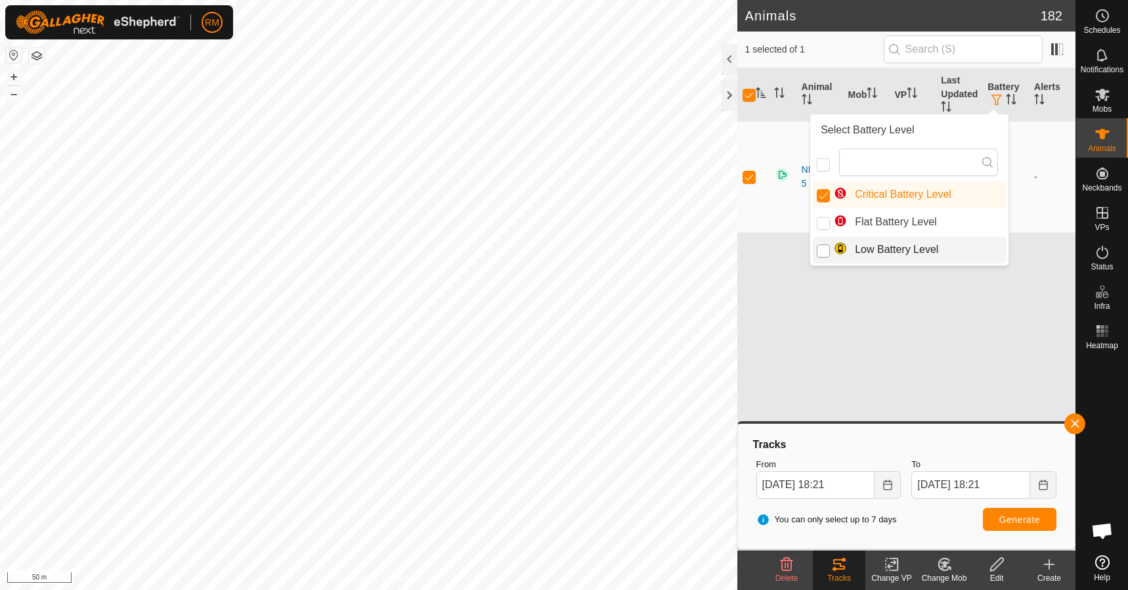
click at [824, 252] on input "Low Battery Level" at bounding box center [823, 250] width 13 height 13
checkbox input "true"
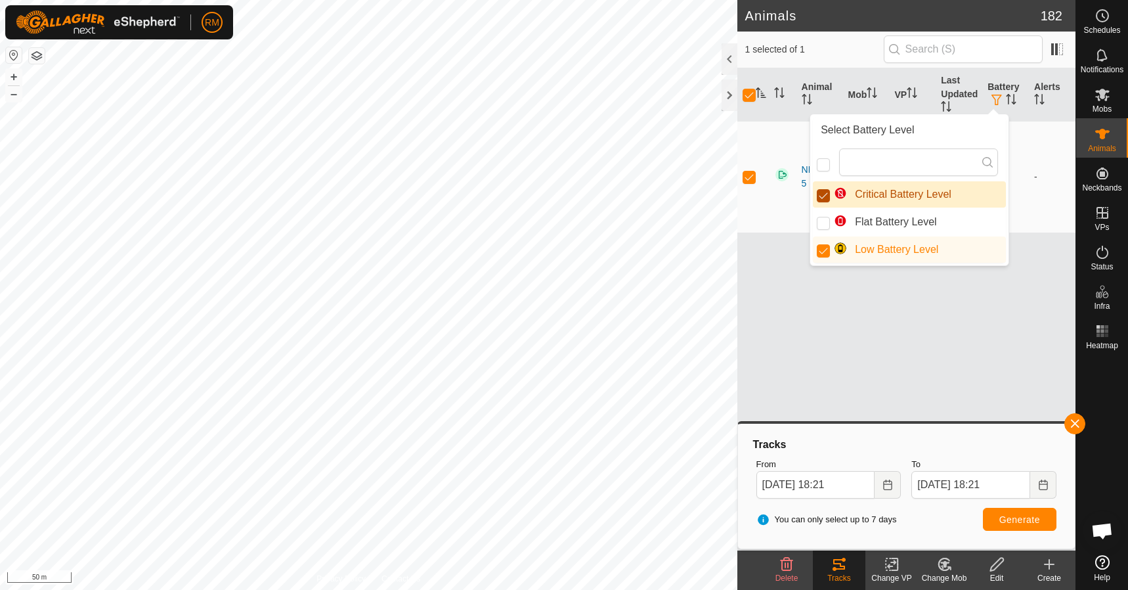
click at [818, 196] on input "Critical Battery Level" at bounding box center [823, 195] width 13 height 13
checkbox input "false"
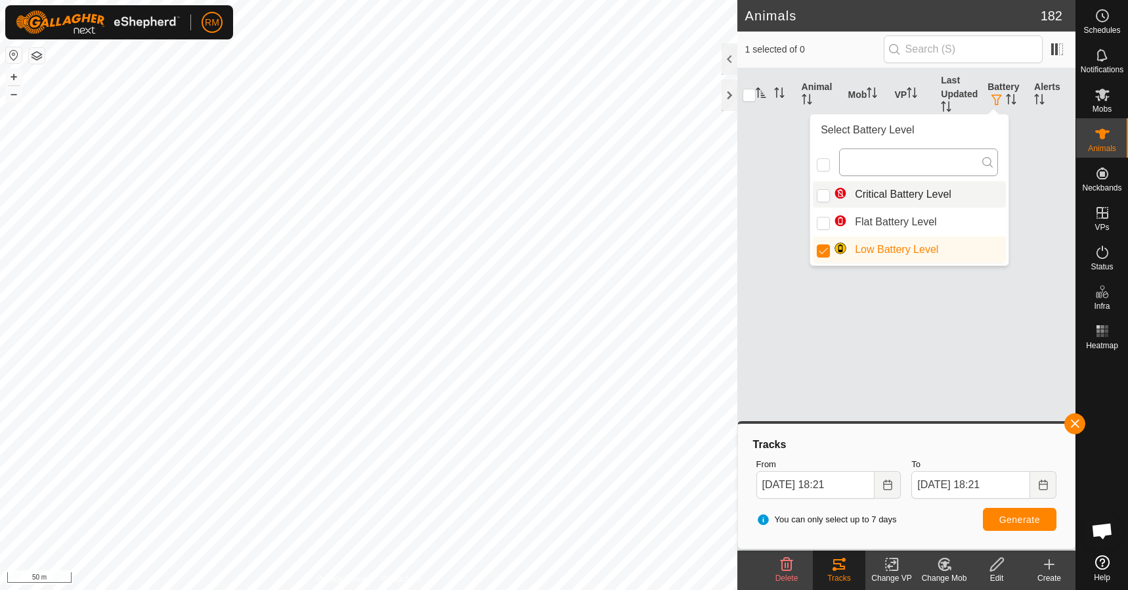
checkbox input "false"
click at [826, 221] on input "Flat Battery Level" at bounding box center [823, 223] width 13 height 13
checkbox input "true"
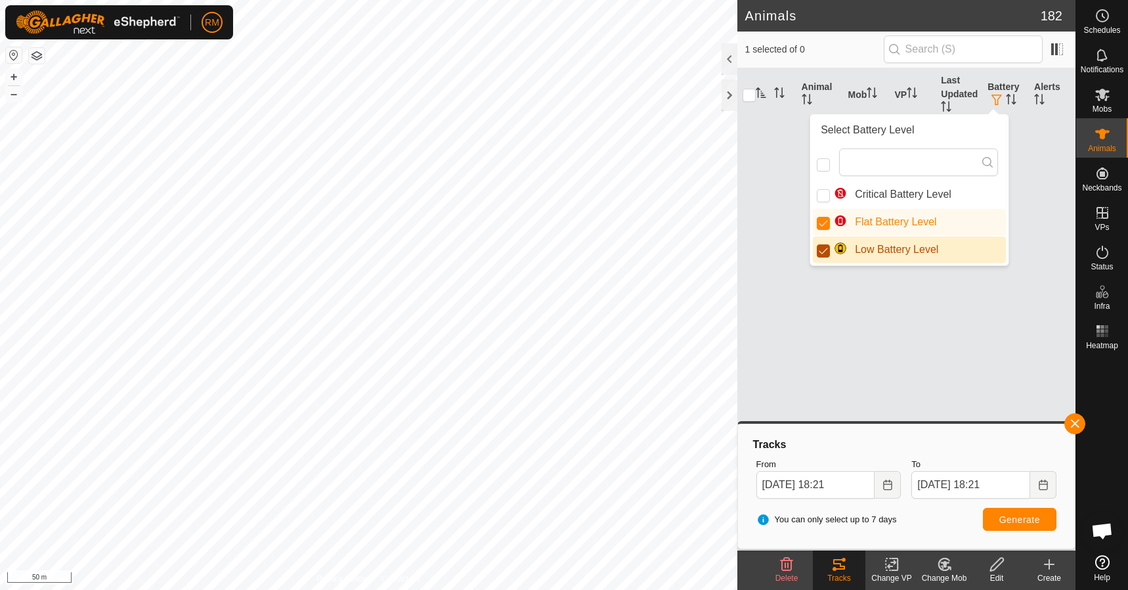
click at [826, 248] on input "Low Battery Level" at bounding box center [823, 250] width 13 height 13
checkbox input "false"
click at [998, 95] on span "button" at bounding box center [997, 100] width 11 height 11
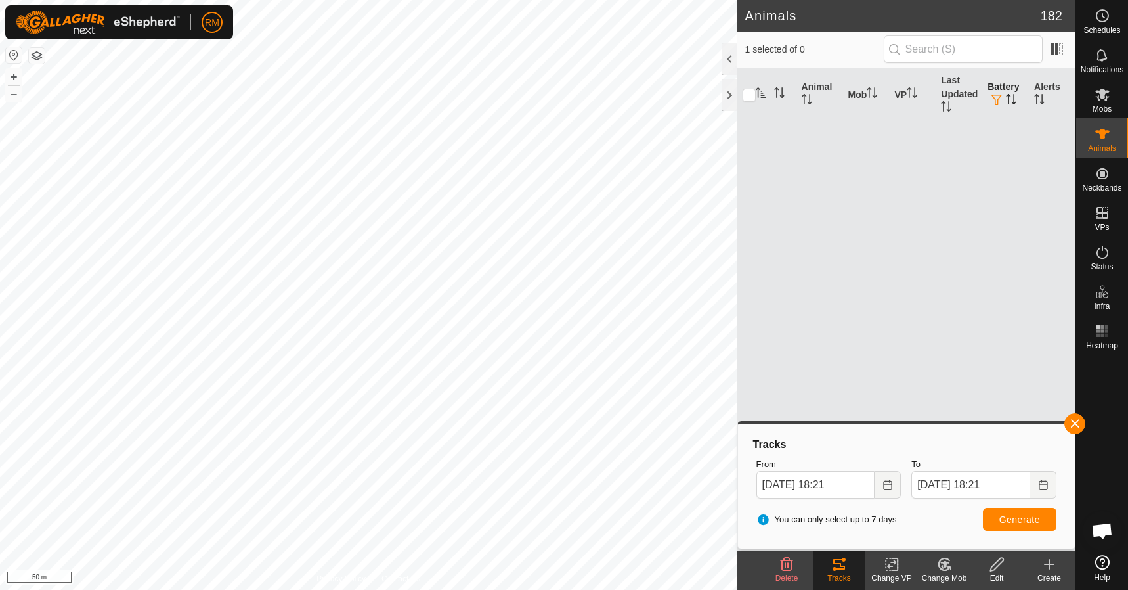
click at [998, 95] on span "button" at bounding box center [997, 100] width 11 height 11
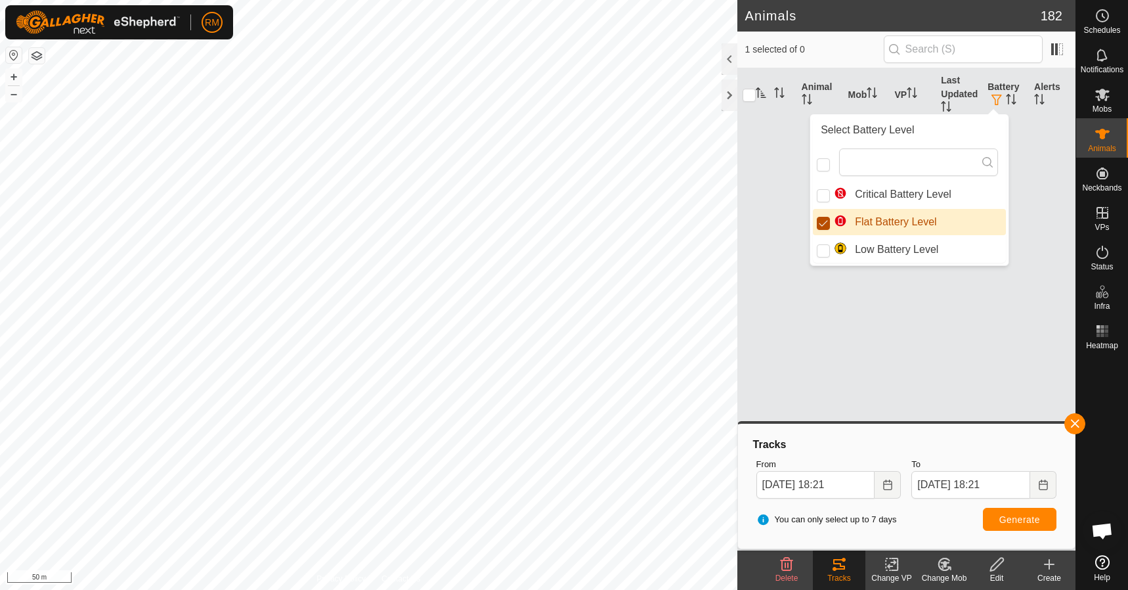
click at [827, 221] on input "Flat Battery Level" at bounding box center [823, 223] width 13 height 13
checkbox input "false"
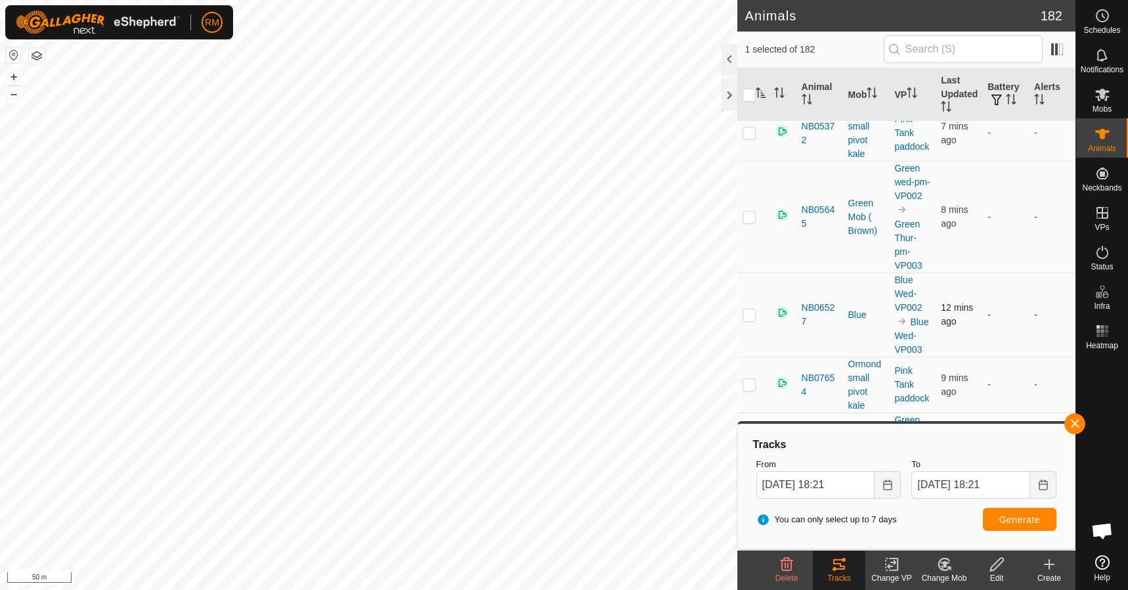
scroll to position [547, 0]
checkbox input "false"
checkbox input "true"
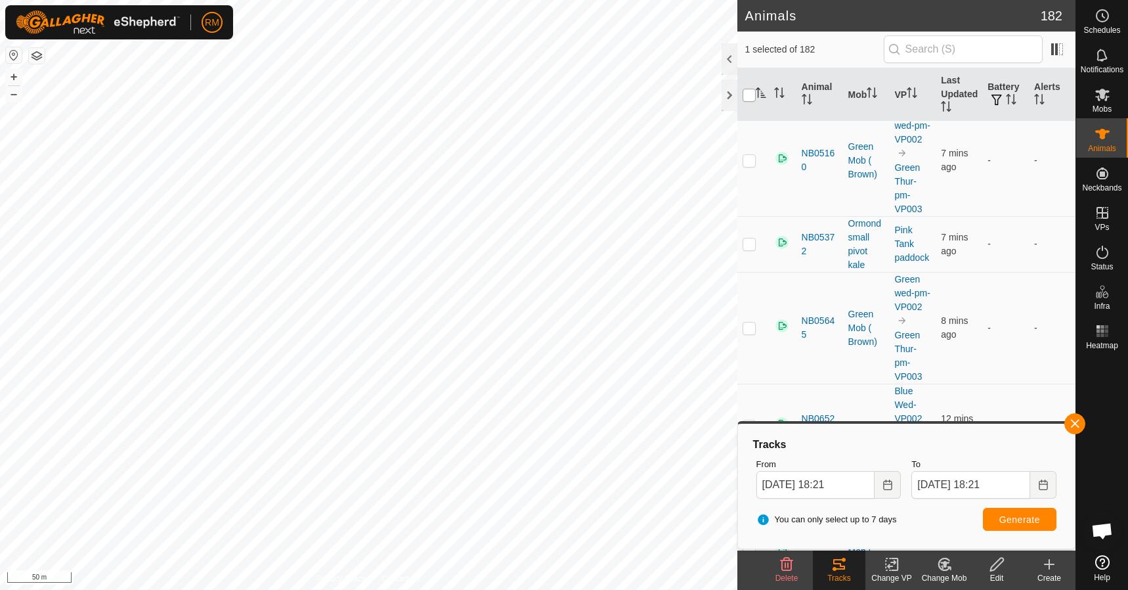
click at [751, 92] on input "checkbox" at bounding box center [749, 95] width 13 height 13
checkbox input "true"
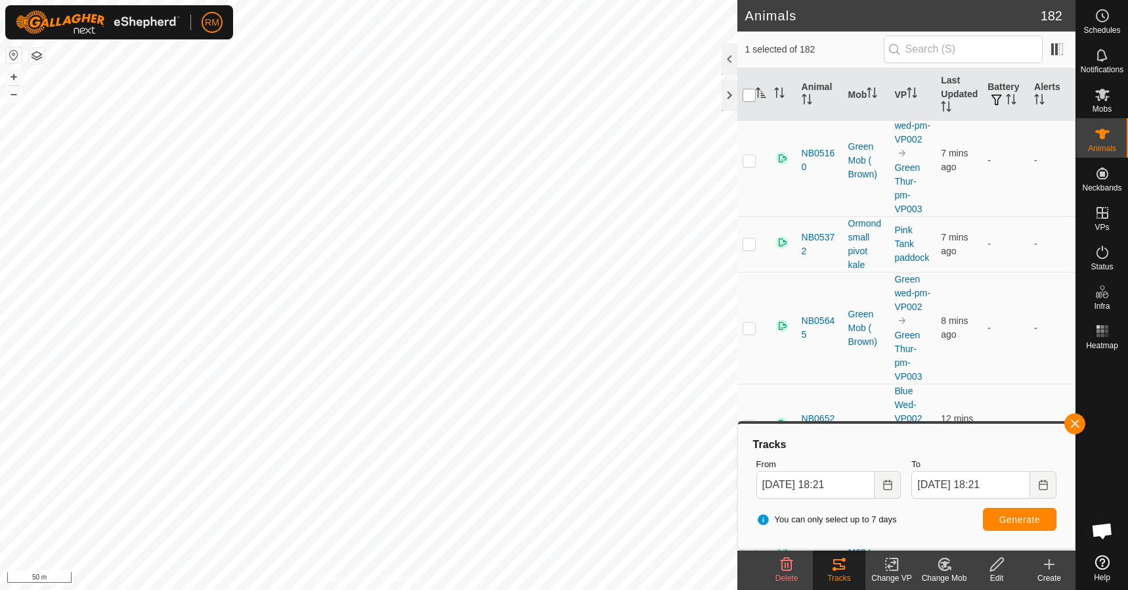
checkbox input "true"
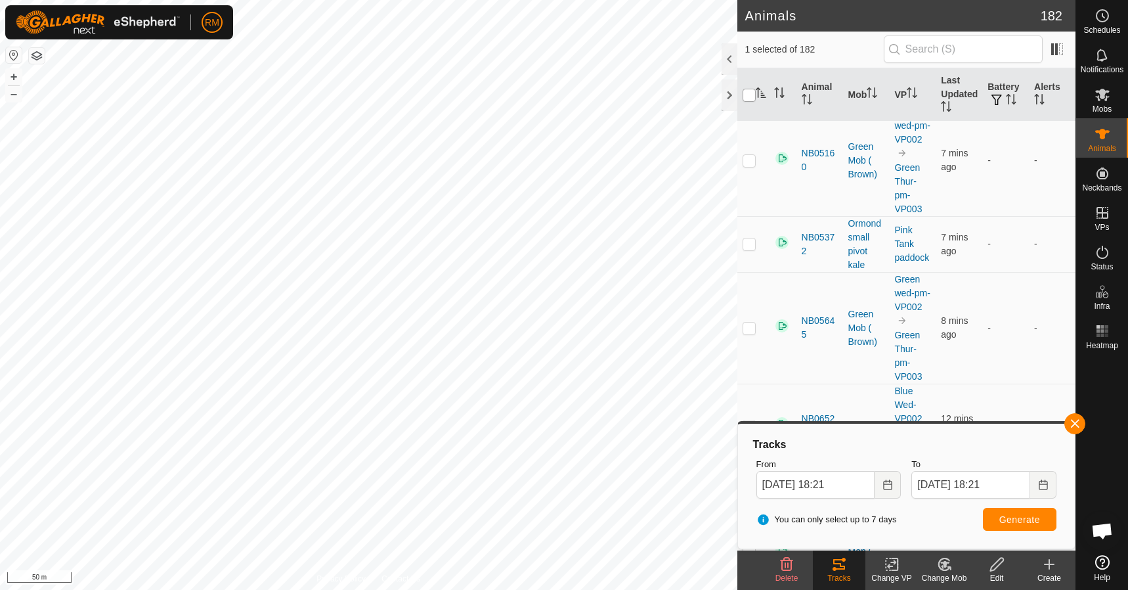
checkbox input "true"
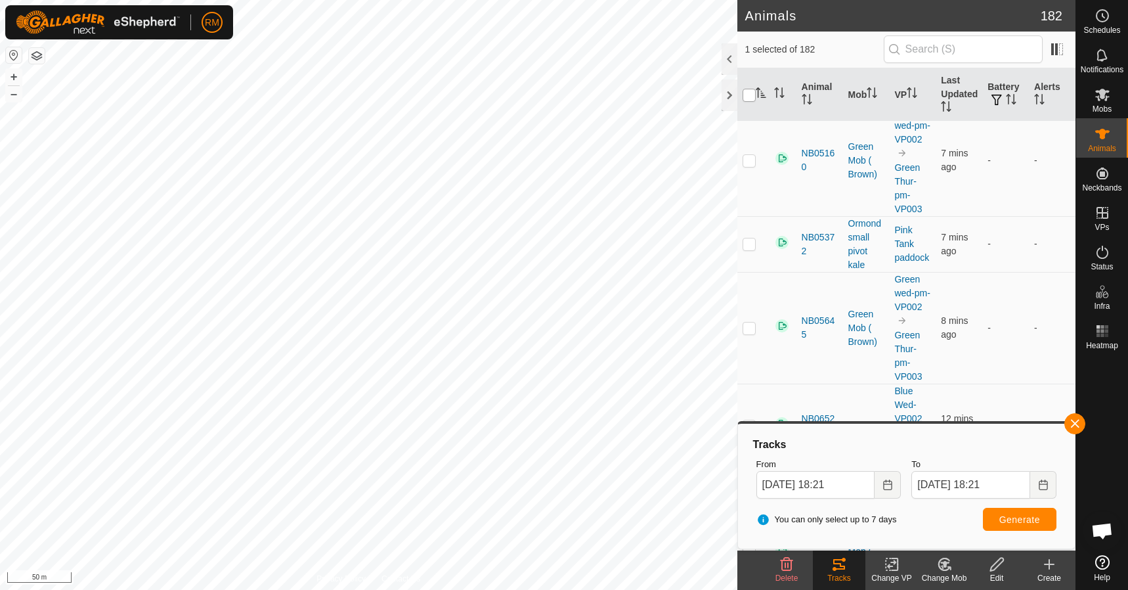
checkbox input "true"
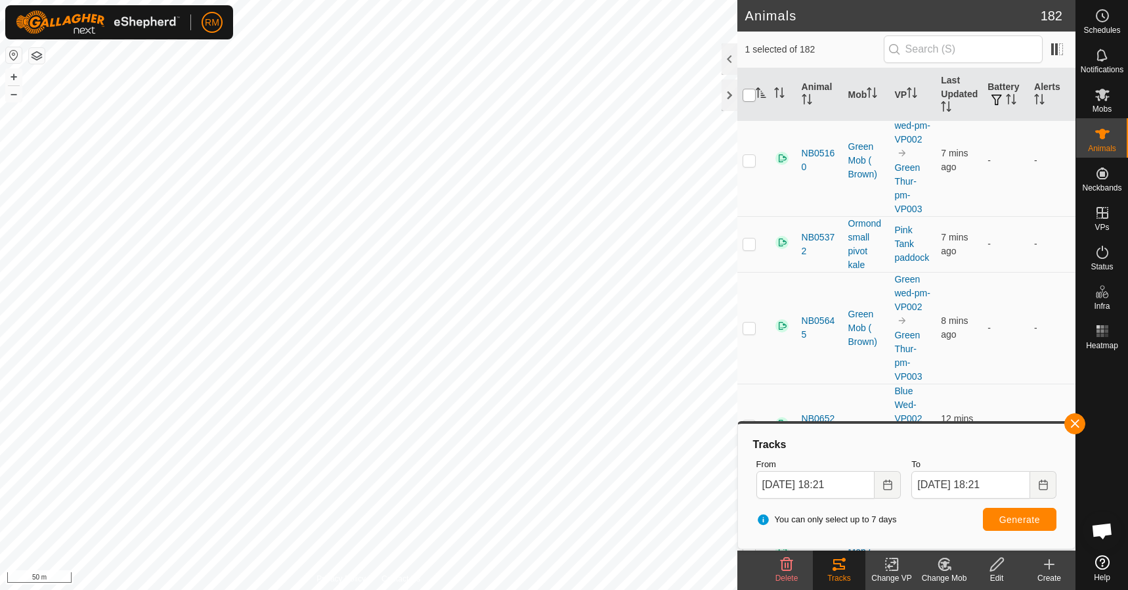
checkbox input "true"
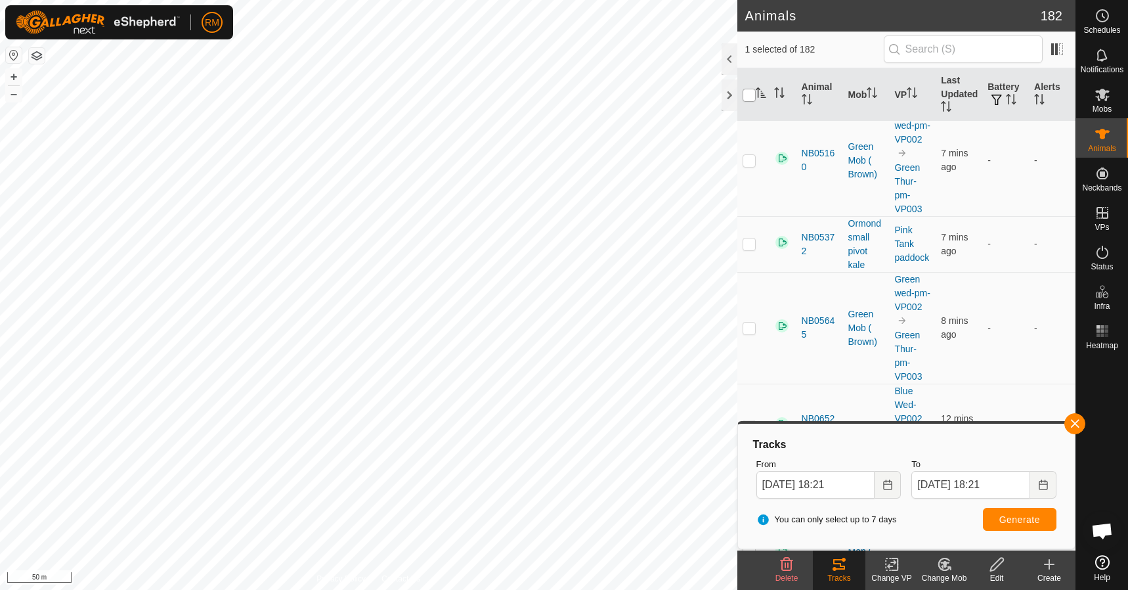
checkbox input "true"
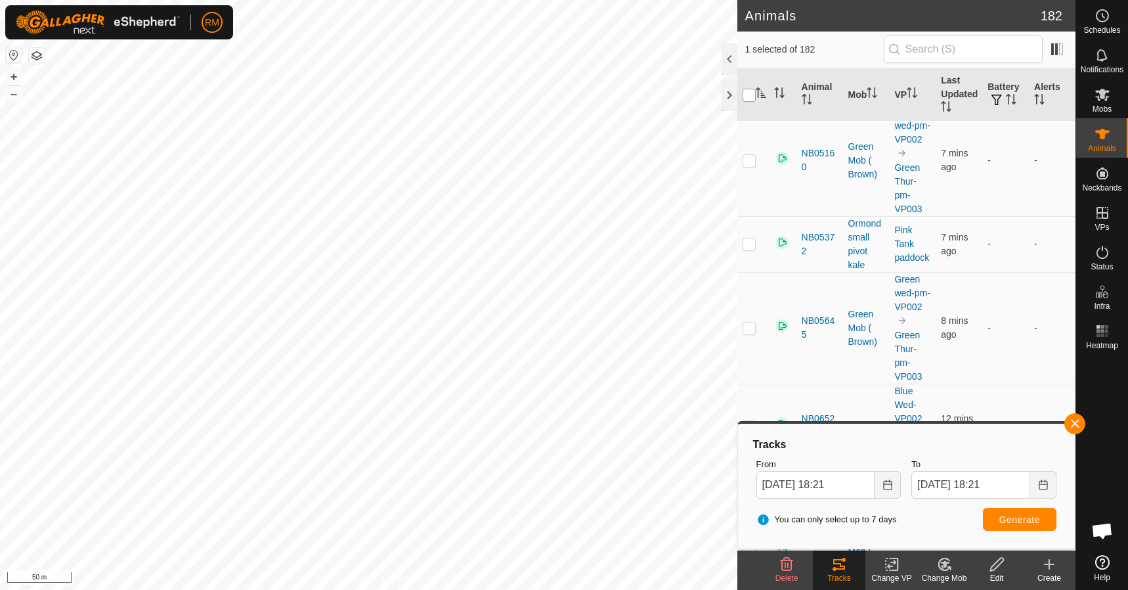
checkbox input "true"
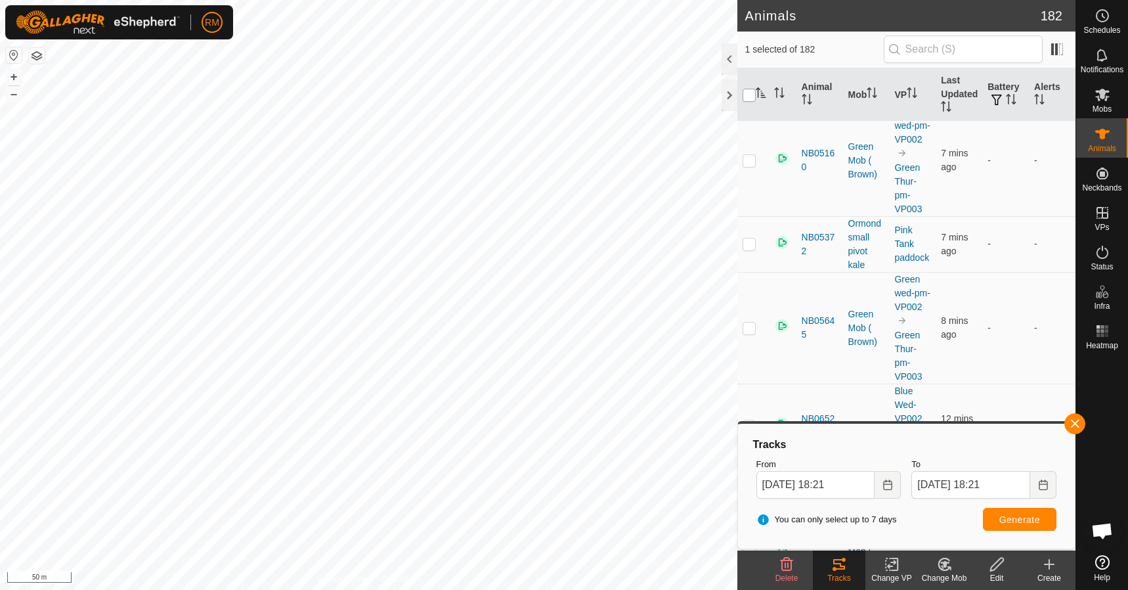
checkbox input "true"
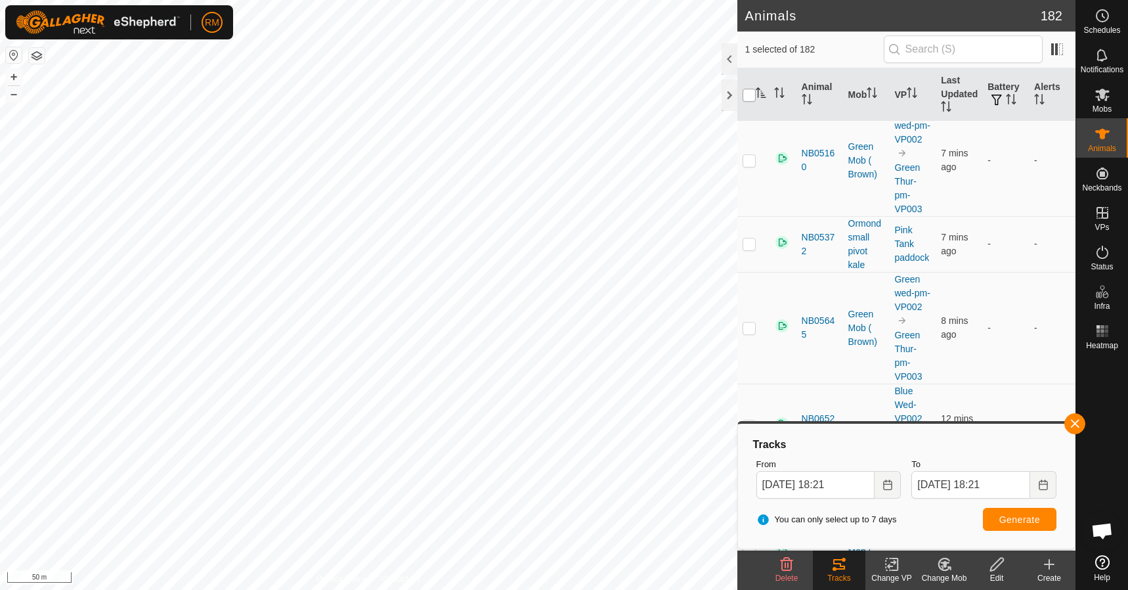
checkbox input "true"
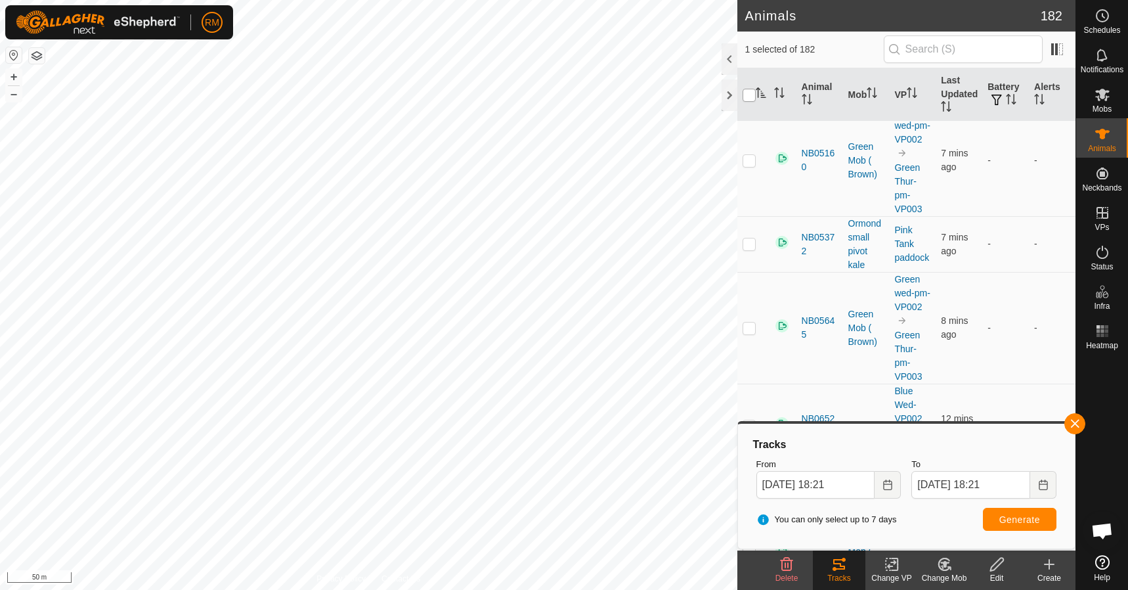
checkbox input "true"
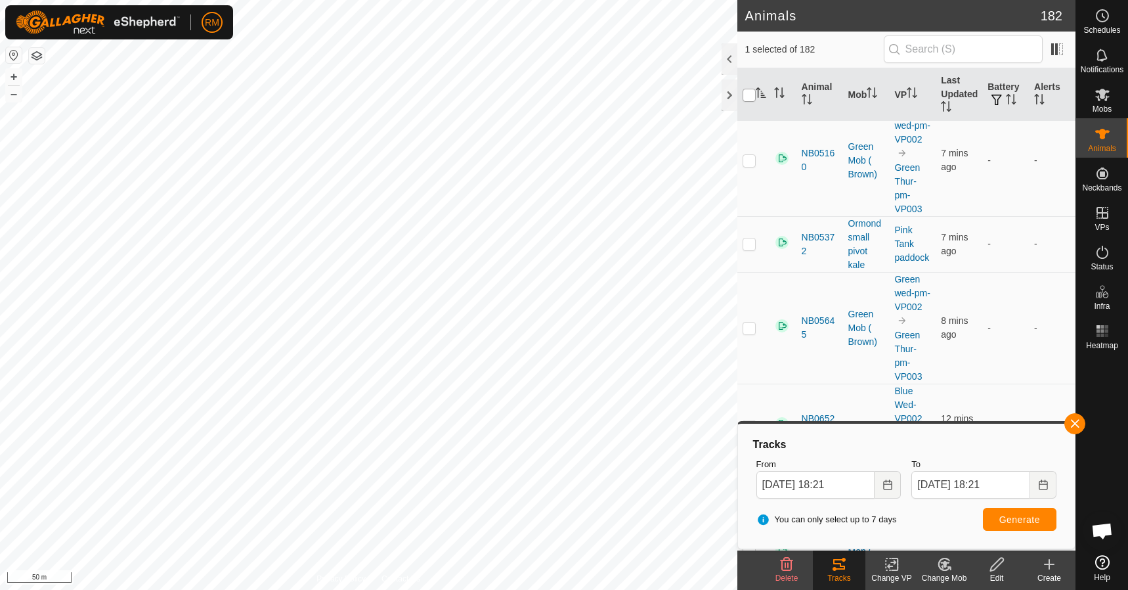
checkbox input "true"
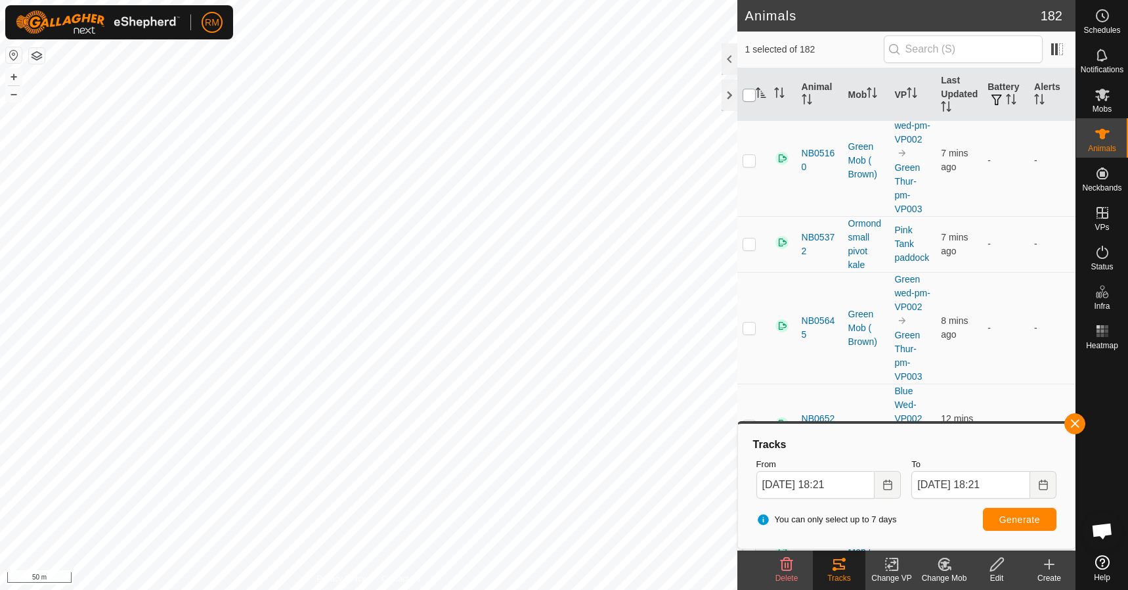
checkbox input "true"
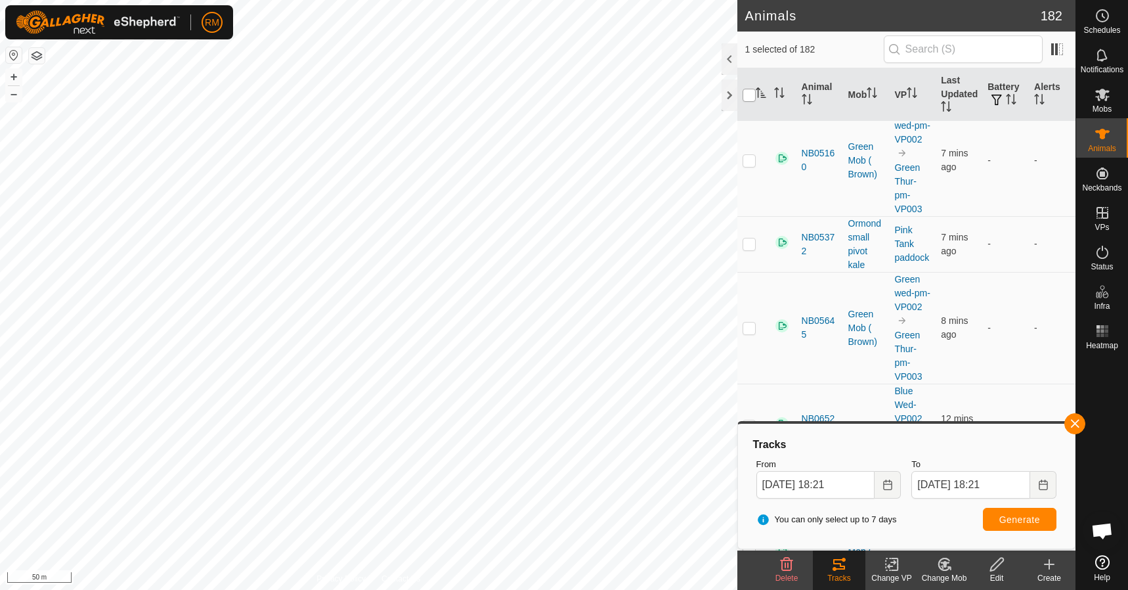
checkbox input "true"
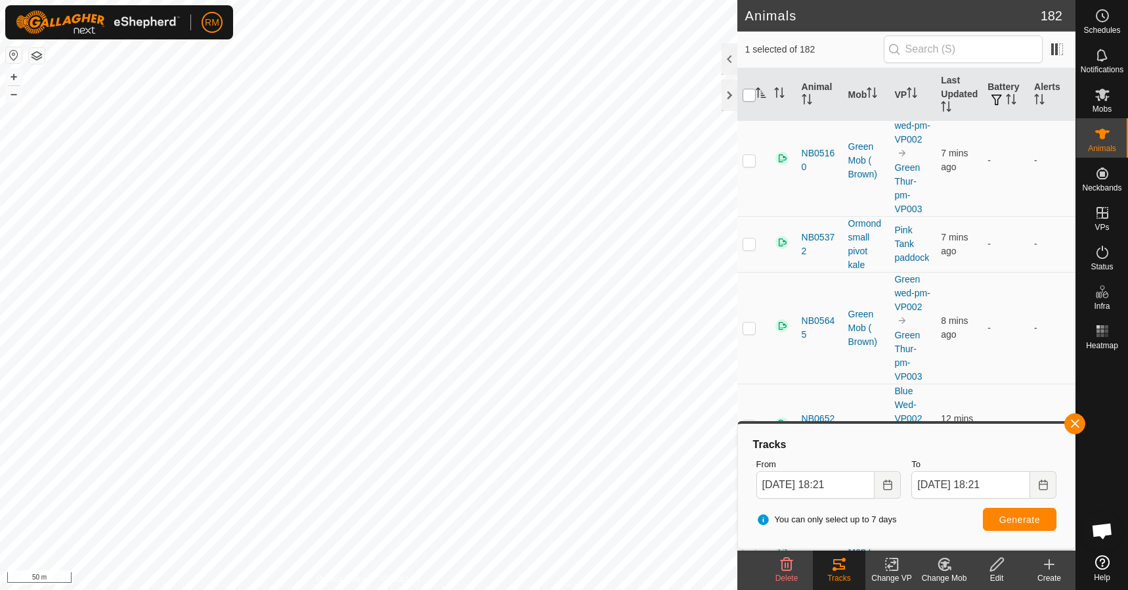
checkbox input "true"
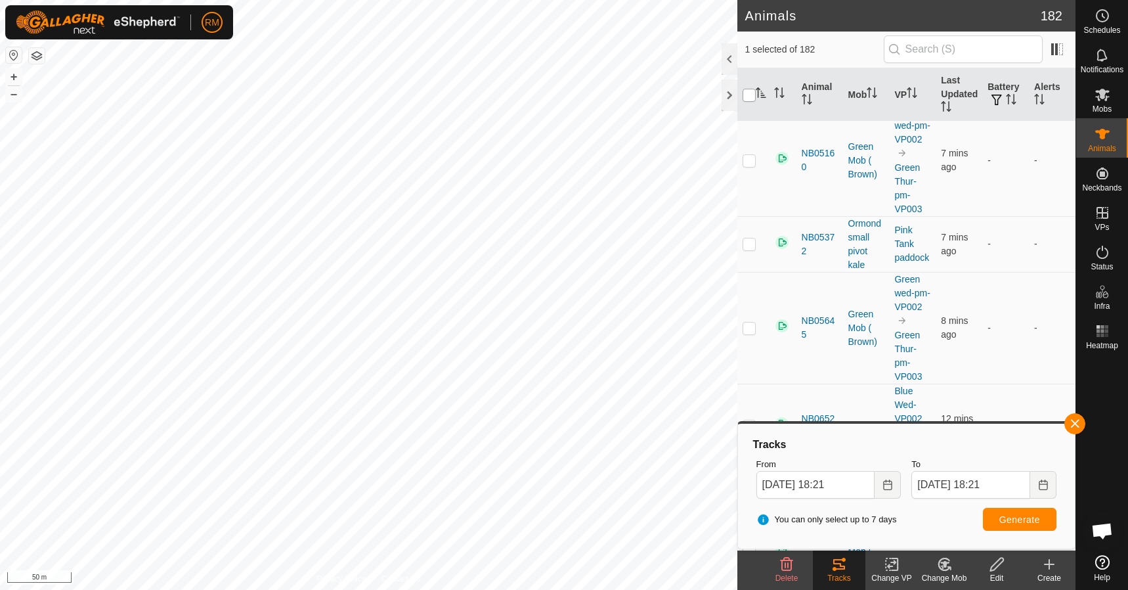
checkbox input "true"
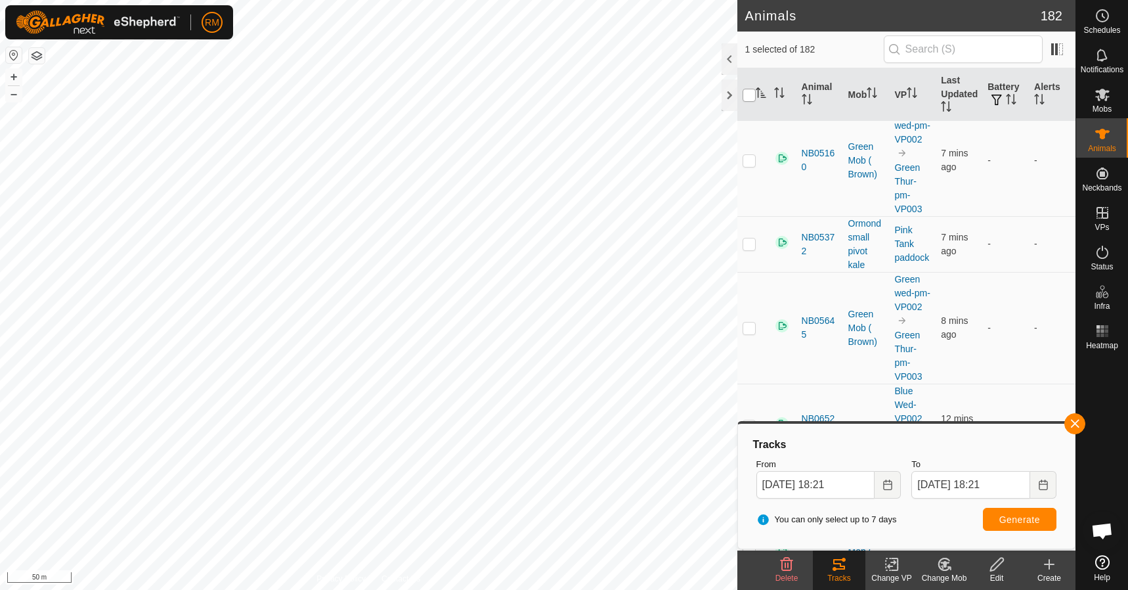
checkbox input "true"
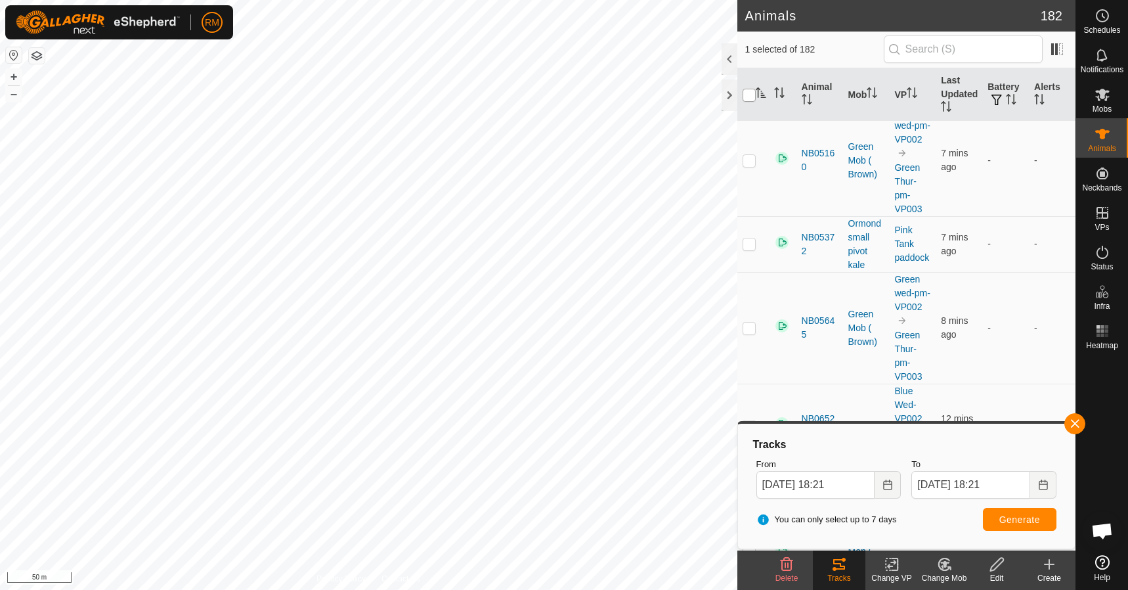
checkbox input "true"
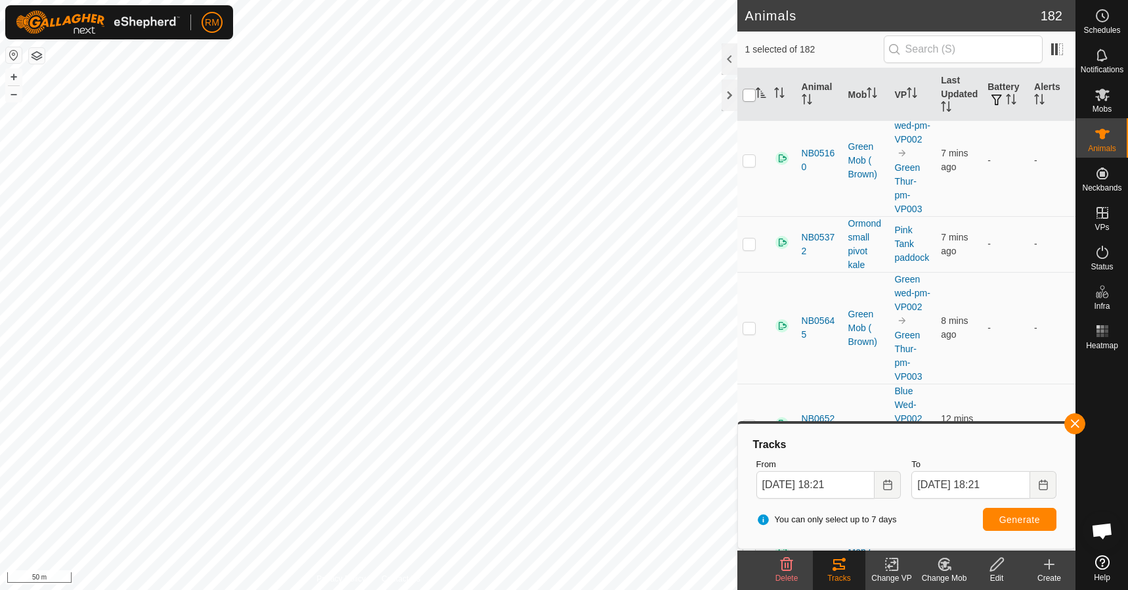
checkbox input "true"
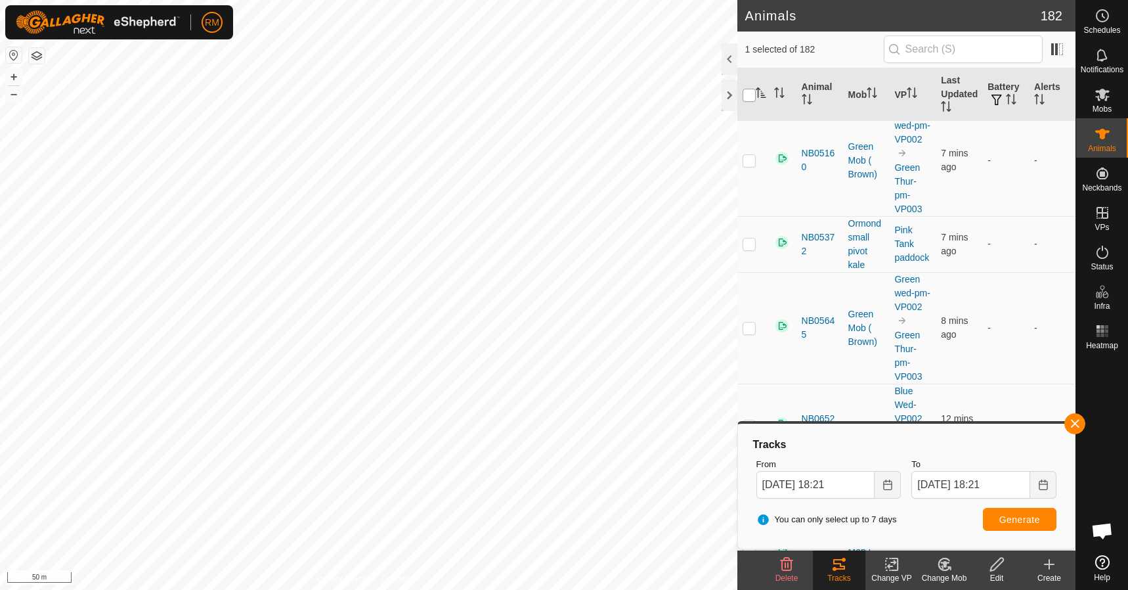
checkbox input "true"
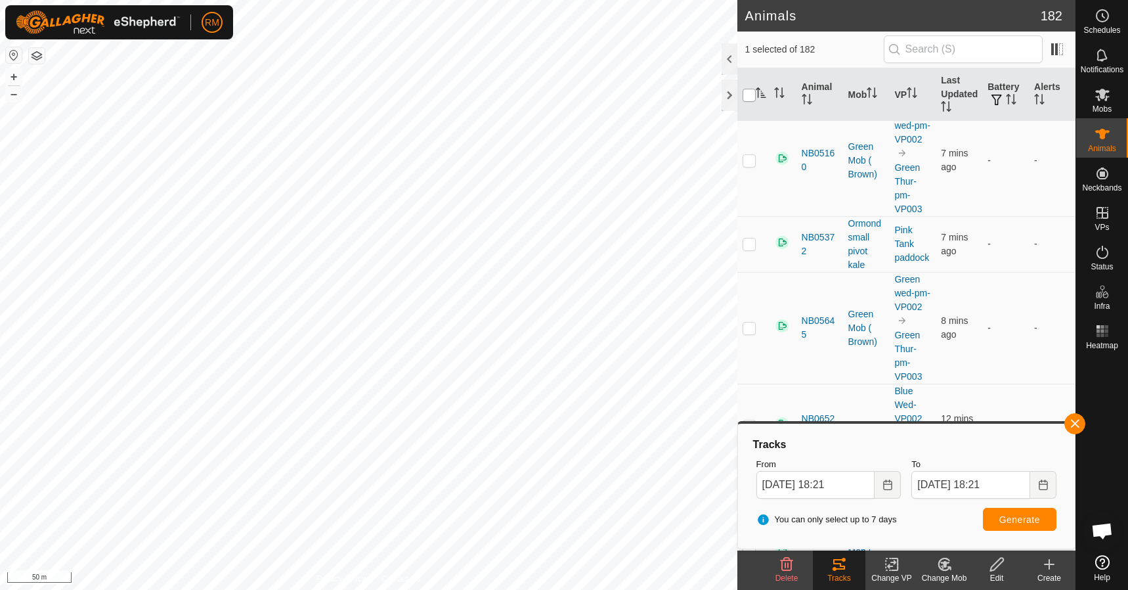
checkbox input "true"
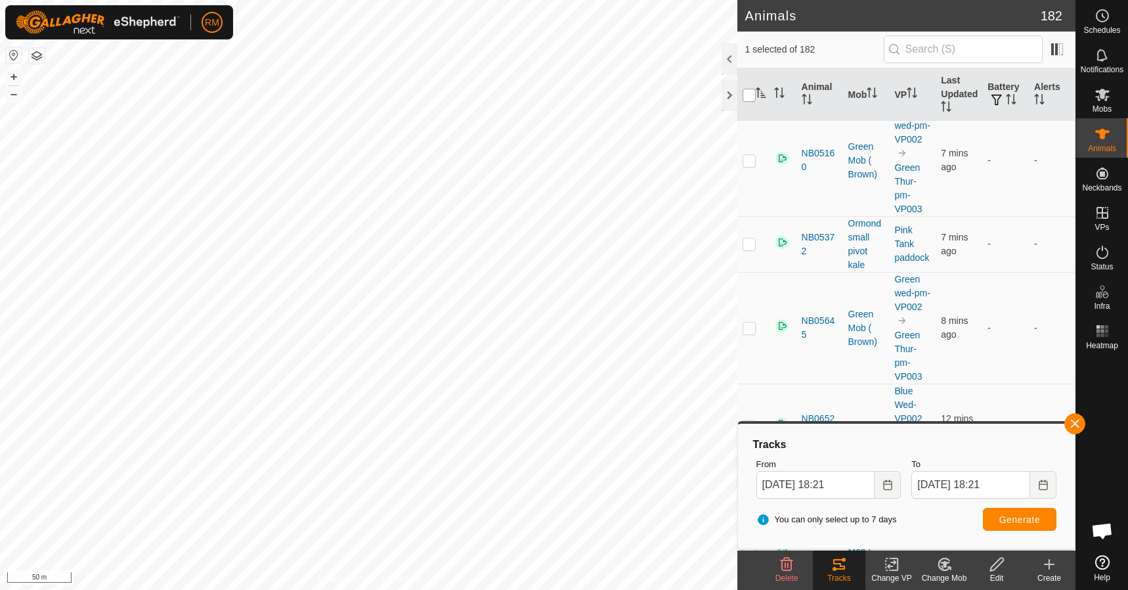
checkbox input "true"
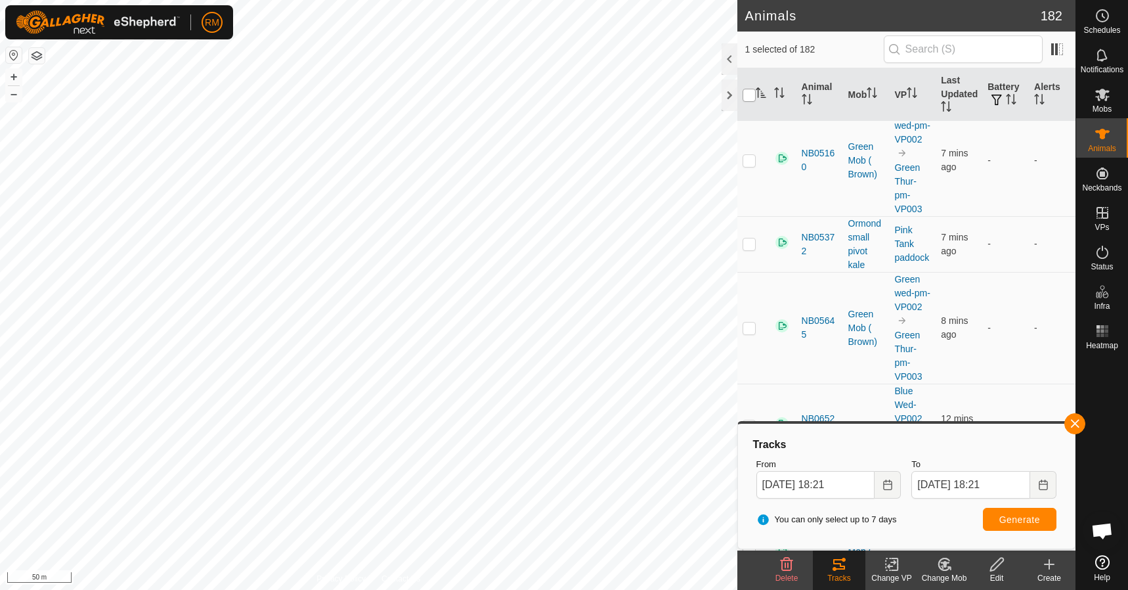
checkbox input "true"
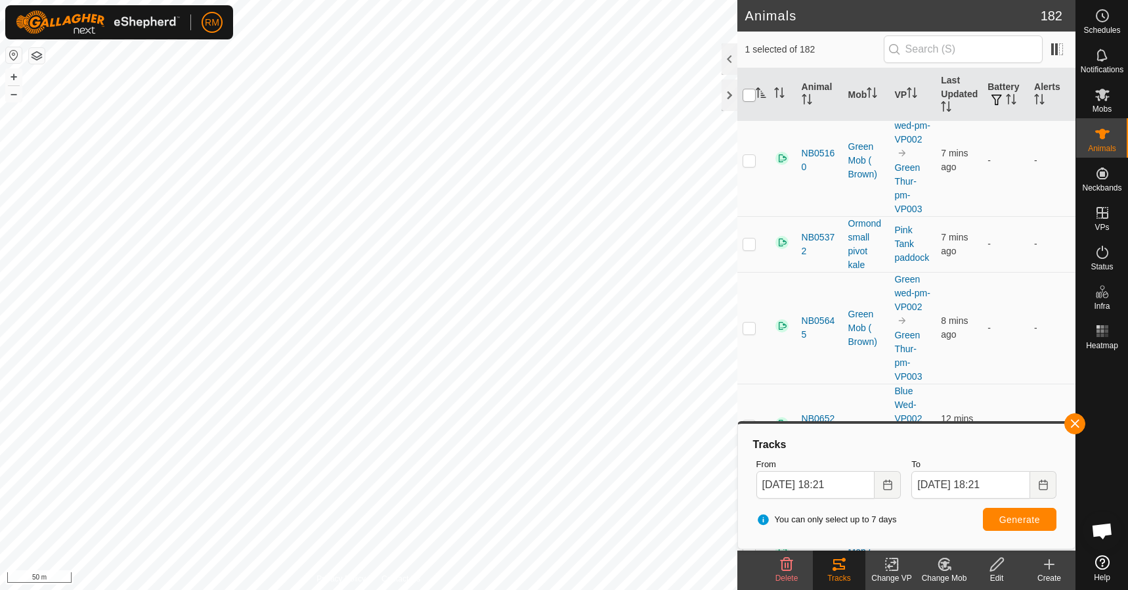
checkbox input "true"
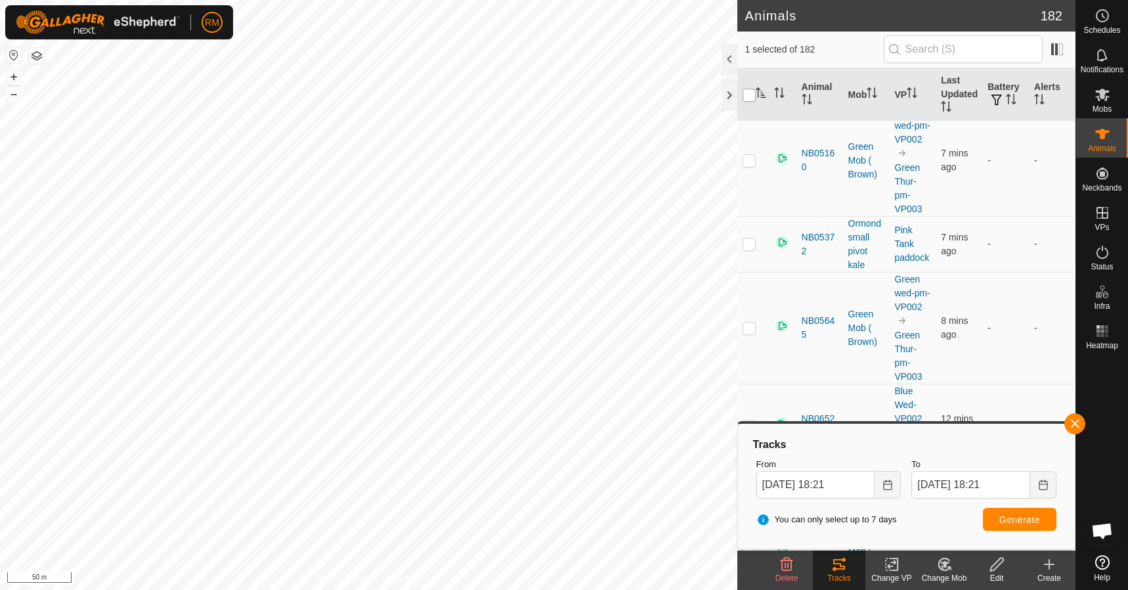
checkbox input "true"
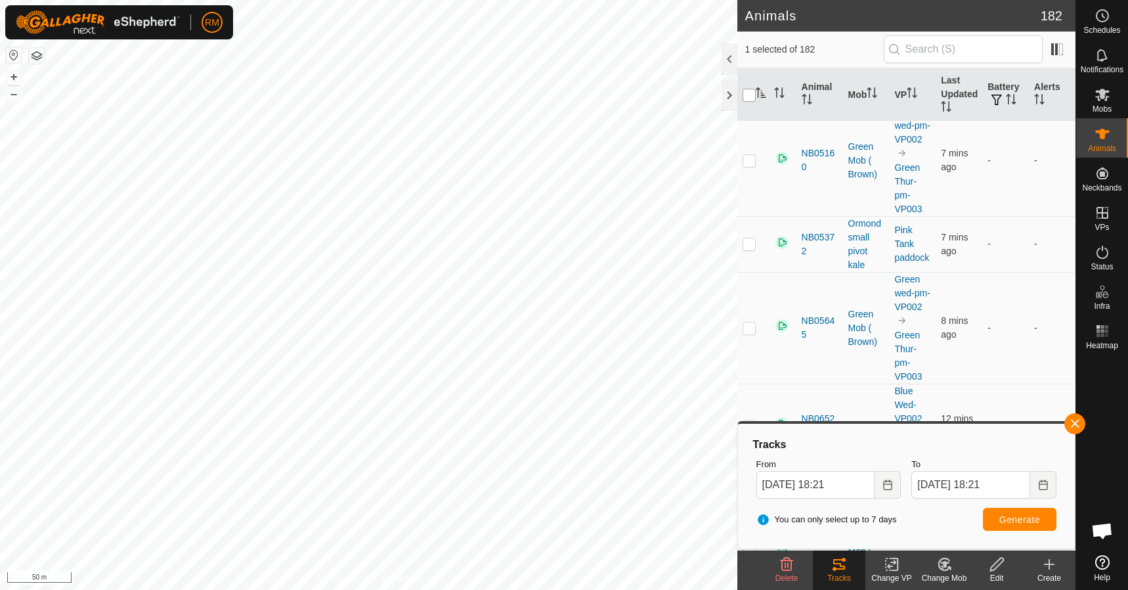
checkbox input "true"
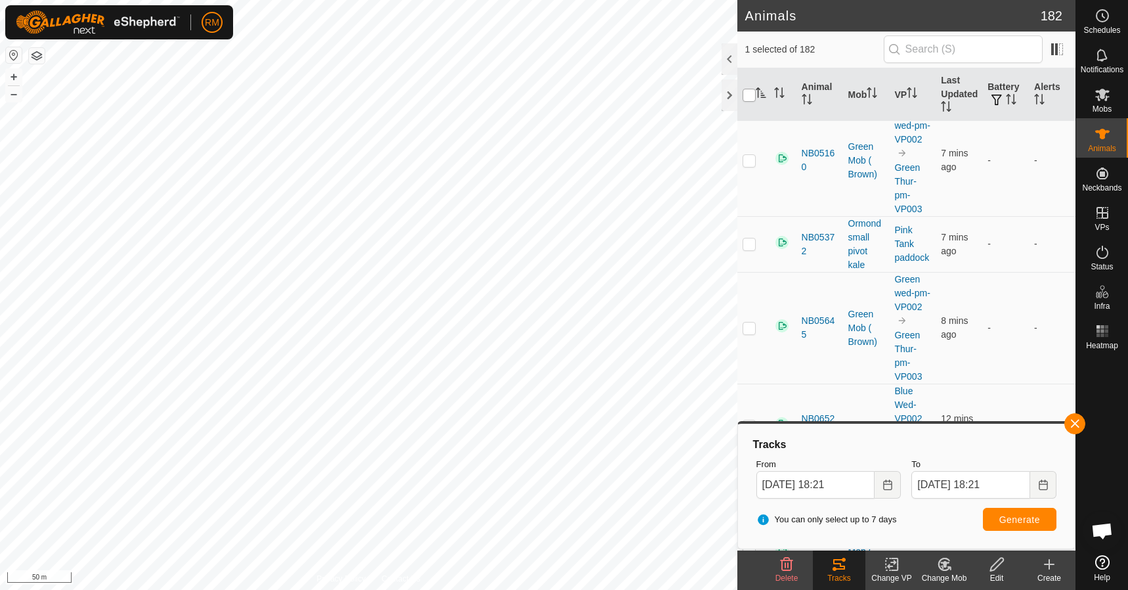
checkbox input "true"
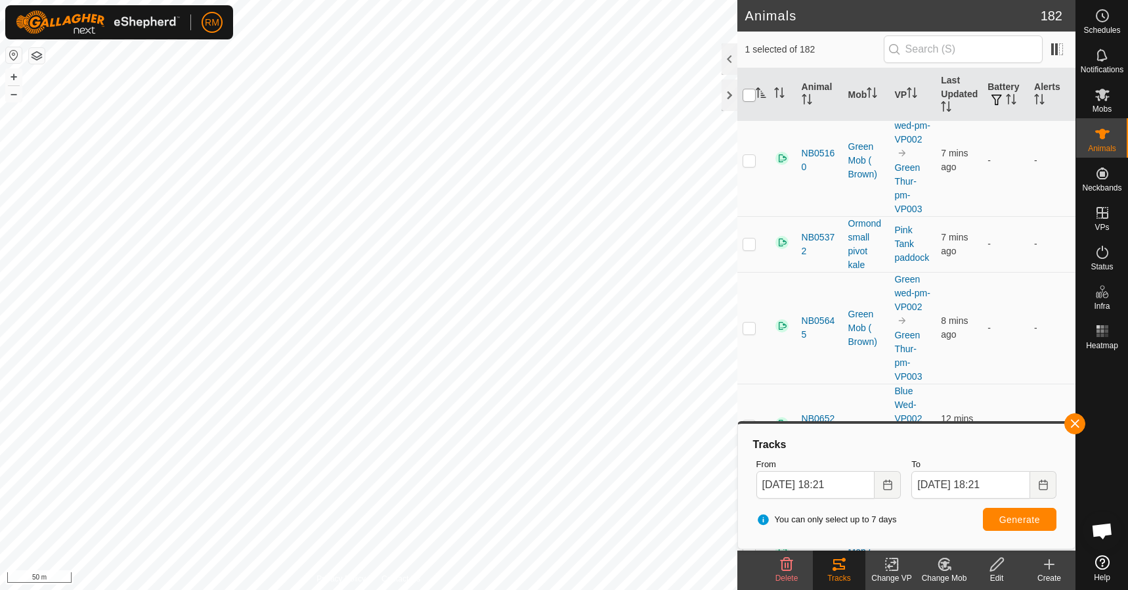
checkbox input "true"
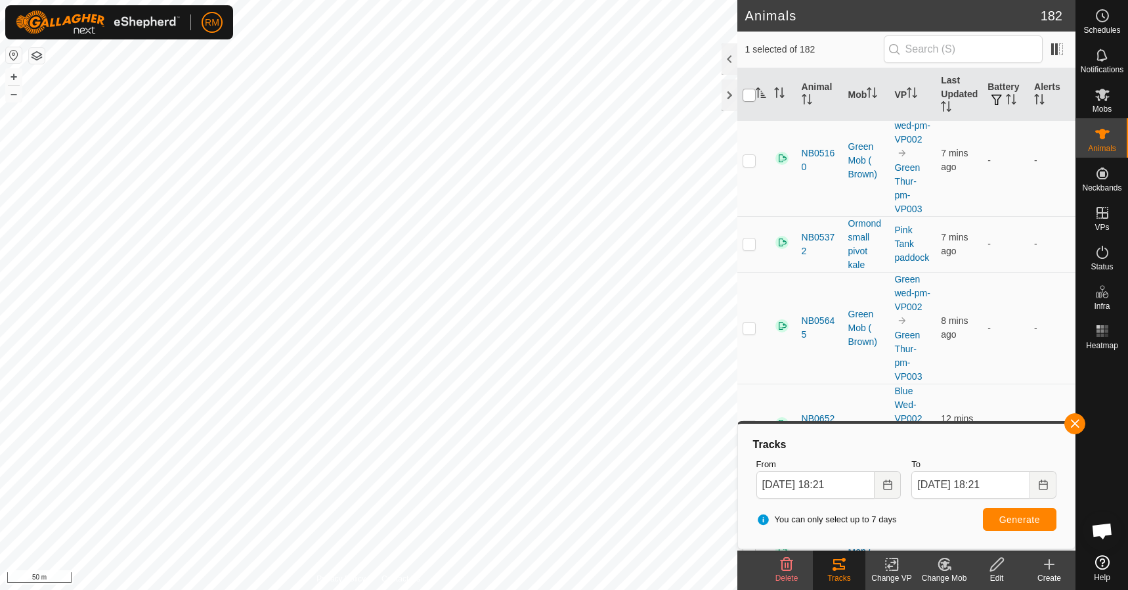
checkbox input "true"
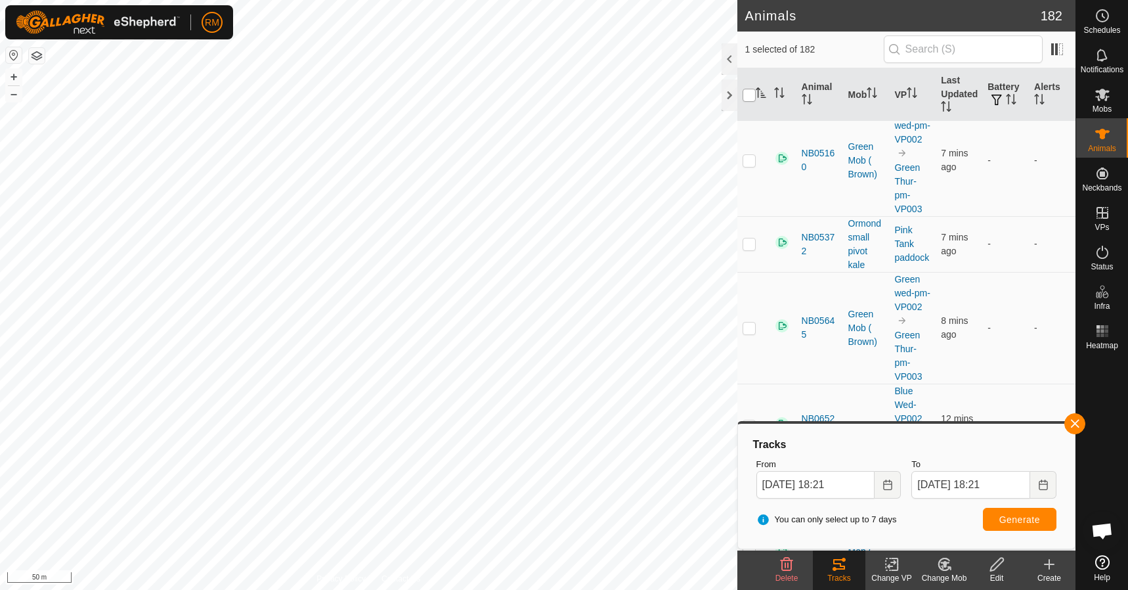
checkbox input "true"
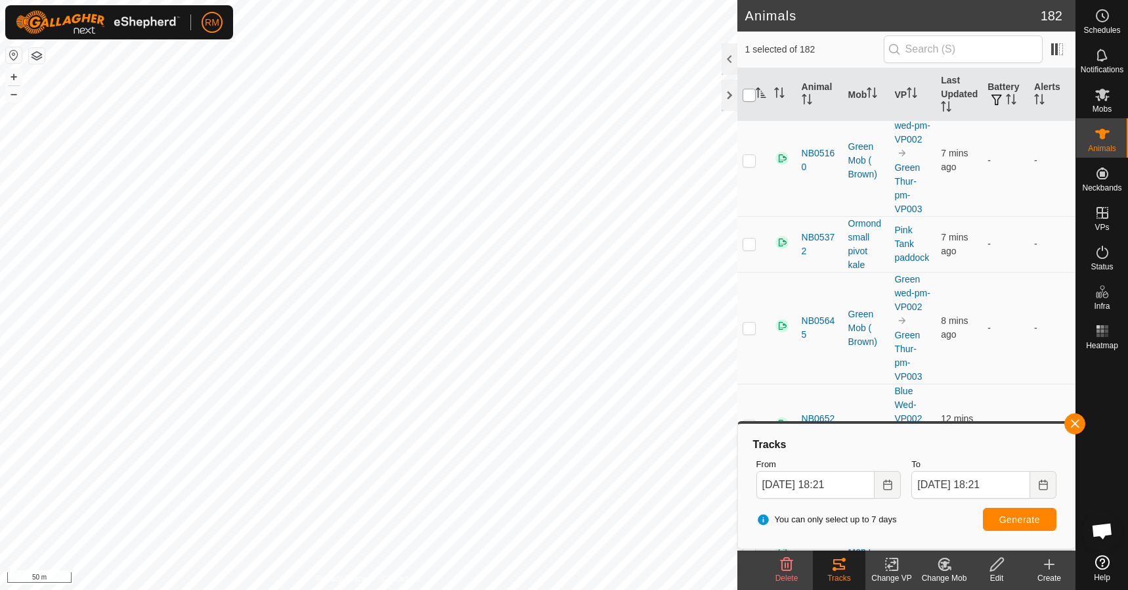
checkbox input "true"
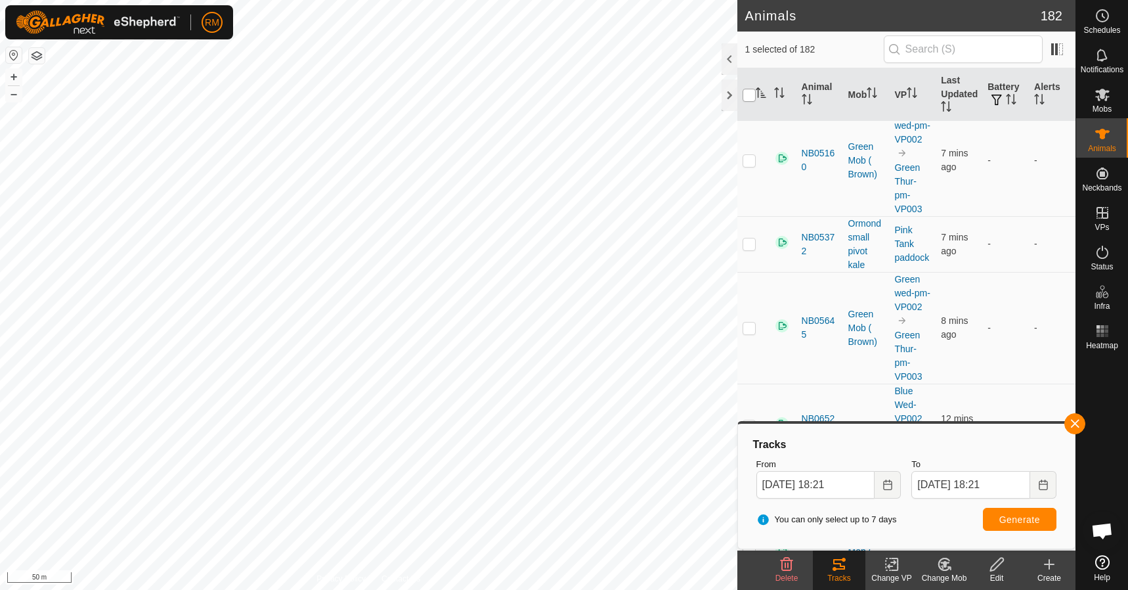
checkbox input "true"
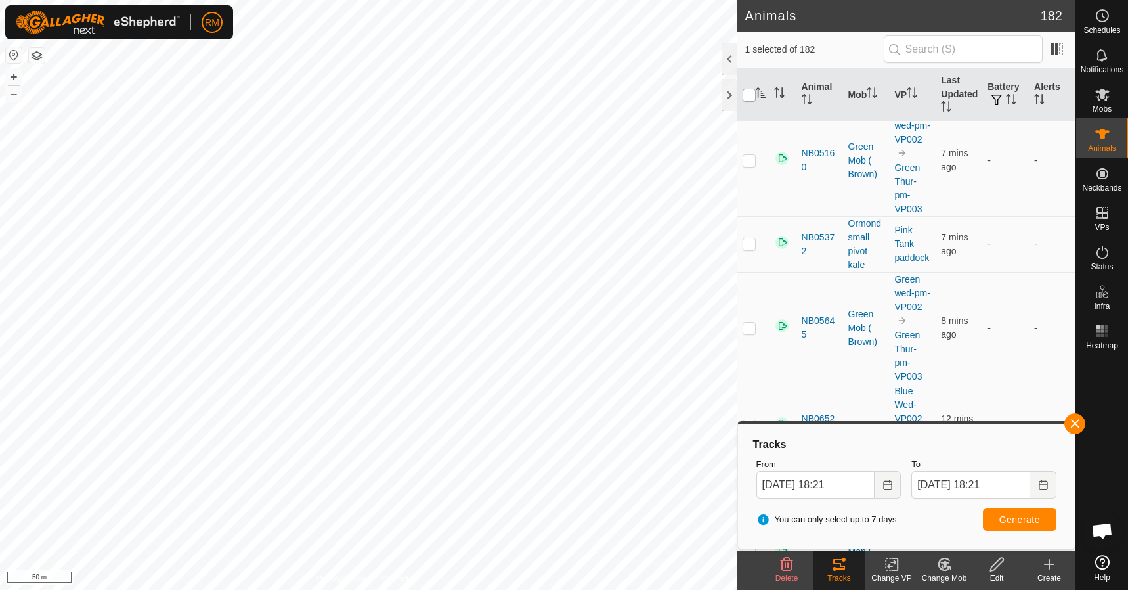
checkbox input "true"
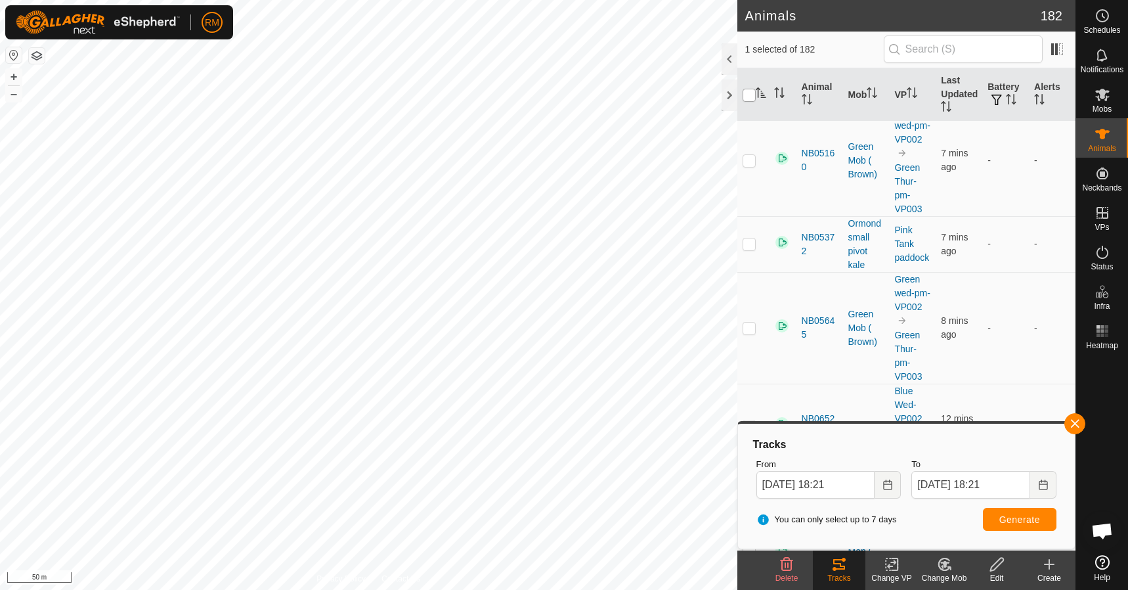
checkbox input "true"
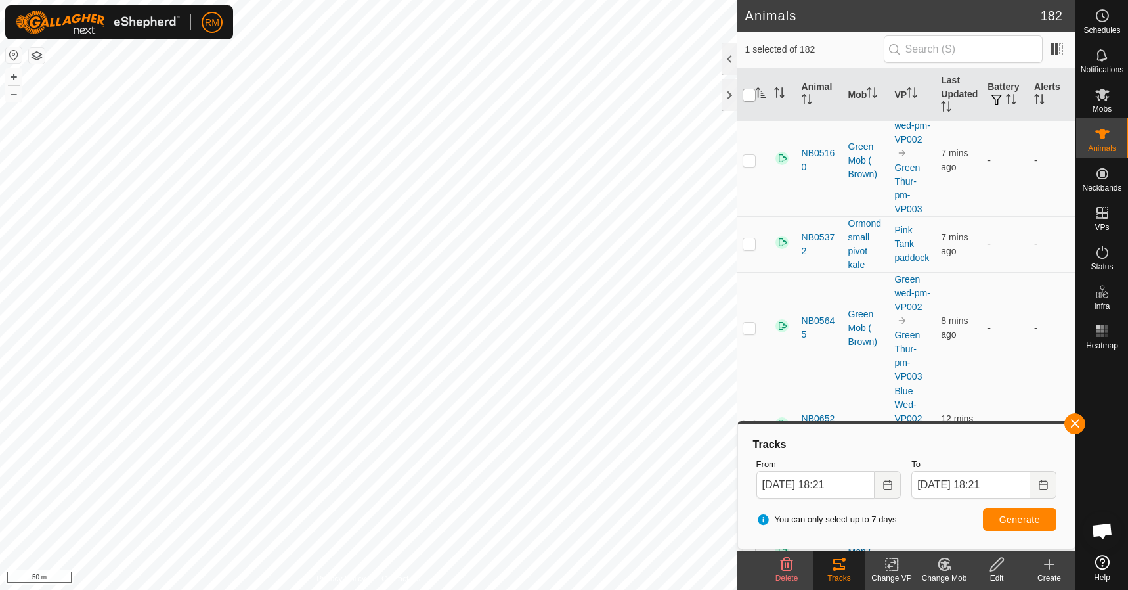
checkbox input "true"
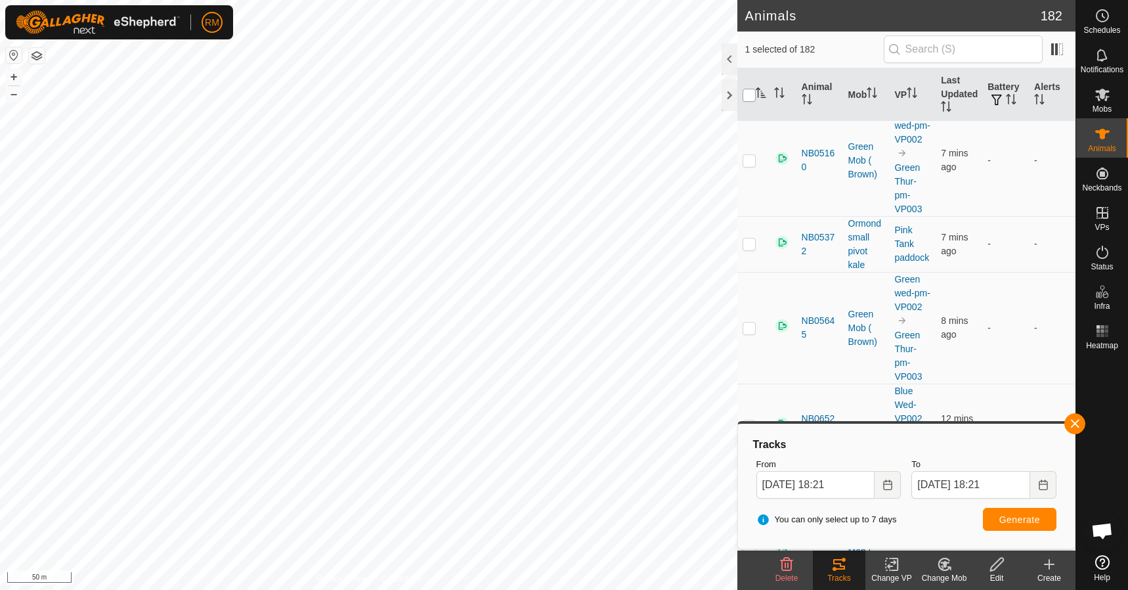
checkbox input "true"
click at [751, 93] on input "checkbox" at bounding box center [749, 95] width 13 height 13
click at [759, 91] on icon "Activate to sort" at bounding box center [761, 92] width 10 height 11
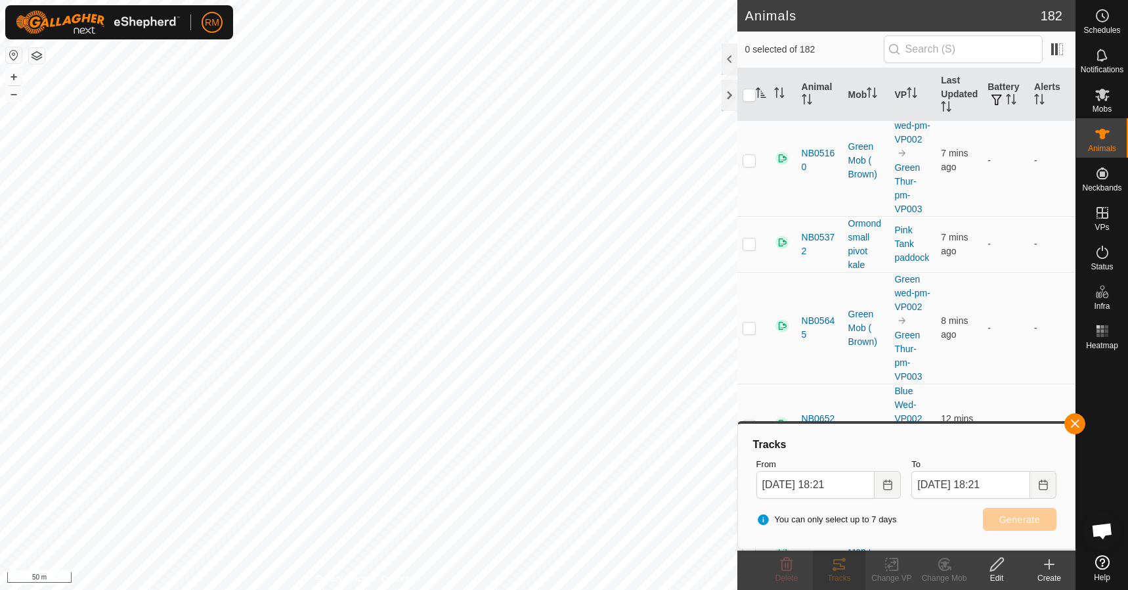
scroll to position [0, 0]
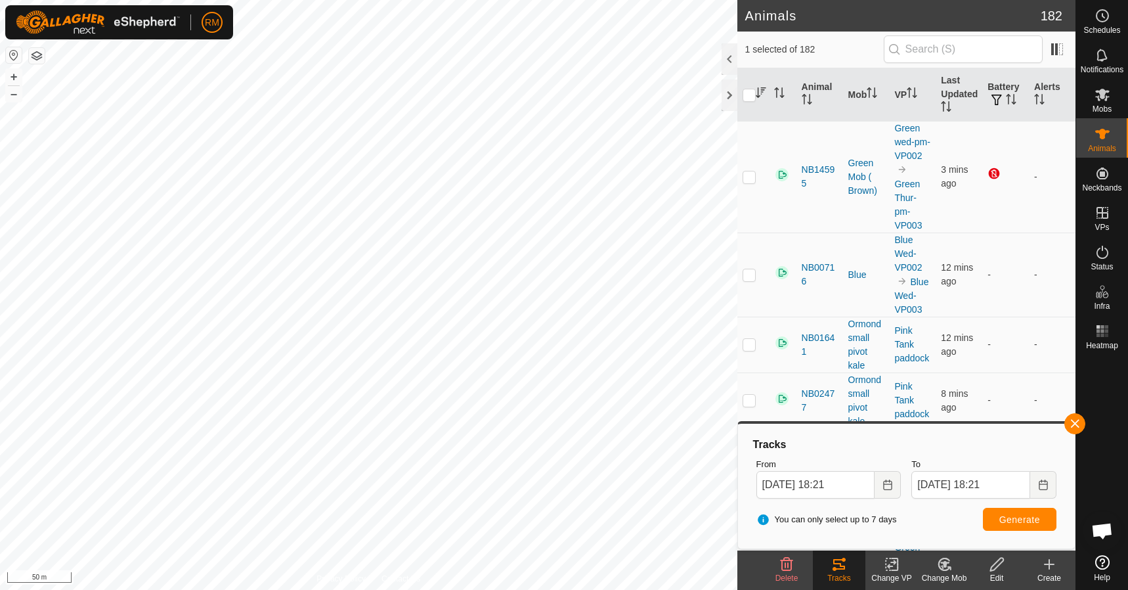
click at [763, 92] on icon "Activate to sort" at bounding box center [761, 92] width 10 height 11
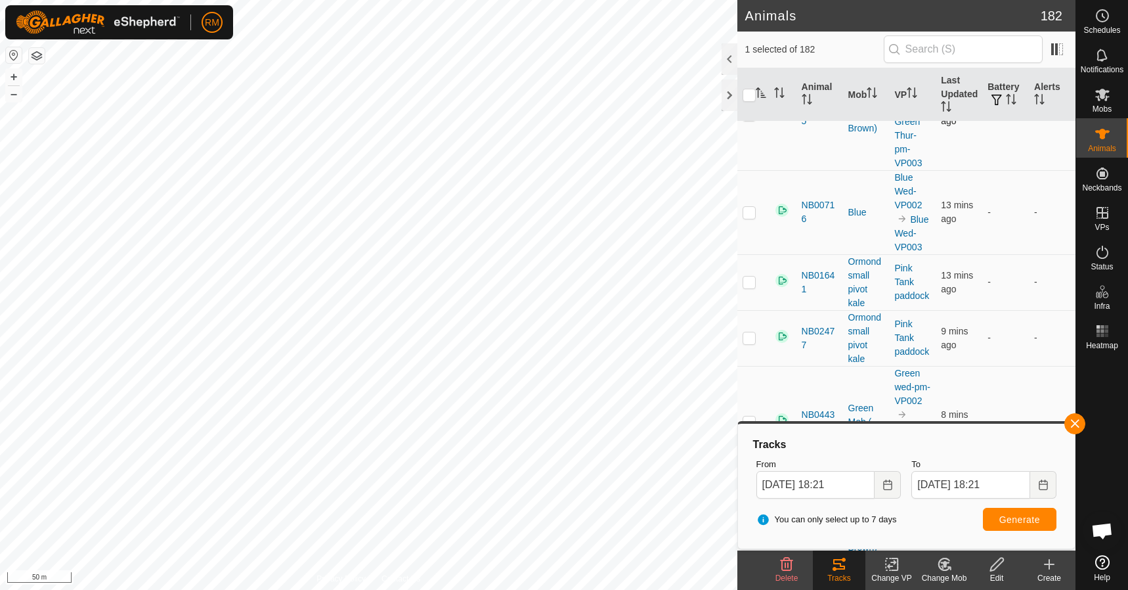
scroll to position [175, 0]
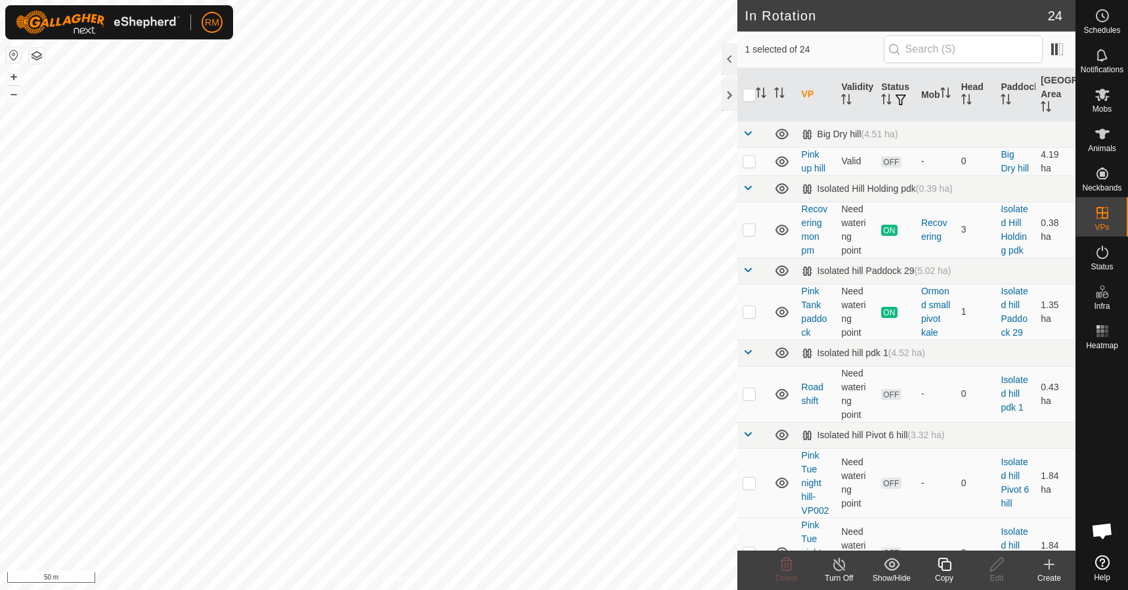
click at [945, 564] on icon at bounding box center [945, 564] width 16 height 16
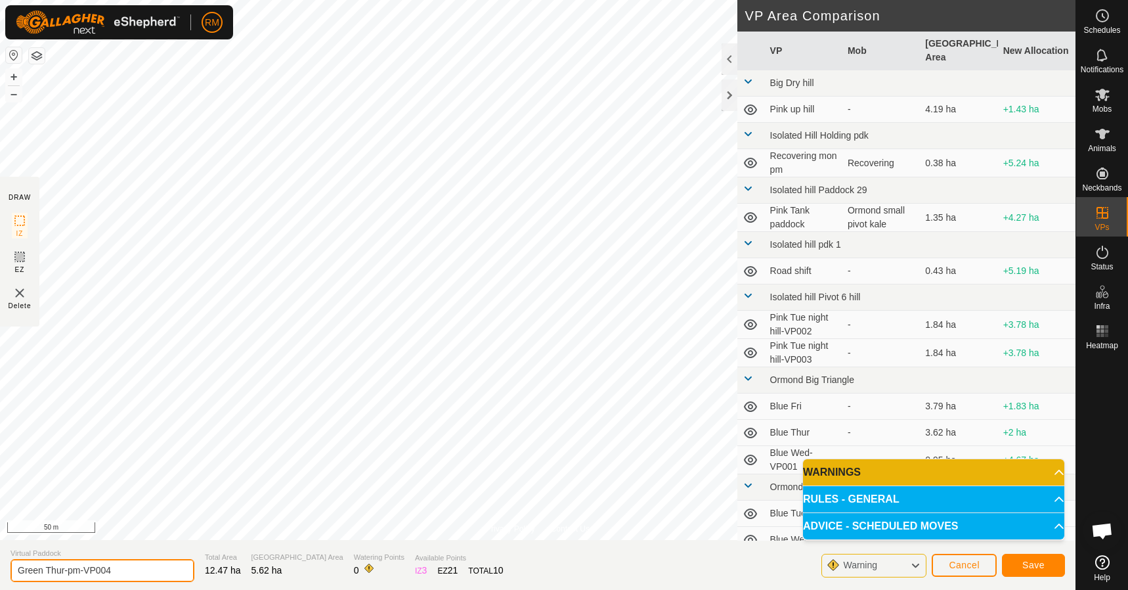
click at [120, 567] on input "Green Thur-pm-VP004" at bounding box center [103, 570] width 184 height 23
click at [1044, 564] on span "Save" at bounding box center [1034, 565] width 22 height 11
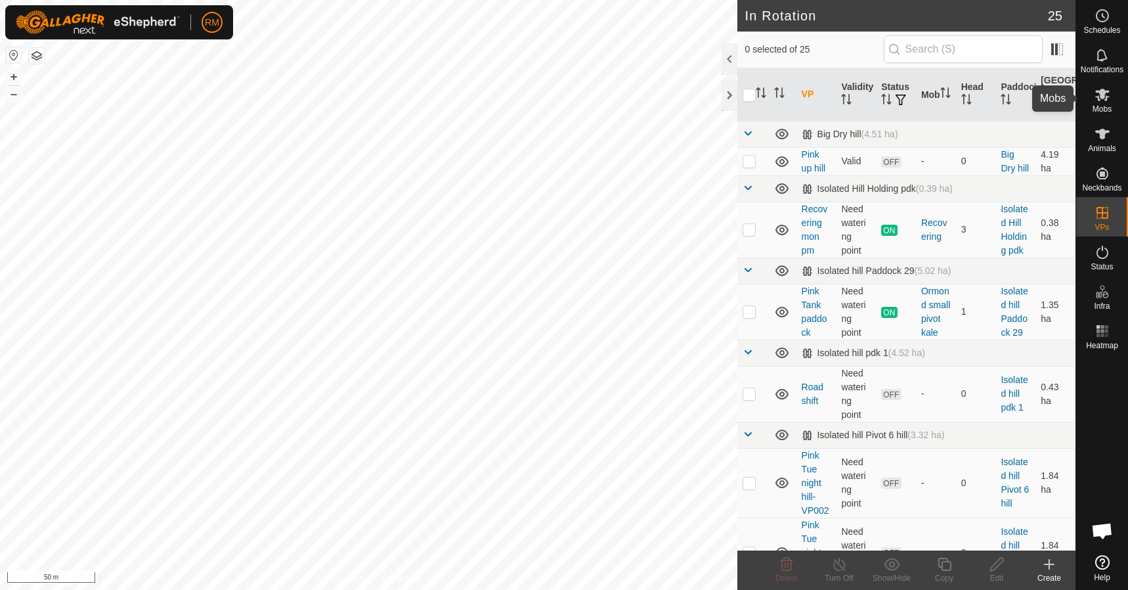
click at [1098, 100] on icon at bounding box center [1102, 95] width 14 height 12
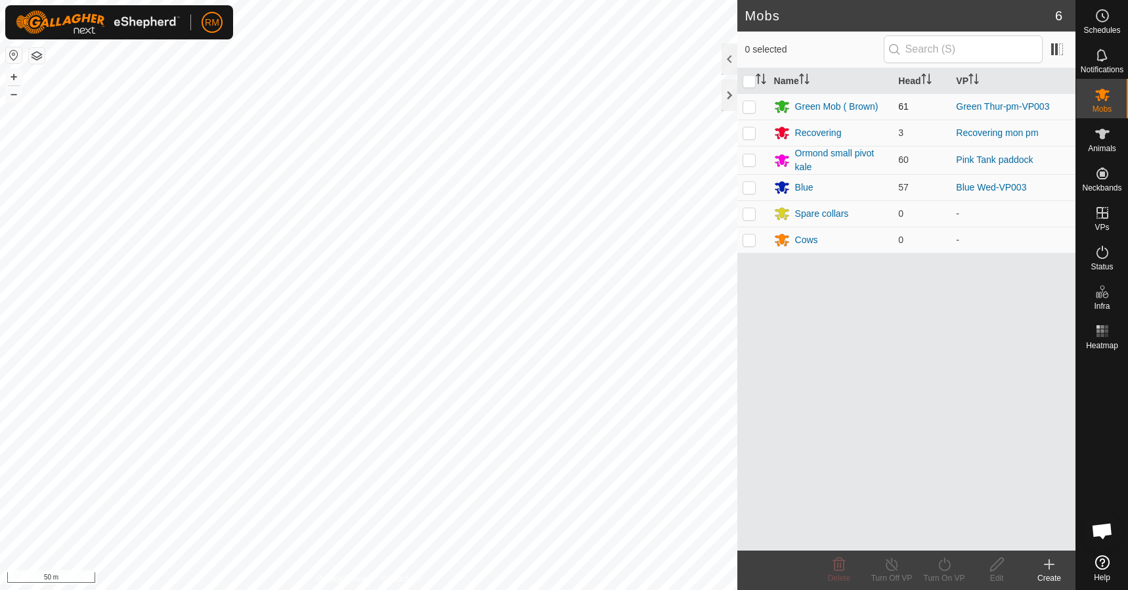
click at [749, 105] on p-checkbox at bounding box center [749, 106] width 13 height 11
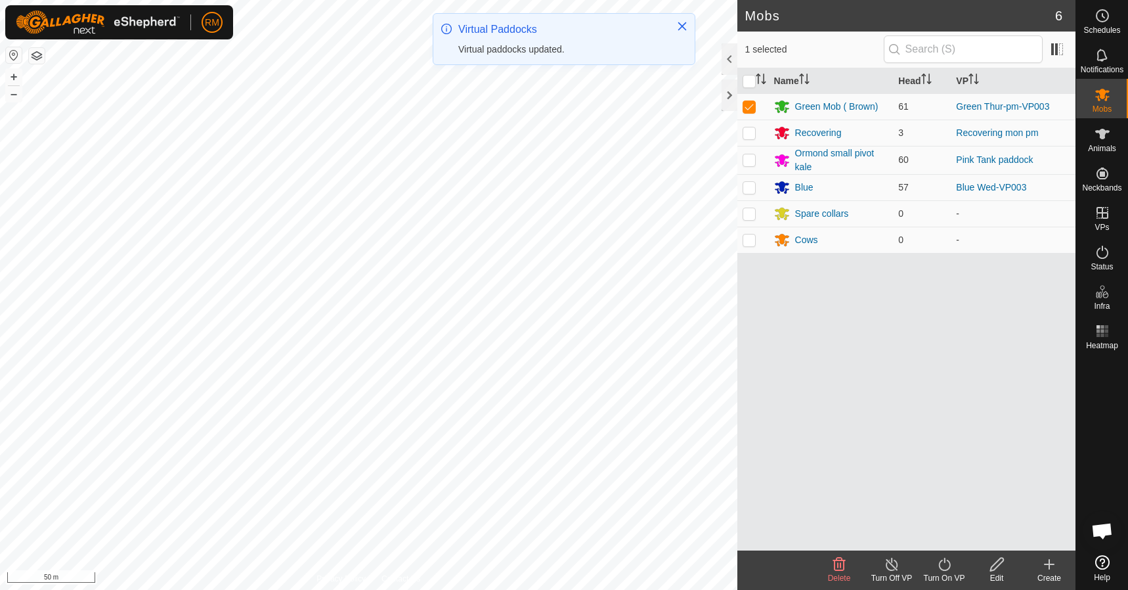
click at [949, 560] on icon at bounding box center [945, 564] width 16 height 16
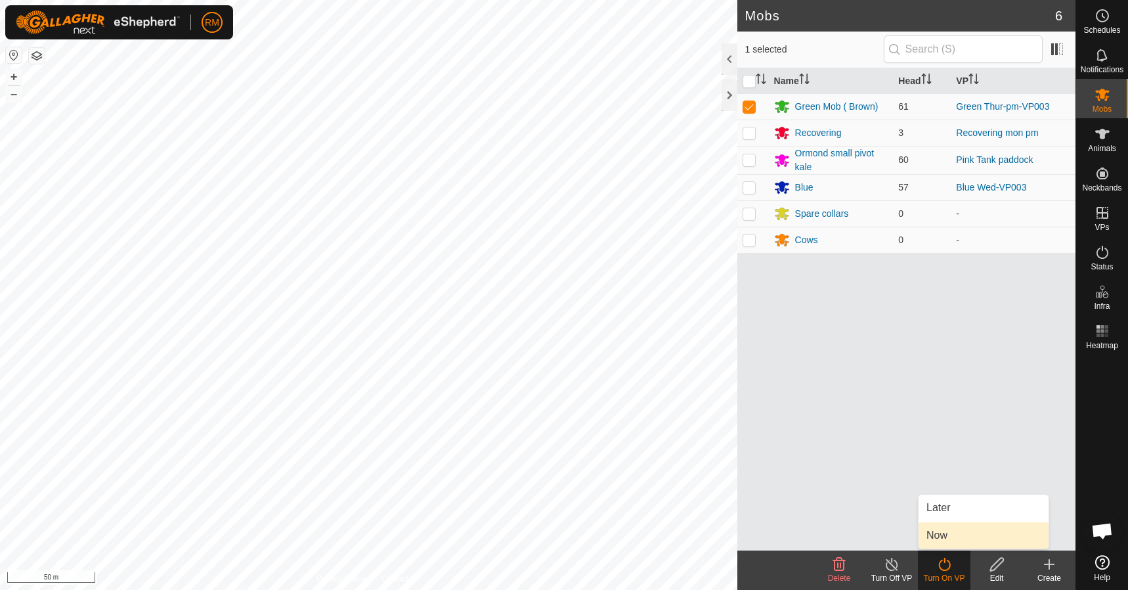
click at [954, 533] on link "Now" at bounding box center [984, 535] width 130 height 26
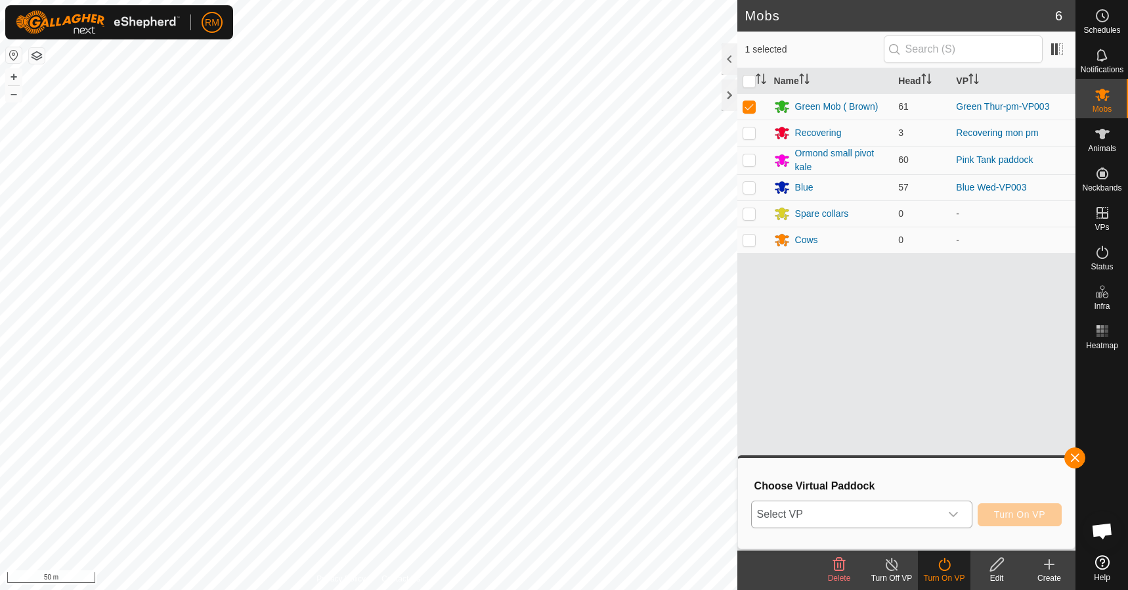
click at [948, 513] on icon "dropdown trigger" at bounding box center [953, 514] width 11 height 11
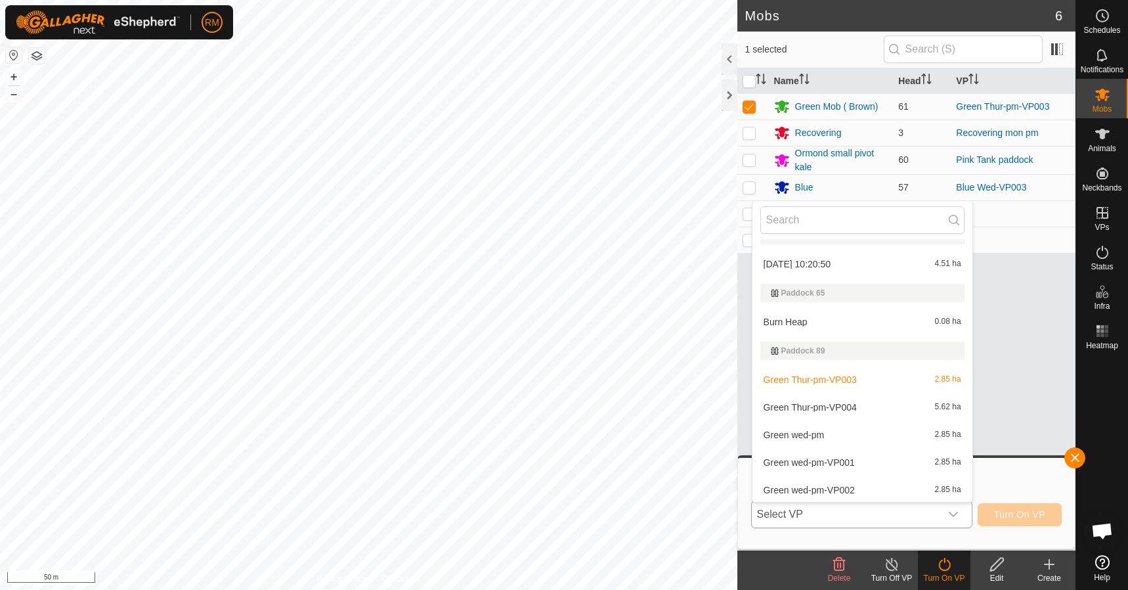
scroll to position [788, 0]
click at [807, 405] on li "Green Thur-pm-VP004 5.62 ha" at bounding box center [863, 406] width 220 height 26
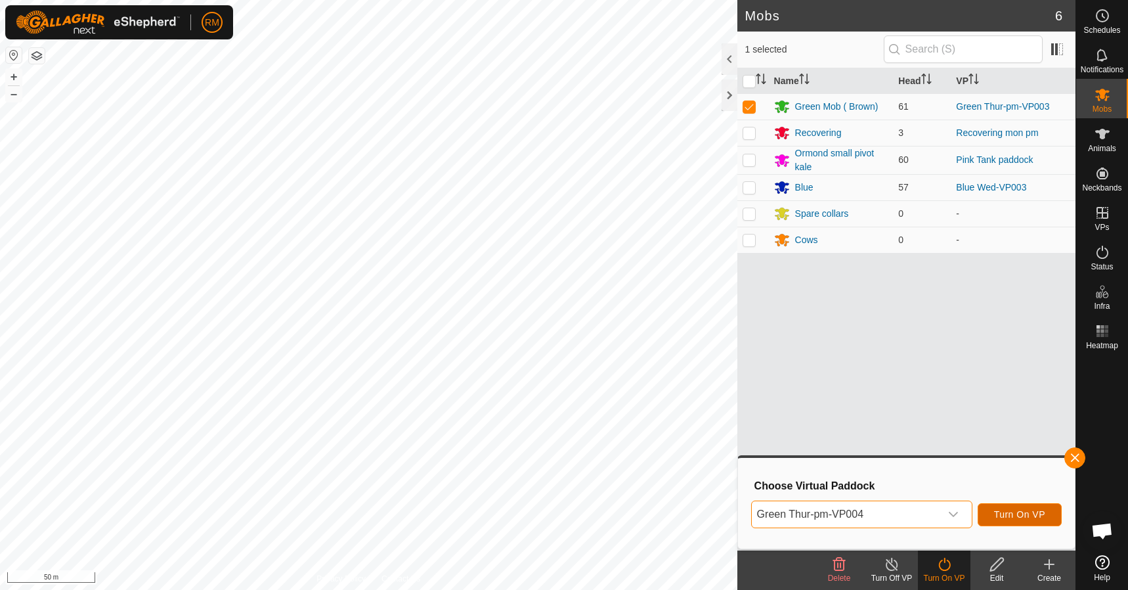
click at [1006, 512] on span "Turn On VP" at bounding box center [1019, 514] width 51 height 11
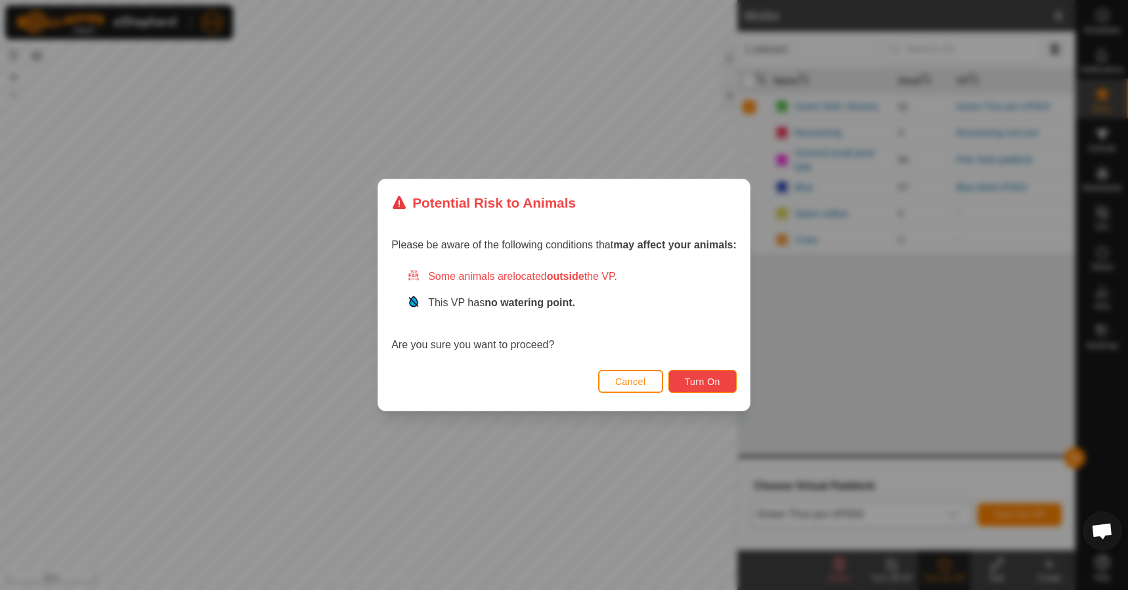
click at [723, 379] on button "Turn On" at bounding box center [703, 381] width 68 height 23
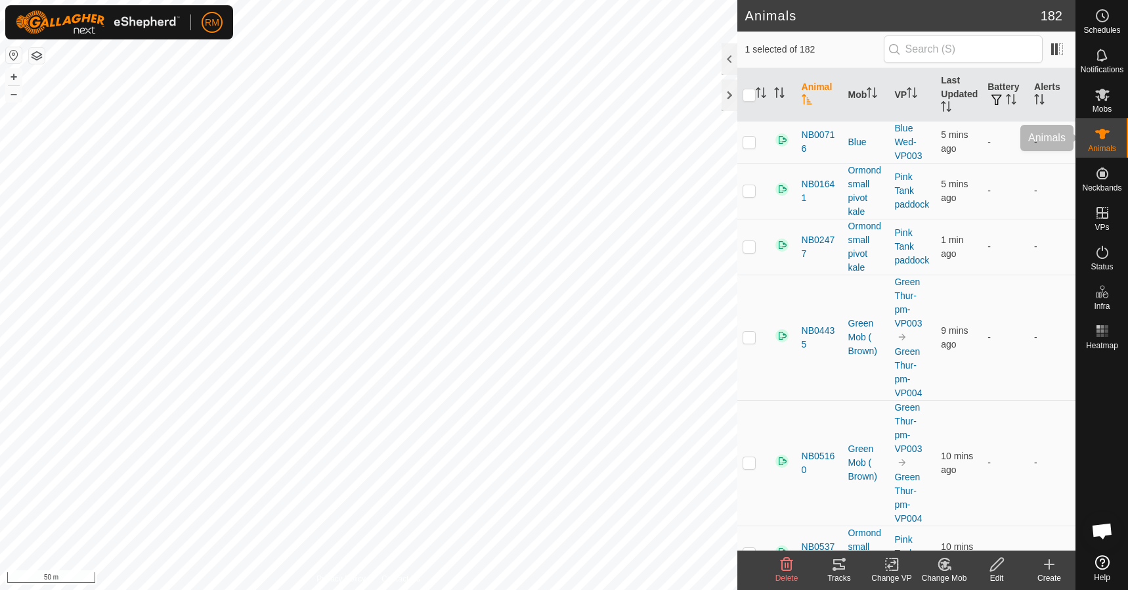
click at [1106, 136] on icon at bounding box center [1103, 134] width 16 height 16
click at [761, 90] on icon "Activate to sort" at bounding box center [761, 92] width 11 height 11
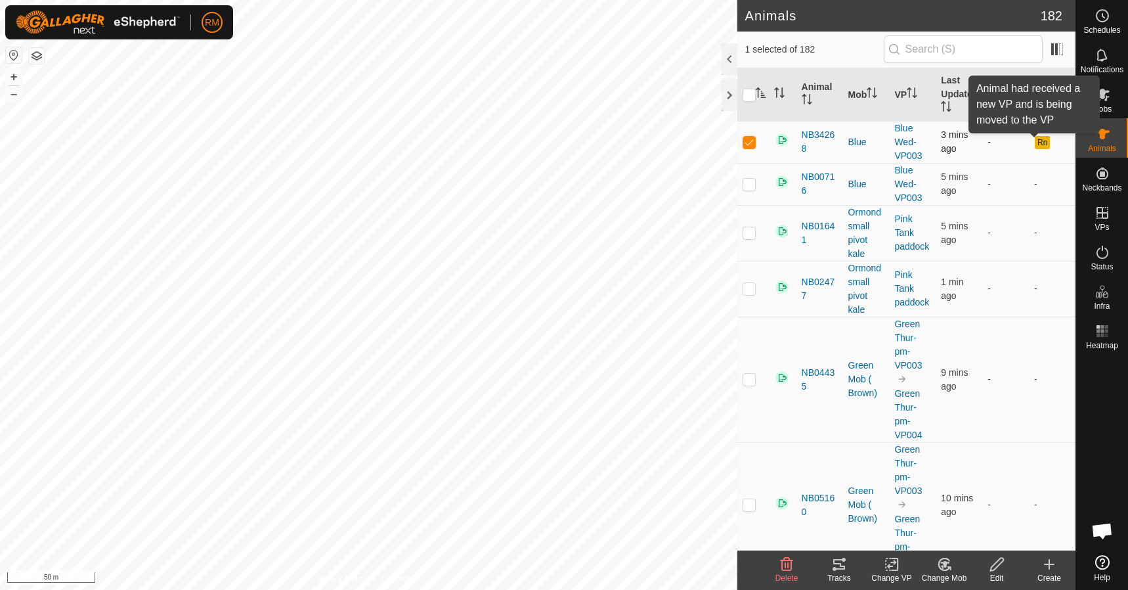
click at [1035, 142] on button "Rn" at bounding box center [1042, 142] width 14 height 13
click at [1039, 144] on button "Rn" at bounding box center [1042, 142] width 14 height 13
click at [814, 135] on span "NB34268" at bounding box center [820, 142] width 36 height 28
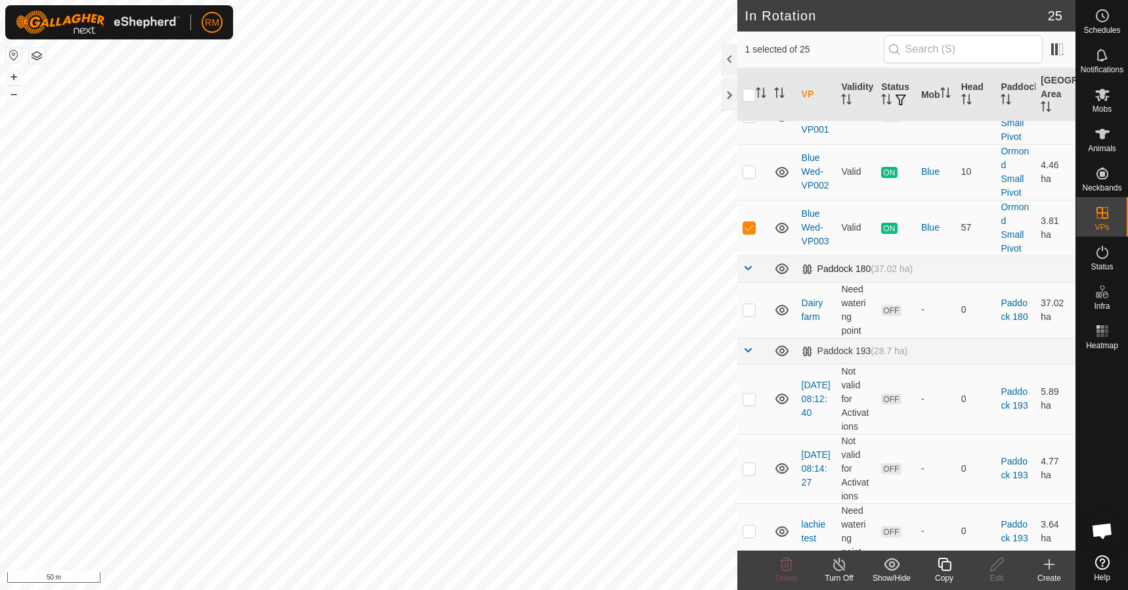
scroll to position [831, 0]
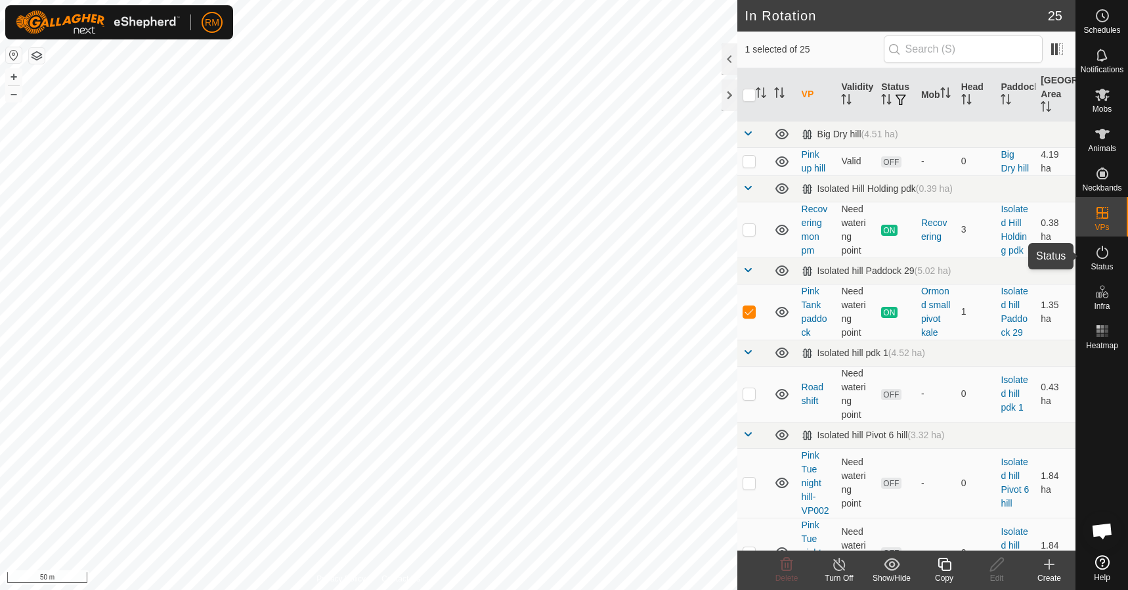
click at [1103, 250] on icon at bounding box center [1103, 252] width 12 height 13
